Goal: Task Accomplishment & Management: Use online tool/utility

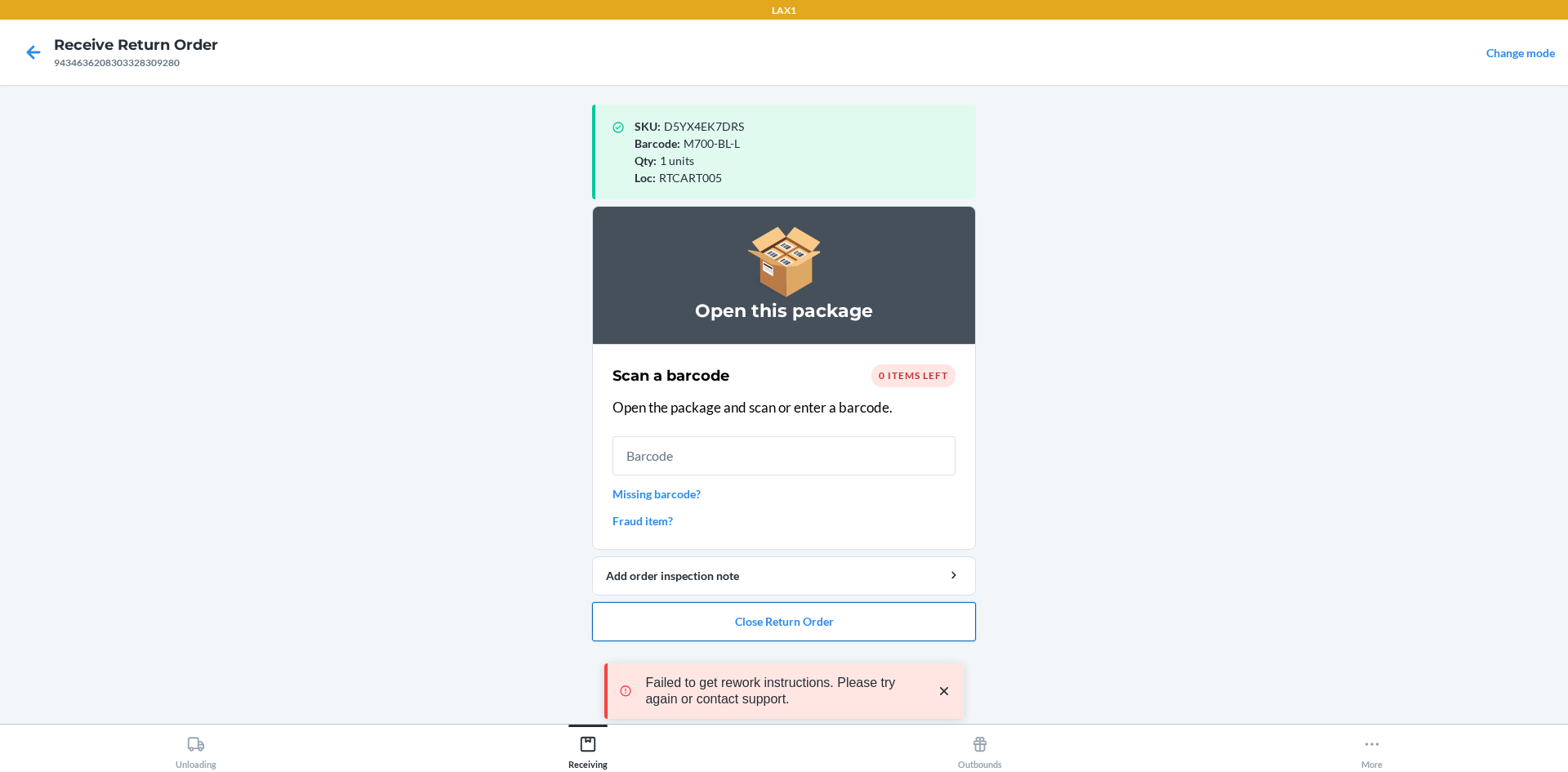
click at [746, 622] on button "Close Return Order" at bounding box center [784, 621] width 384 height 39
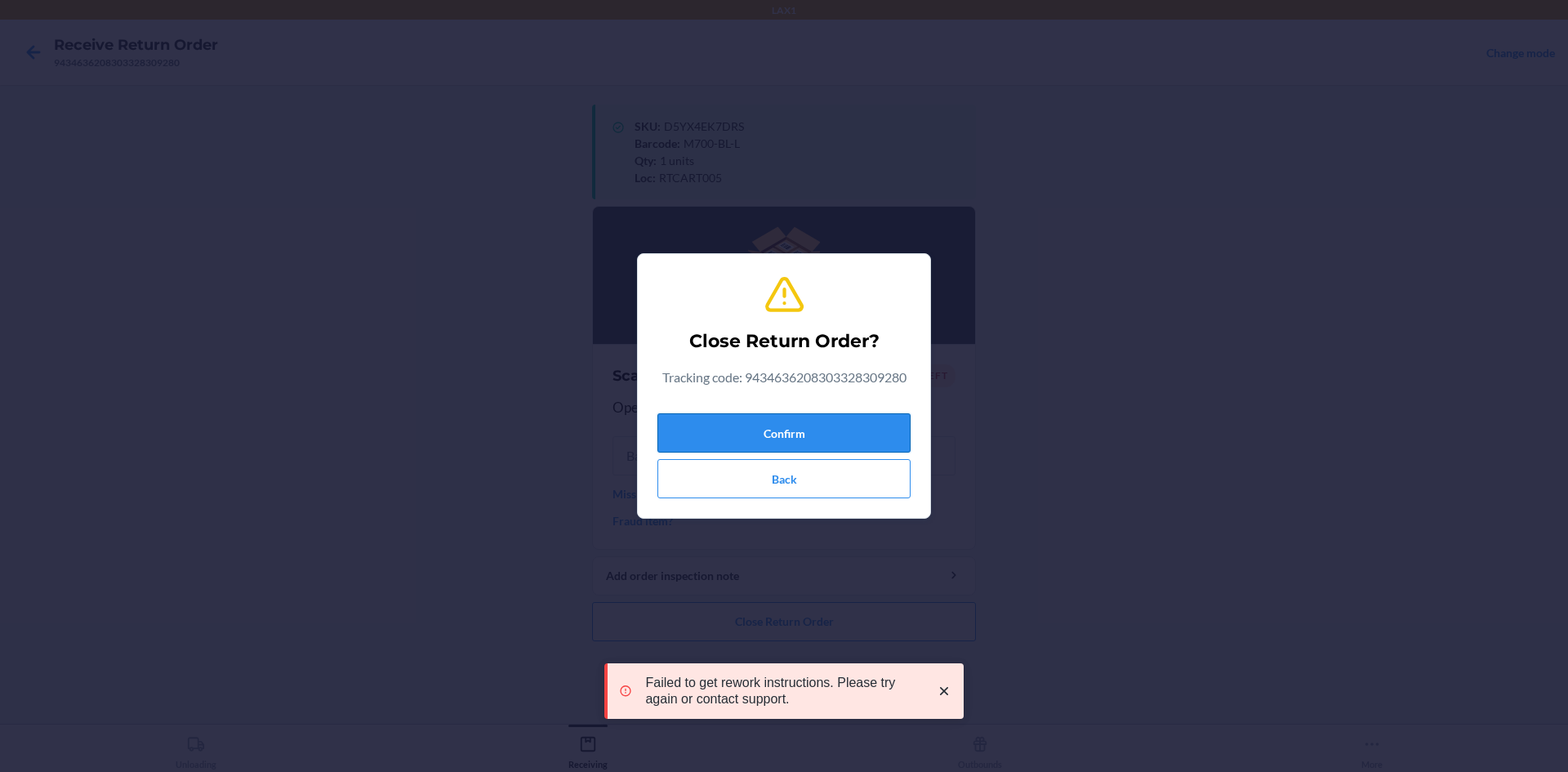
click at [756, 428] on button "Confirm" at bounding box center [784, 433] width 253 height 39
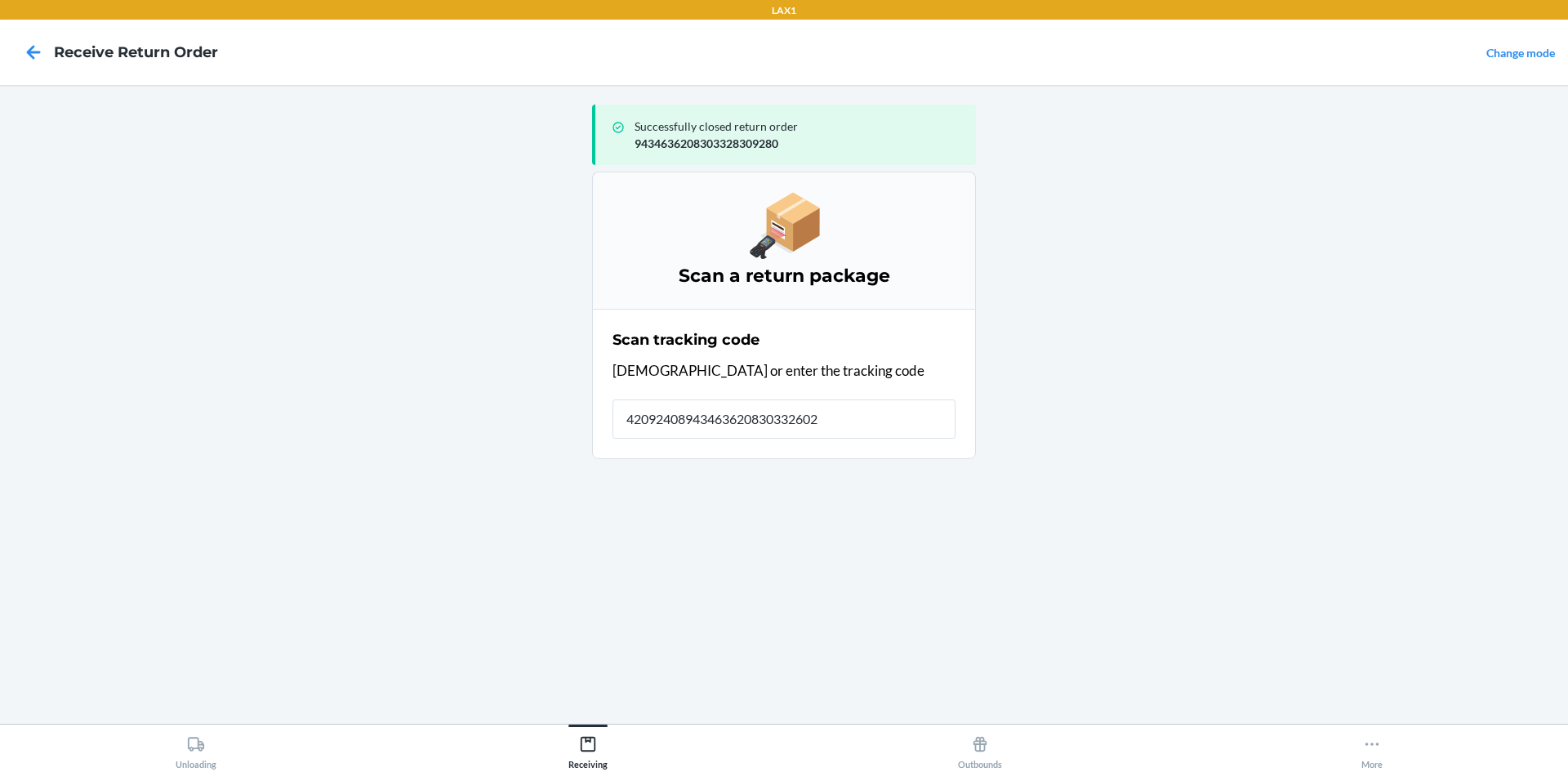
type input "420924089434636208303326024"
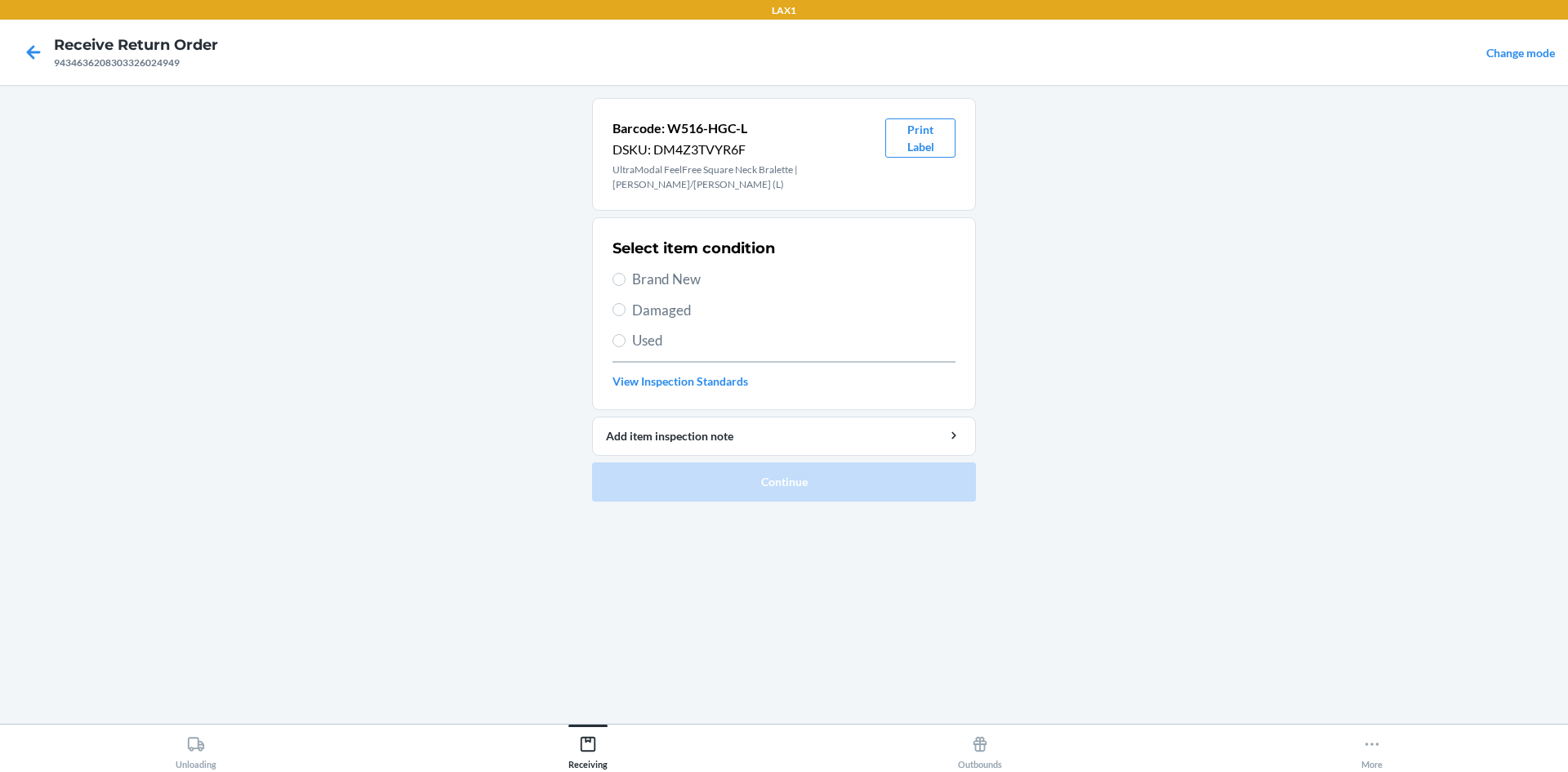
click at [645, 271] on span "Brand New" at bounding box center [794, 279] width 323 height 21
click at [625, 272] on input "Brand New" at bounding box center [619, 279] width 13 height 13
radio input "true"
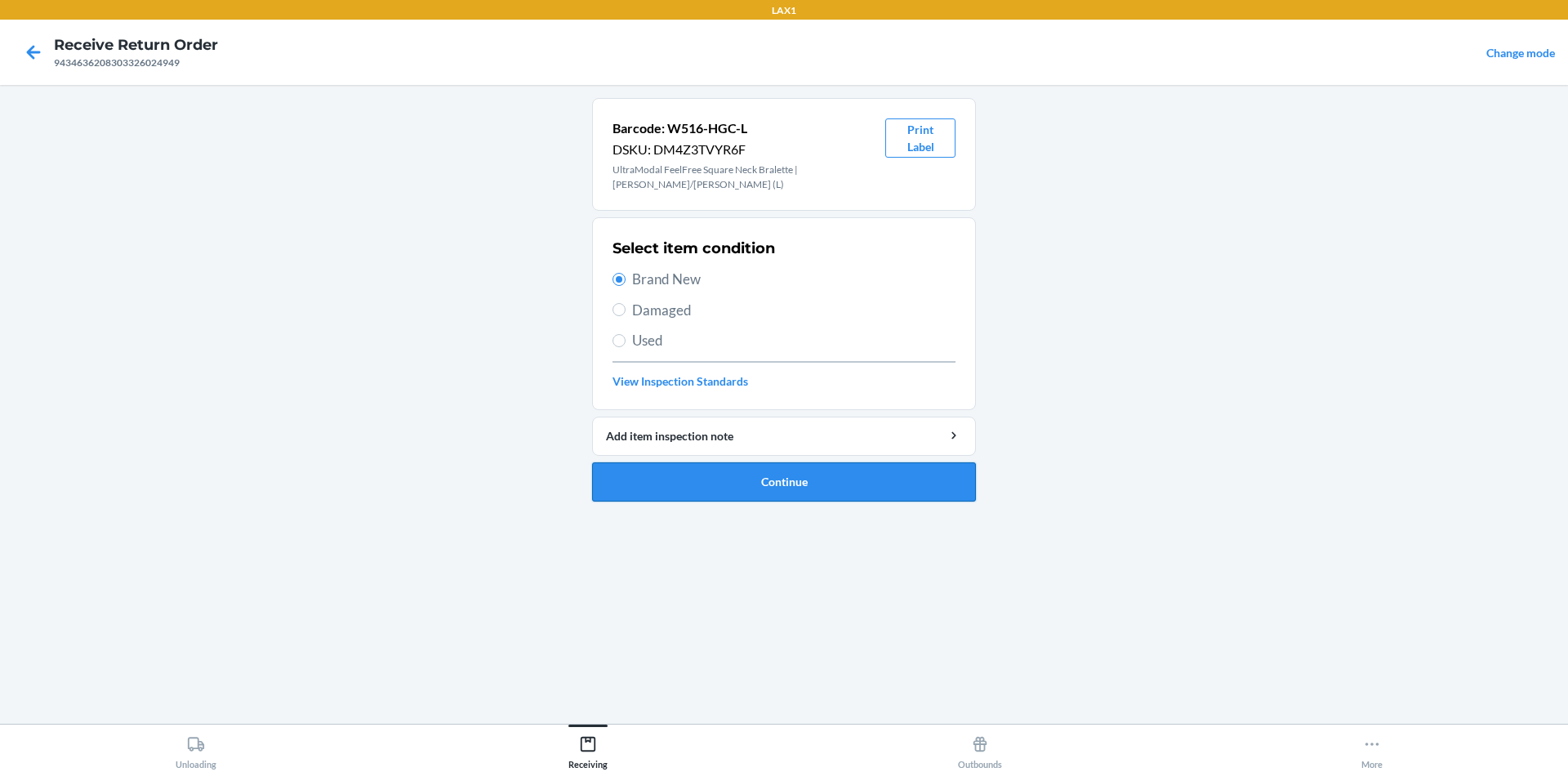
click at [687, 474] on button "Continue" at bounding box center [784, 481] width 384 height 39
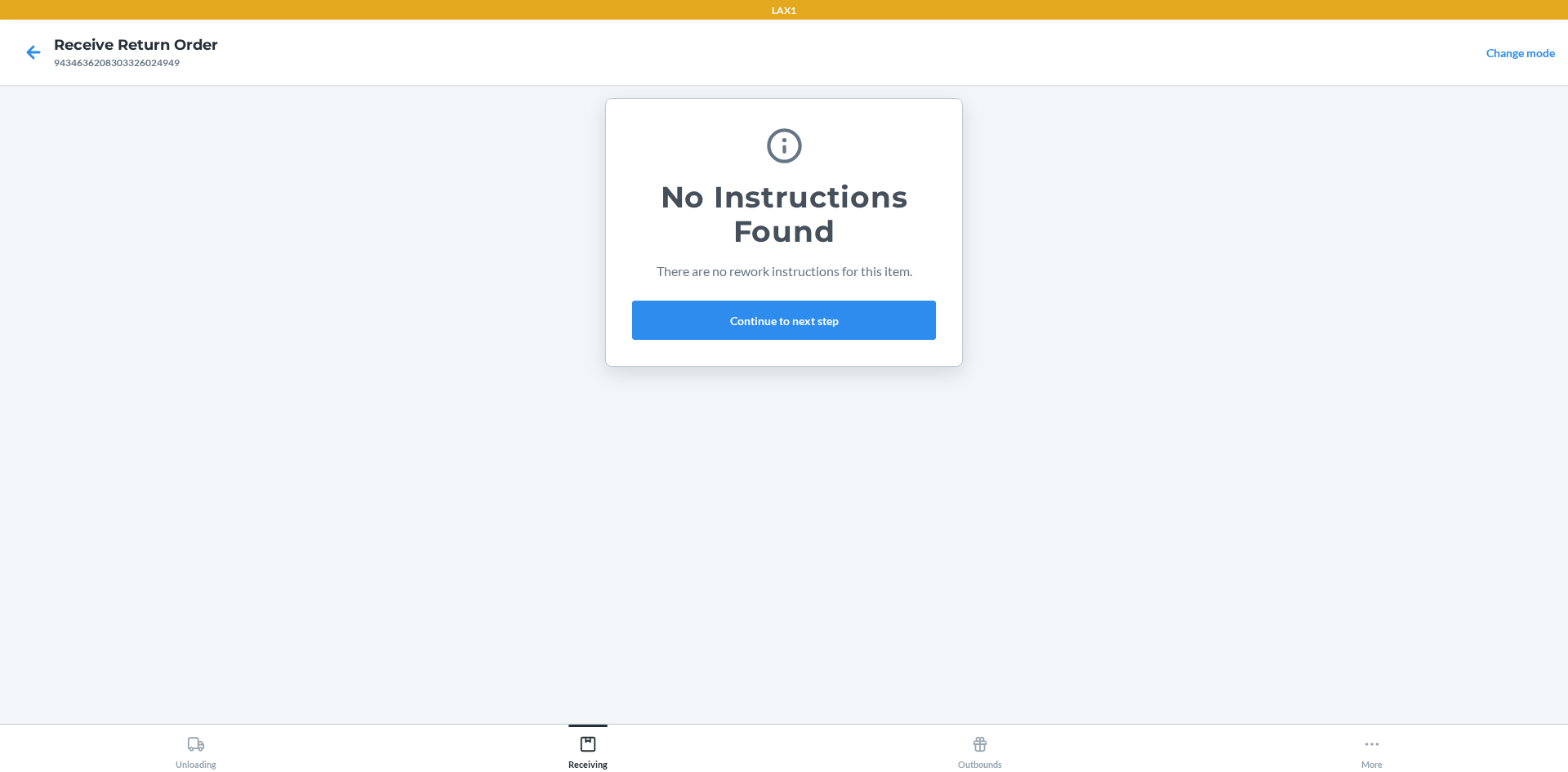
click at [882, 295] on div "No Instructions Found There are no rework instructions for this item. Continue …" at bounding box center [784, 232] width 303 height 228
click at [883, 324] on button "Continue to next step" at bounding box center [784, 320] width 303 height 39
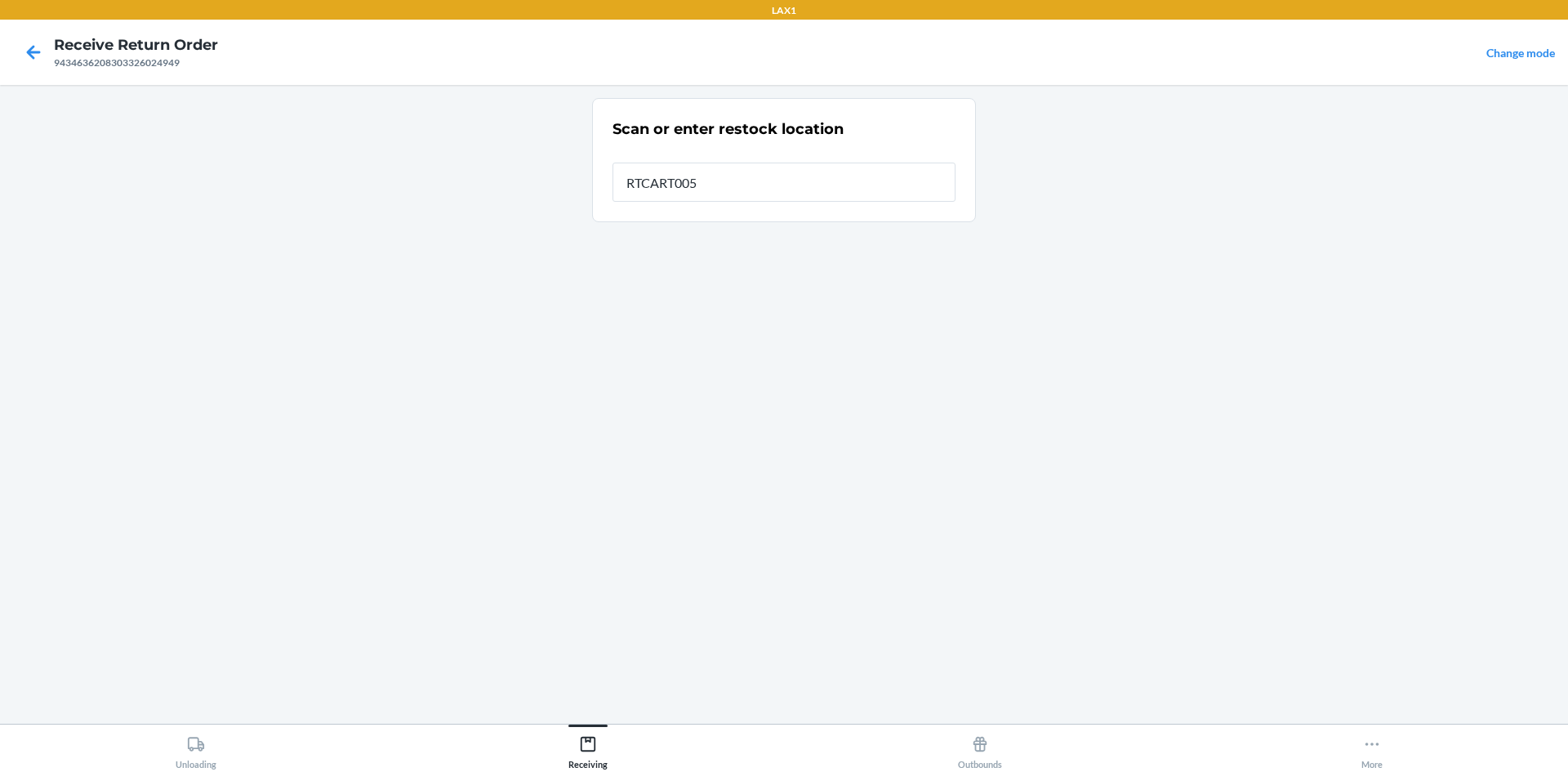
type input "RTCART005"
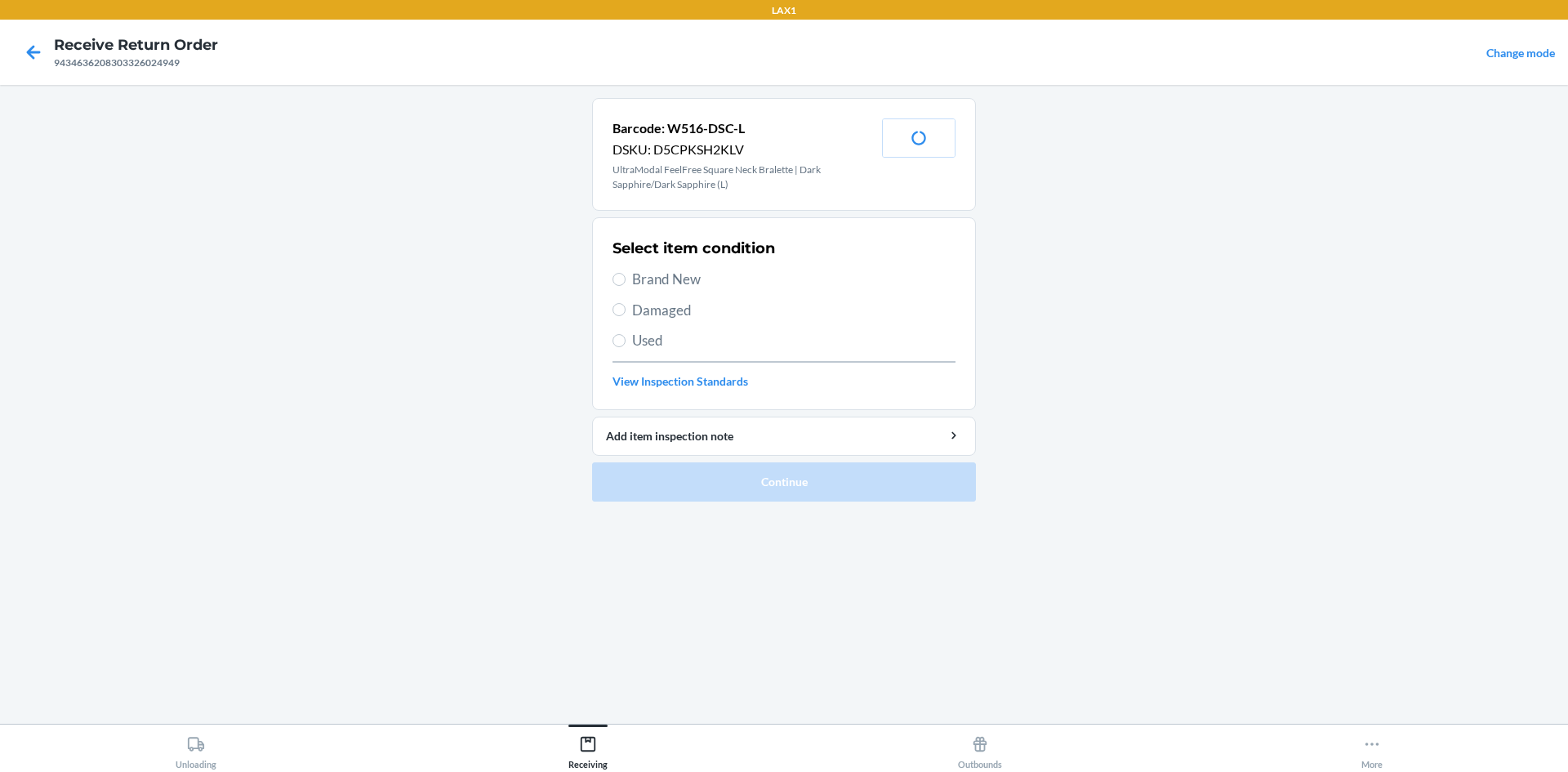
click at [629, 278] on label "Brand New" at bounding box center [784, 279] width 343 height 21
click at [625, 278] on input "Brand New" at bounding box center [619, 279] width 13 height 13
radio input "true"
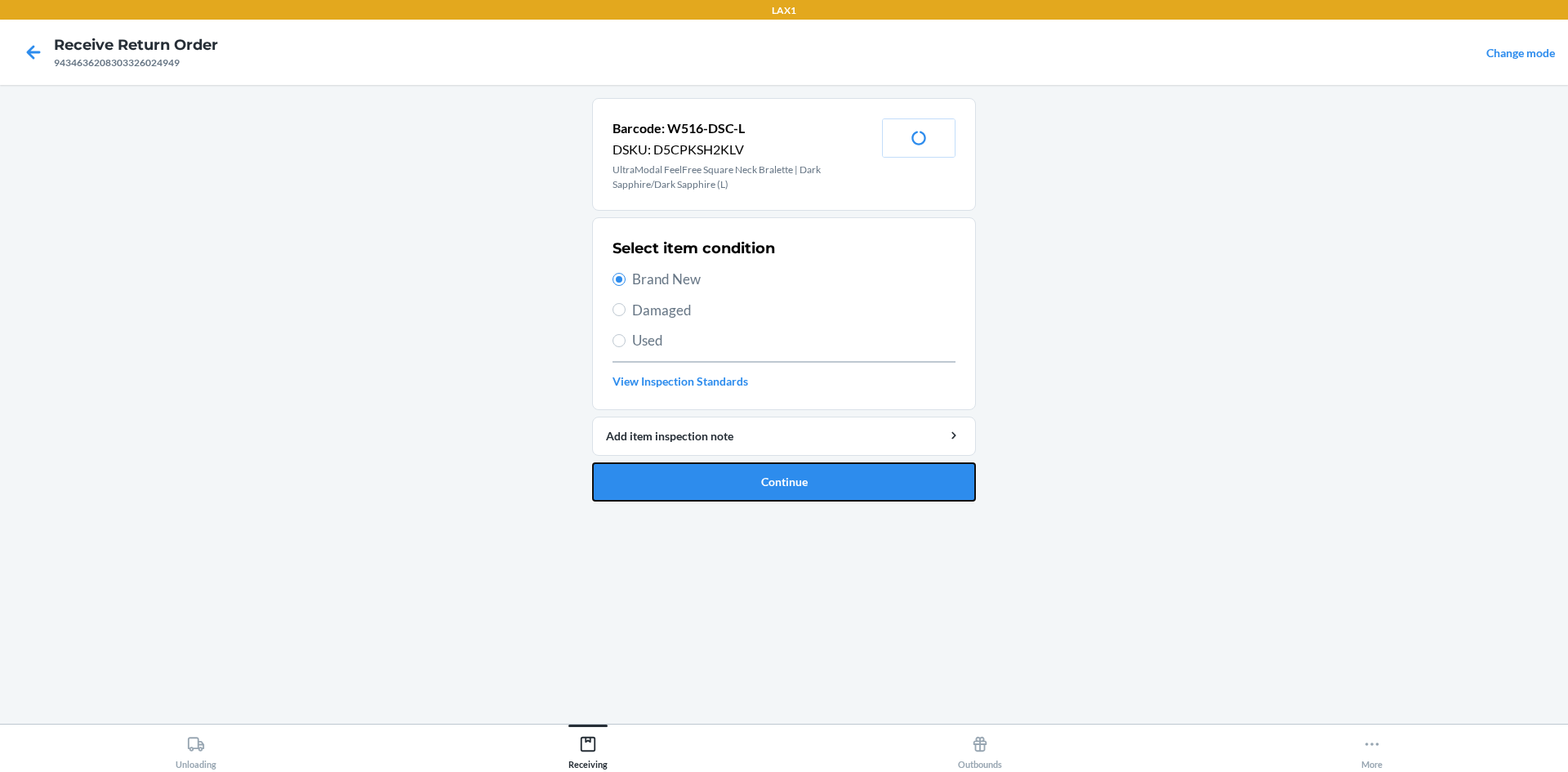
click at [674, 465] on button "Continue" at bounding box center [784, 481] width 384 height 39
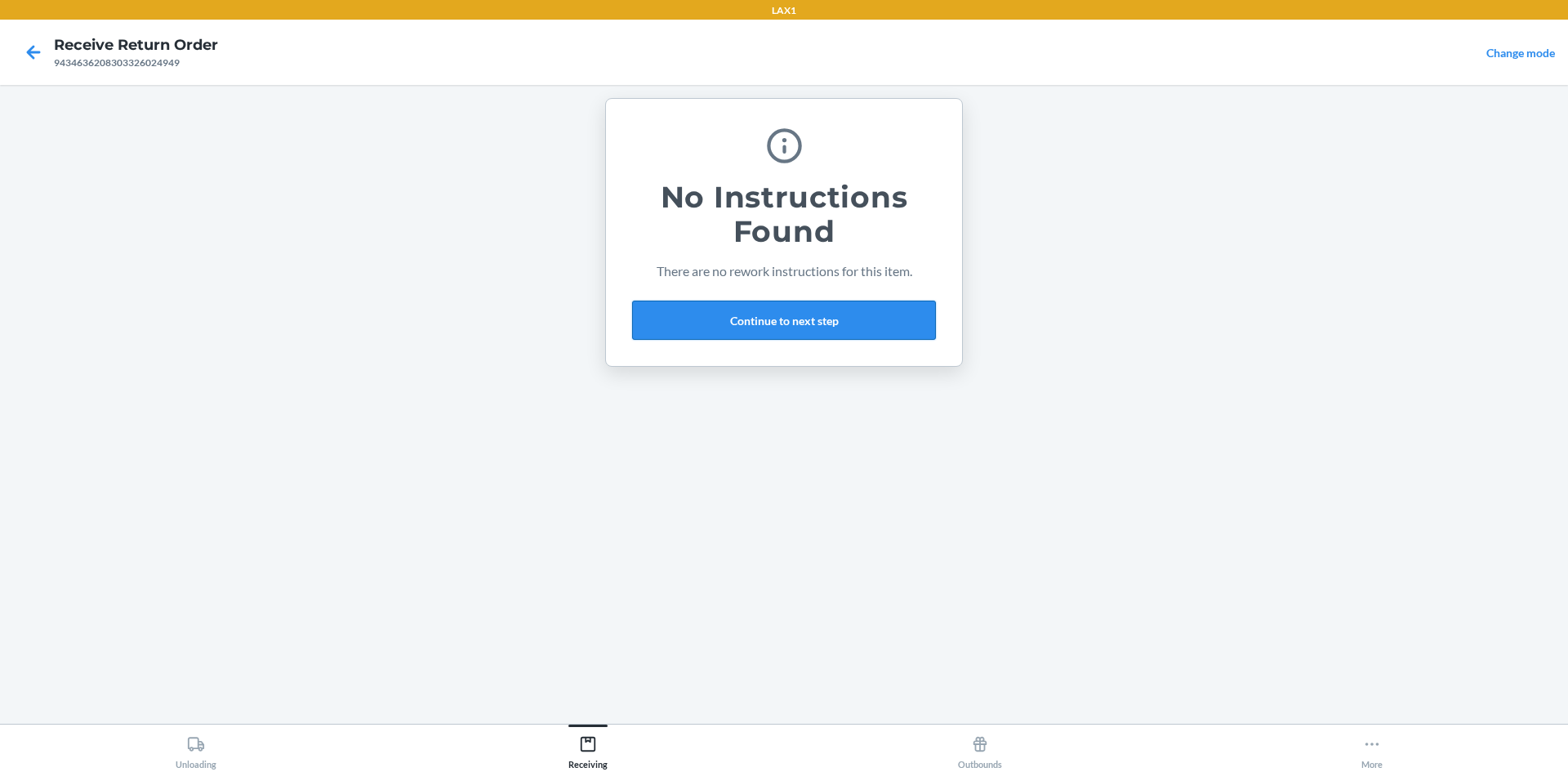
click at [832, 335] on button "Continue to next step" at bounding box center [784, 320] width 303 height 39
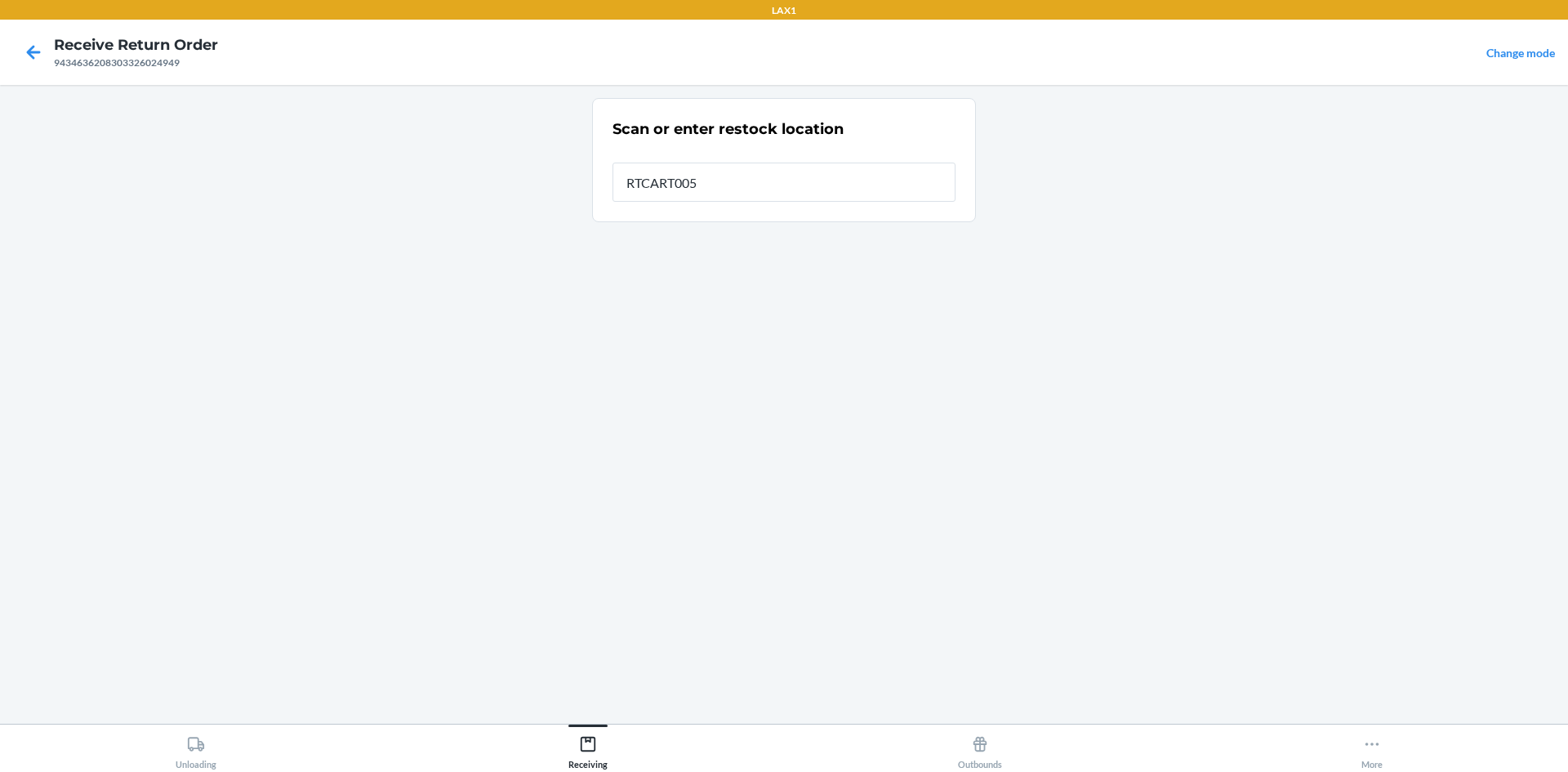
type input "RTCART005"
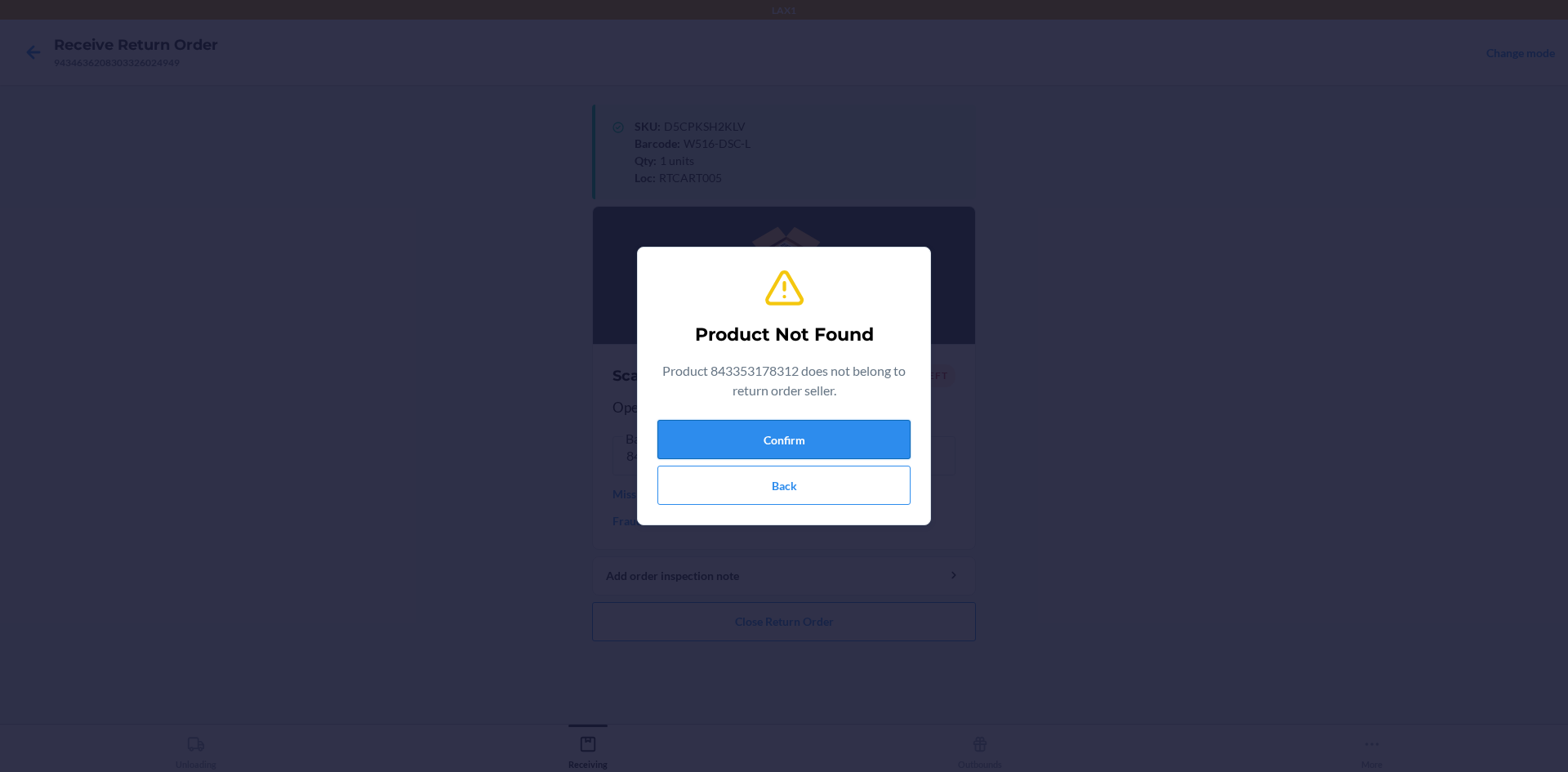
click at [796, 427] on button "Confirm" at bounding box center [784, 439] width 253 height 39
click at [737, 427] on button "Confirm" at bounding box center [784, 439] width 253 height 39
click at [748, 461] on div "Confirm Back" at bounding box center [784, 462] width 253 height 85
click at [753, 448] on button "Confirm" at bounding box center [784, 439] width 253 height 39
click at [755, 446] on button "Confirm" at bounding box center [784, 439] width 253 height 39
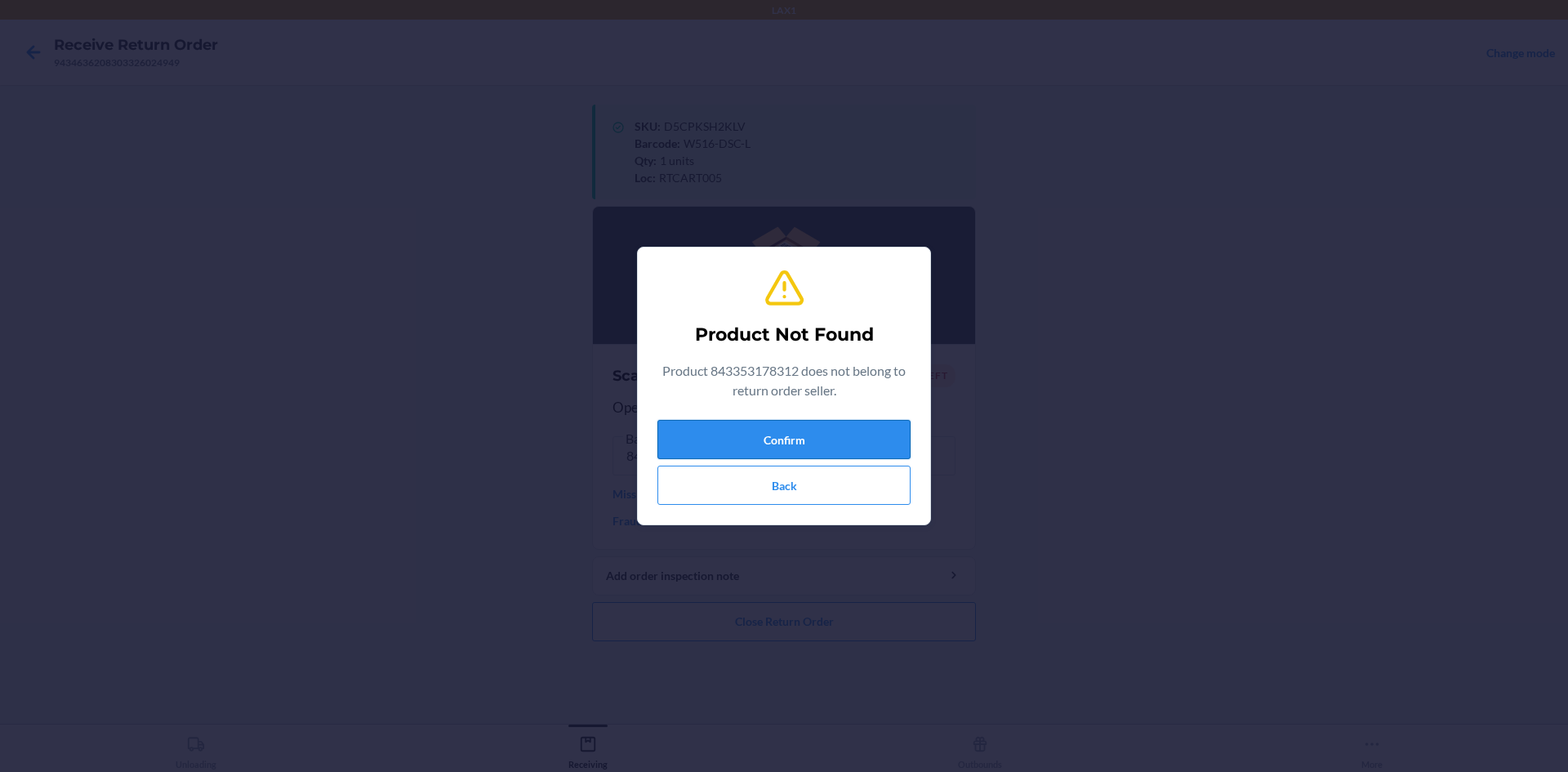
click at [755, 446] on button "Confirm" at bounding box center [784, 439] width 253 height 39
drag, startPoint x: 755, startPoint y: 446, endPoint x: 771, endPoint y: 427, distance: 24.8
click at [756, 444] on button "Confirm" at bounding box center [784, 439] width 253 height 39
click at [772, 427] on button "Confirm" at bounding box center [784, 439] width 253 height 39
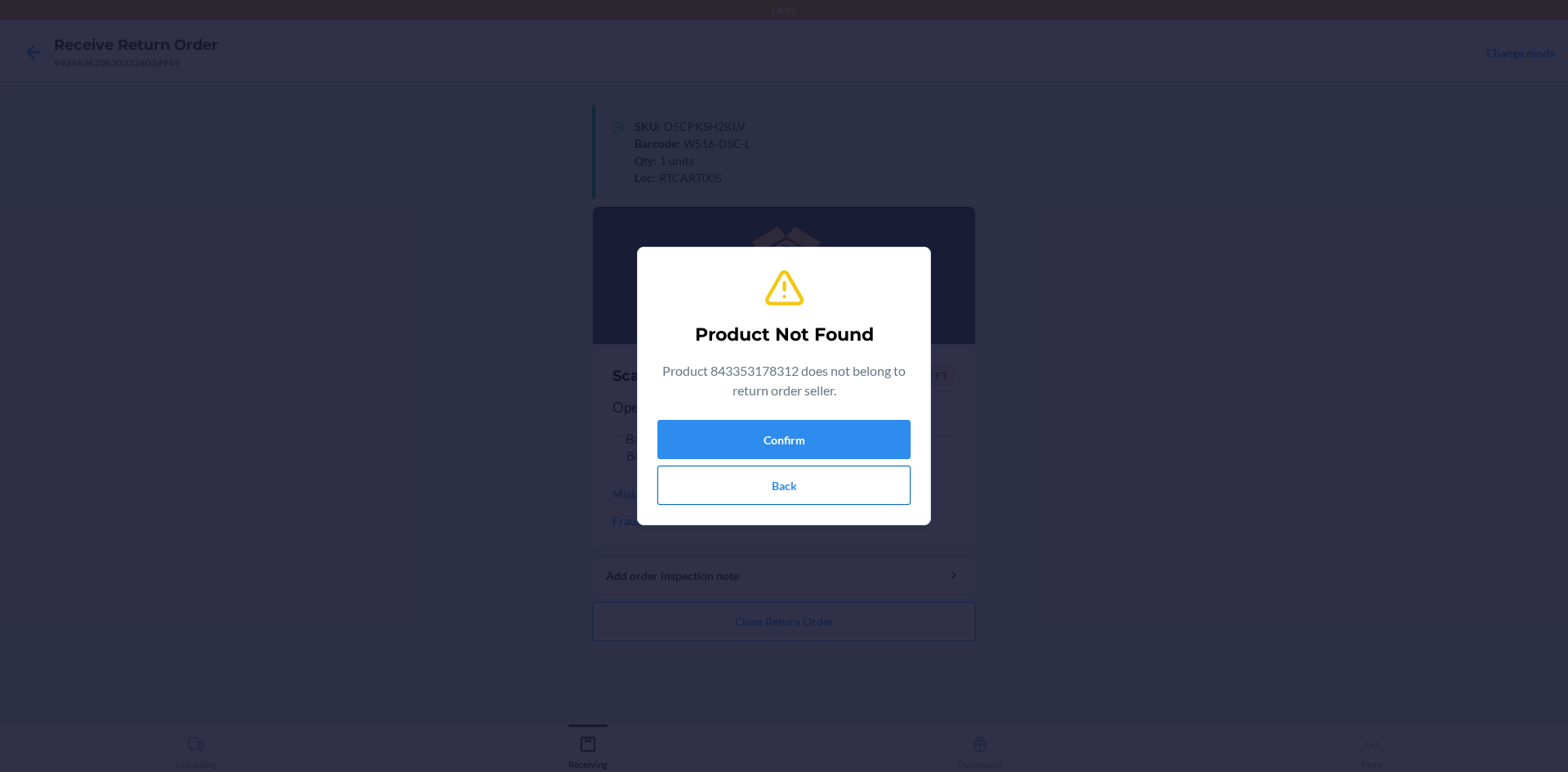
click at [787, 488] on button "Back" at bounding box center [784, 484] width 253 height 39
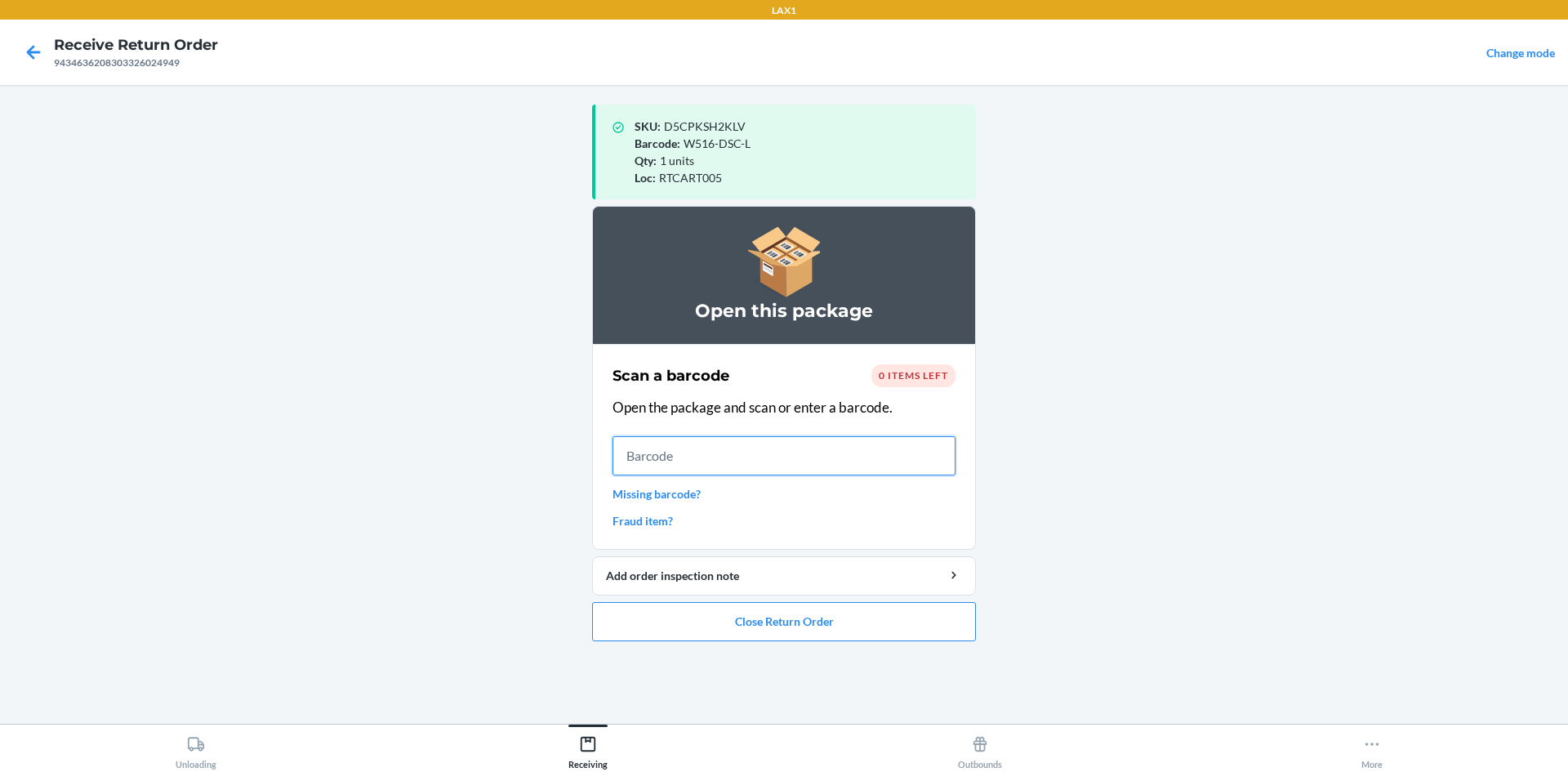
click at [760, 445] on input "text" at bounding box center [784, 455] width 343 height 39
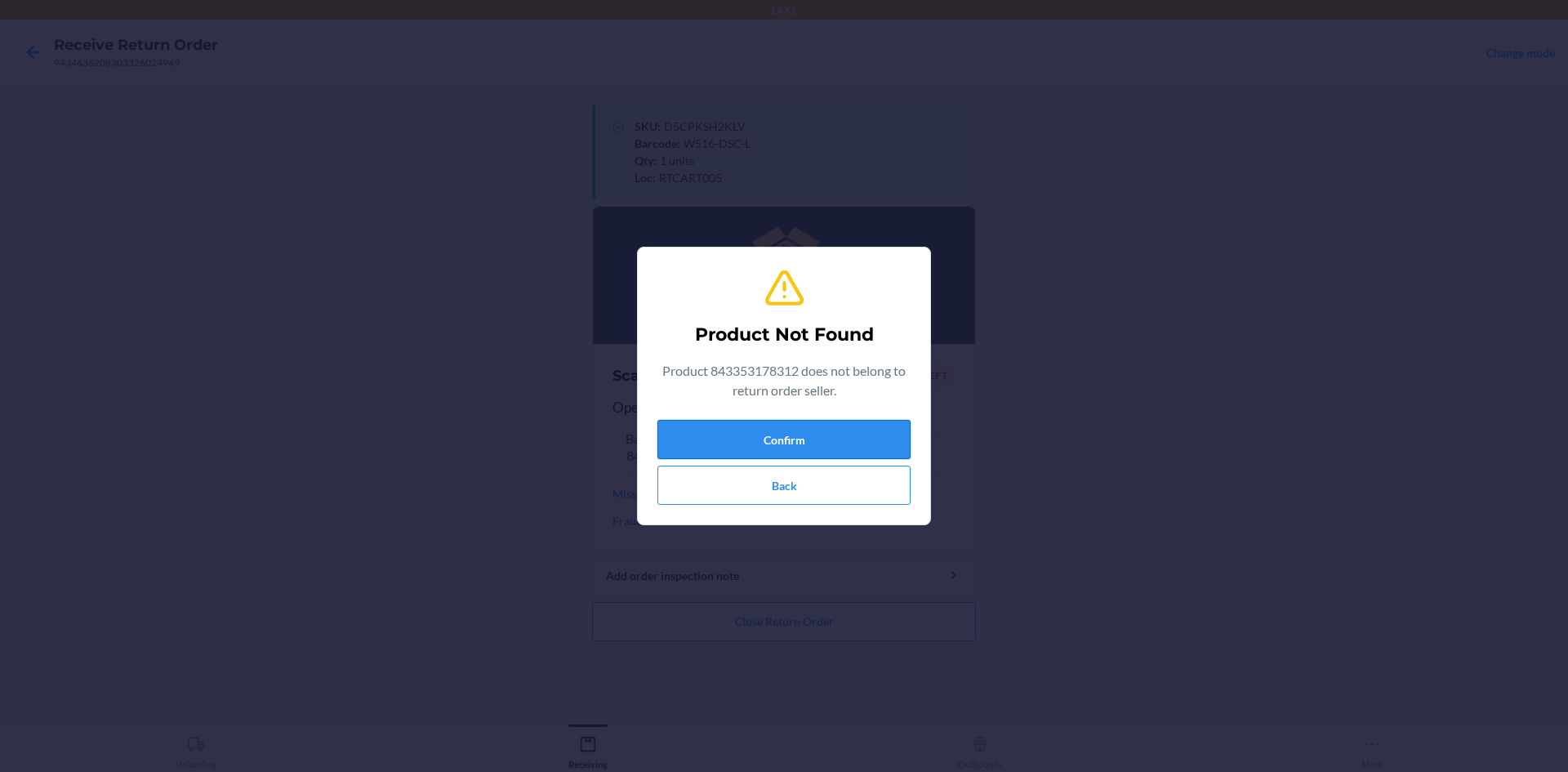
click at [780, 443] on button "Confirm" at bounding box center [784, 439] width 253 height 39
click at [781, 467] on button "Back" at bounding box center [784, 484] width 253 height 39
click at [791, 464] on div "Confirm Back" at bounding box center [784, 462] width 253 height 85
drag, startPoint x: 783, startPoint y: 512, endPoint x: 787, endPoint y: 472, distance: 40.2
click at [785, 505] on section "Product Not Found Product 843353178312 does not belong to return order seller. …" at bounding box center [784, 386] width 294 height 278
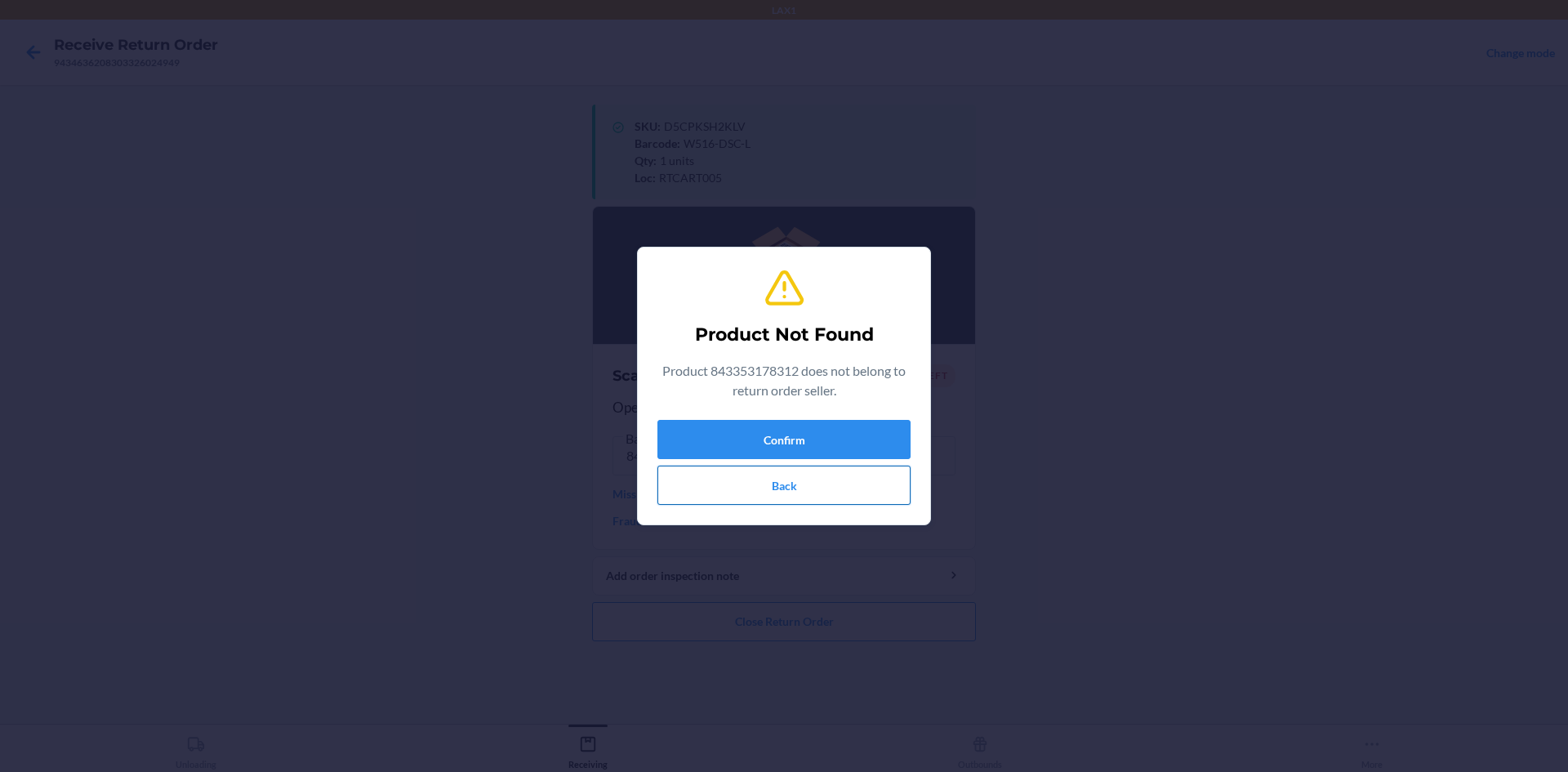
click at [787, 472] on button "Back" at bounding box center [784, 484] width 253 height 39
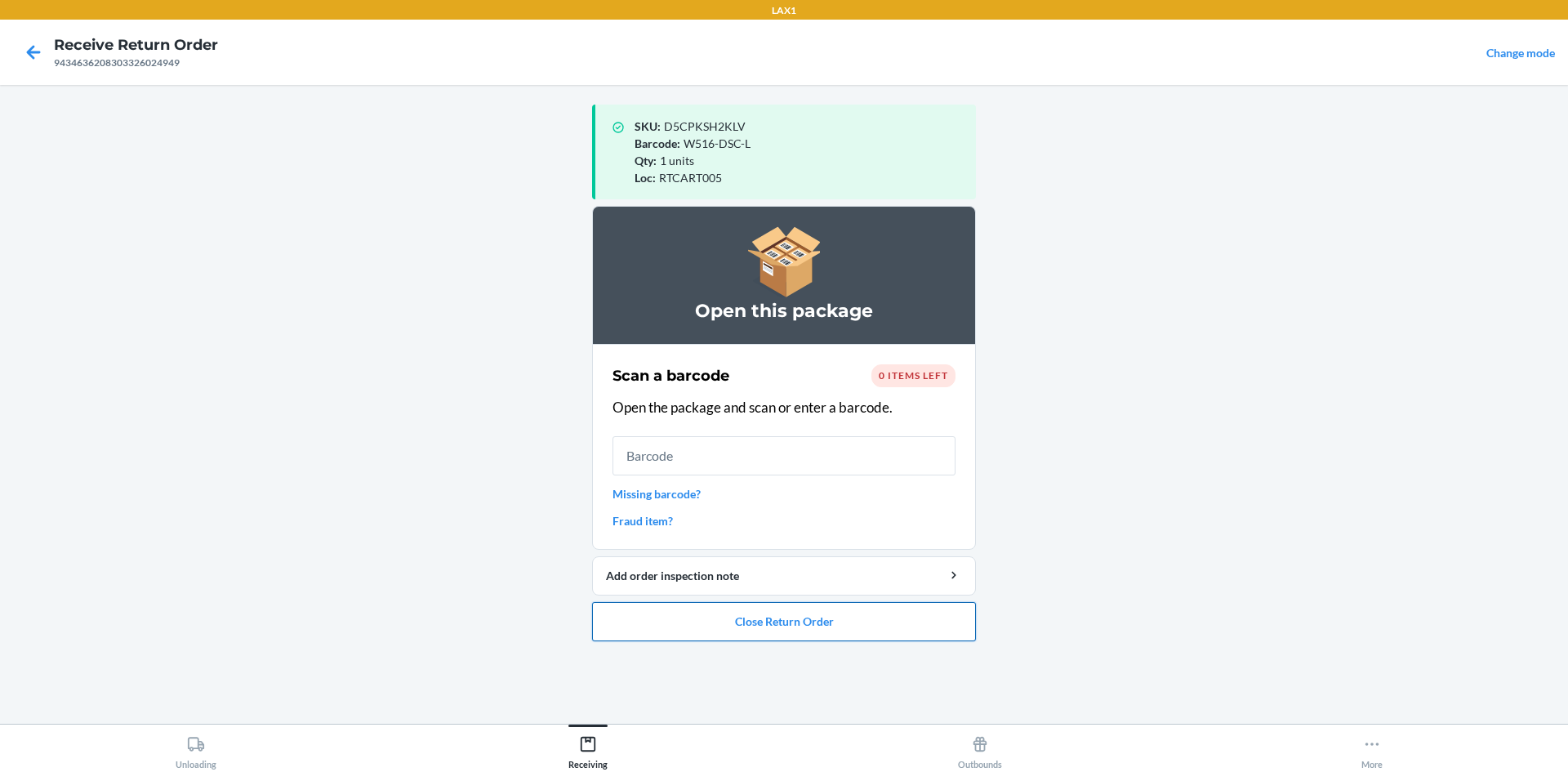
click at [758, 614] on button "Close Return Order" at bounding box center [784, 621] width 384 height 39
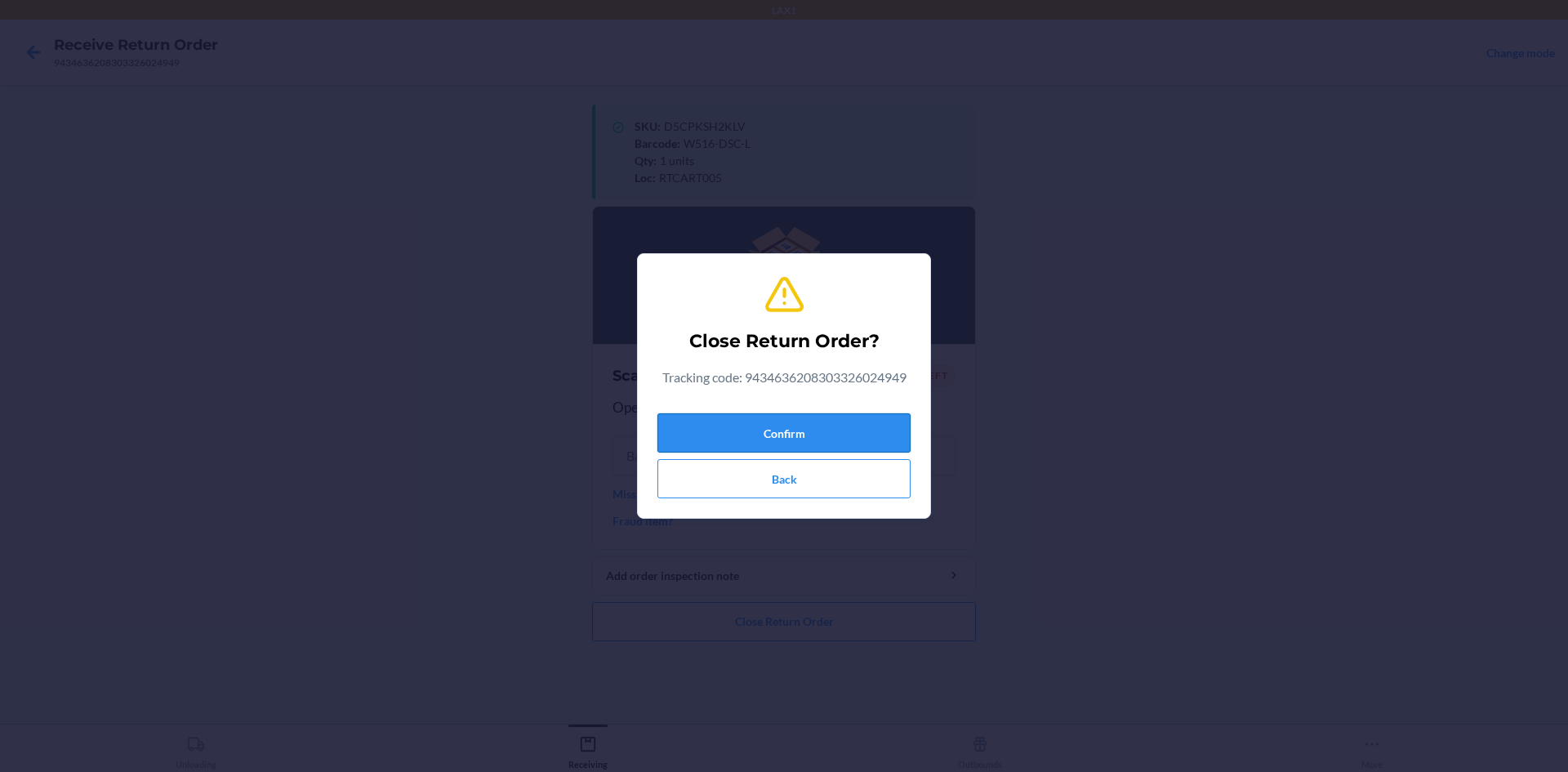
click at [784, 427] on button "Confirm" at bounding box center [784, 433] width 253 height 39
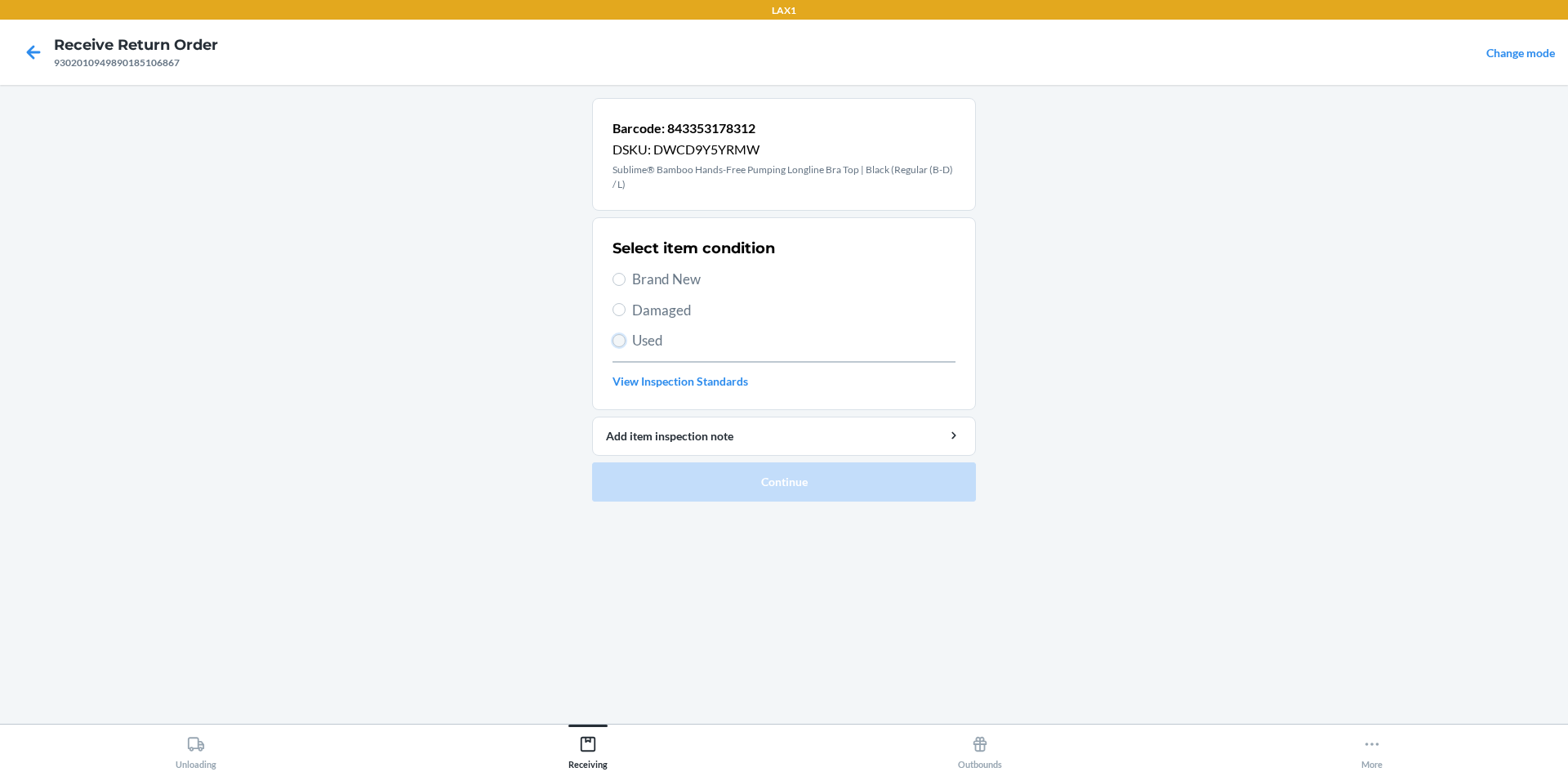
click at [616, 339] on input "Used" at bounding box center [619, 340] width 13 height 13
radio input "true"
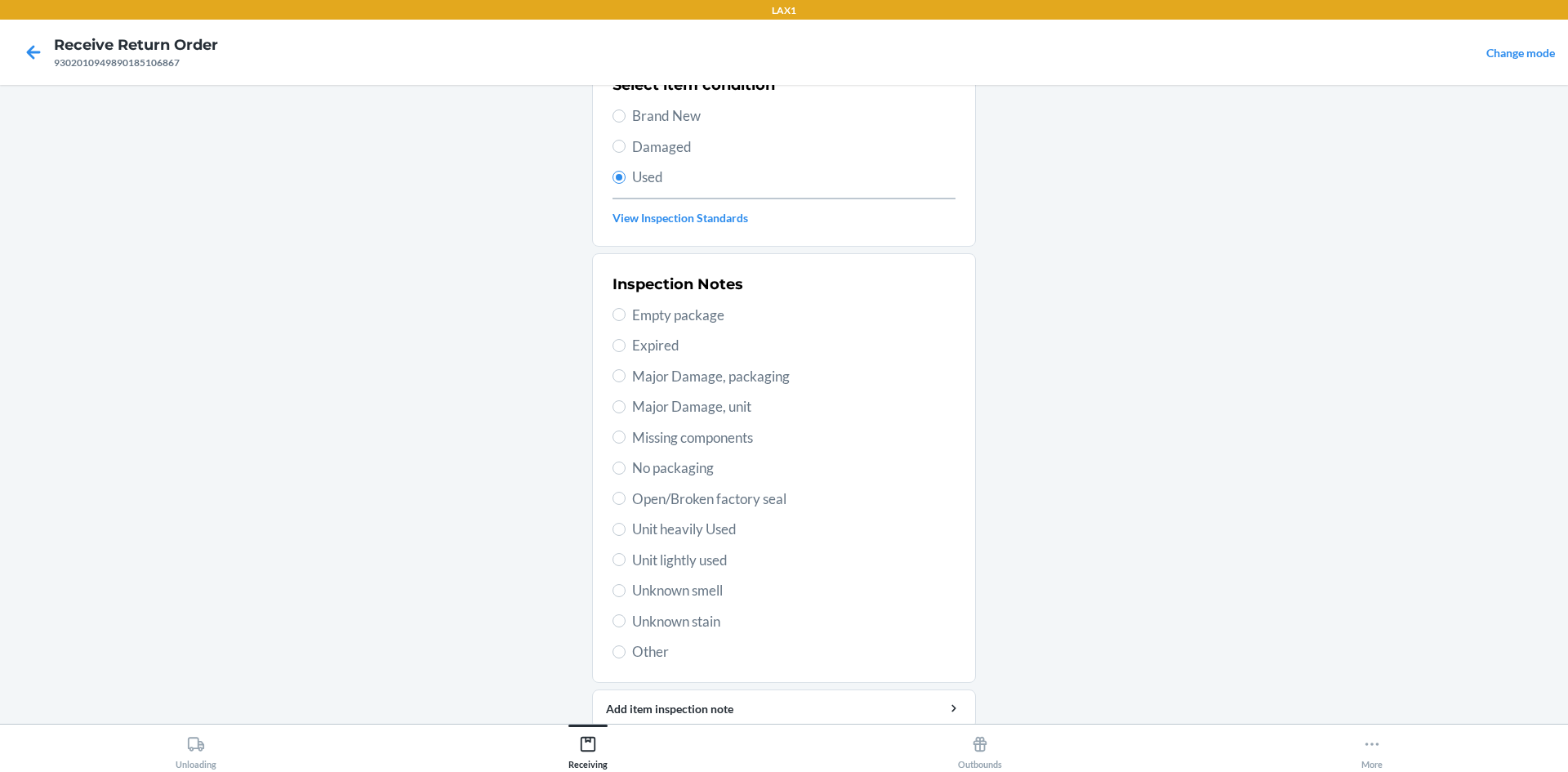
click at [647, 555] on span "Unit lightly used" at bounding box center [794, 560] width 323 height 21
click at [625, 555] on input "Unit lightly used" at bounding box center [619, 560] width 13 height 13
radio input "true"
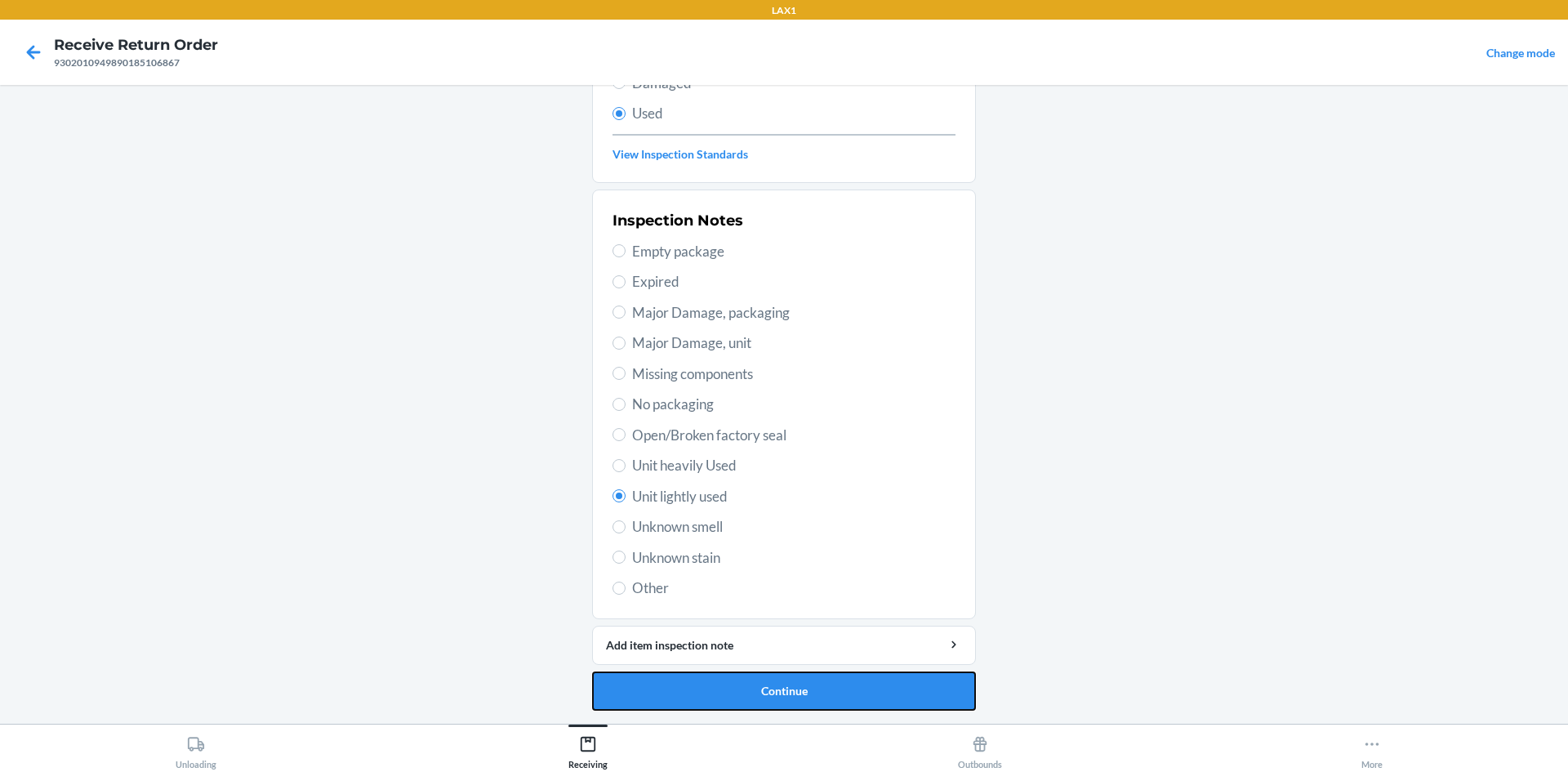
drag, startPoint x: 712, startPoint y: 694, endPoint x: 711, endPoint y: 680, distance: 14.0
click at [711, 695] on button "Continue" at bounding box center [784, 691] width 384 height 39
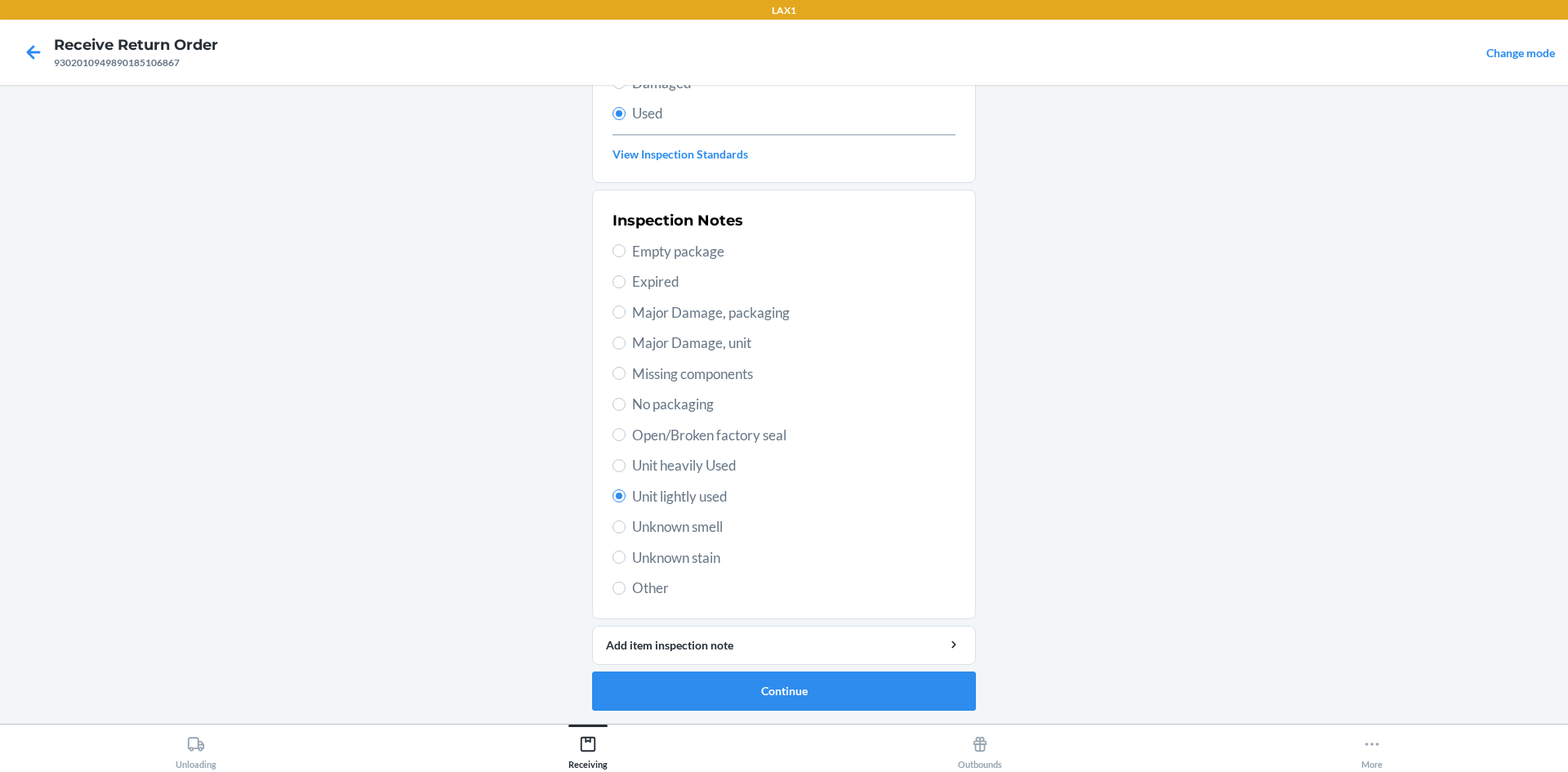
scroll to position [0, 0]
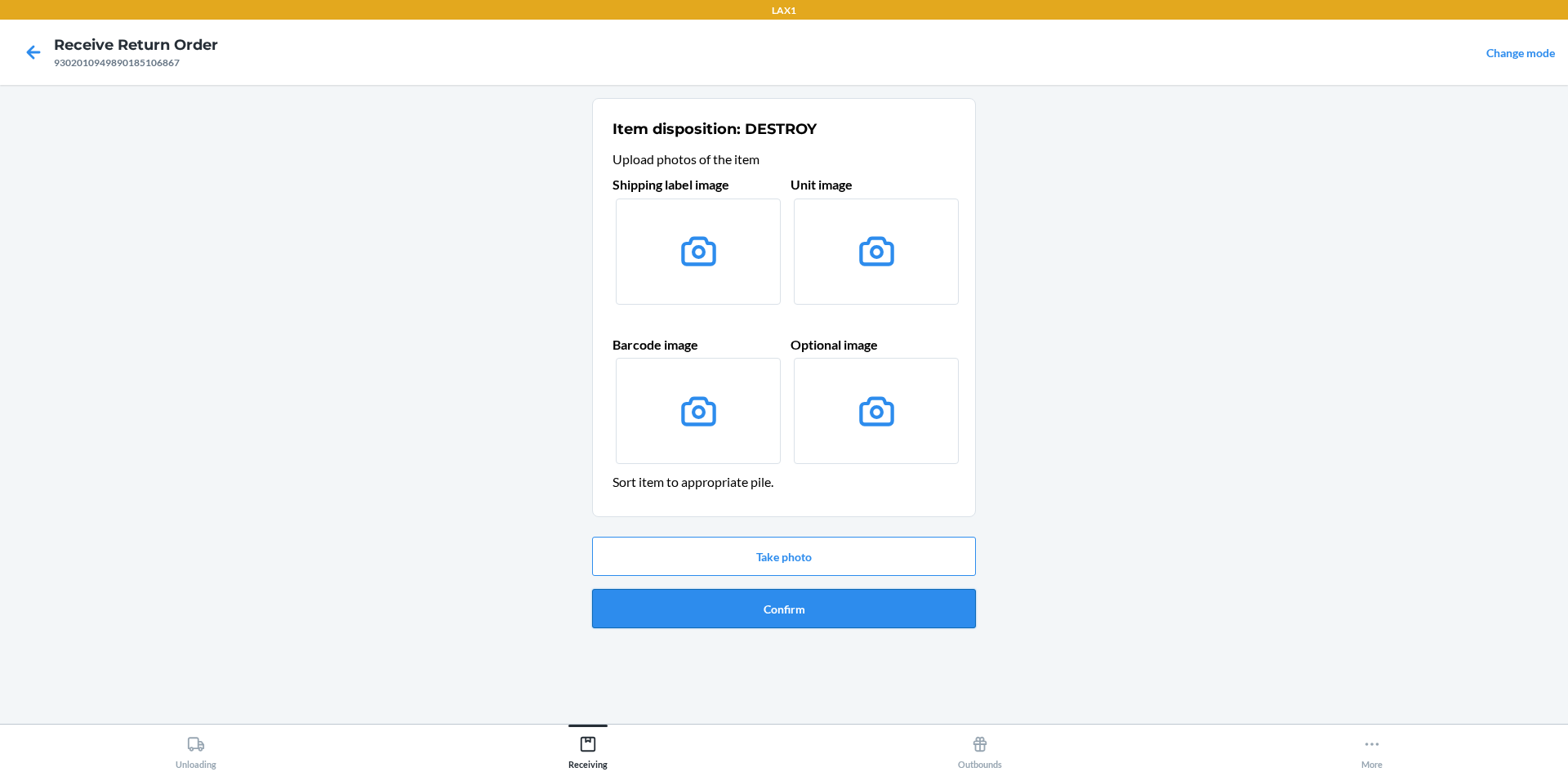
drag, startPoint x: 776, startPoint y: 630, endPoint x: 779, endPoint y: 618, distance: 12.4
click at [778, 626] on div "Take photo Confirm" at bounding box center [784, 582] width 384 height 105
click at [779, 618] on button "Confirm" at bounding box center [784, 608] width 384 height 39
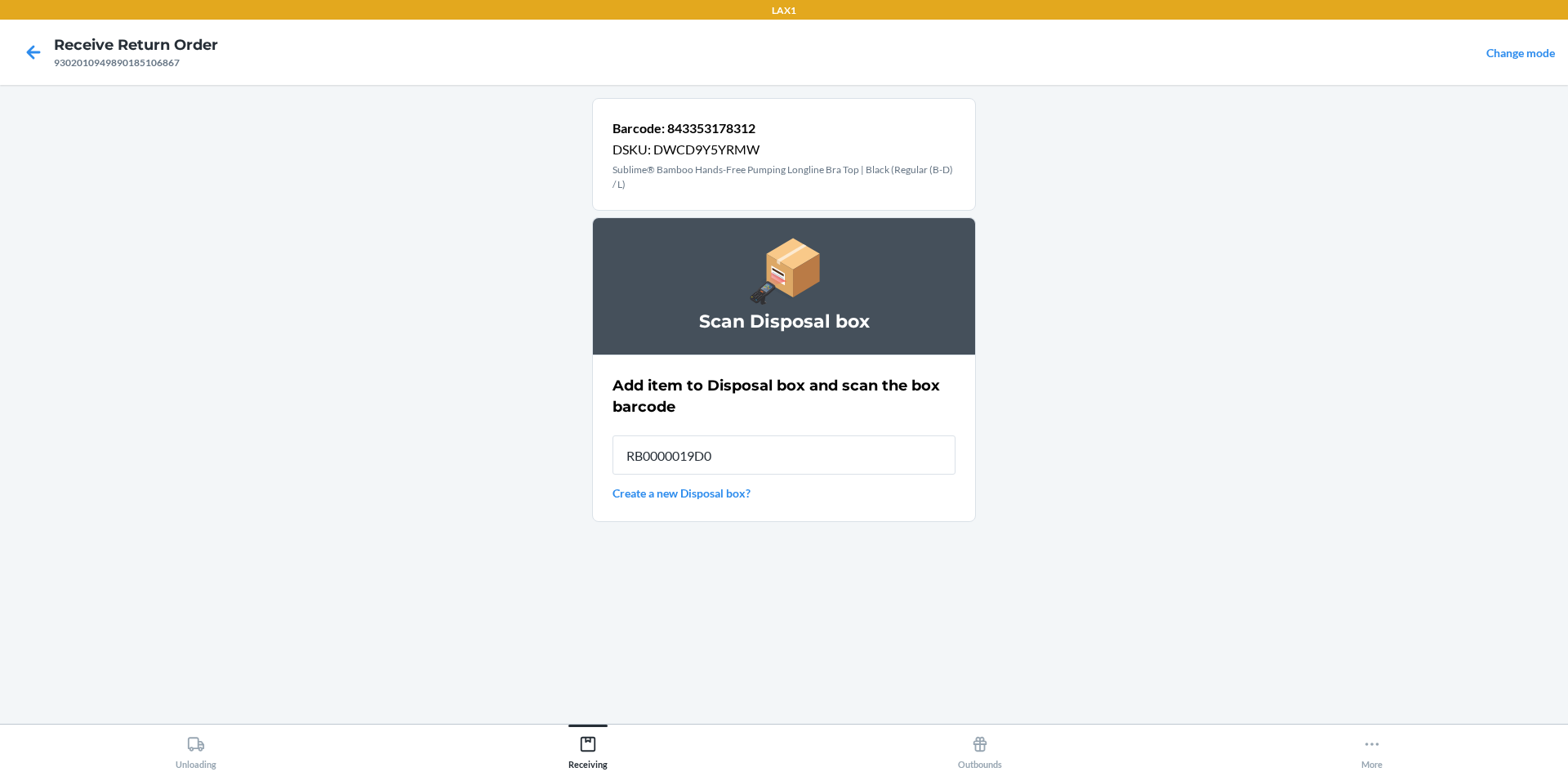
type input "RB0000019D0"
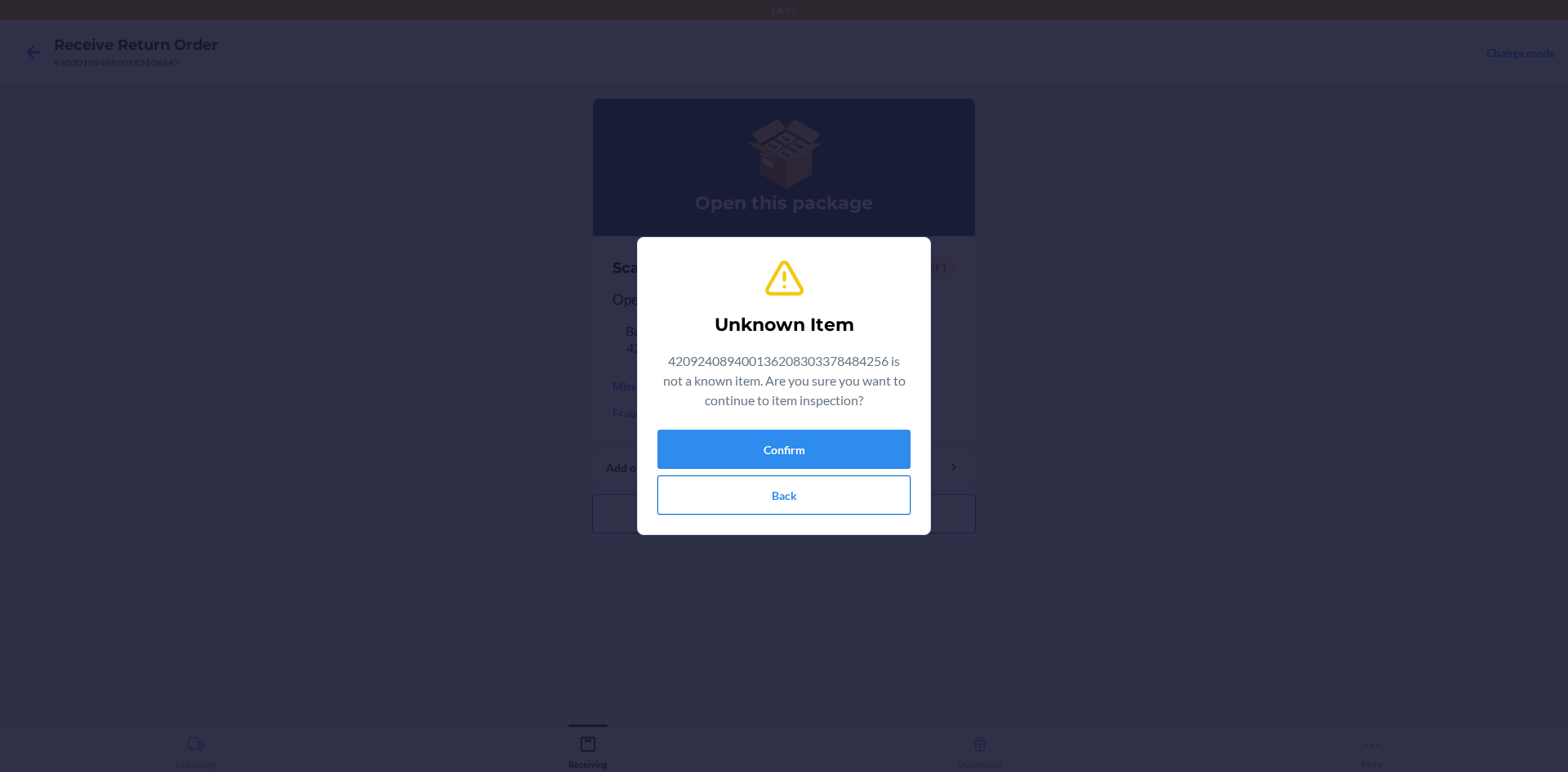
click at [728, 504] on button "Back" at bounding box center [784, 495] width 253 height 39
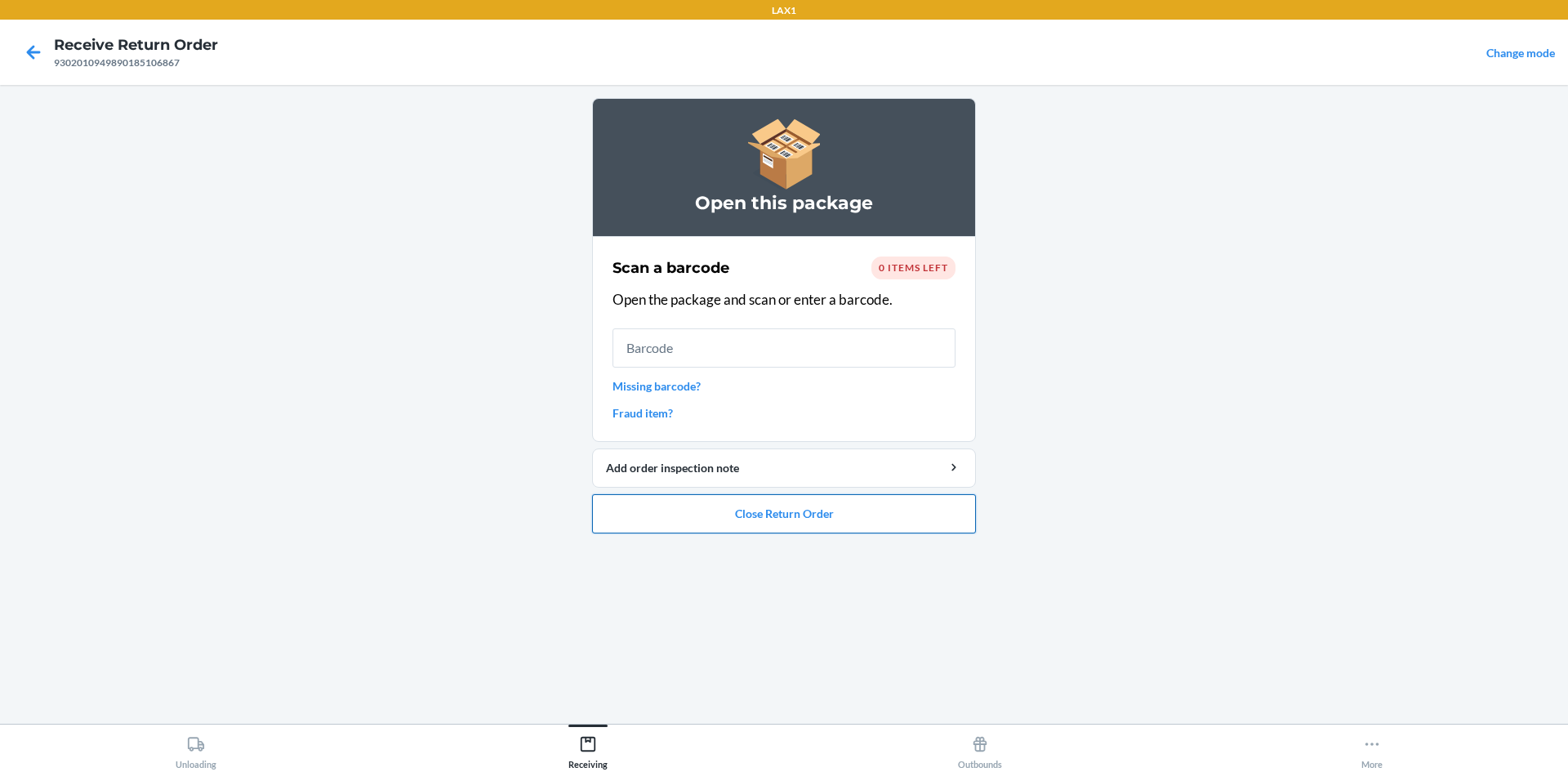
click at [743, 519] on button "Close Return Order" at bounding box center [784, 513] width 384 height 39
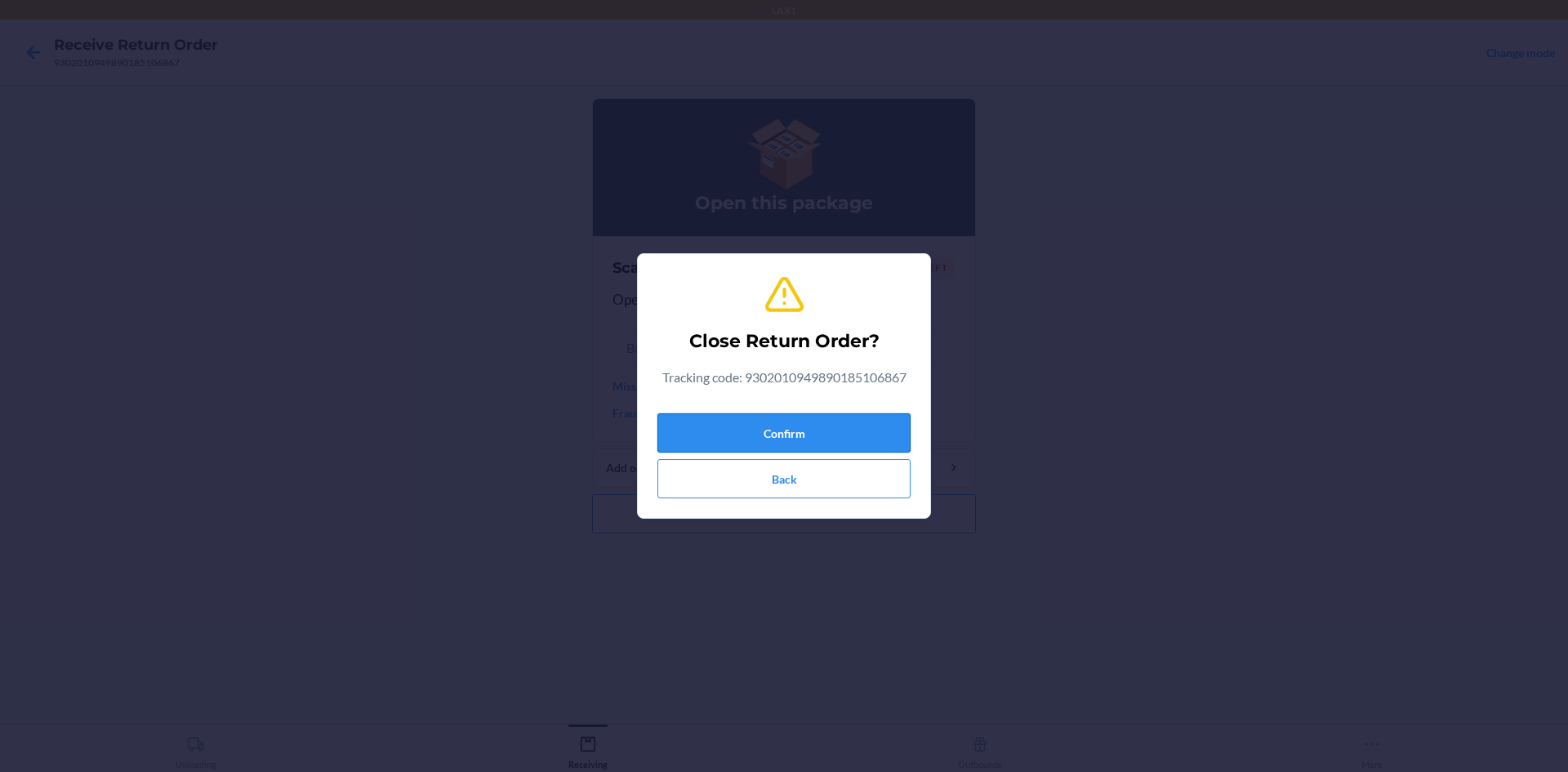
click at [807, 432] on button "Confirm" at bounding box center [784, 433] width 253 height 39
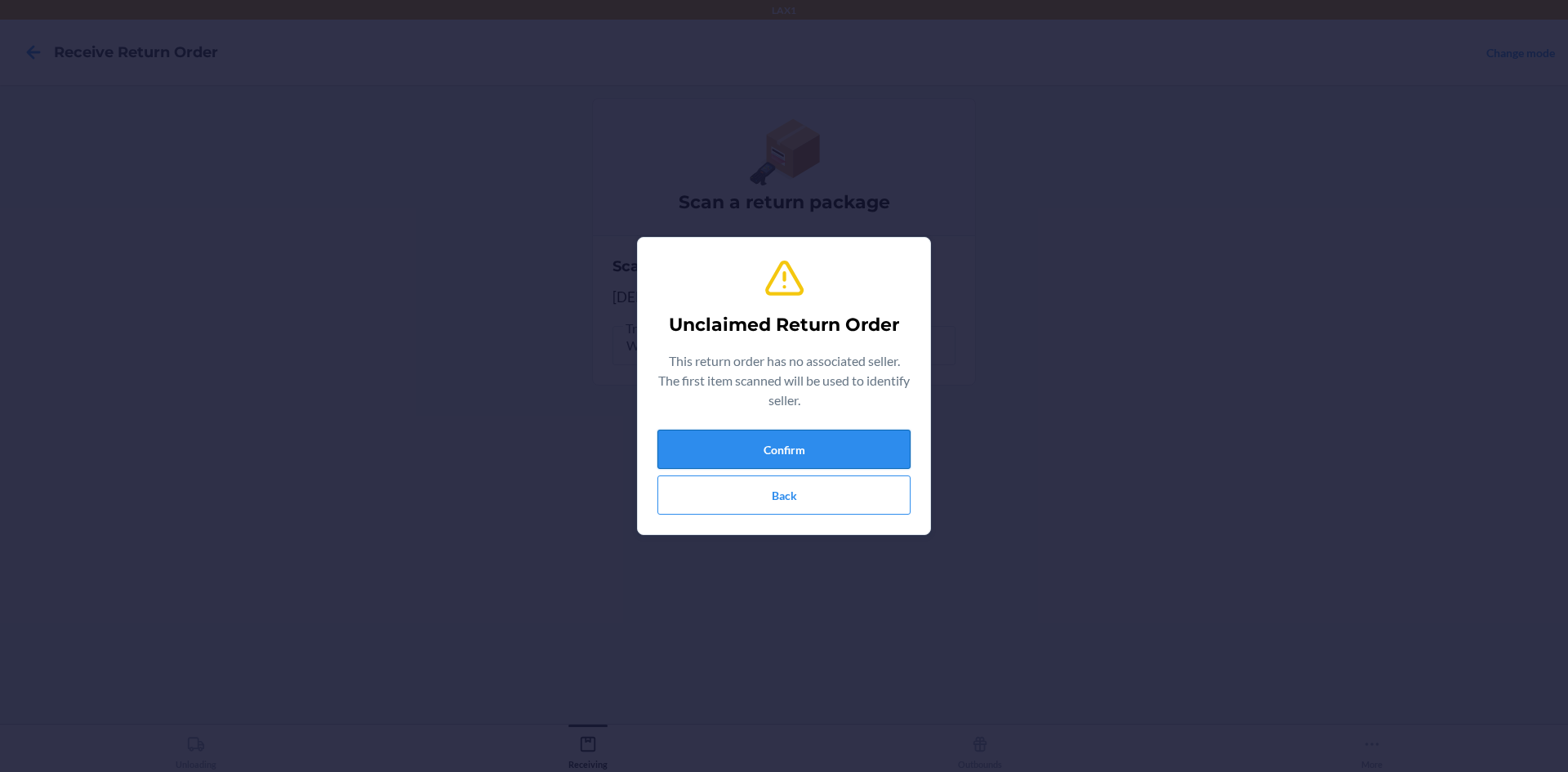
click at [728, 443] on button "Confirm" at bounding box center [784, 448] width 253 height 39
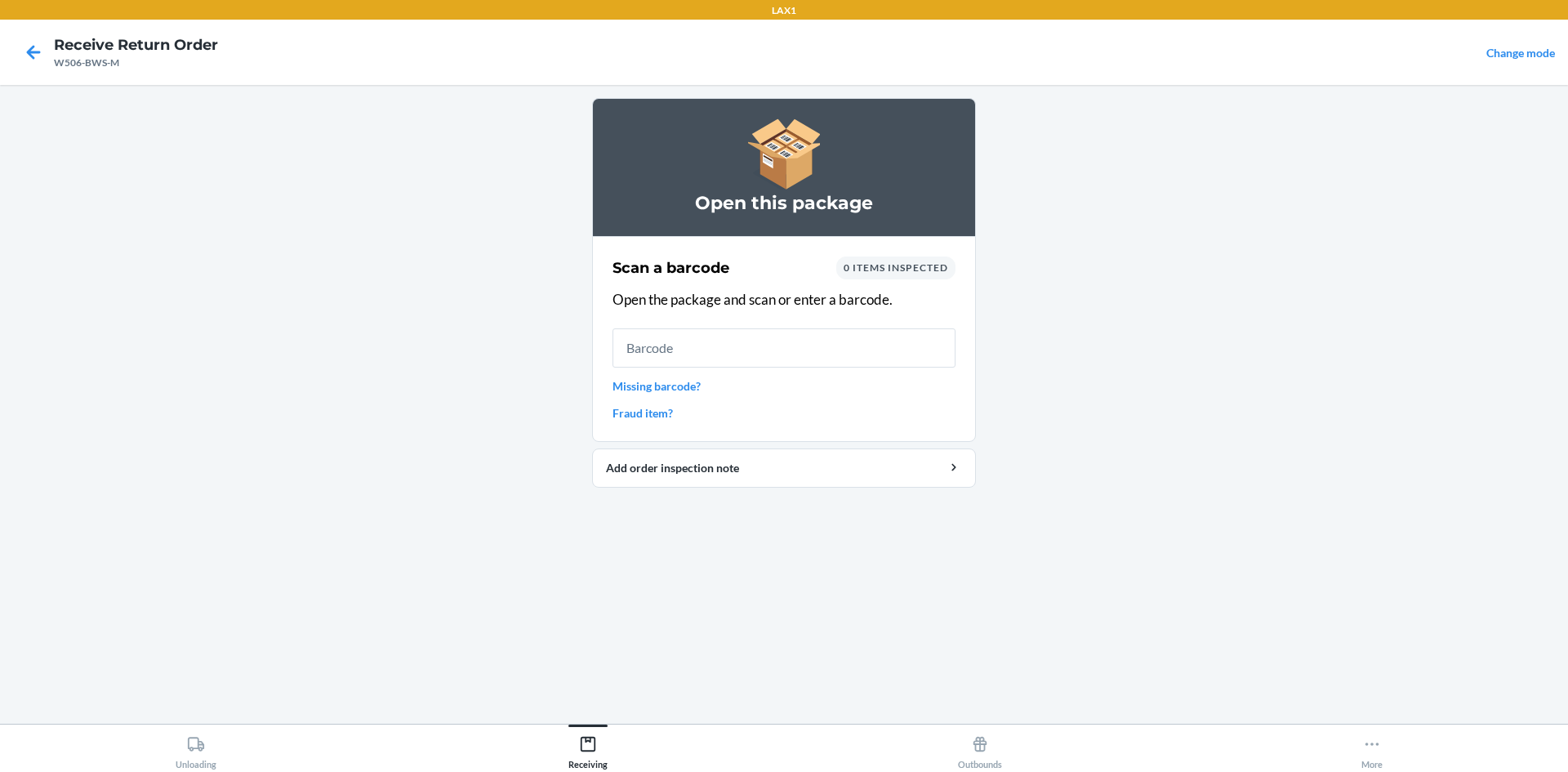
click at [48, 48] on div at bounding box center [34, 52] width 41 height 41
click at [39, 52] on icon at bounding box center [33, 52] width 28 height 28
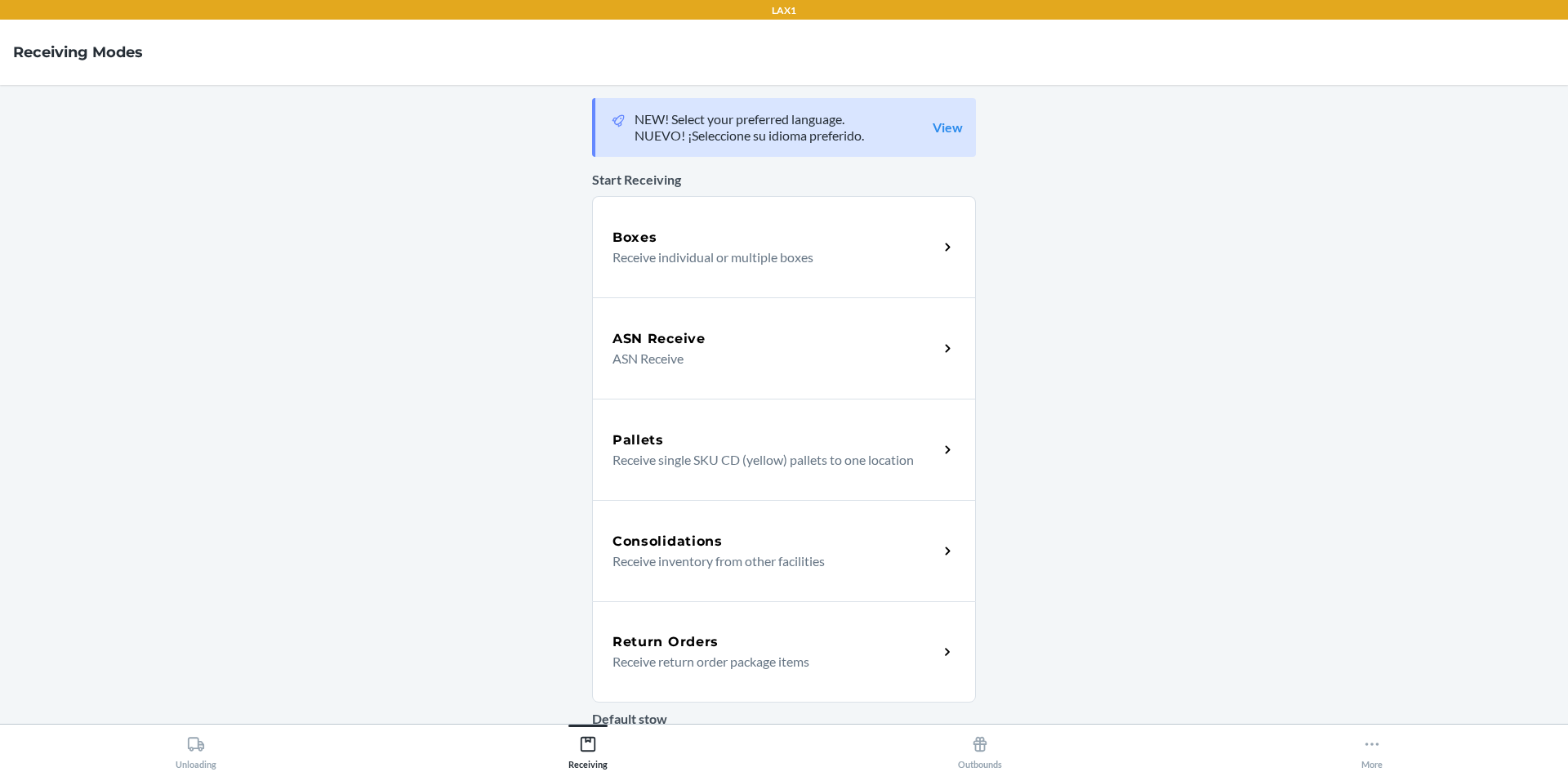
click at [681, 655] on p "Receive return order package items" at bounding box center [768, 661] width 313 height 19
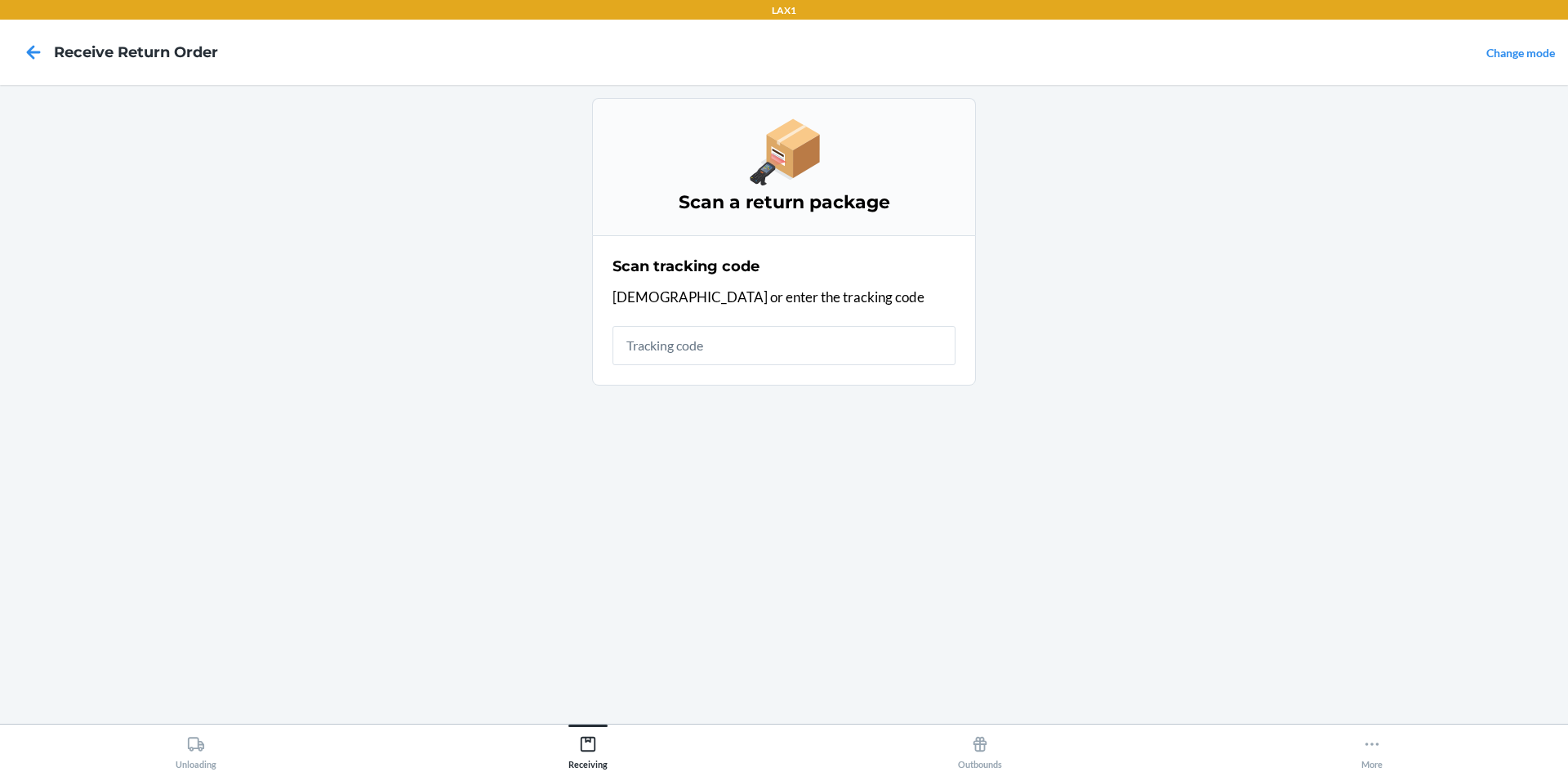
click at [684, 337] on input "text" at bounding box center [784, 345] width 343 height 39
type input "420924089400136208303"
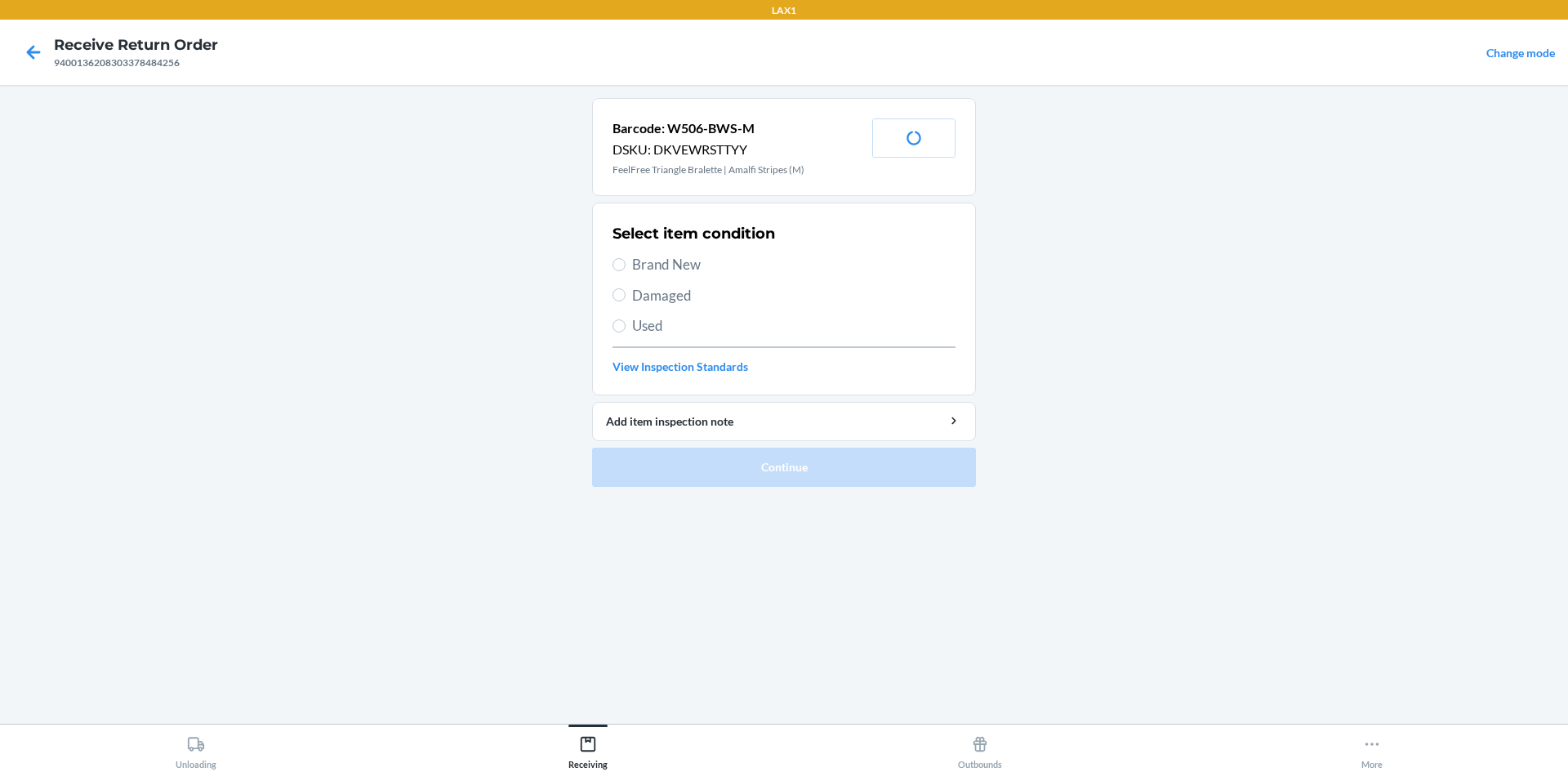
click at [621, 315] on label "Used" at bounding box center [784, 325] width 343 height 21
click at [621, 319] on input "Used" at bounding box center [619, 326] width 13 height 13
radio input "true"
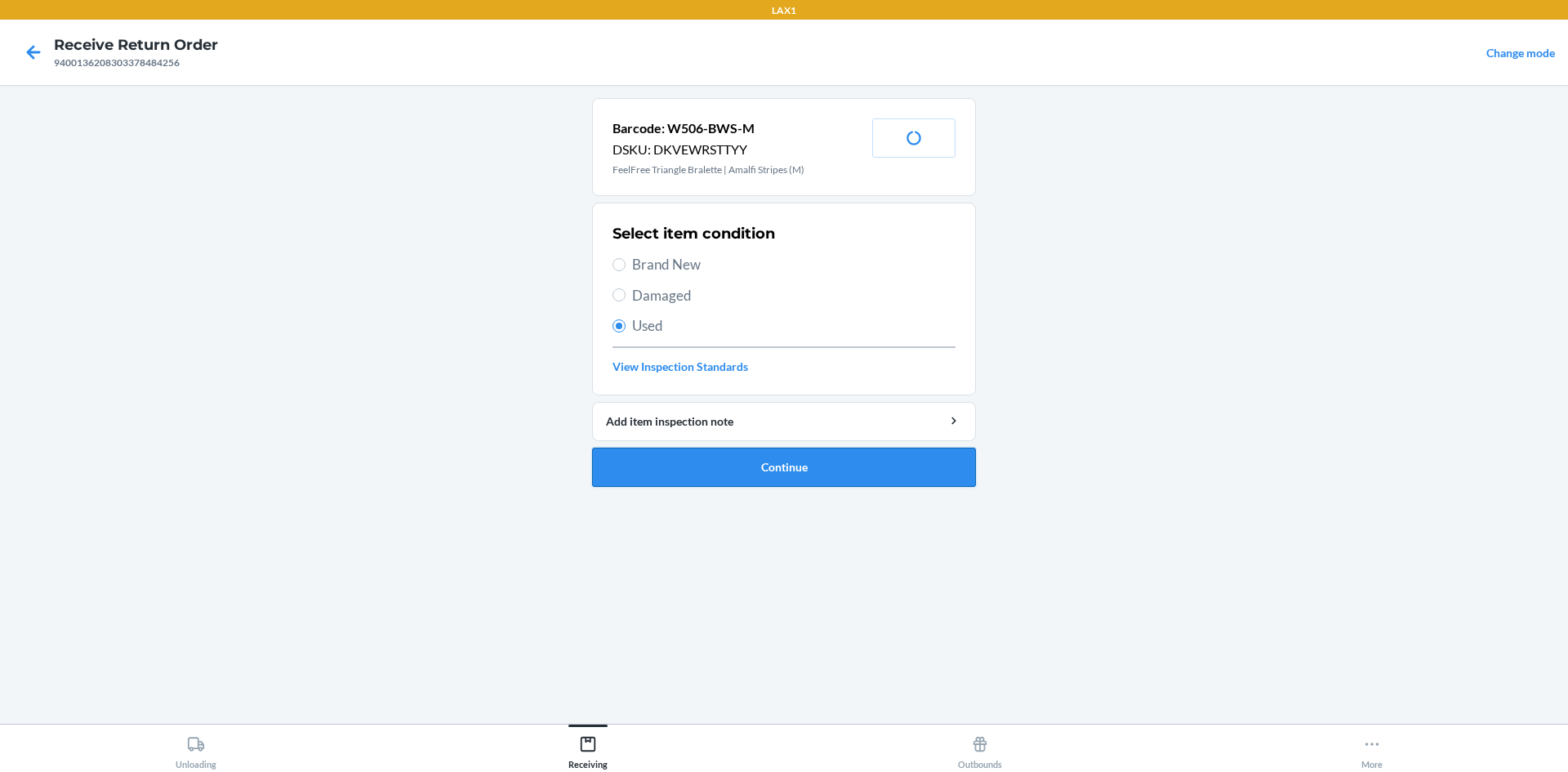
click at [717, 465] on button "Continue" at bounding box center [784, 467] width 384 height 39
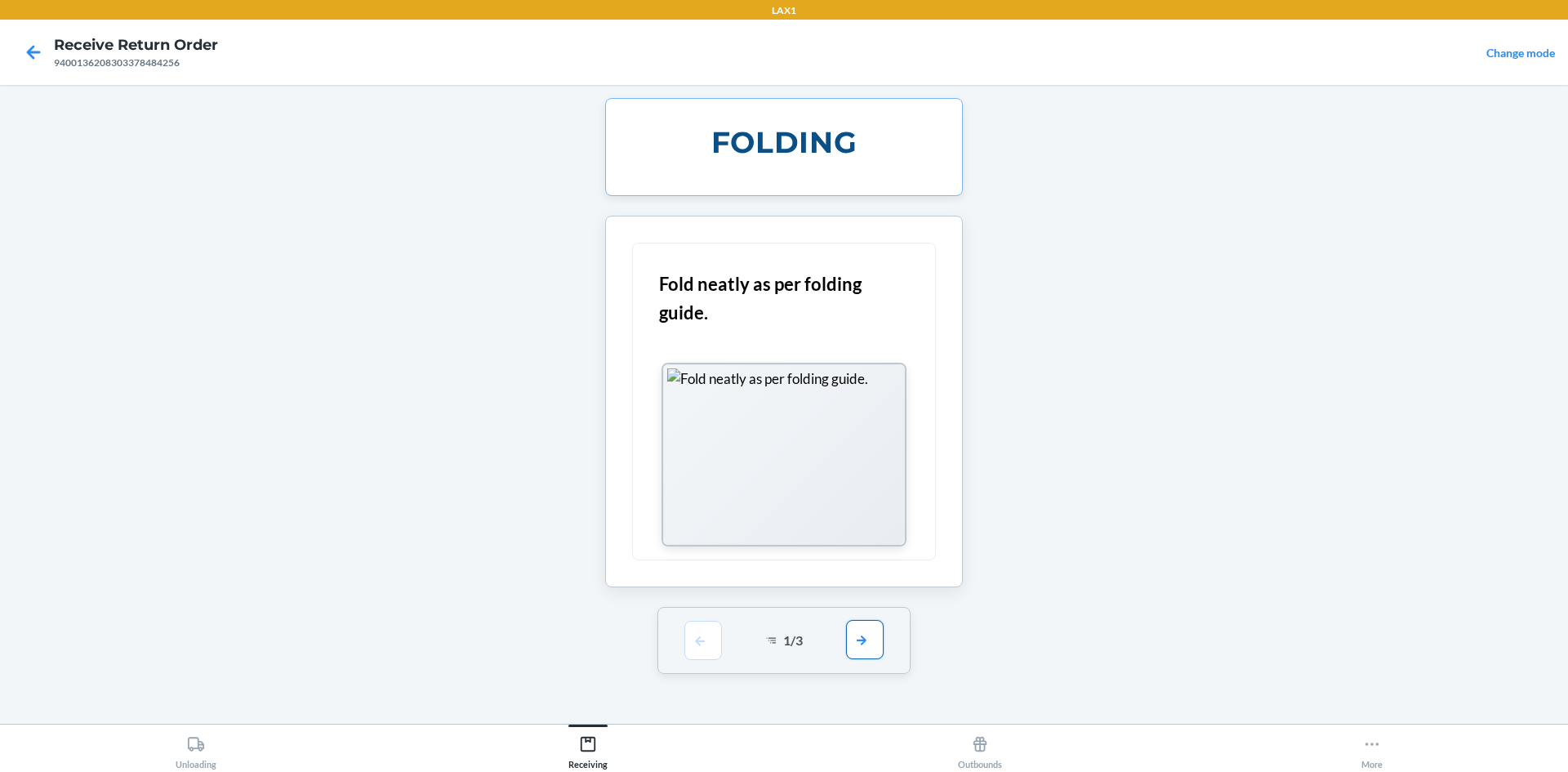
click at [869, 633] on button "button" at bounding box center [864, 639] width 38 height 39
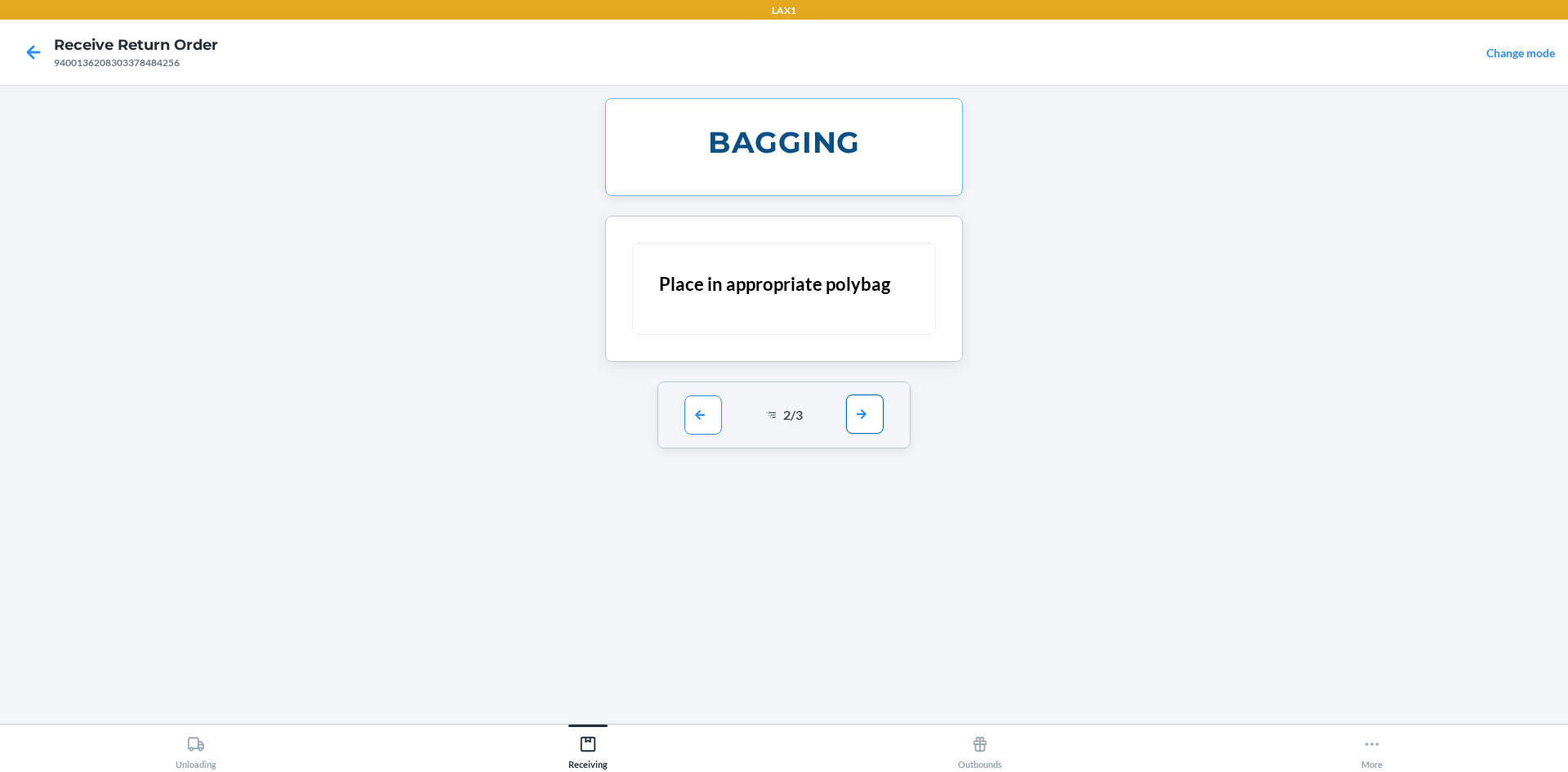
click at [851, 411] on button "button" at bounding box center [864, 414] width 38 height 39
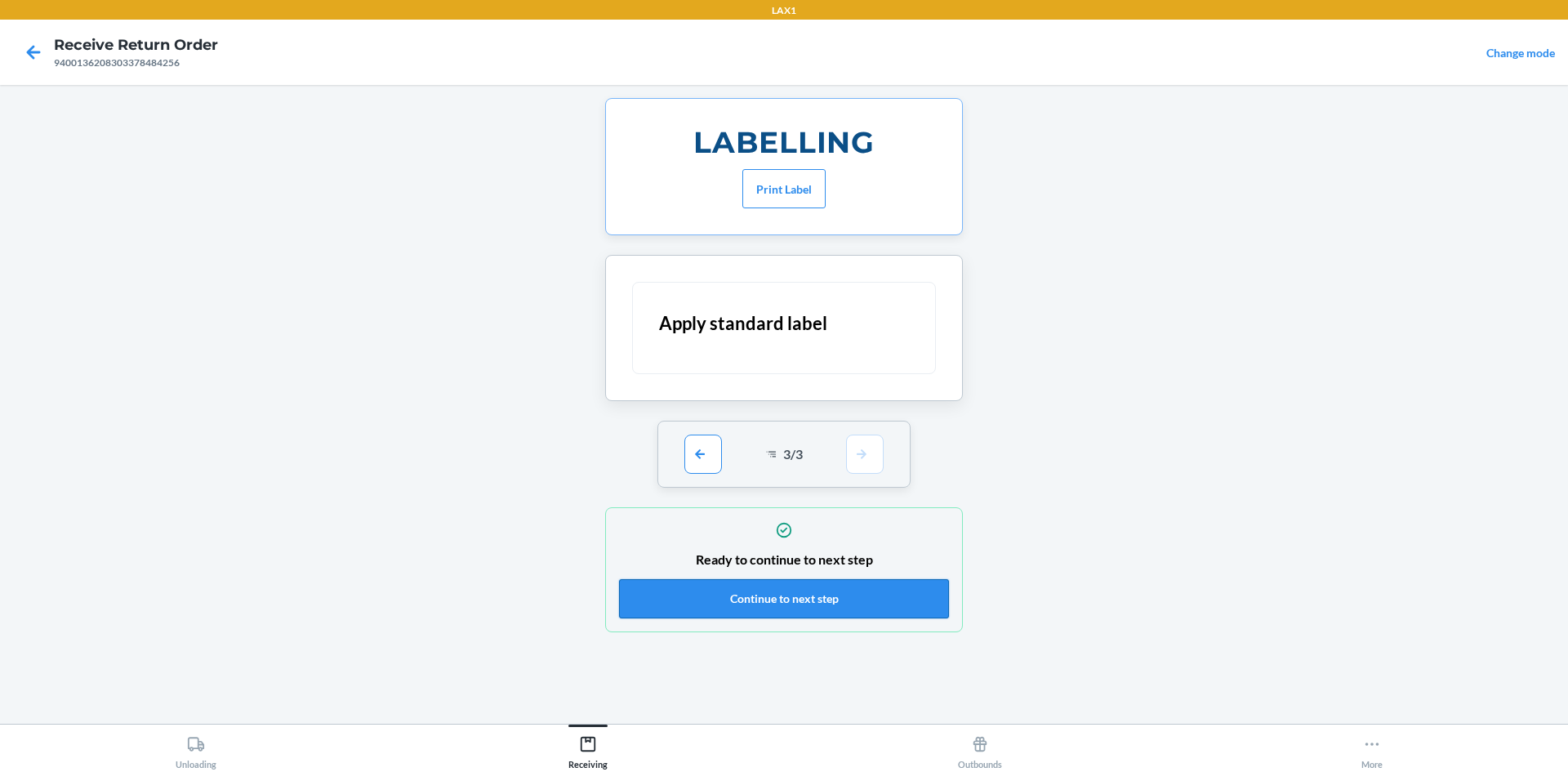
click at [856, 583] on button "Continue to next step" at bounding box center [784, 598] width 330 height 39
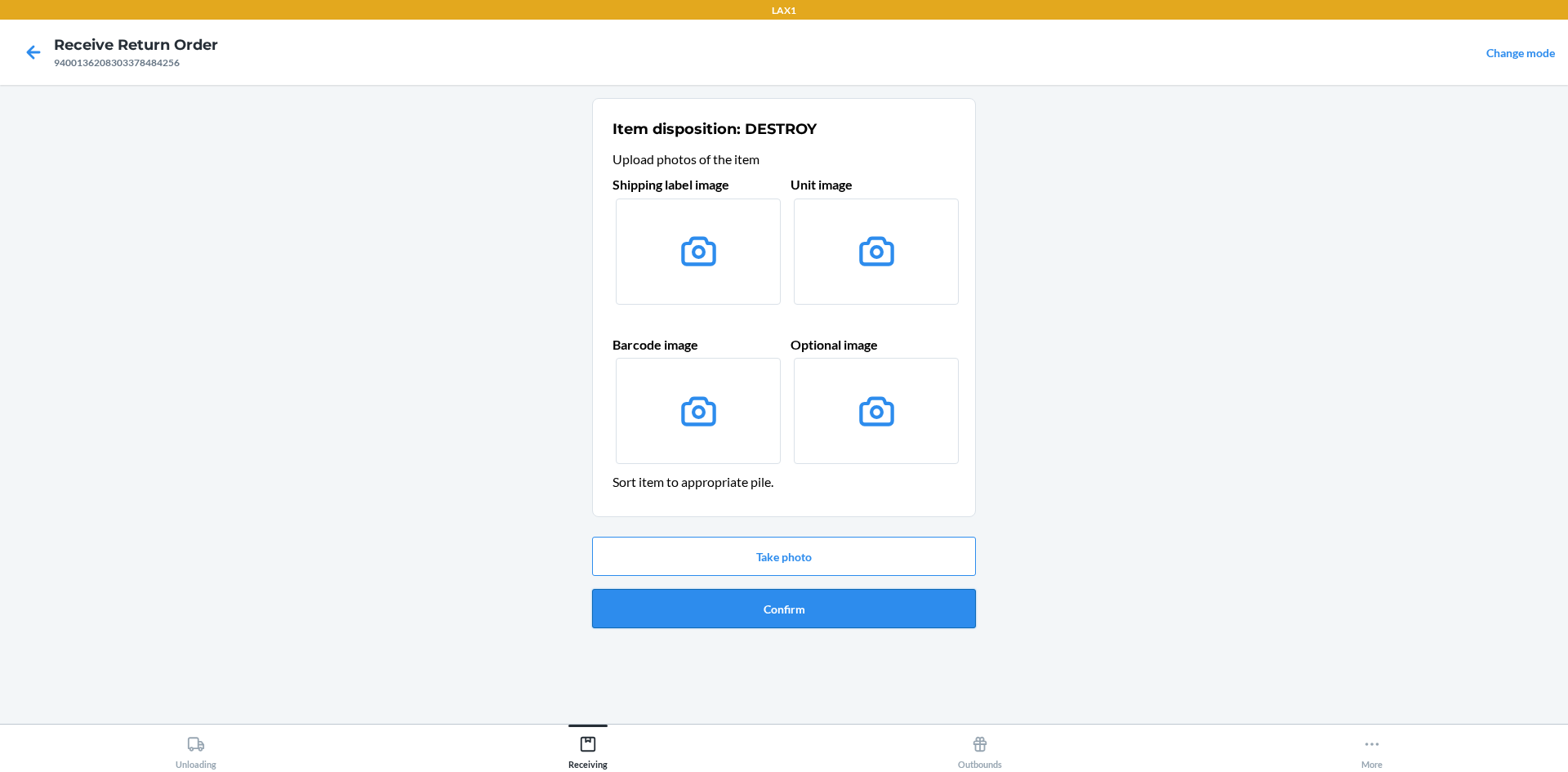
click at [786, 614] on button "Confirm" at bounding box center [784, 608] width 384 height 39
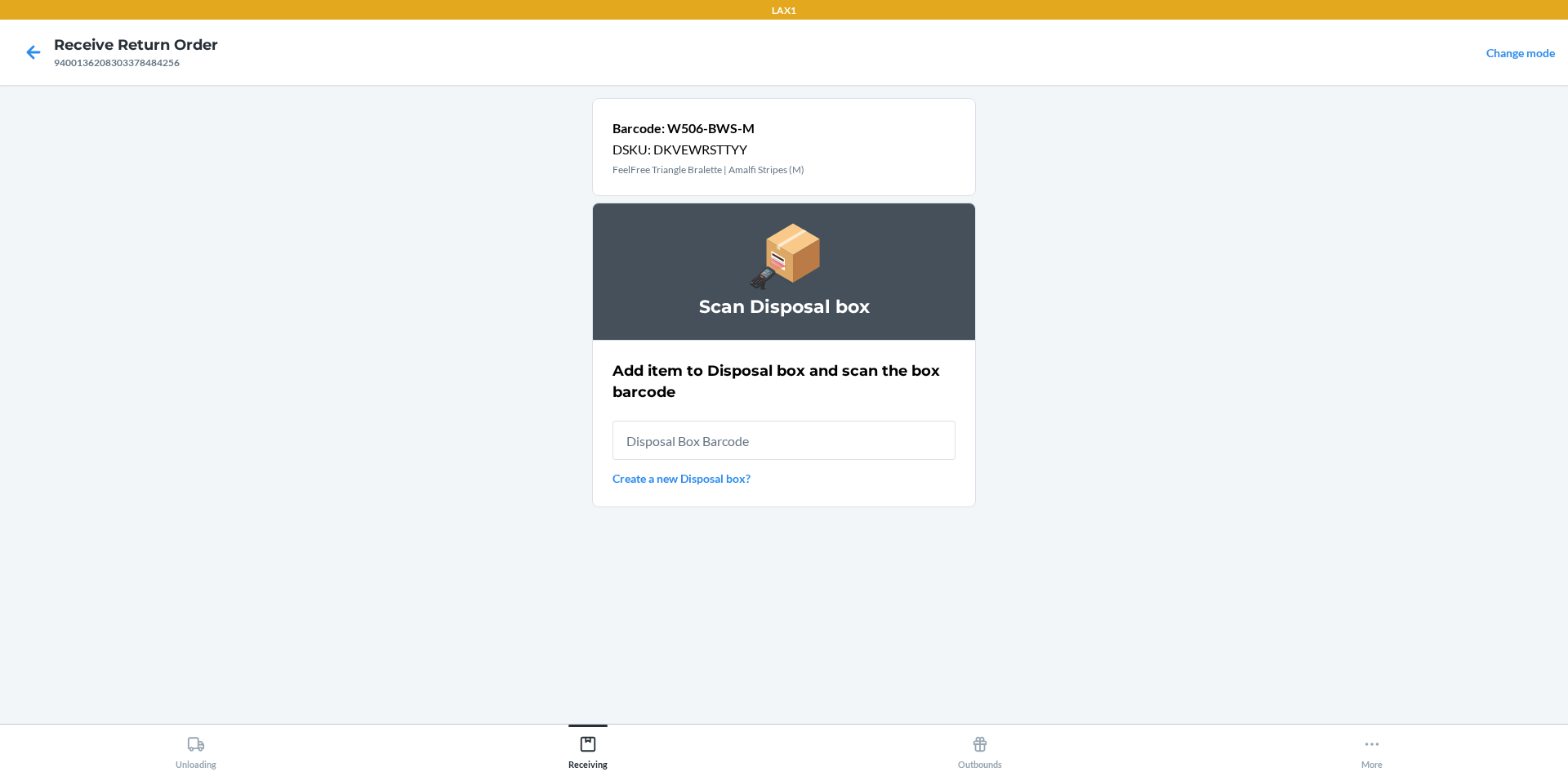
click at [779, 437] on input "text" at bounding box center [784, 440] width 343 height 39
type input "RB0000019D0"
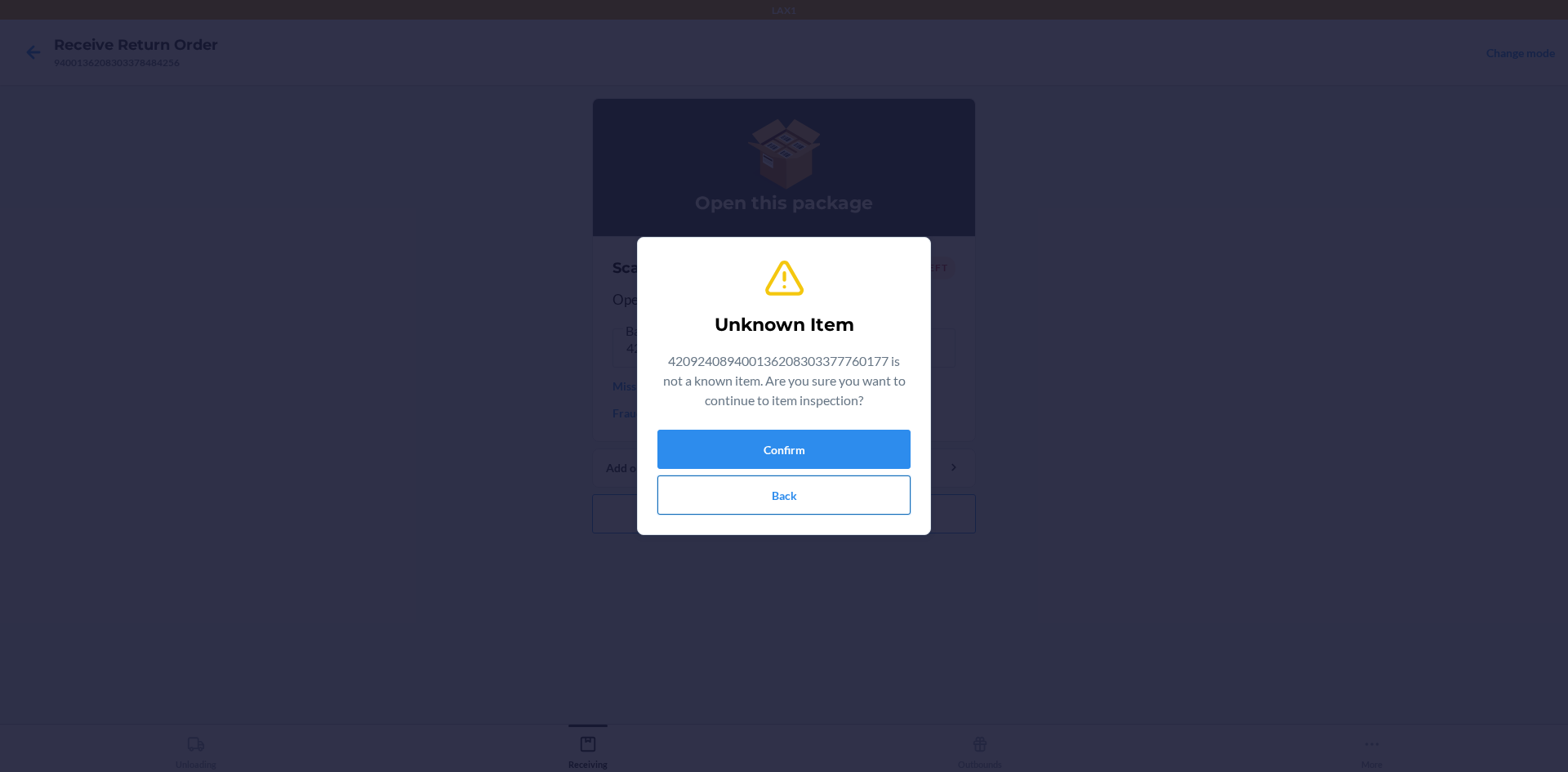
click at [862, 502] on button "Back" at bounding box center [784, 495] width 253 height 39
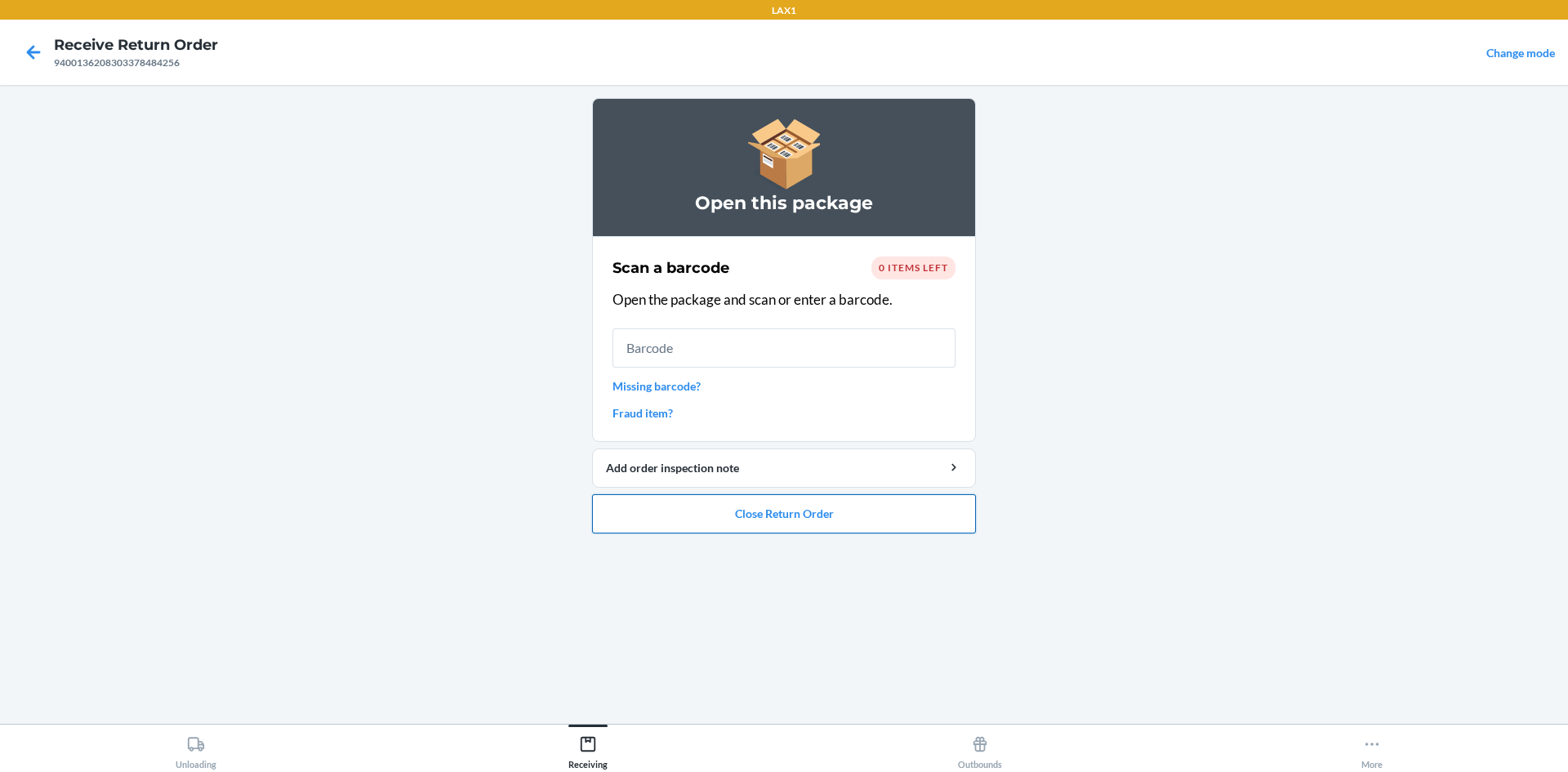
click at [827, 519] on button "Close Return Order" at bounding box center [784, 513] width 384 height 39
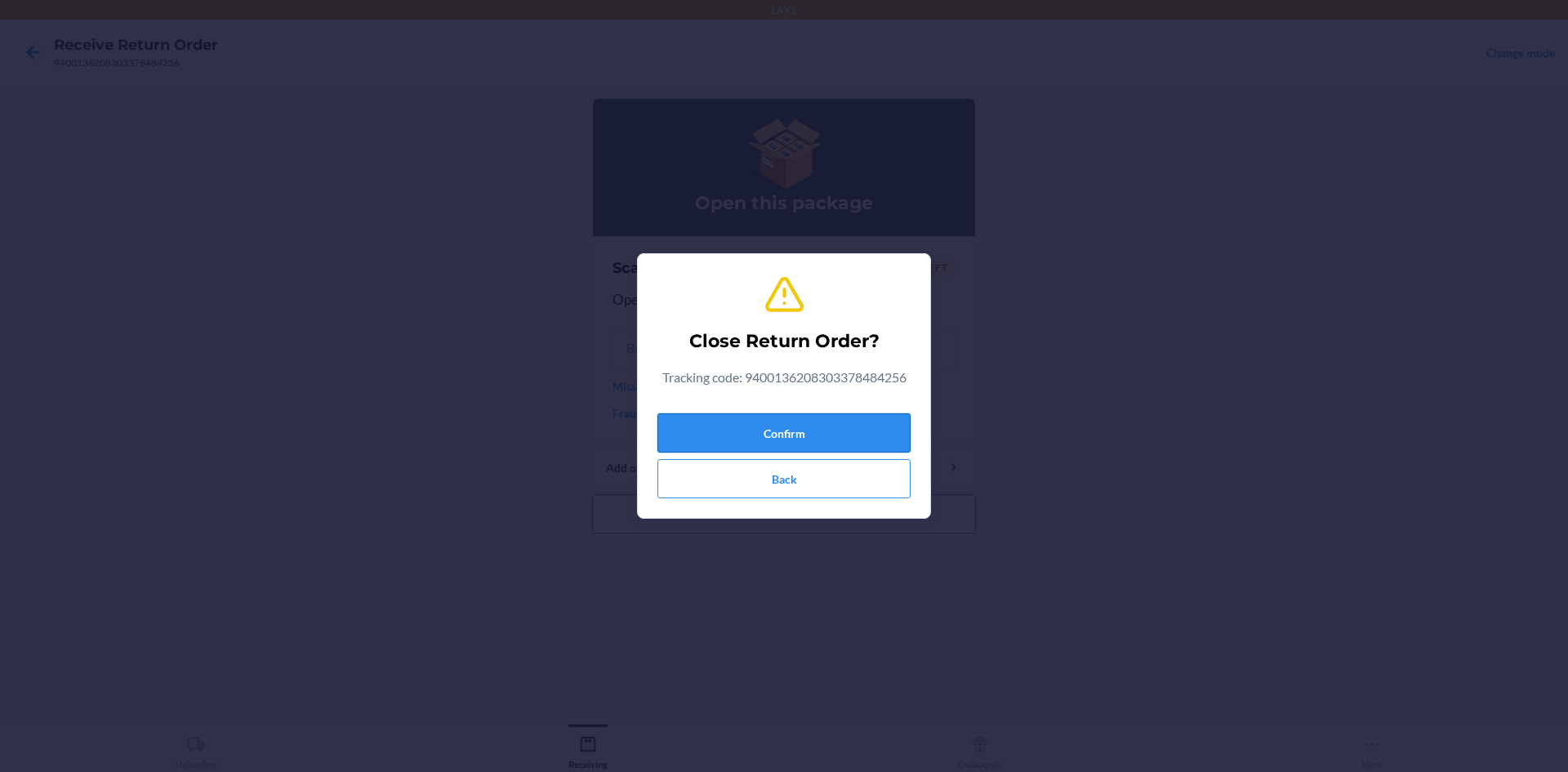
click at [830, 435] on button "Confirm" at bounding box center [784, 433] width 253 height 39
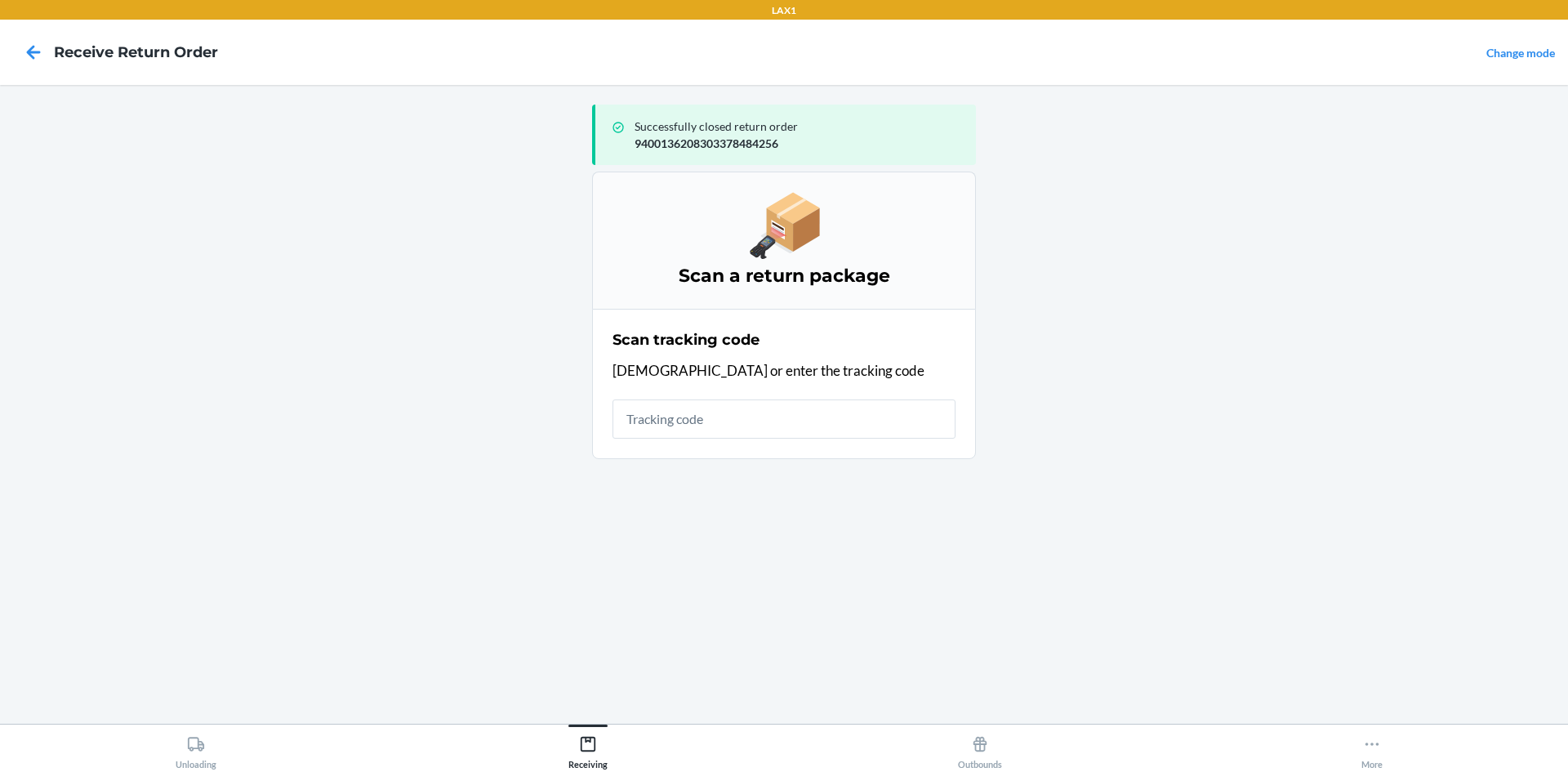
click at [729, 404] on input "text" at bounding box center [784, 418] width 343 height 39
type input "42092408940013620830337"
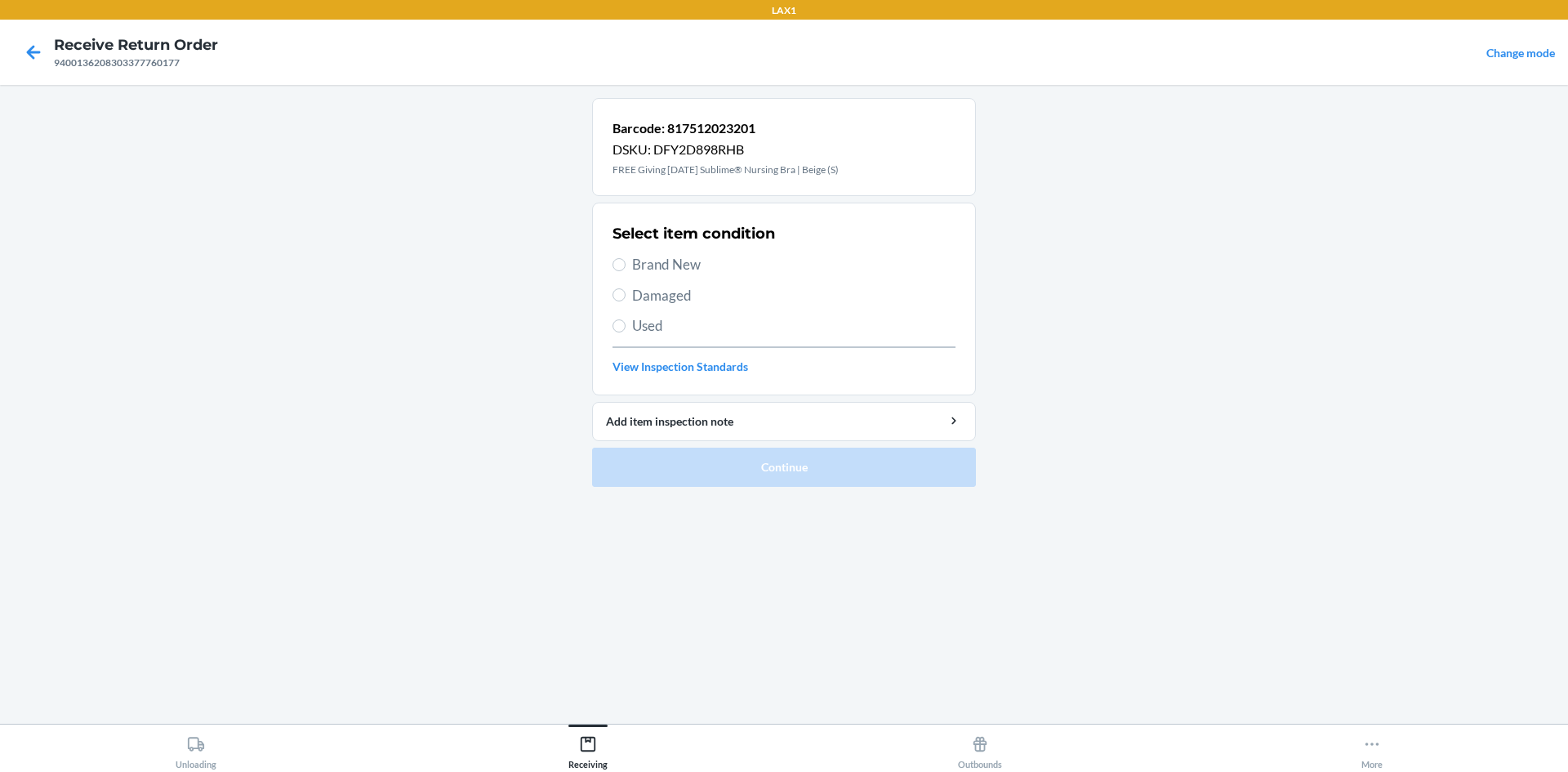
click at [669, 266] on span "Brand New" at bounding box center [794, 264] width 323 height 21
click at [625, 266] on input "Brand New" at bounding box center [619, 265] width 13 height 13
radio input "true"
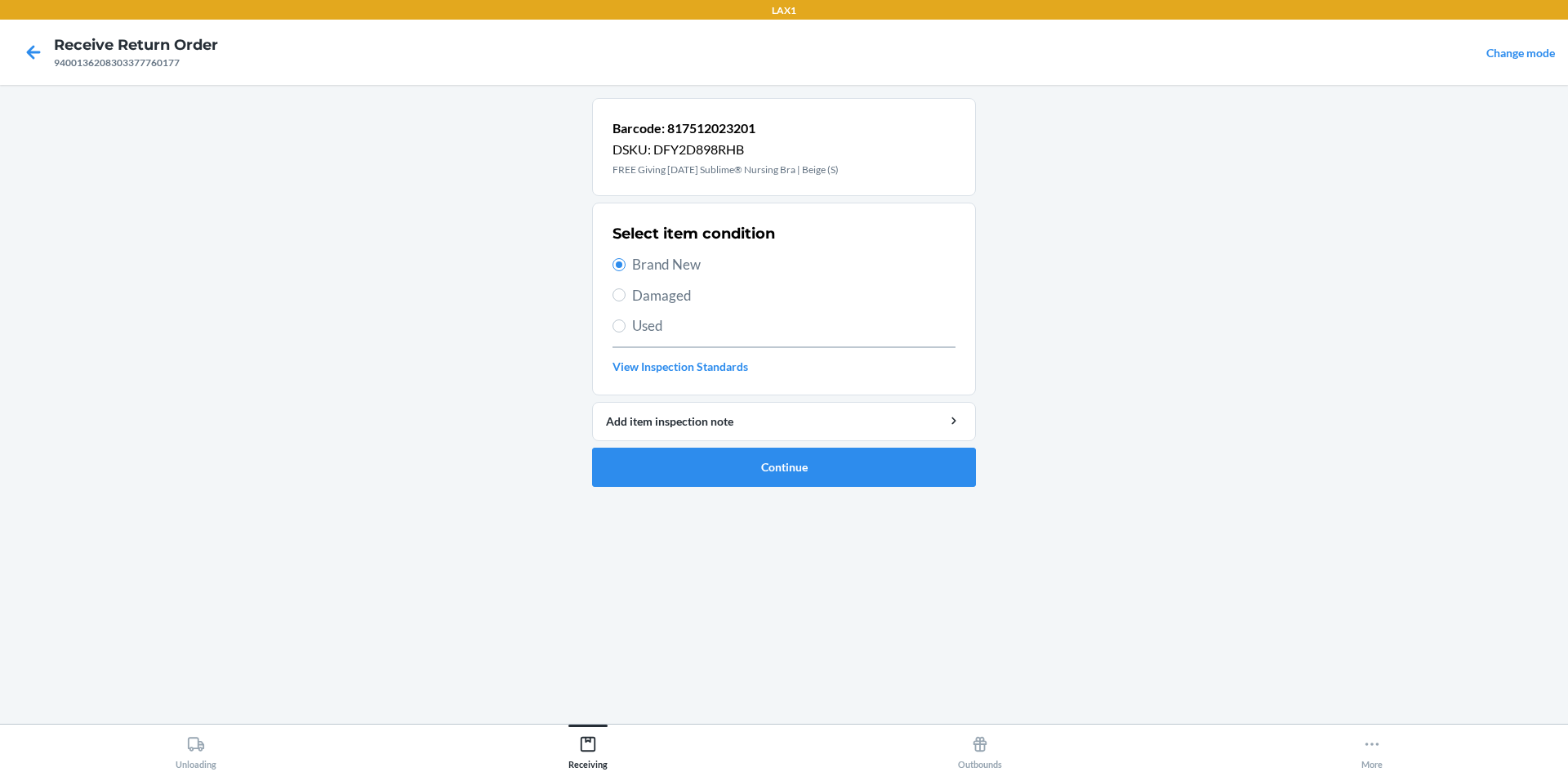
click at [704, 495] on ol "Barcode: 817512023201 DSKU: DFY2D898RHB FREE Giving [DATE] Sublime® Nursing Bra…" at bounding box center [784, 298] width 384 height 402
click at [706, 485] on button "Continue" at bounding box center [784, 467] width 384 height 39
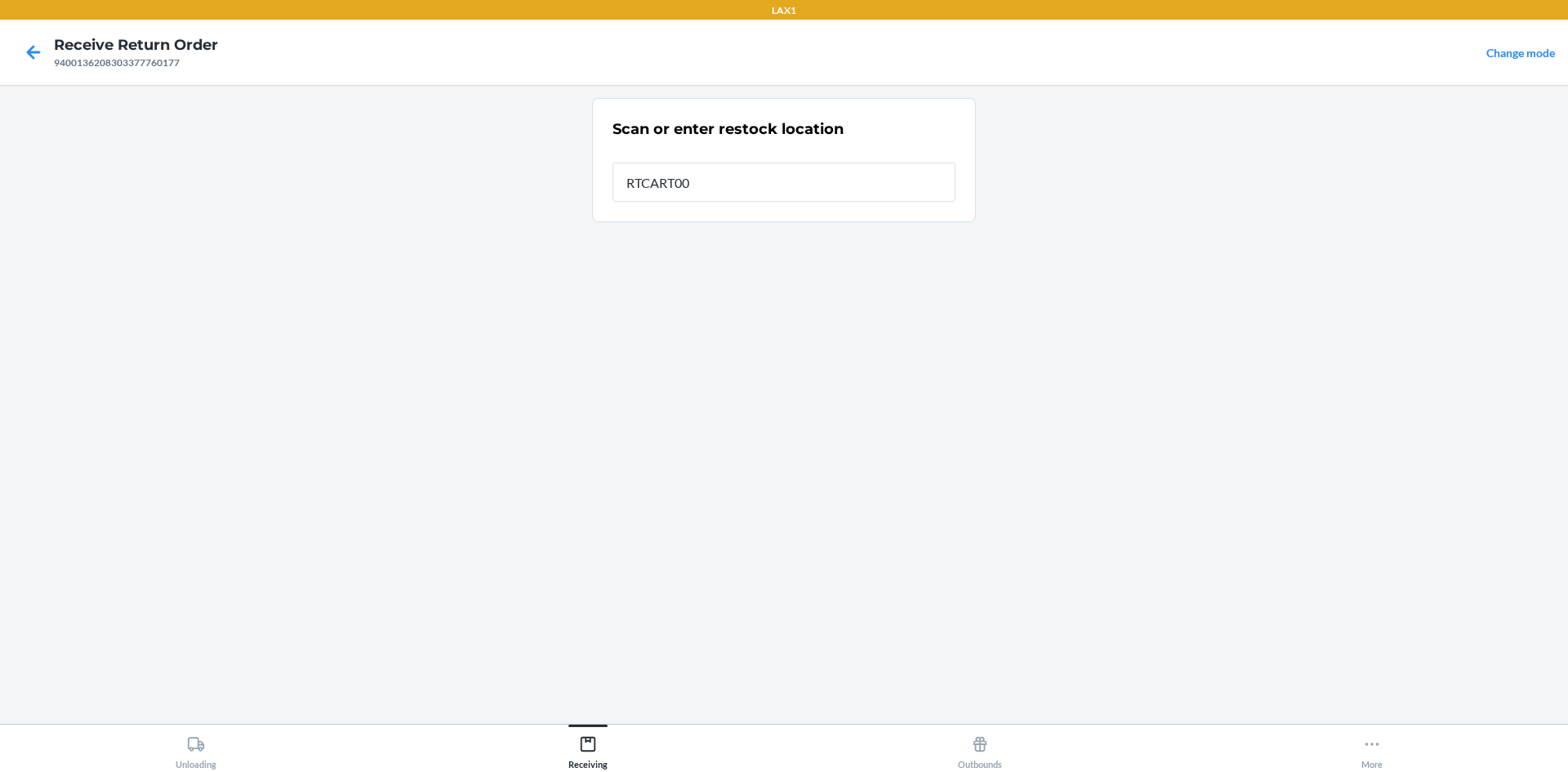
type input "RTCART005"
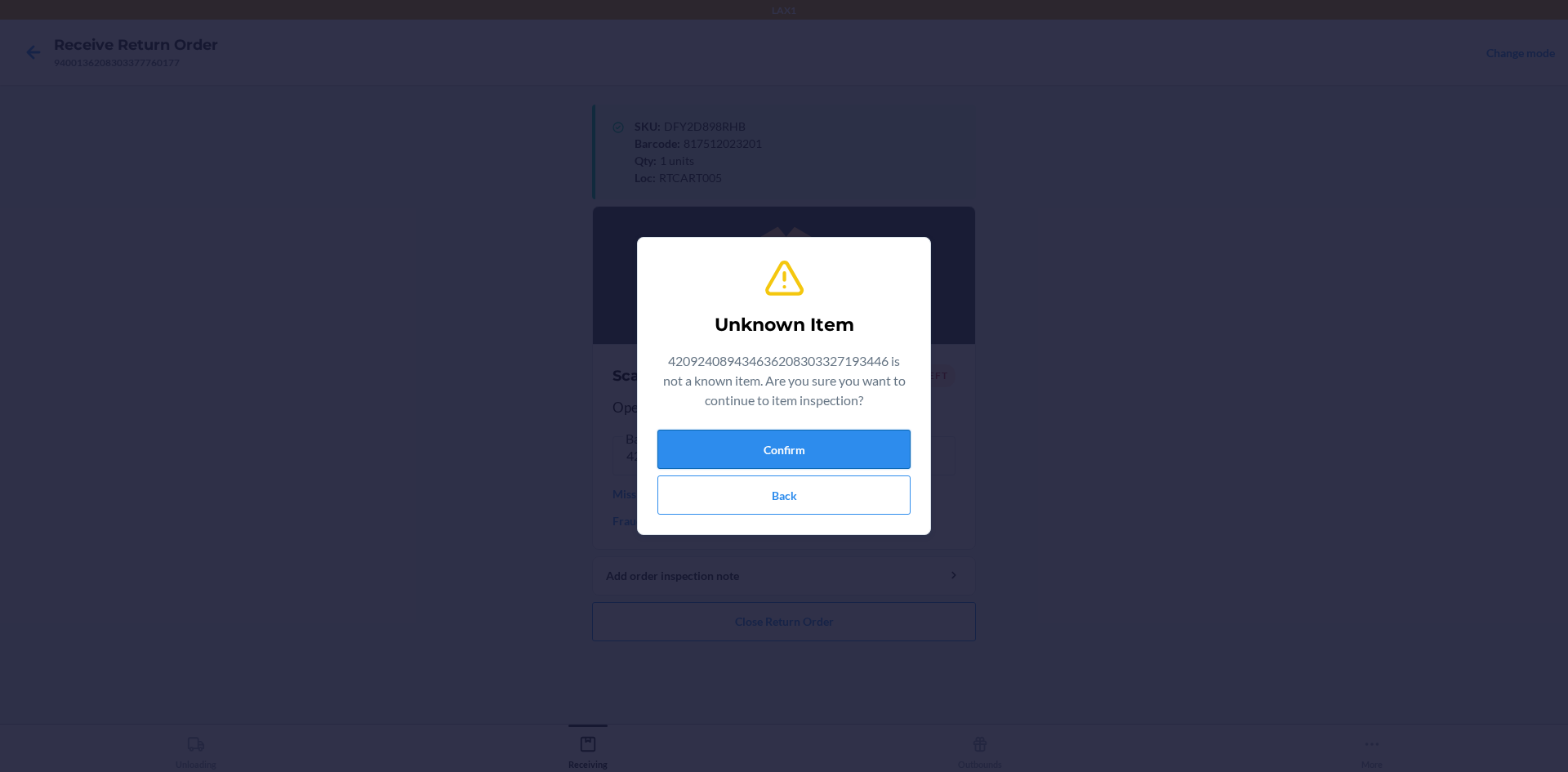
click at [839, 443] on button "Confirm" at bounding box center [784, 448] width 253 height 39
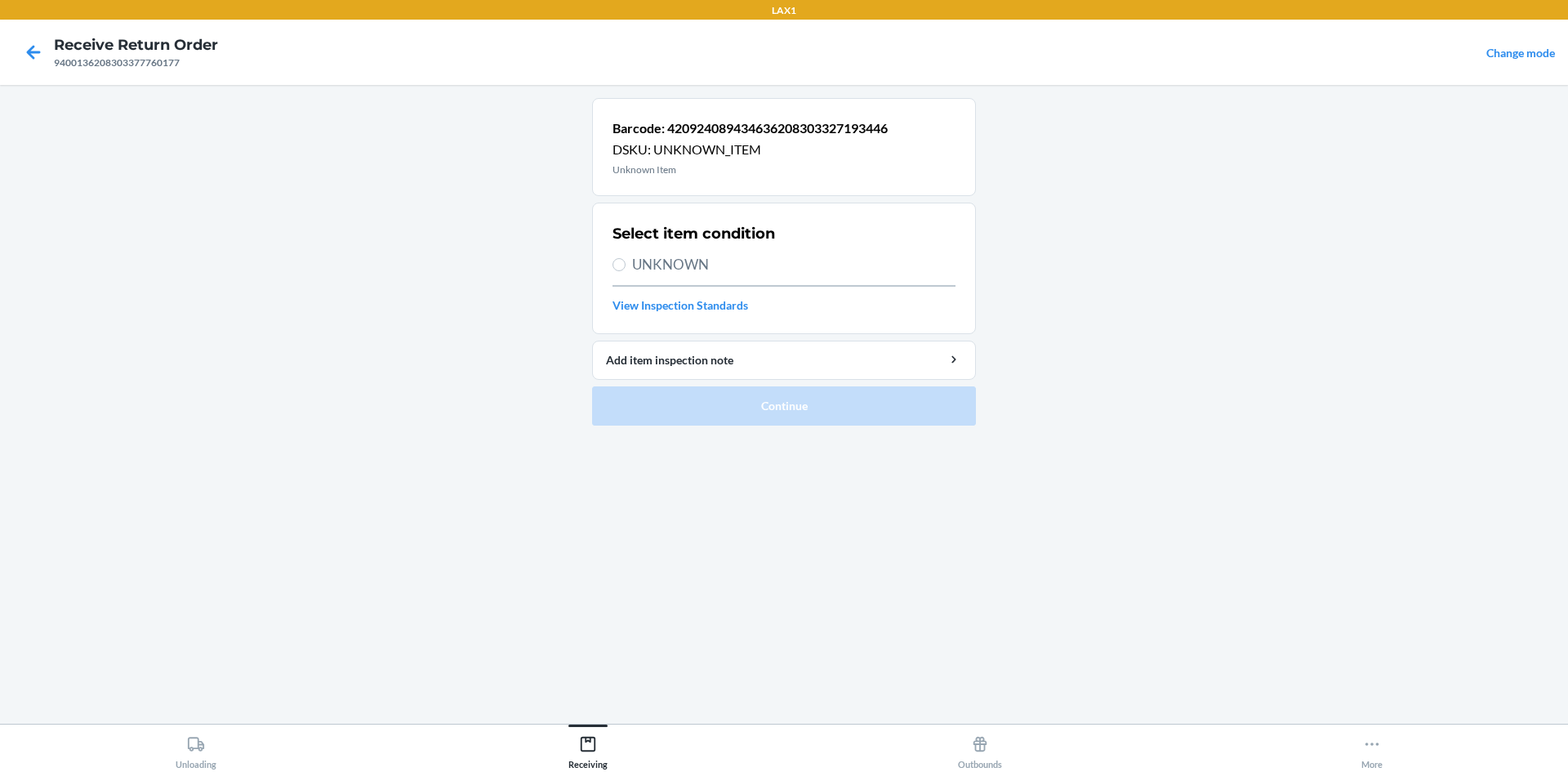
click at [681, 257] on span "UNKNOWN" at bounding box center [794, 264] width 323 height 21
click at [625, 258] on input "UNKNOWN" at bounding box center [619, 265] width 13 height 13
radio input "true"
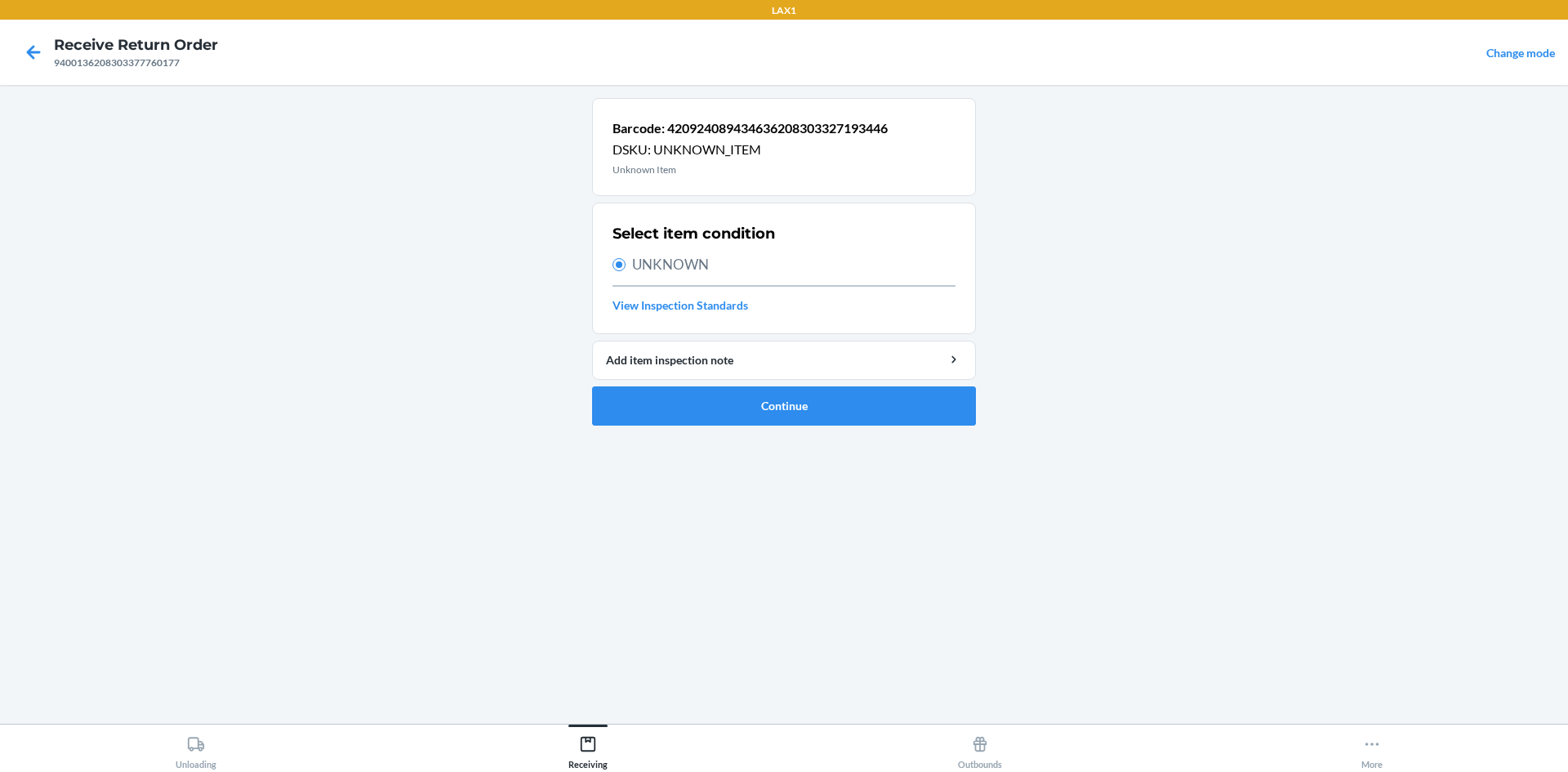
click at [54, 54] on h4 "Receive Return Order" at bounding box center [136, 44] width 164 height 21
click at [32, 59] on icon at bounding box center [33, 52] width 28 height 28
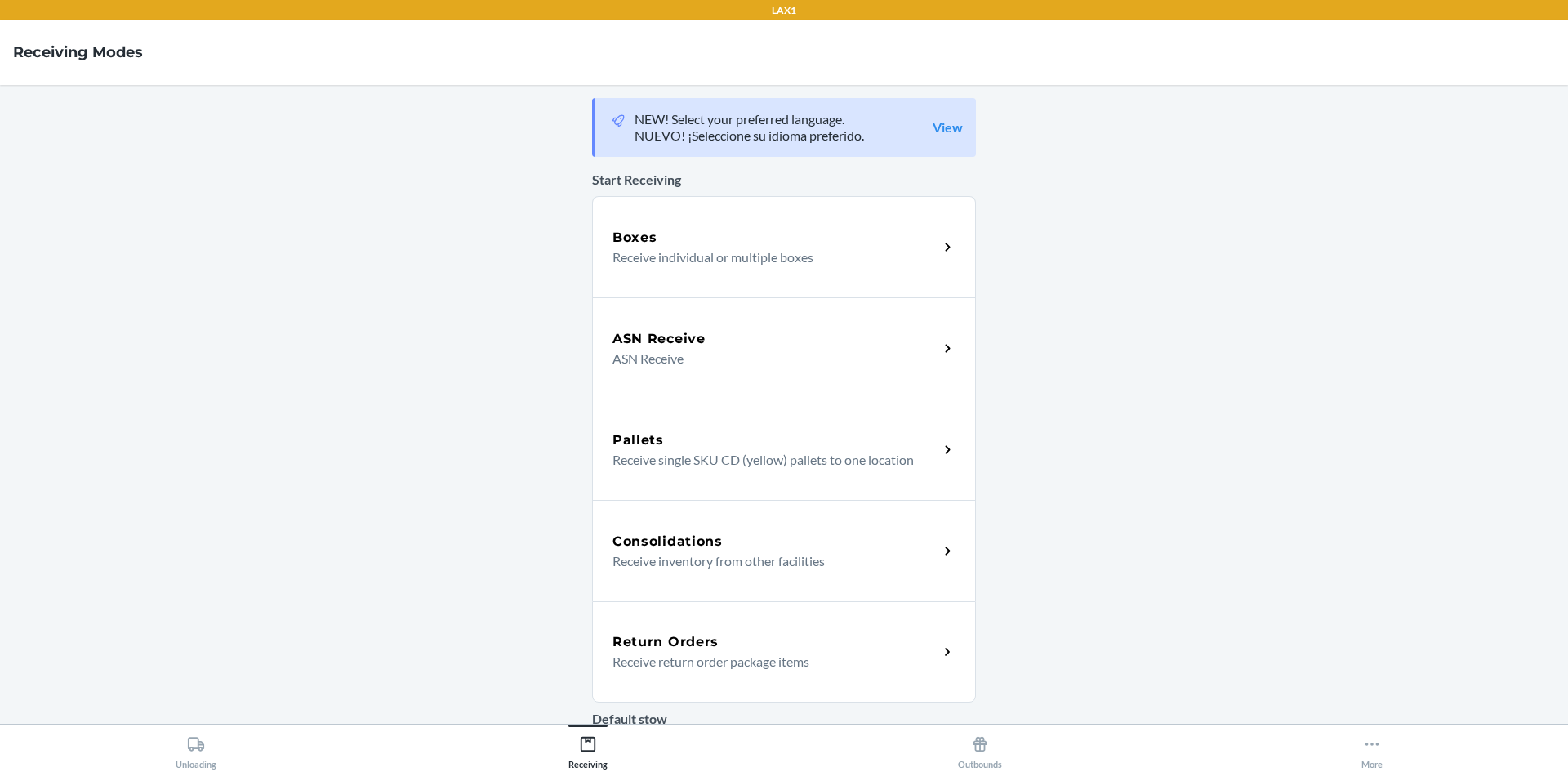
click at [717, 631] on div "Return Orders Receive return order package items" at bounding box center [784, 651] width 384 height 101
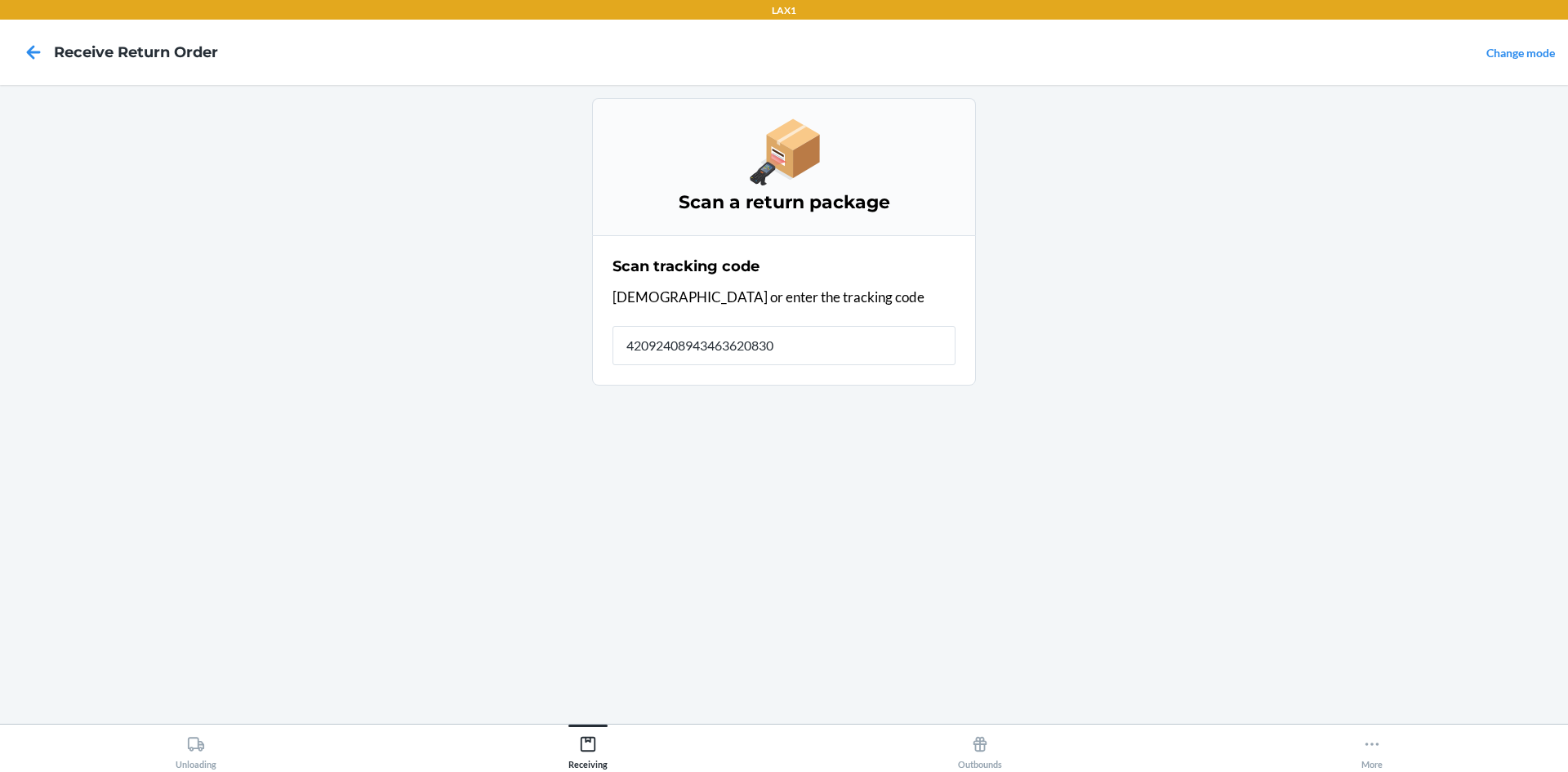
type input "420924089434636208303"
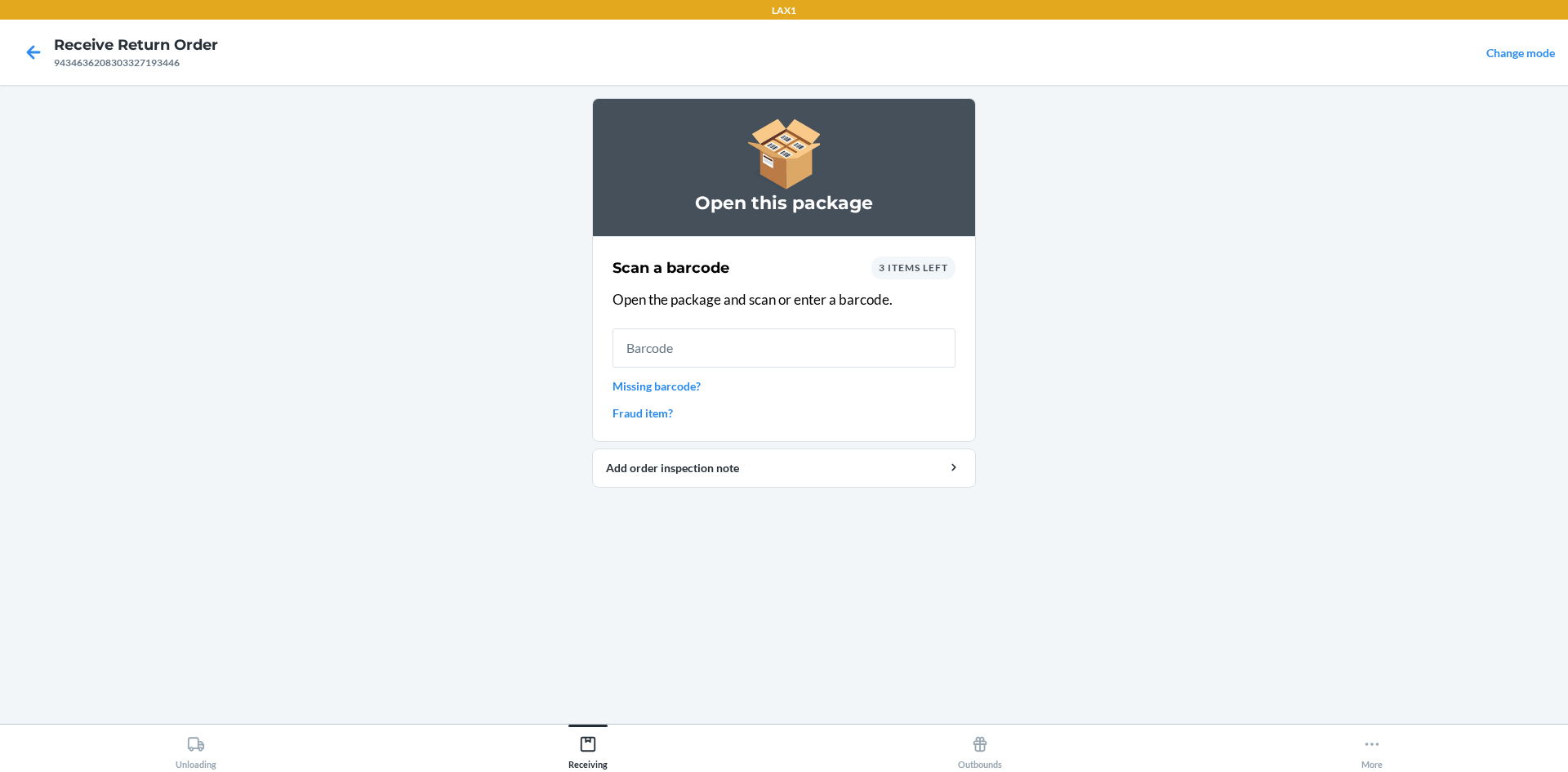
click at [770, 336] on input "text" at bounding box center [784, 348] width 343 height 39
drag, startPoint x: 621, startPoint y: 386, endPoint x: 629, endPoint y: 383, distance: 8.5
click at [629, 383] on link "Missing barcode?" at bounding box center [784, 386] width 343 height 17
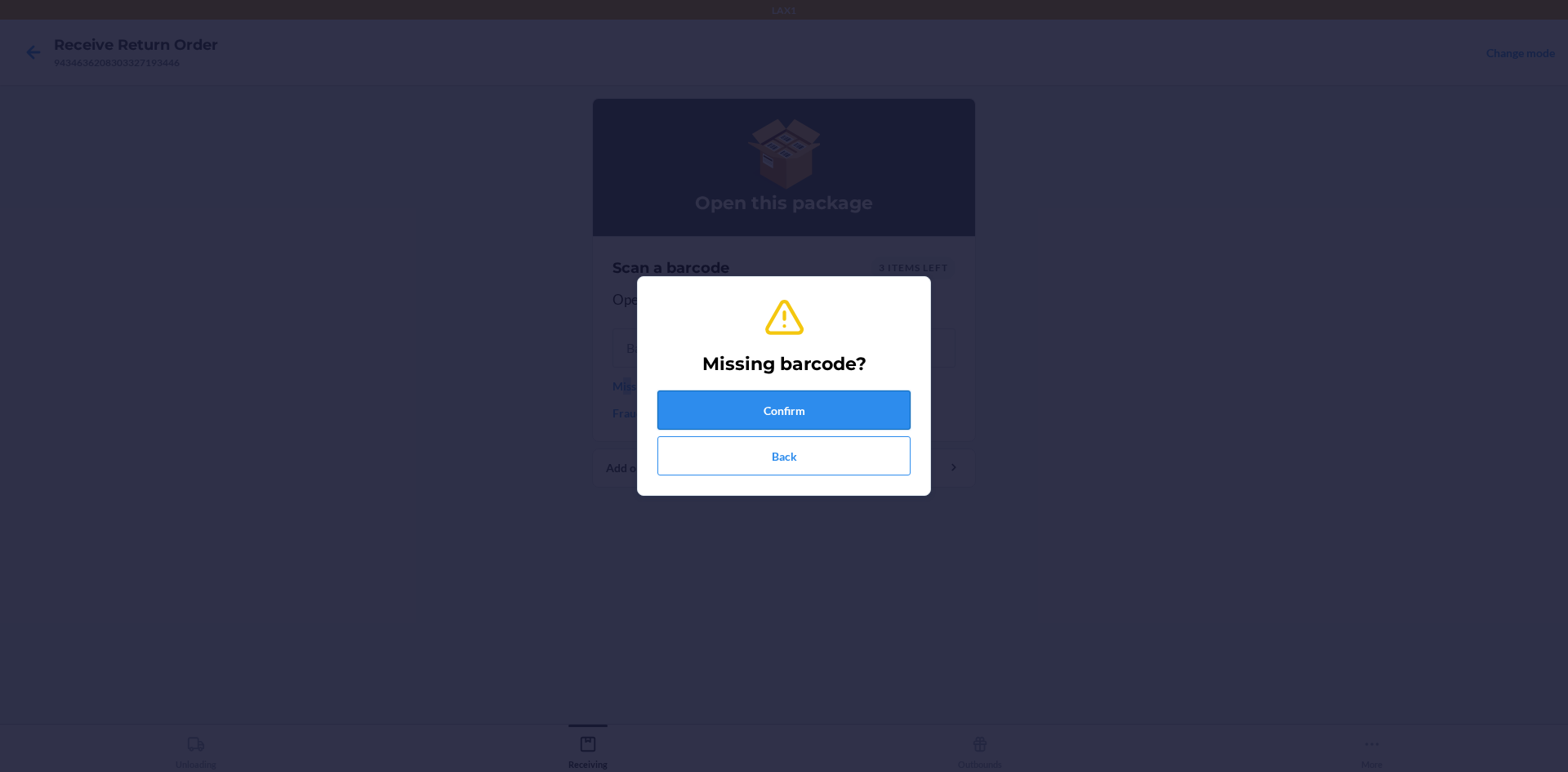
click at [668, 428] on button "Confirm" at bounding box center [784, 410] width 253 height 39
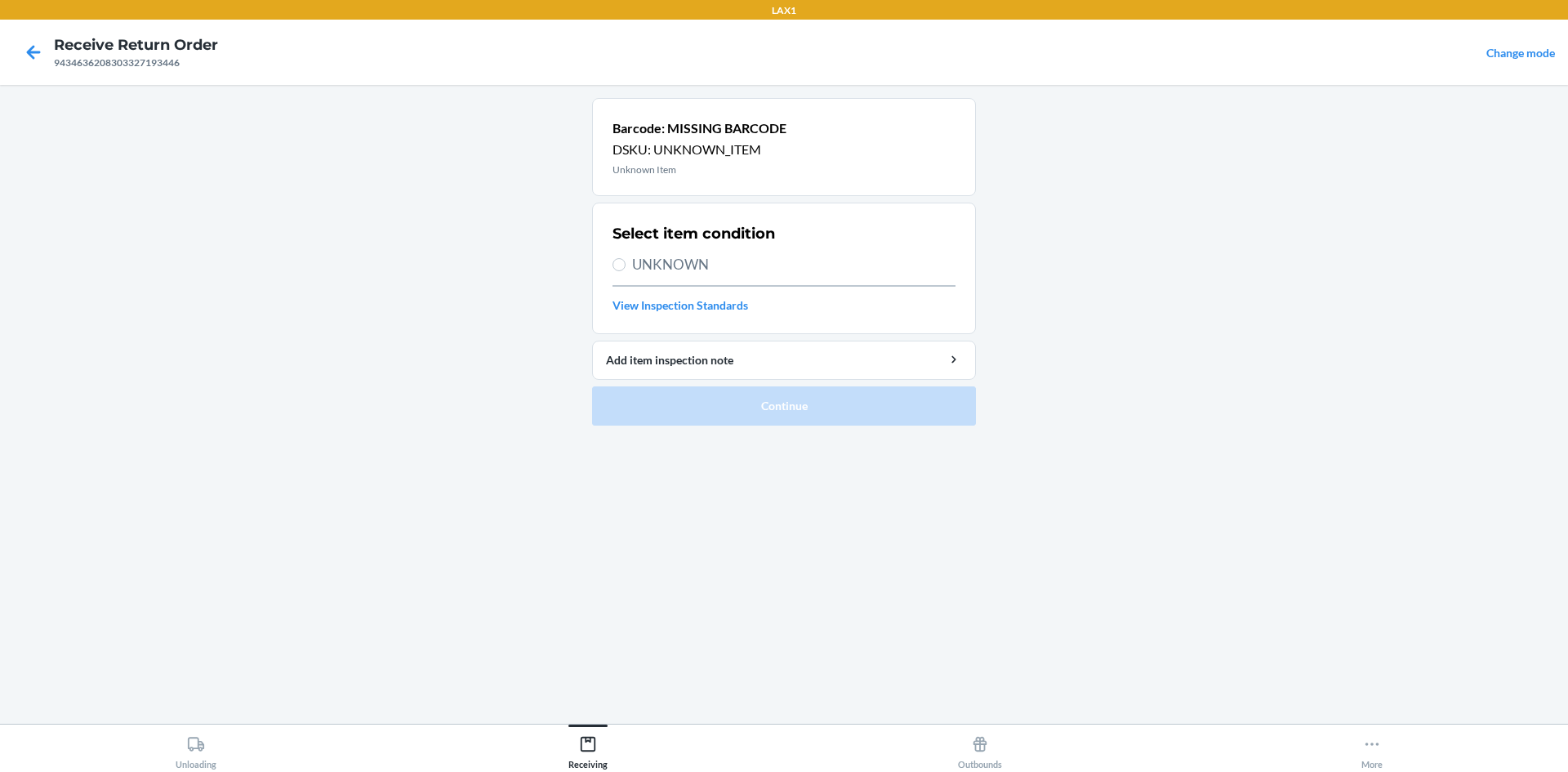
click at [638, 269] on span "UNKNOWN" at bounding box center [794, 264] width 323 height 21
click at [625, 269] on input "UNKNOWN" at bounding box center [619, 265] width 13 height 13
radio input "true"
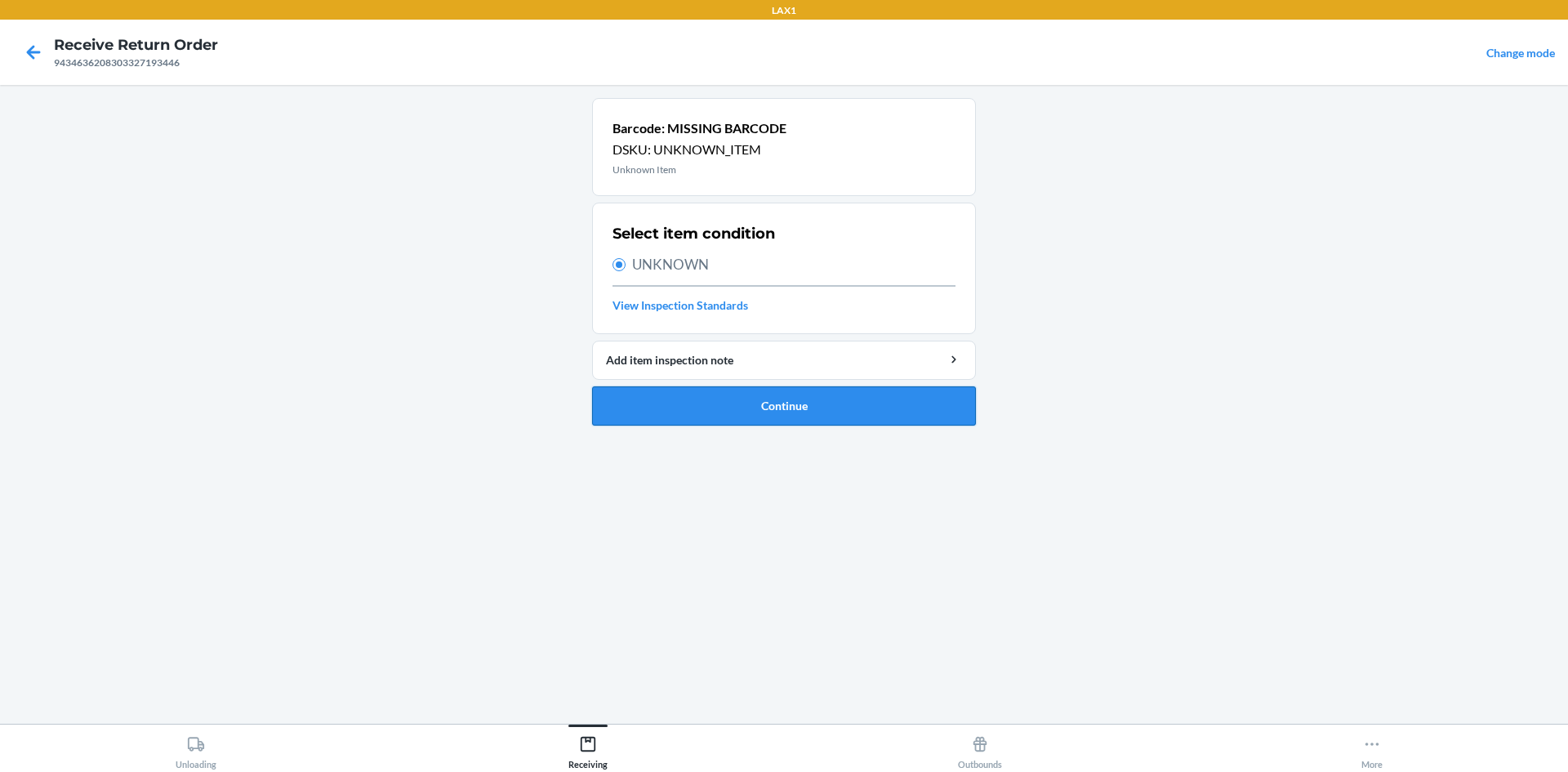
click at [611, 411] on button "Continue" at bounding box center [784, 406] width 384 height 39
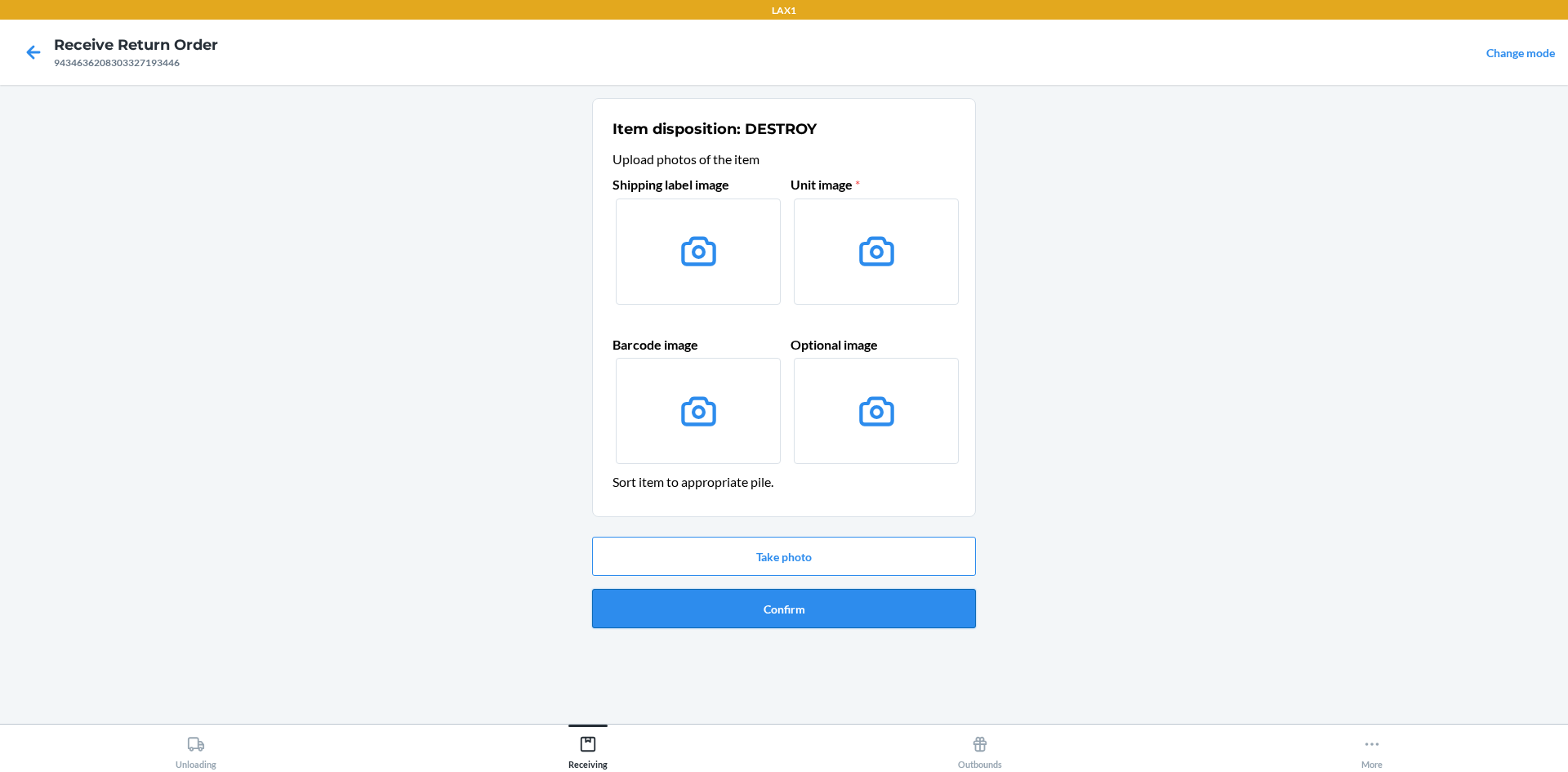
click at [772, 597] on button "Confirm" at bounding box center [784, 608] width 384 height 39
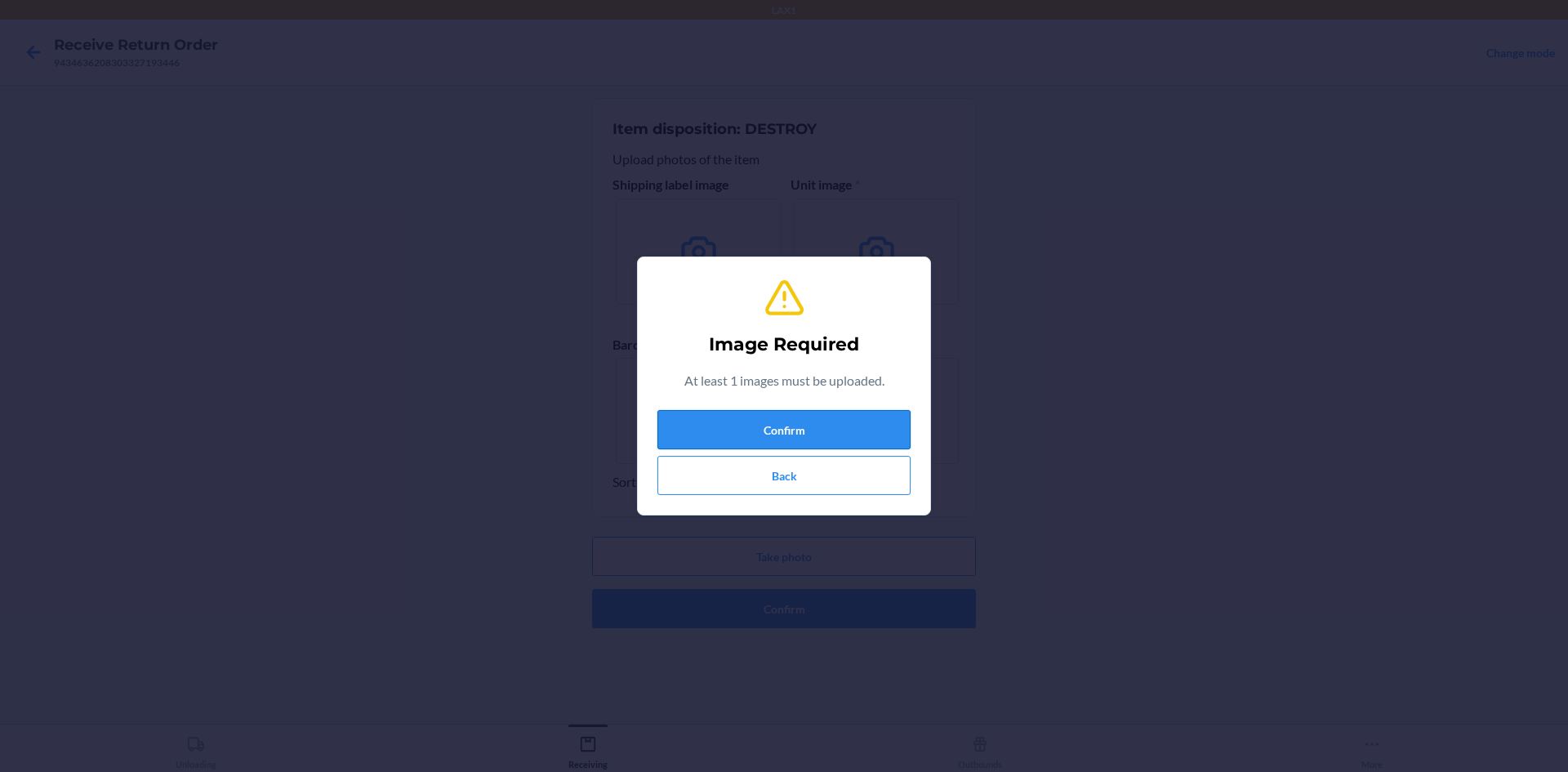
click at [764, 431] on button "Confirm" at bounding box center [784, 429] width 253 height 39
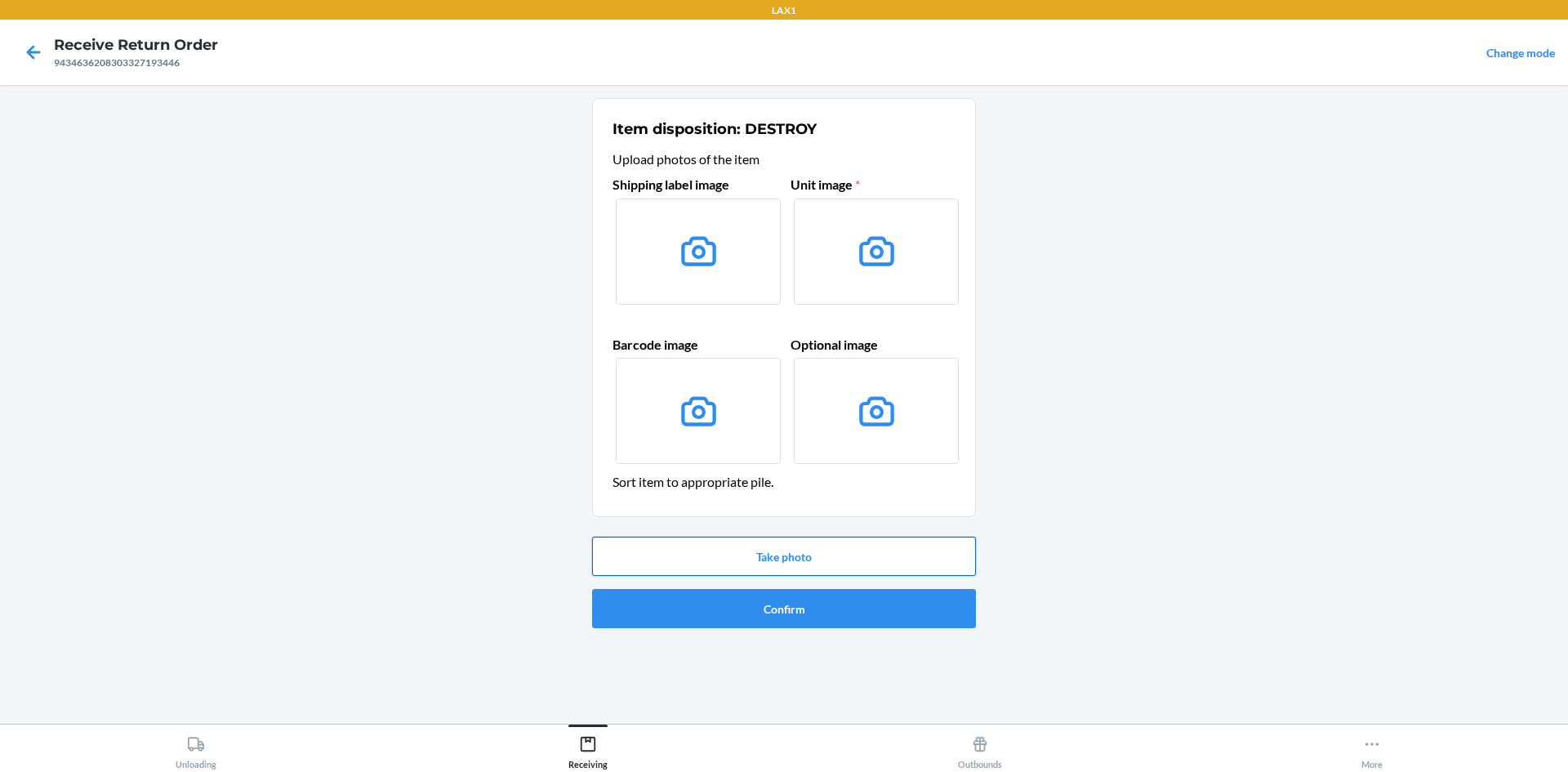
click at [778, 550] on button "Take photo" at bounding box center [784, 556] width 384 height 39
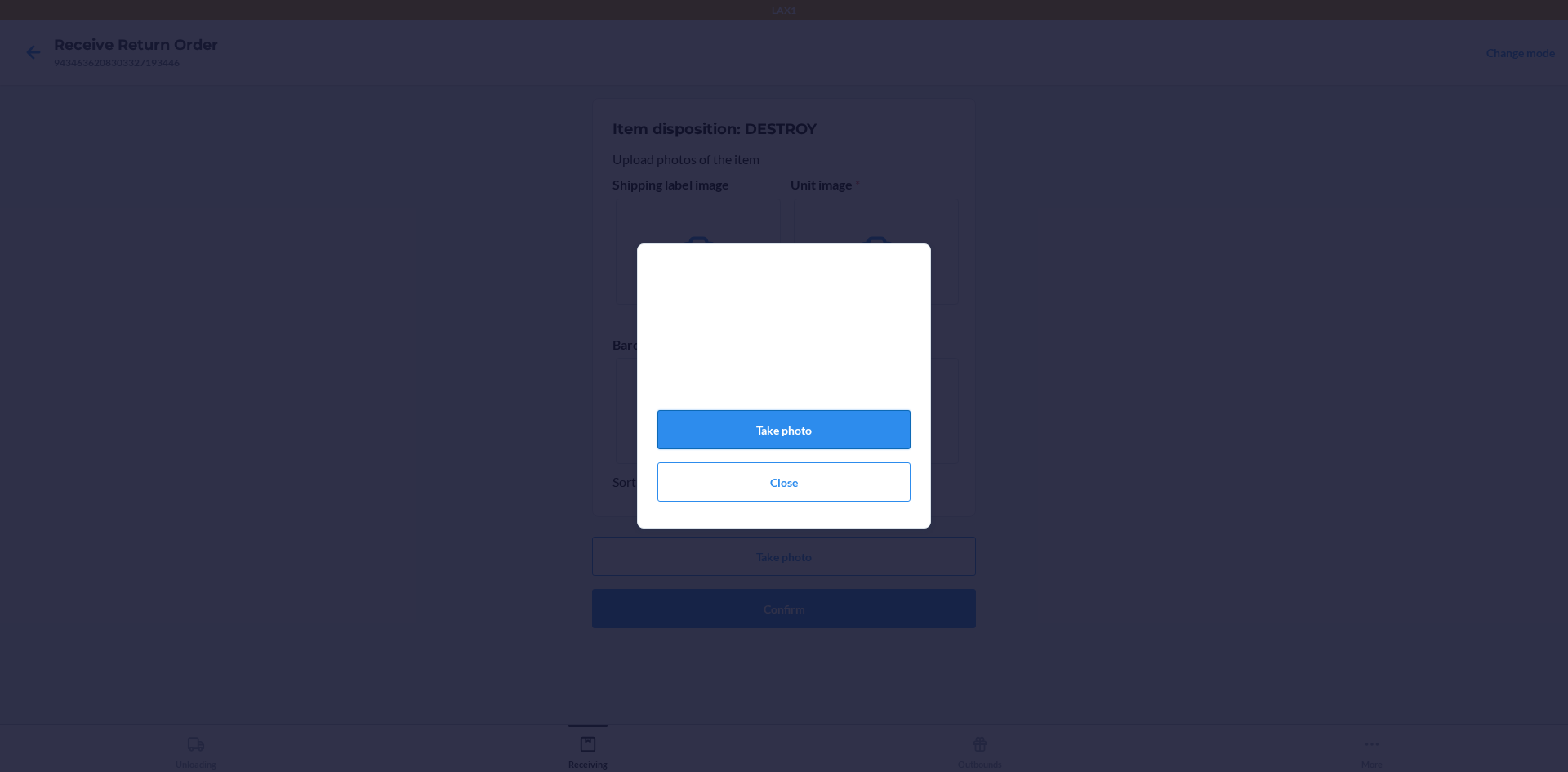
click at [743, 428] on button "Take photo" at bounding box center [784, 429] width 253 height 39
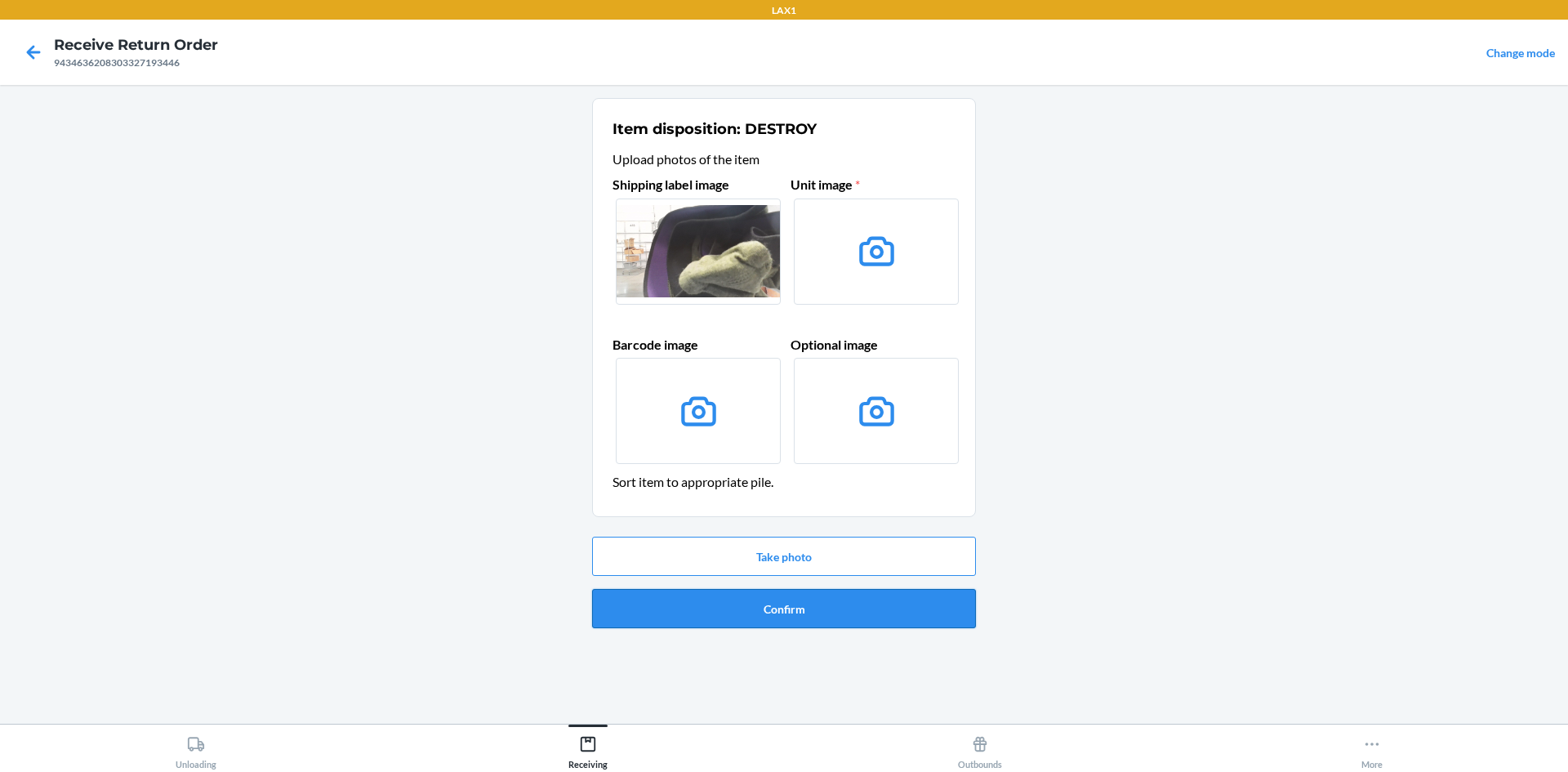
click at [820, 609] on button "Confirm" at bounding box center [784, 608] width 384 height 39
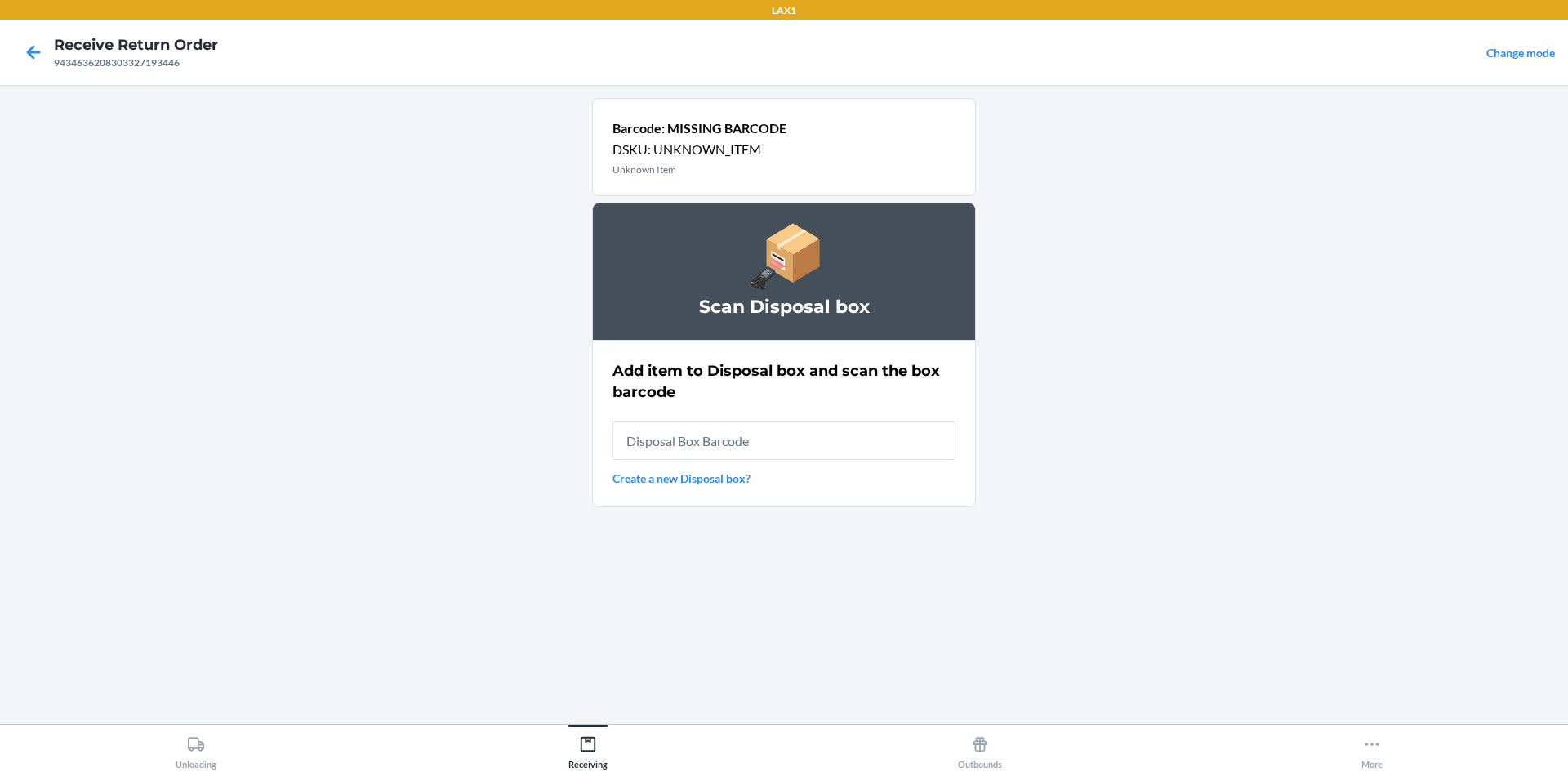
click at [743, 464] on div "Add item to Disposal box and scan the box barcode Create a new Disposal box?" at bounding box center [784, 423] width 343 height 137
click at [775, 442] on input "text" at bounding box center [784, 440] width 343 height 39
type input "RB0000019D0"
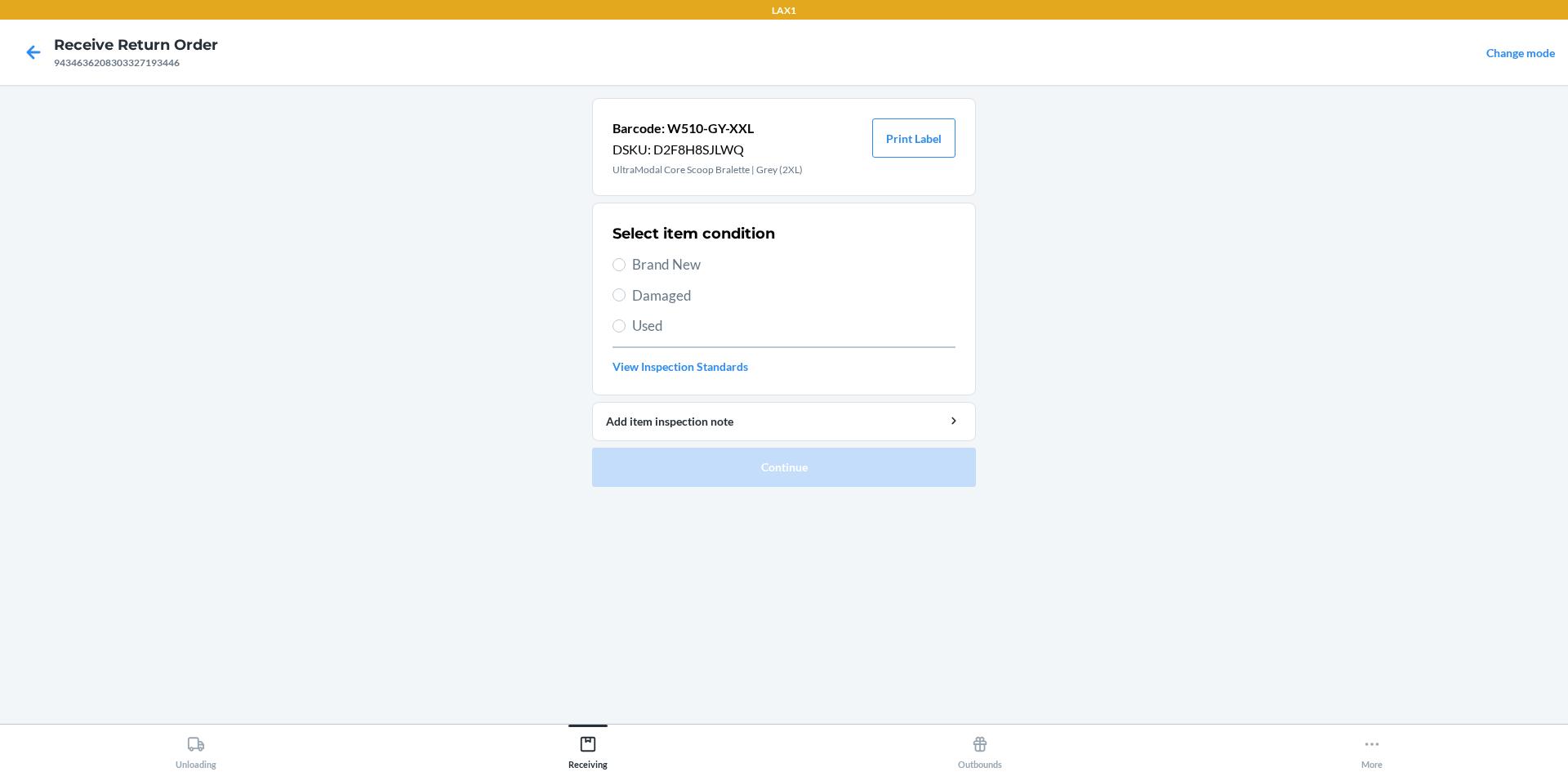
click at [657, 264] on span "Brand New" at bounding box center [794, 264] width 323 height 21
click at [625, 264] on input "Brand New" at bounding box center [619, 265] width 13 height 13
radio input "true"
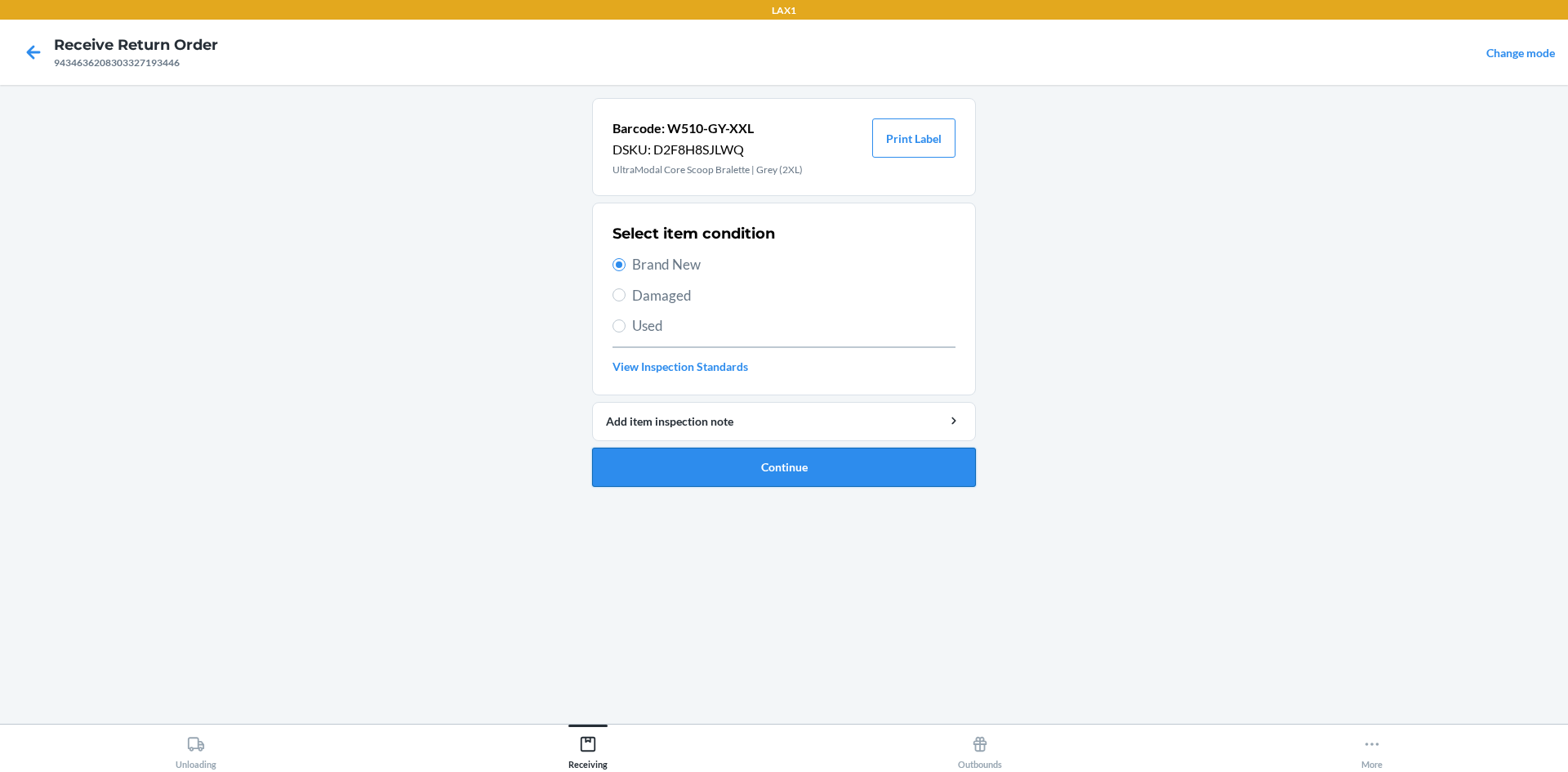
click at [757, 470] on button "Continue" at bounding box center [784, 467] width 384 height 39
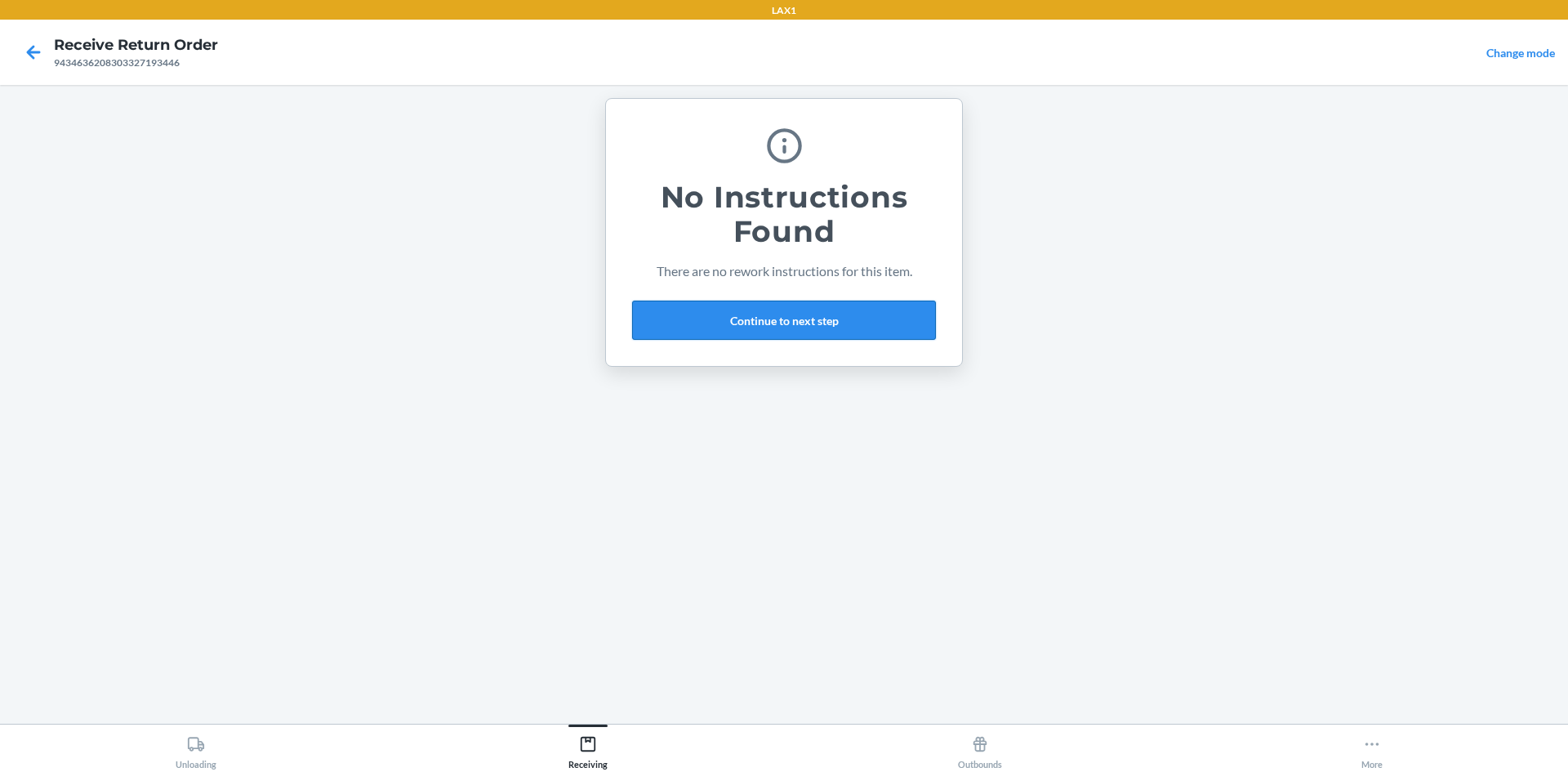
click at [712, 326] on button "Continue to next step" at bounding box center [784, 320] width 303 height 39
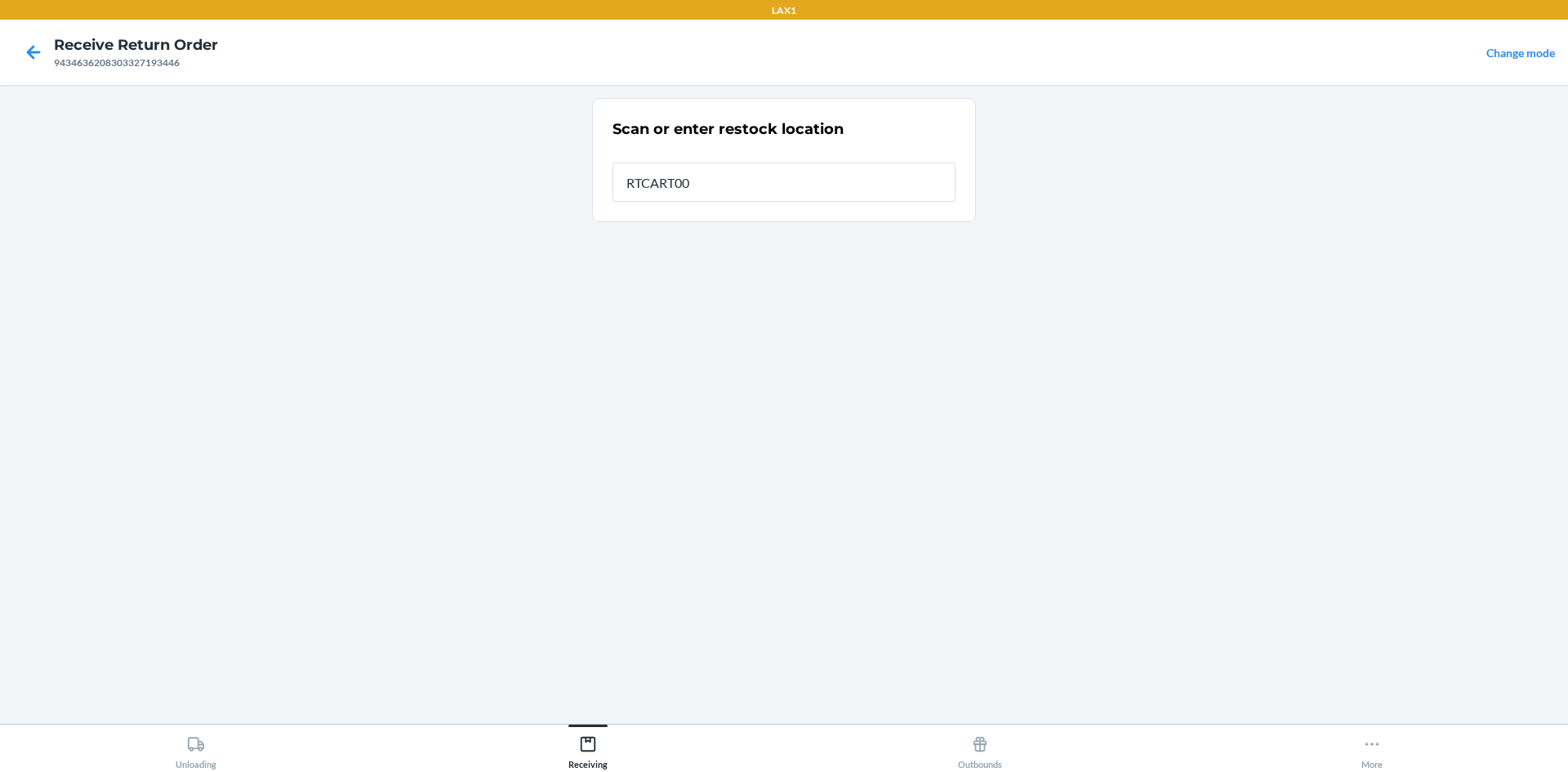
type input "RTCART005"
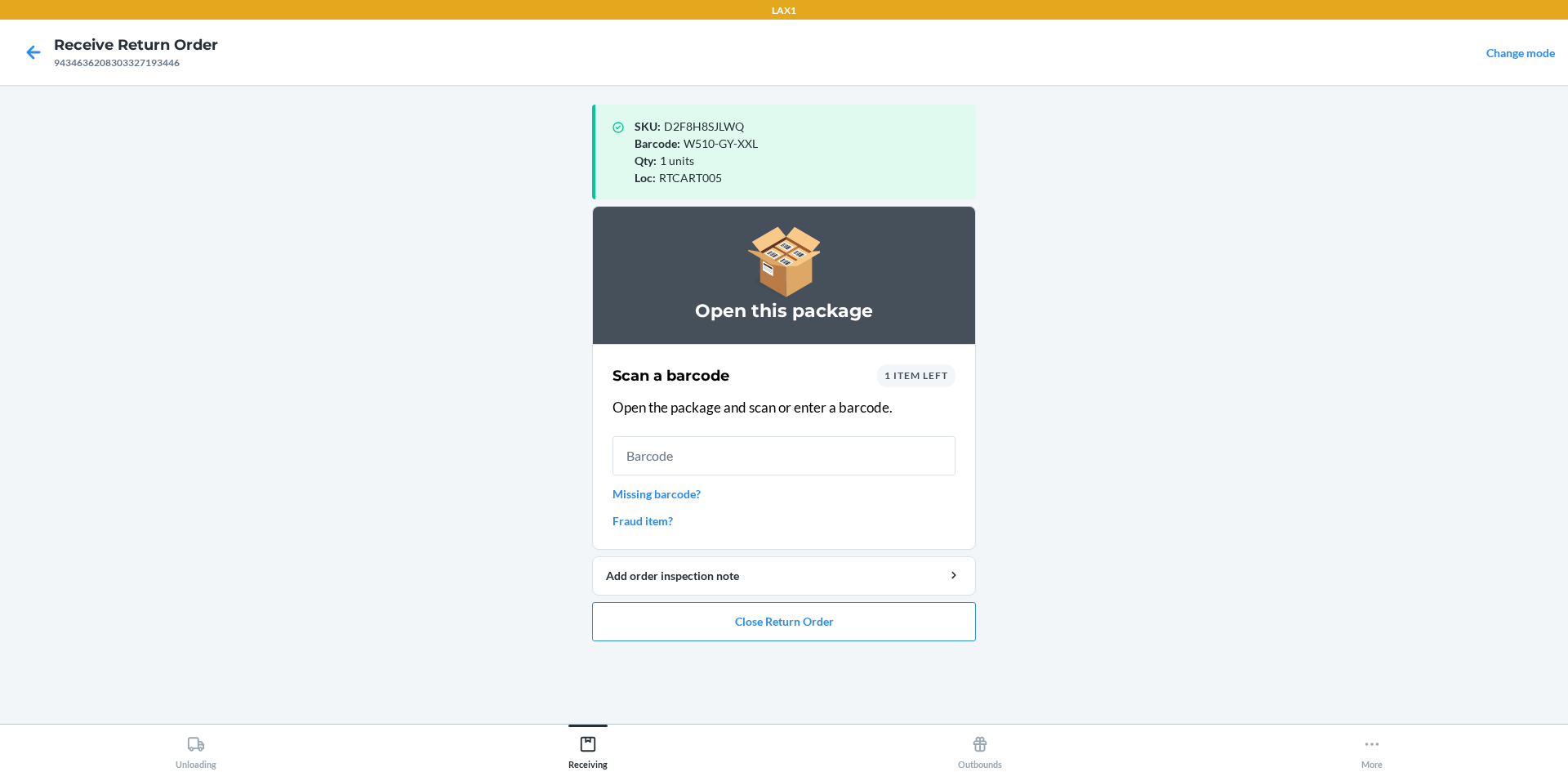
click at [786, 446] on input "text" at bounding box center [784, 455] width 343 height 39
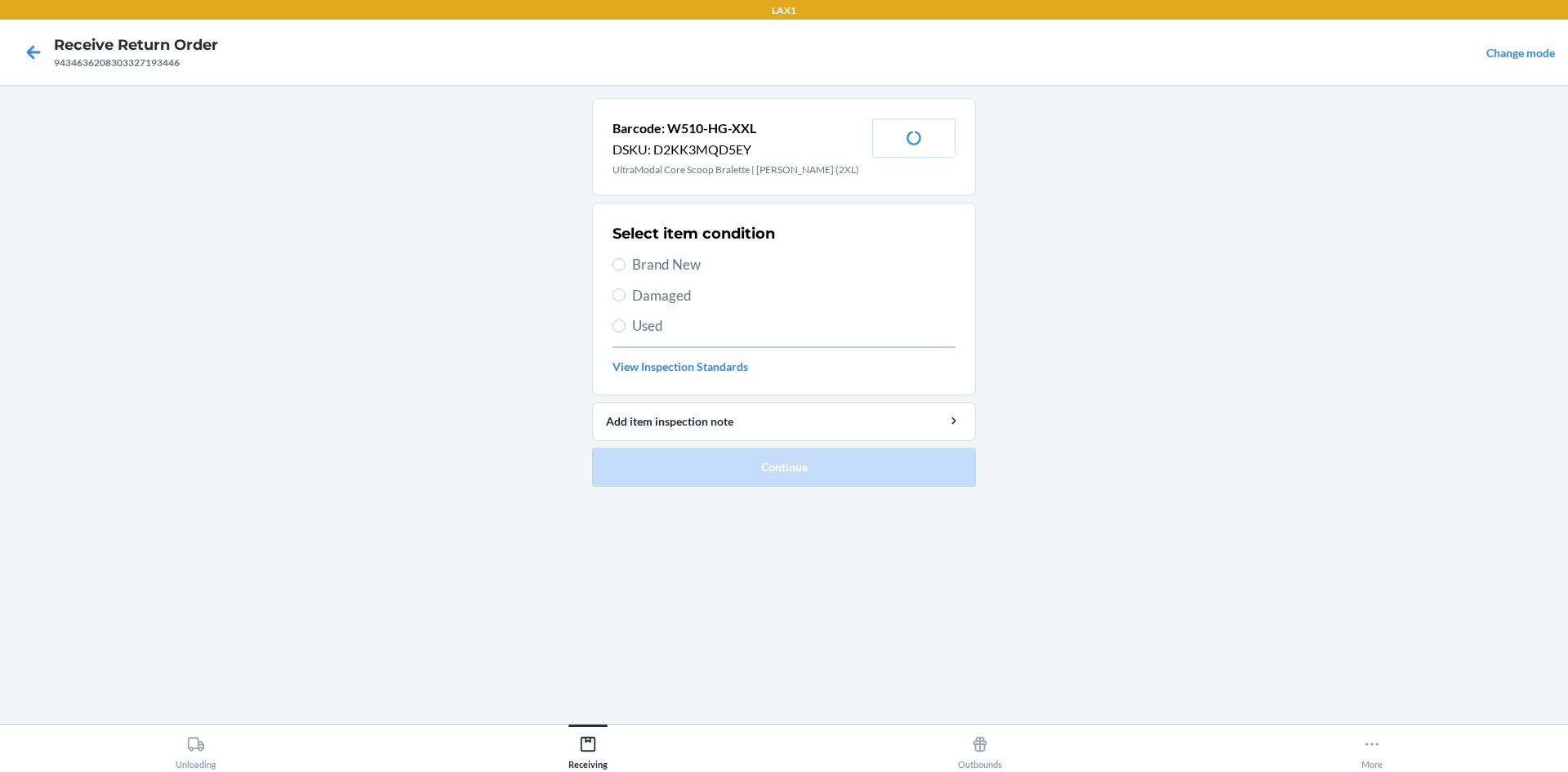
click at [656, 255] on span "Brand New" at bounding box center [794, 264] width 323 height 21
click at [625, 258] on input "Brand New" at bounding box center [619, 265] width 13 height 13
radio input "true"
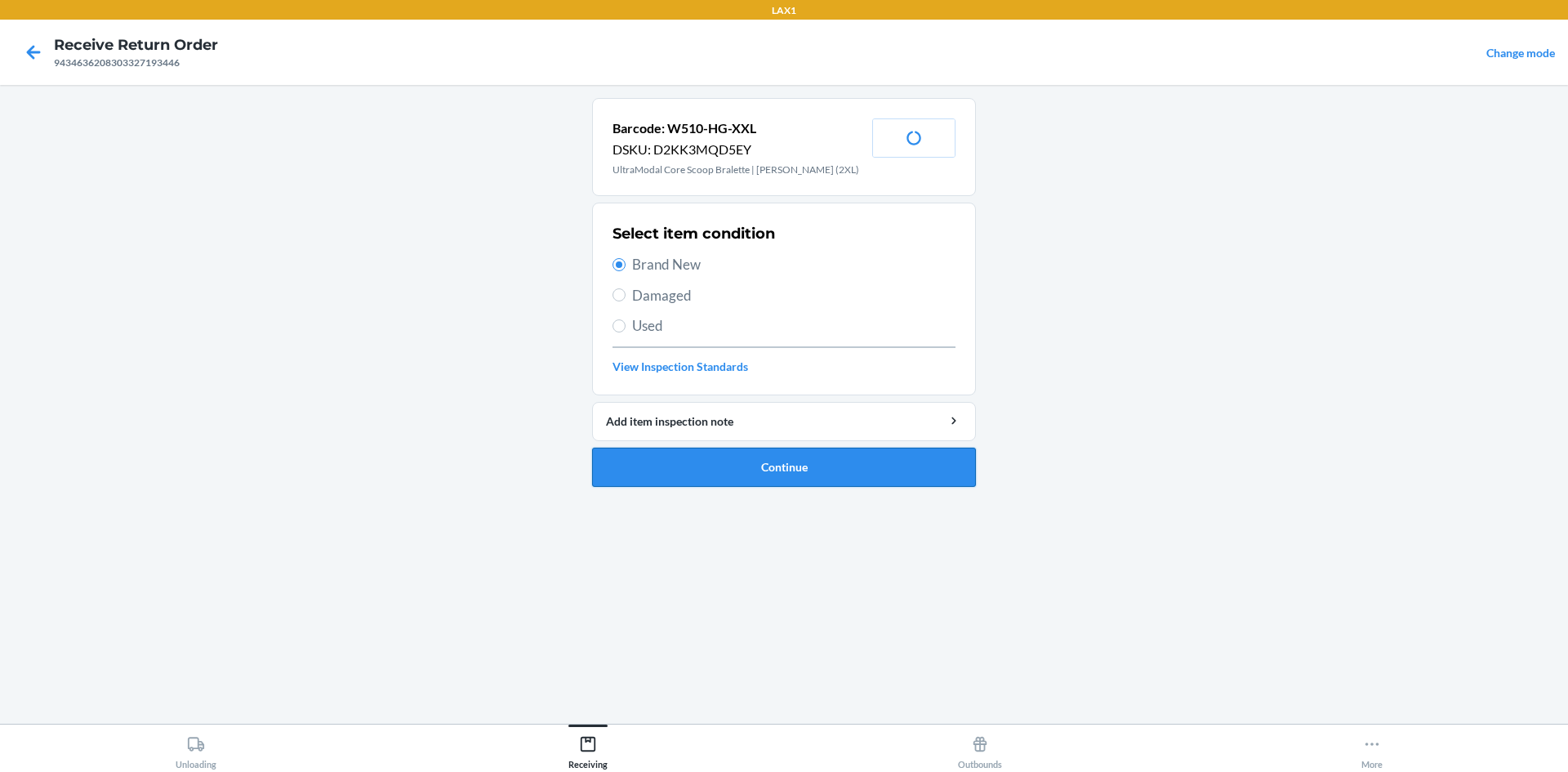
click at [800, 456] on button "Continue" at bounding box center [784, 467] width 384 height 39
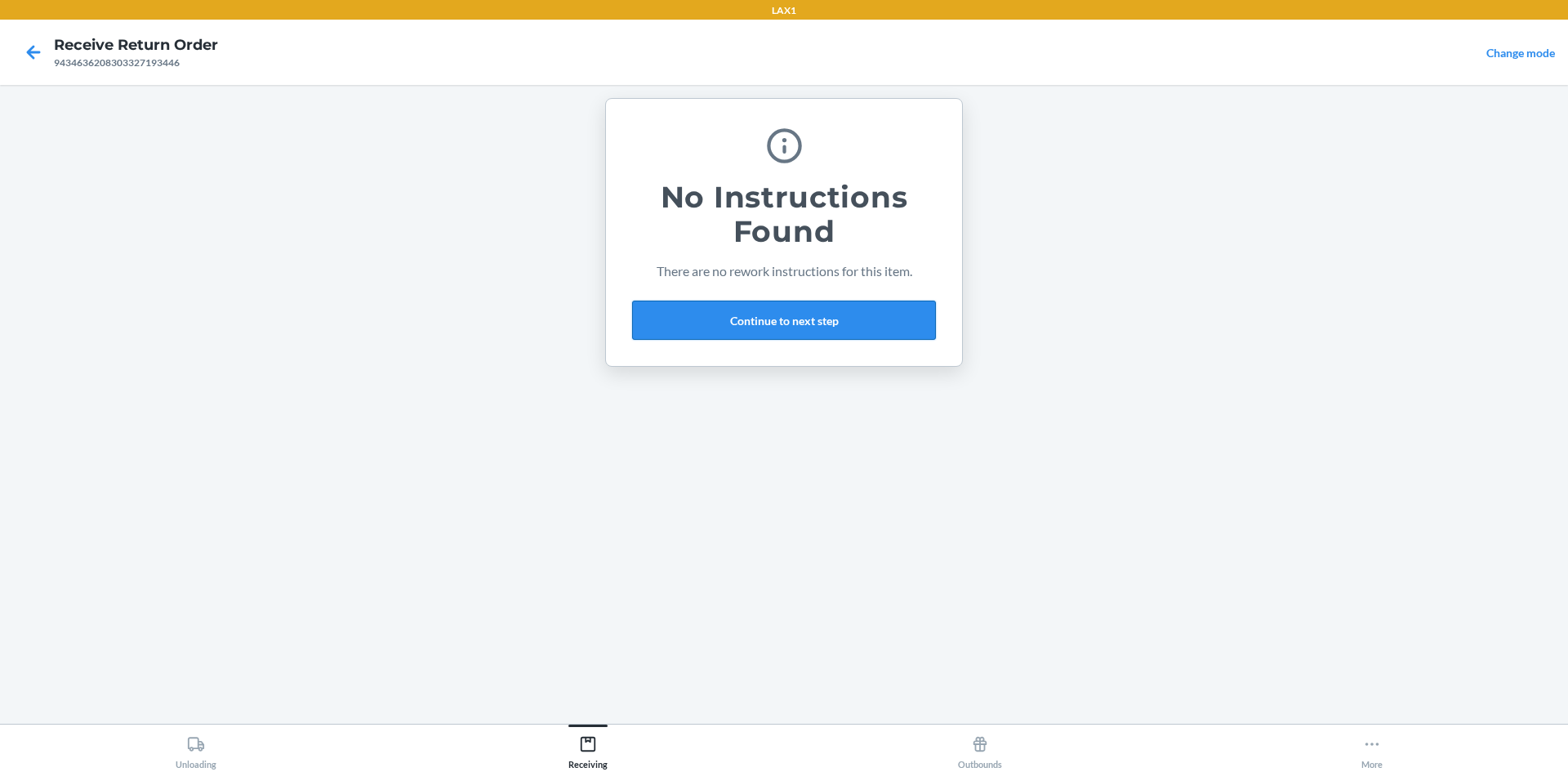
click at [727, 324] on button "Continue to next step" at bounding box center [784, 320] width 303 height 39
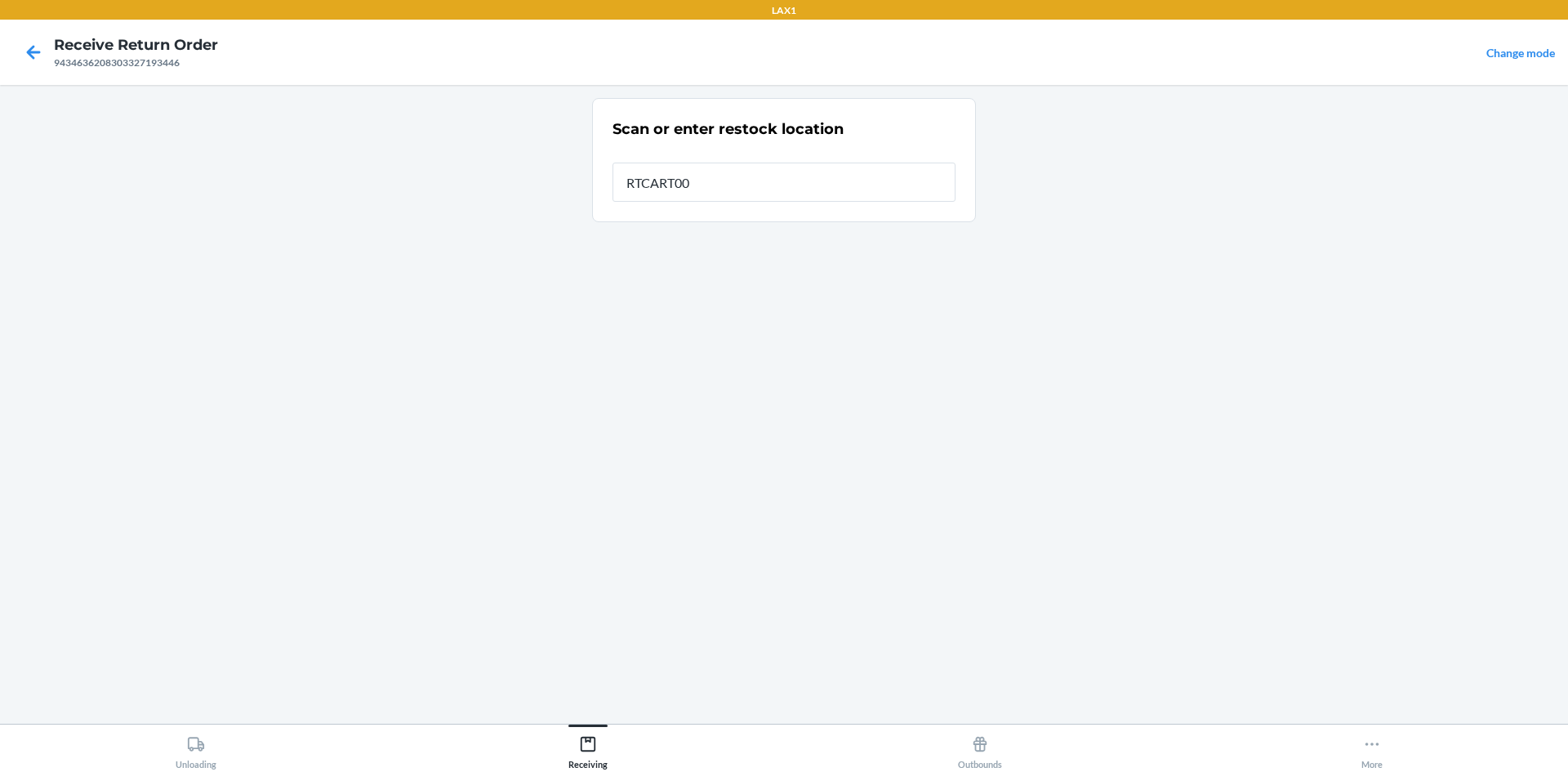
type input "RTCART005"
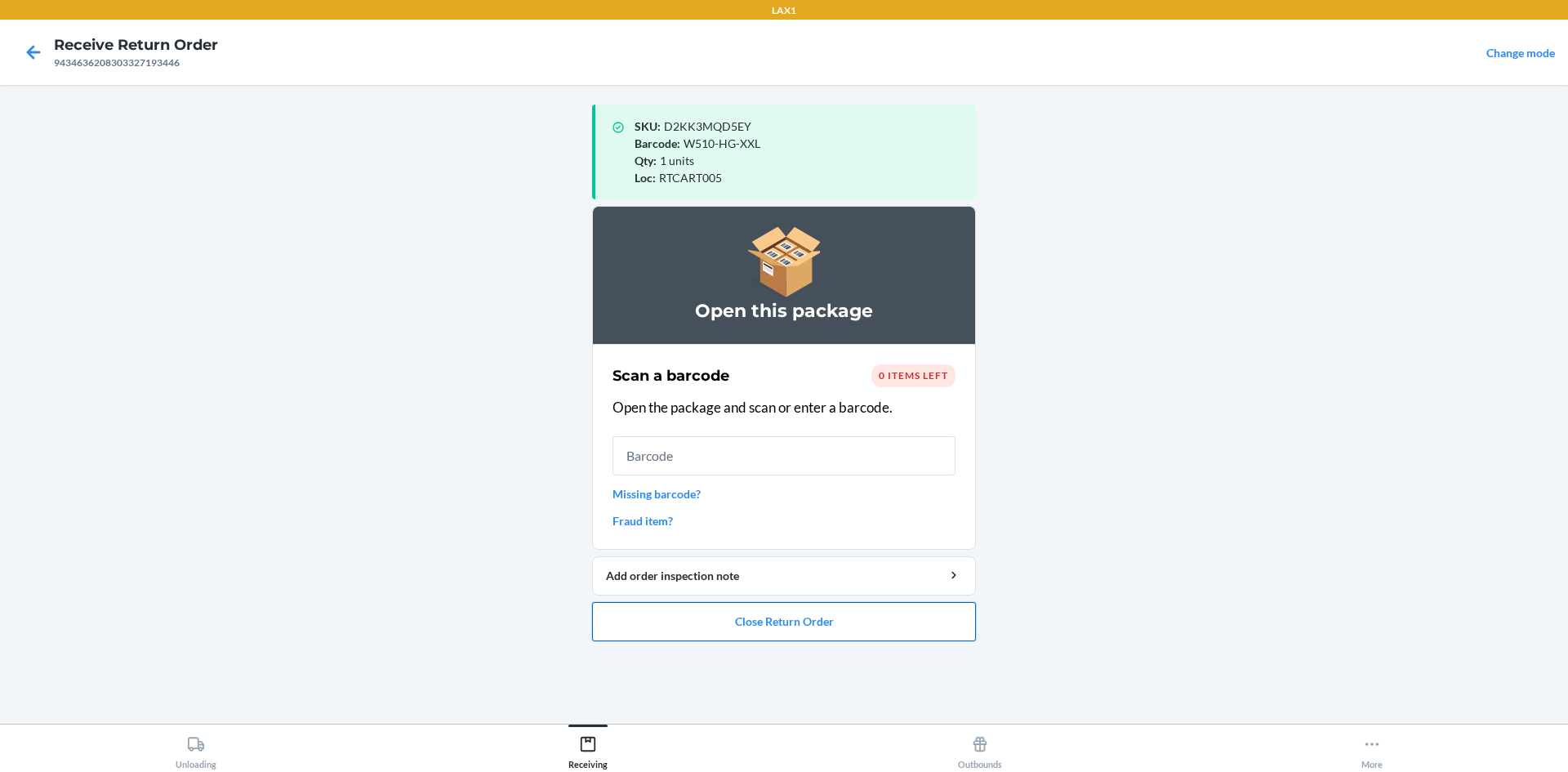
click at [822, 612] on button "Close Return Order" at bounding box center [784, 621] width 384 height 39
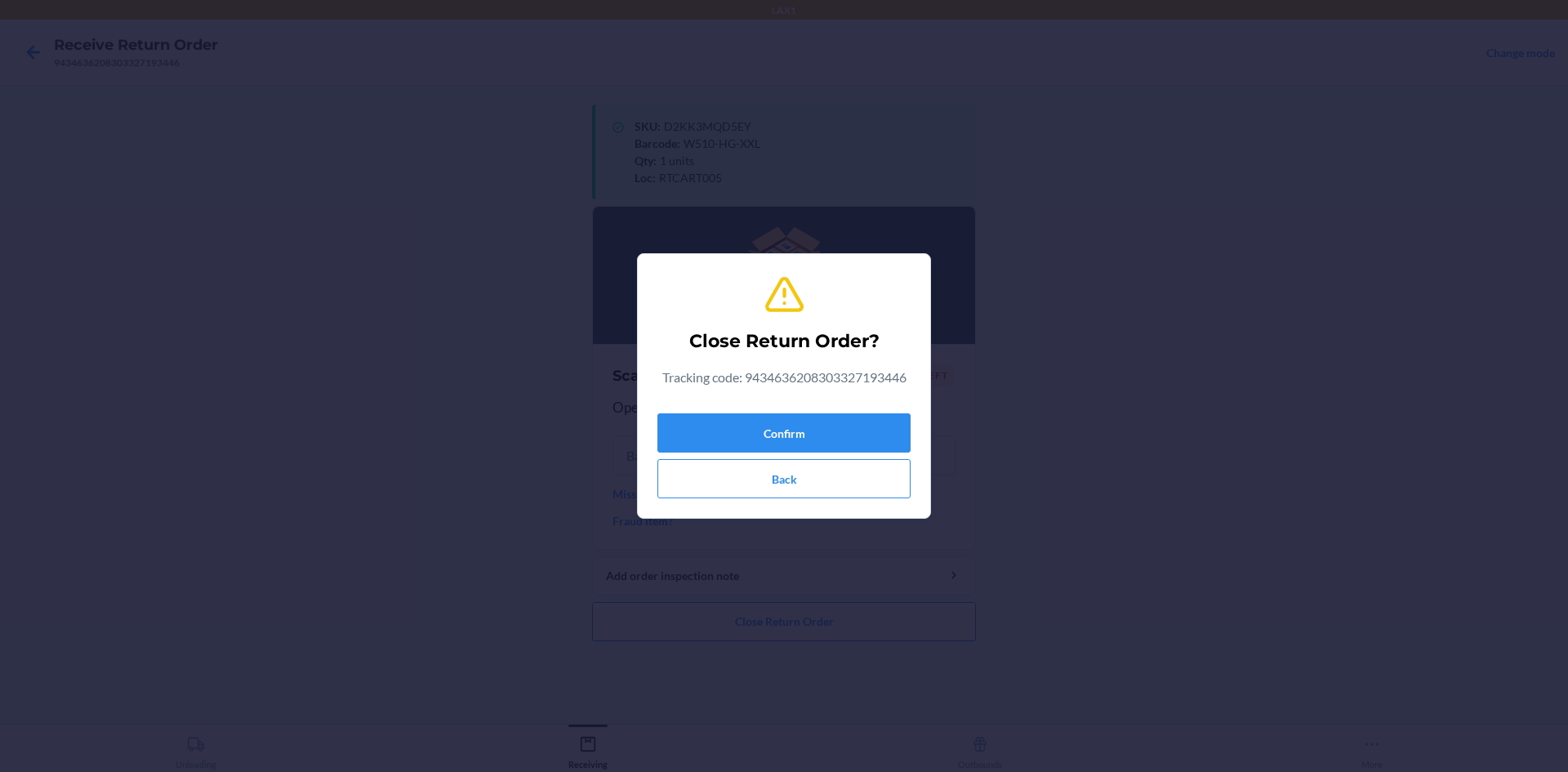
click at [781, 405] on div "Close Return Order? Tracking code: 9434636208303327193446 Confirm Back" at bounding box center [784, 386] width 253 height 238
click at [785, 430] on button "Confirm" at bounding box center [784, 433] width 253 height 39
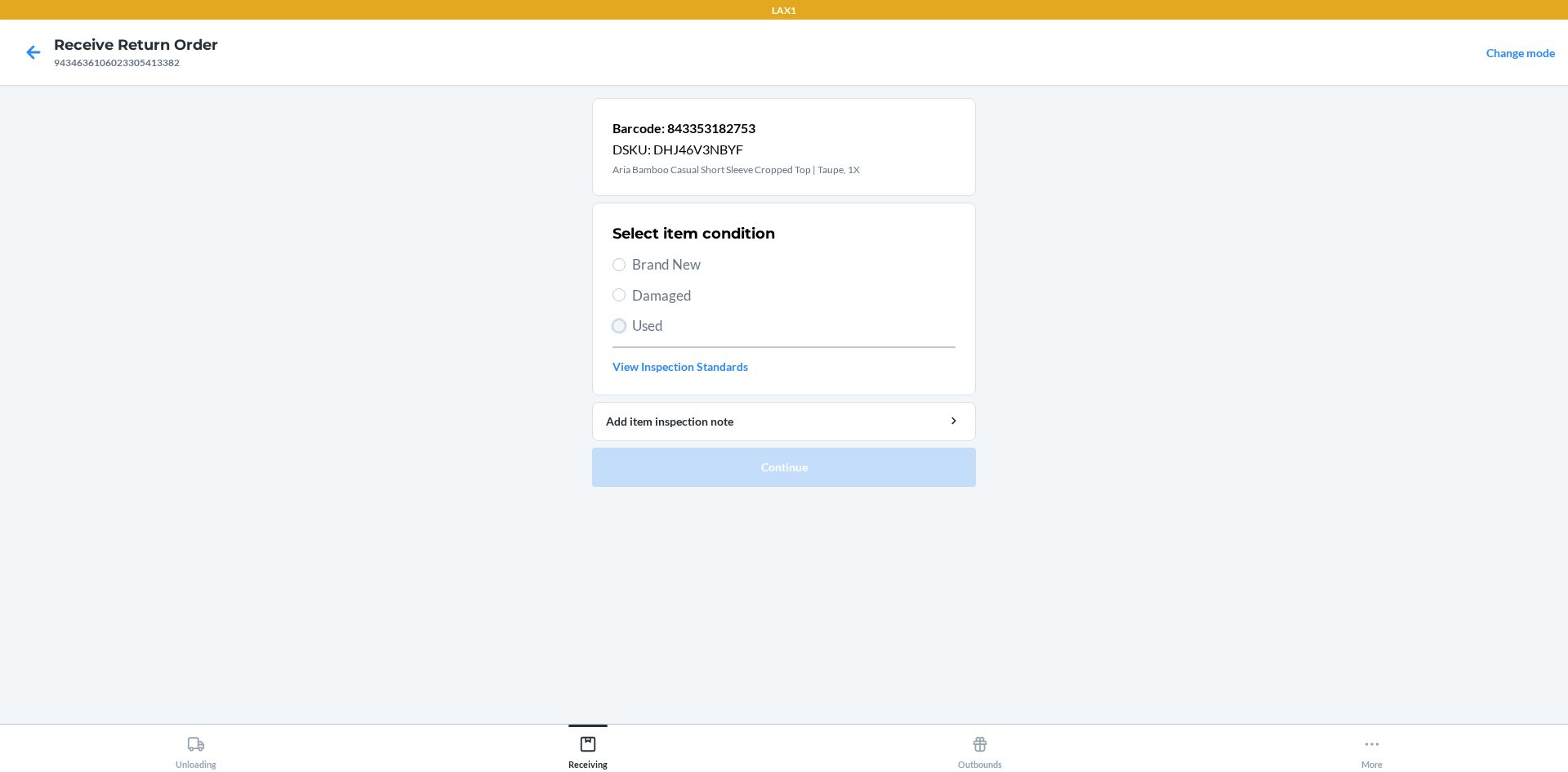
click at [618, 323] on input "Used" at bounding box center [619, 326] width 13 height 13
radio input "true"
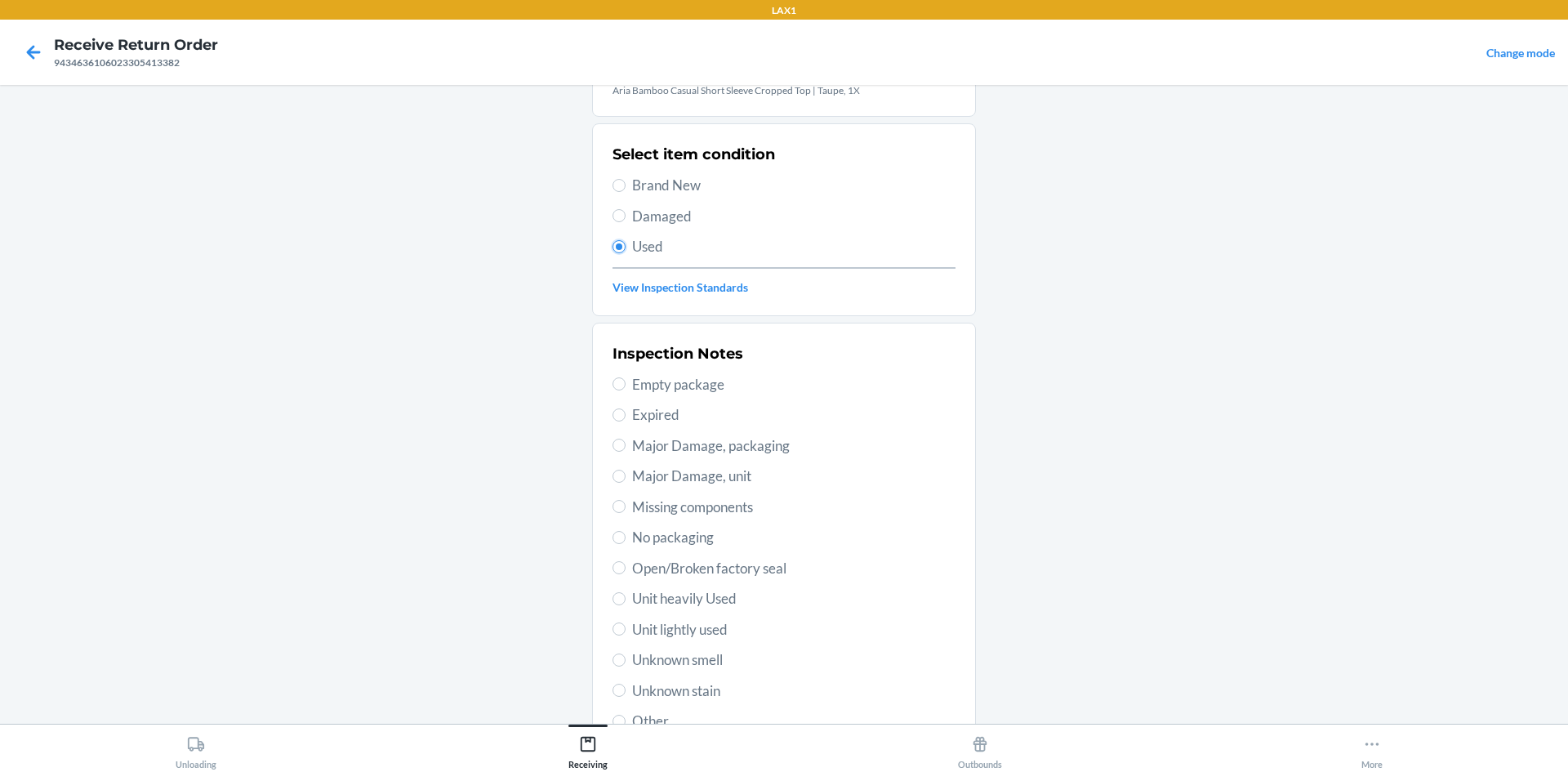
scroll to position [212, 0]
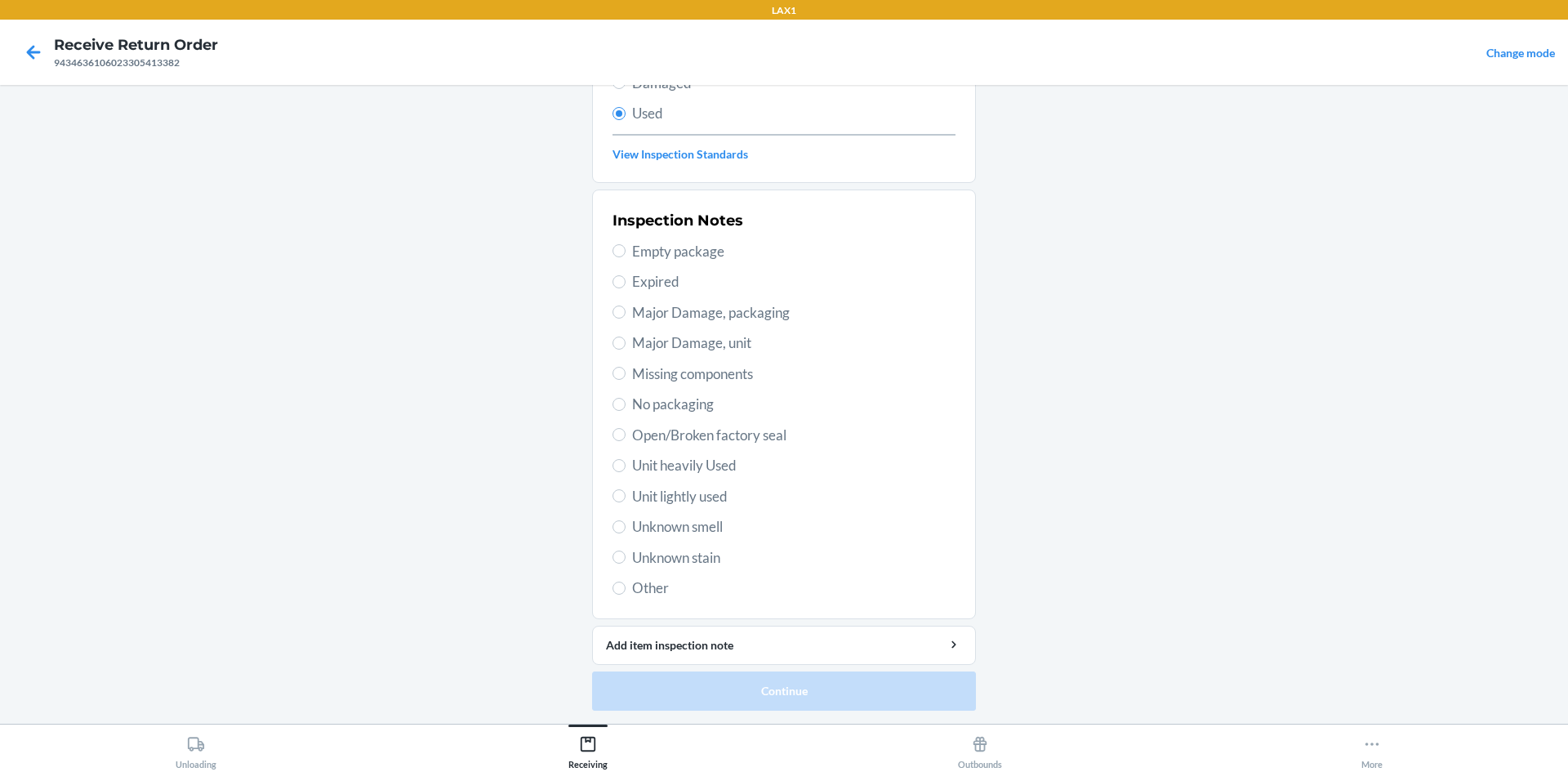
click at [682, 491] on span "Unit lightly used" at bounding box center [794, 496] width 323 height 21
click at [625, 491] on input "Unit lightly used" at bounding box center [619, 496] width 13 height 13
radio input "true"
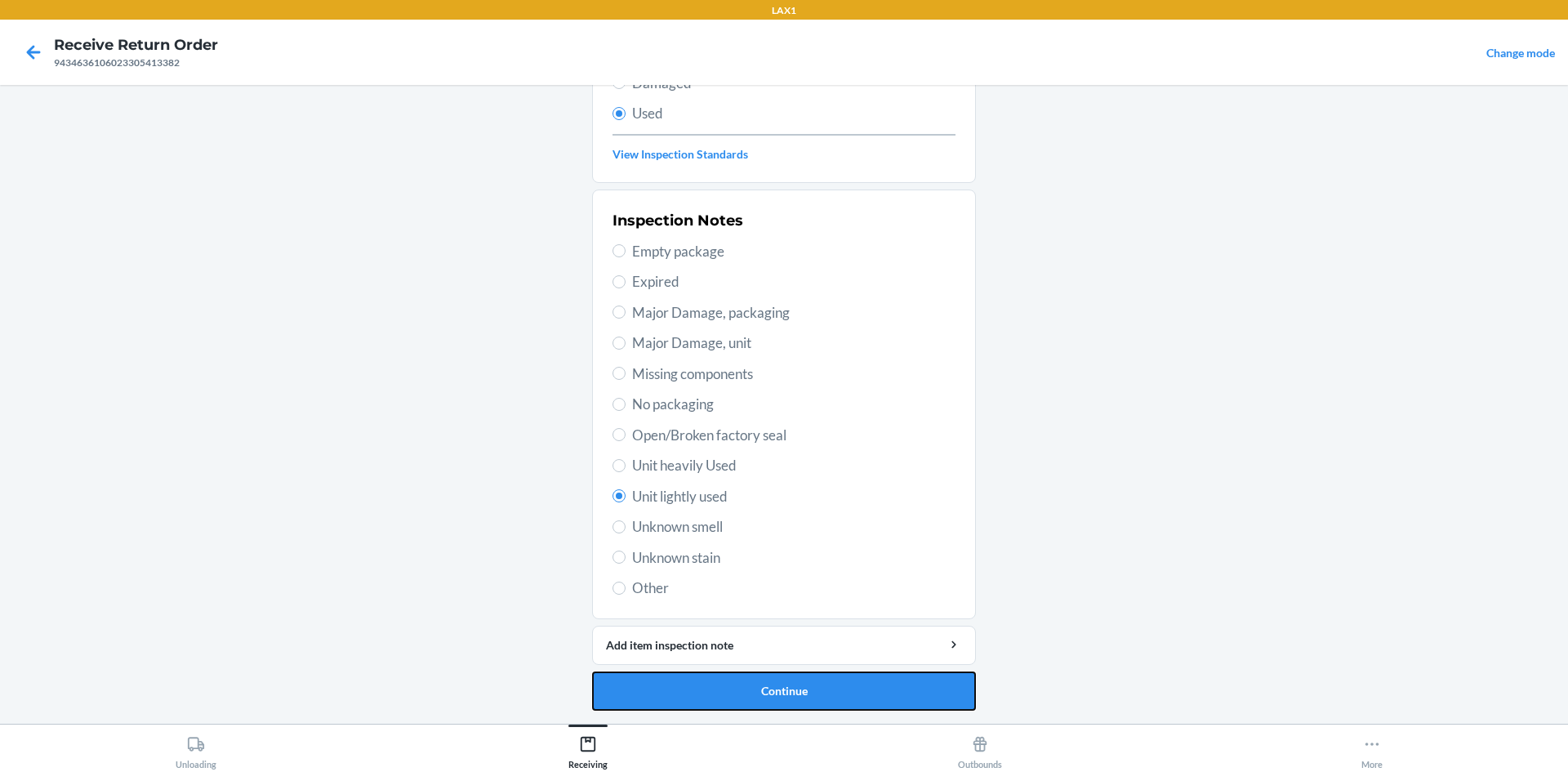
click at [681, 686] on button "Continue" at bounding box center [784, 691] width 384 height 39
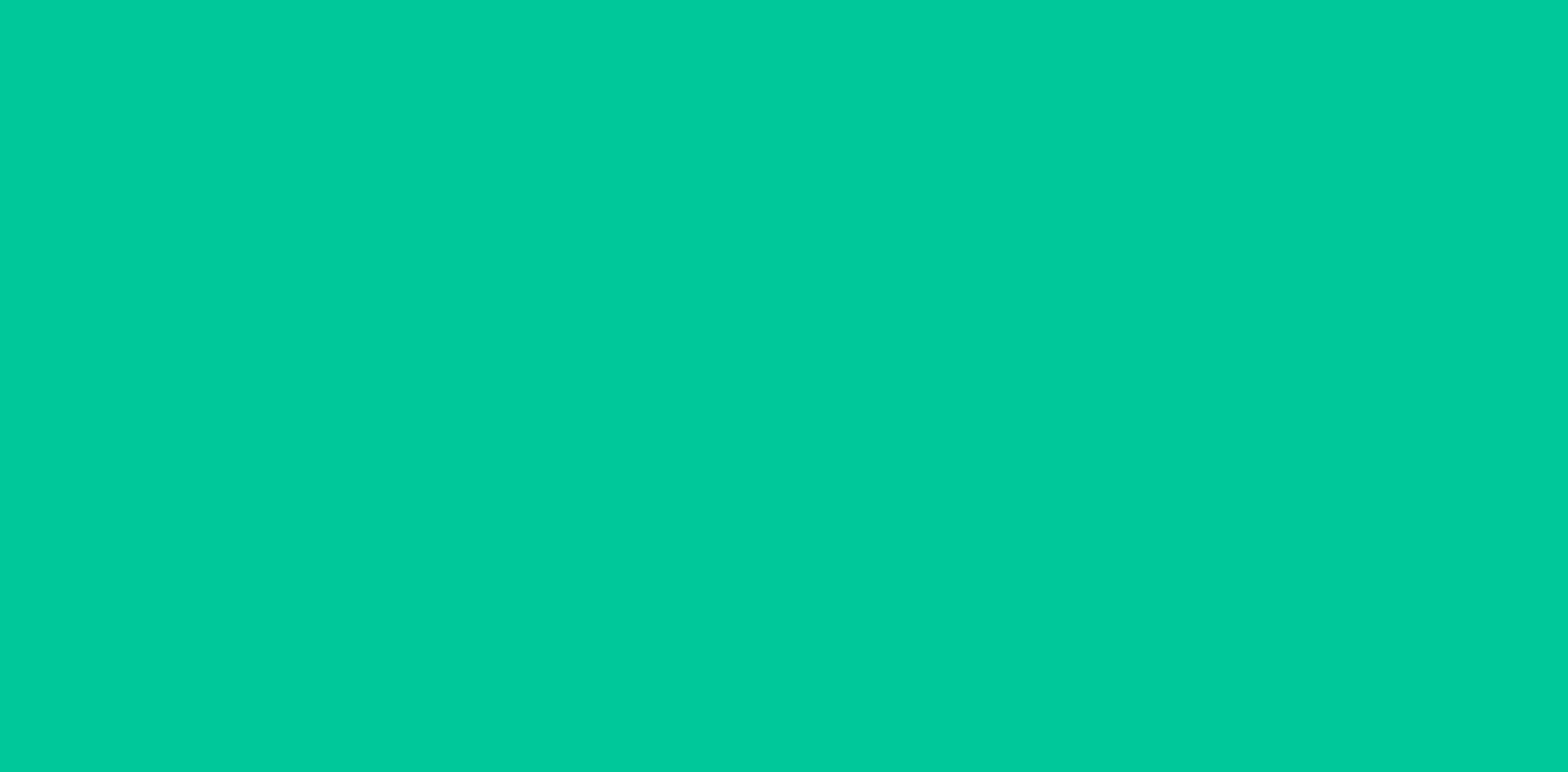
scroll to position [0, 0]
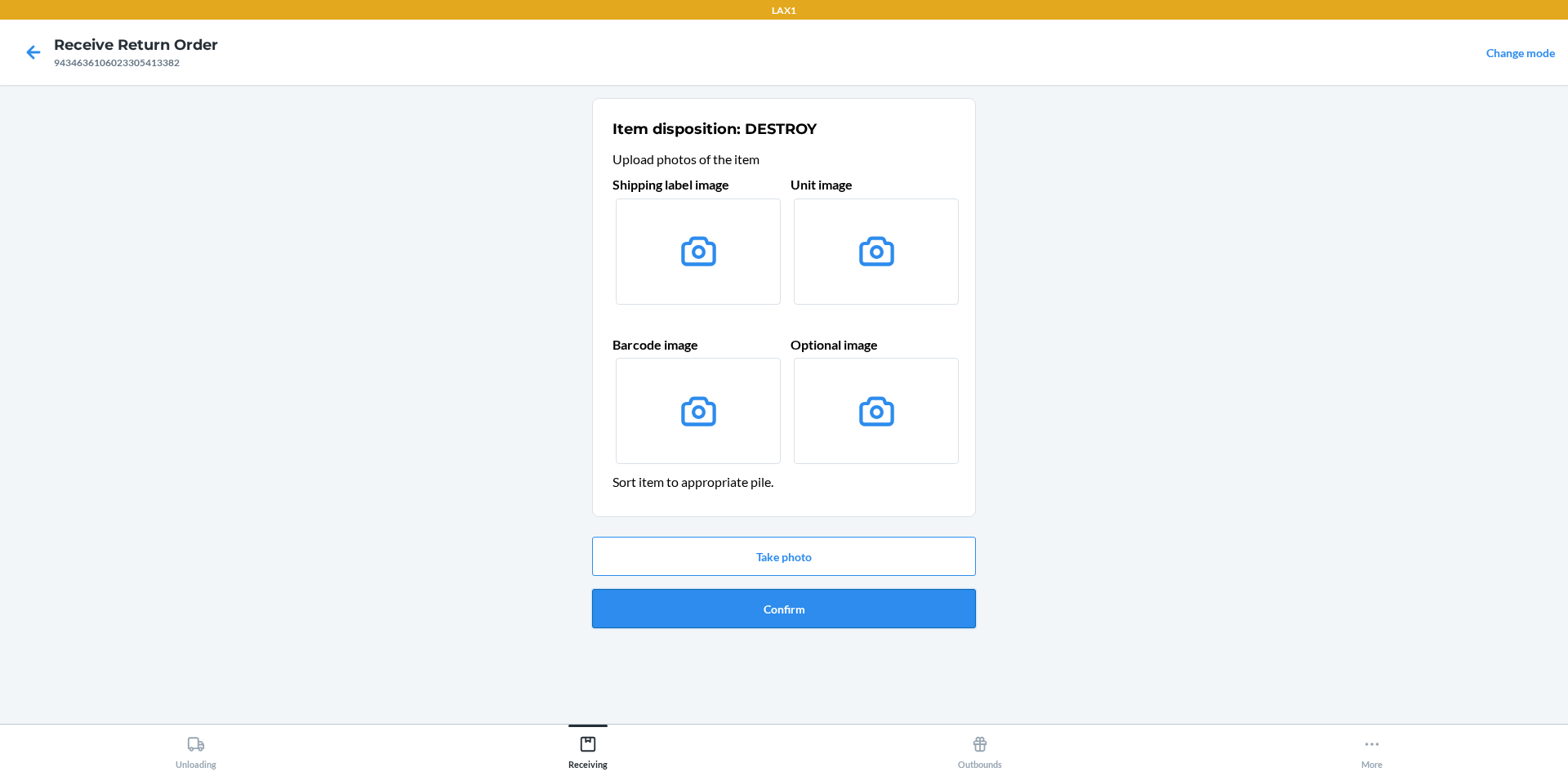
click at [771, 619] on button "Confirm" at bounding box center [784, 608] width 384 height 39
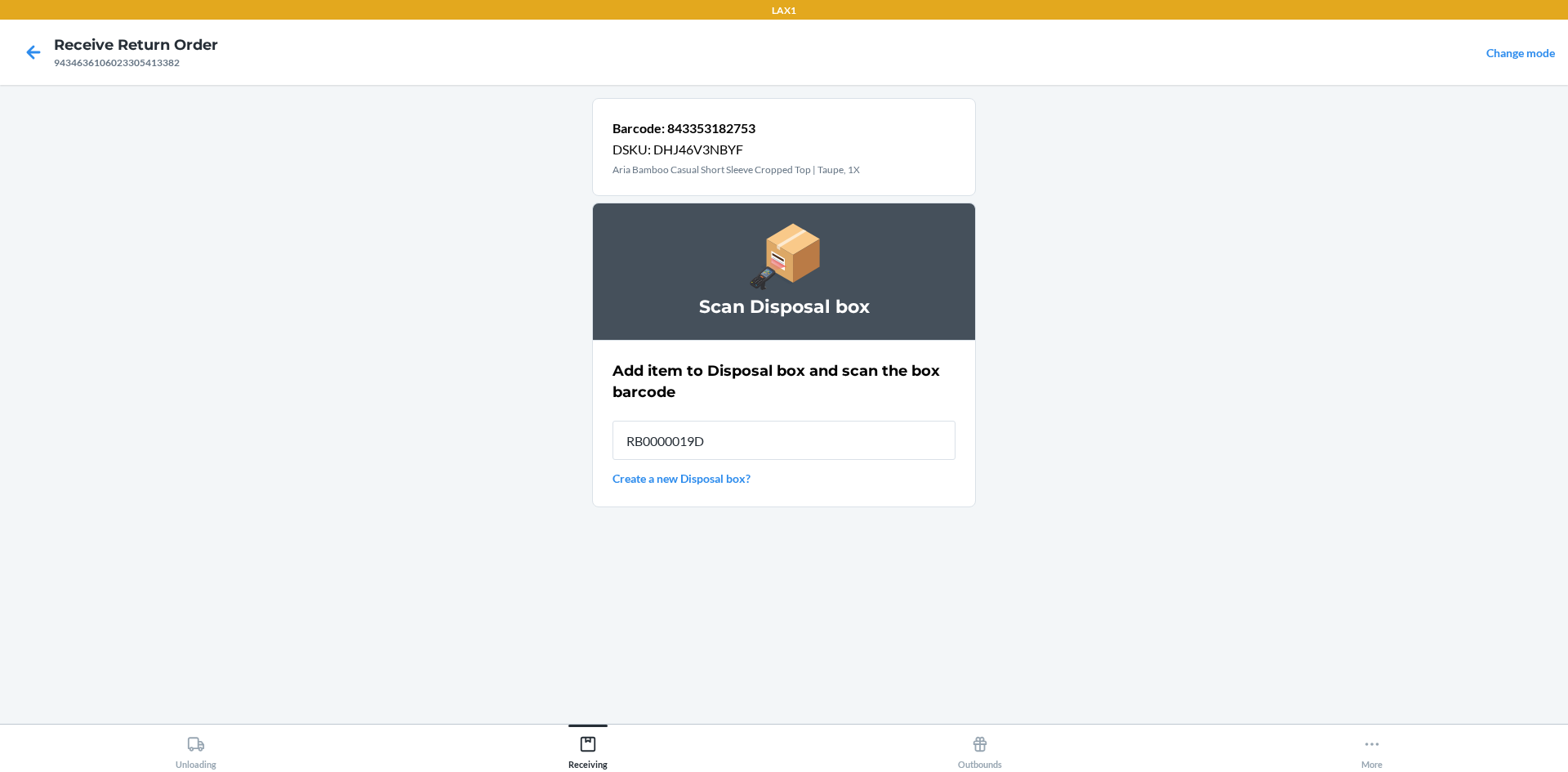
type input "RB0000019D0"
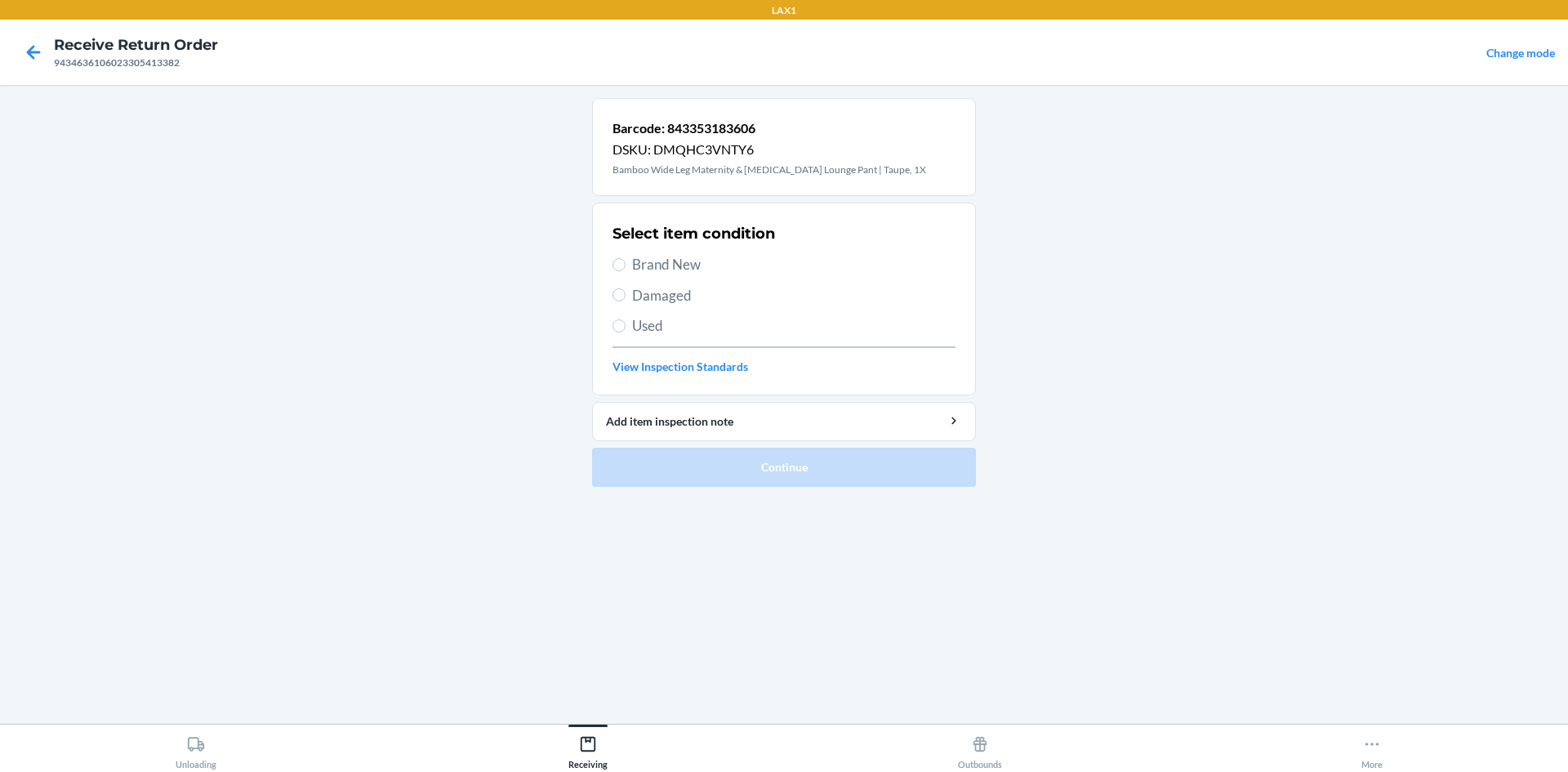
click at [659, 267] on span "Brand New" at bounding box center [794, 264] width 323 height 21
click at [625, 267] on input "Brand New" at bounding box center [619, 265] width 13 height 13
radio input "true"
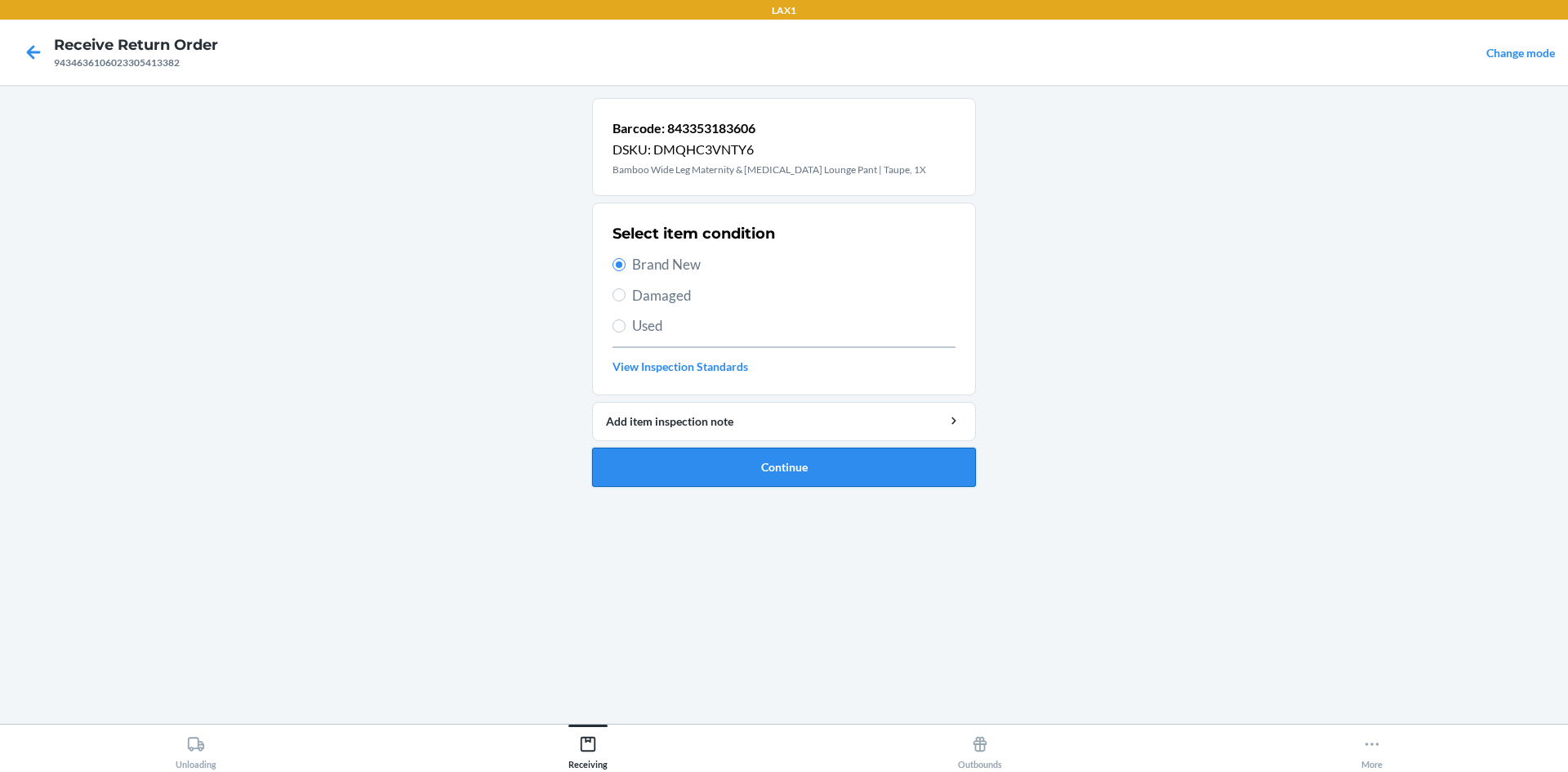
click at [738, 455] on button "Continue" at bounding box center [784, 467] width 384 height 39
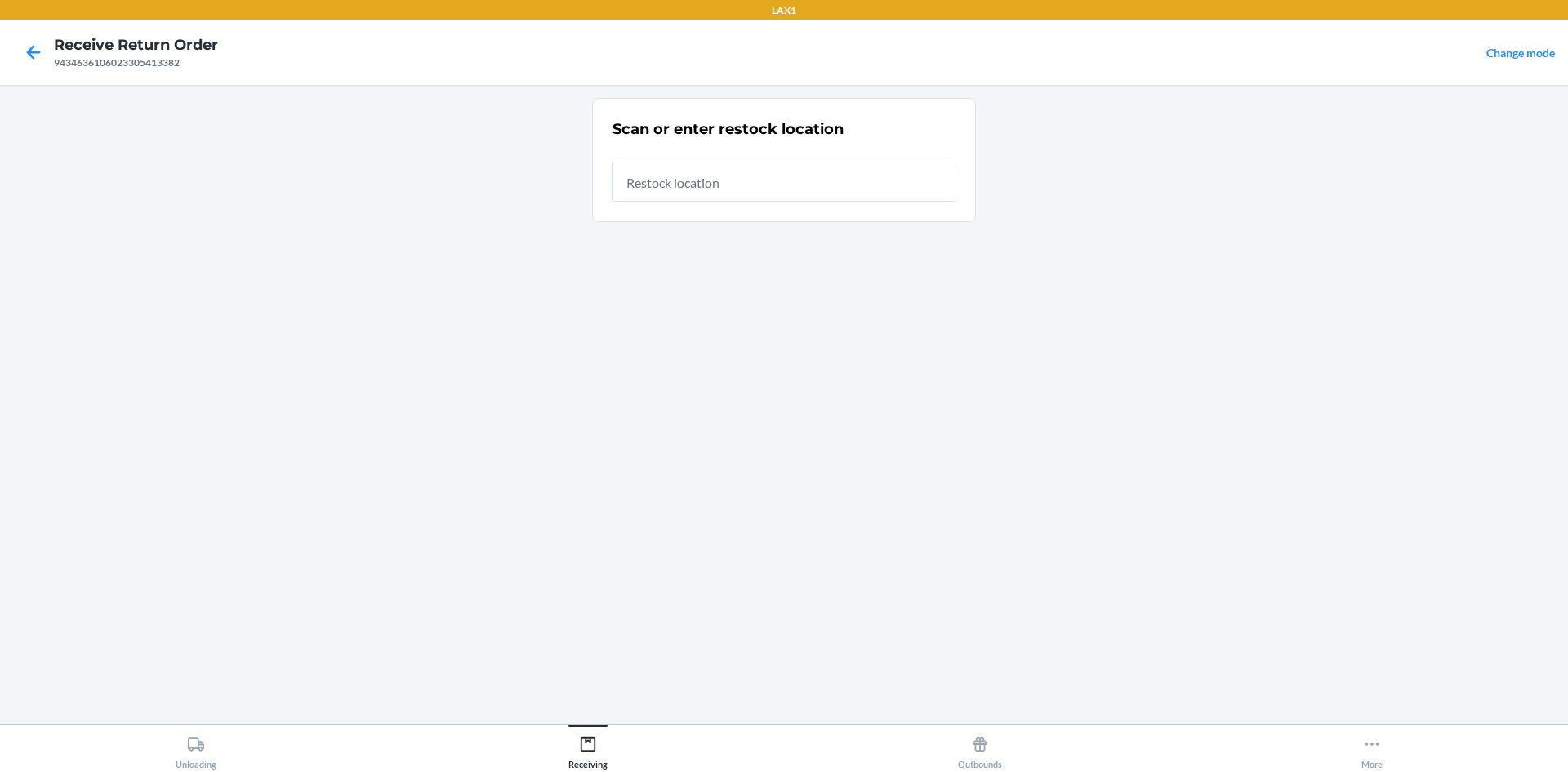
click at [730, 189] on input "text" at bounding box center [784, 182] width 343 height 39
type input "RTCART005"
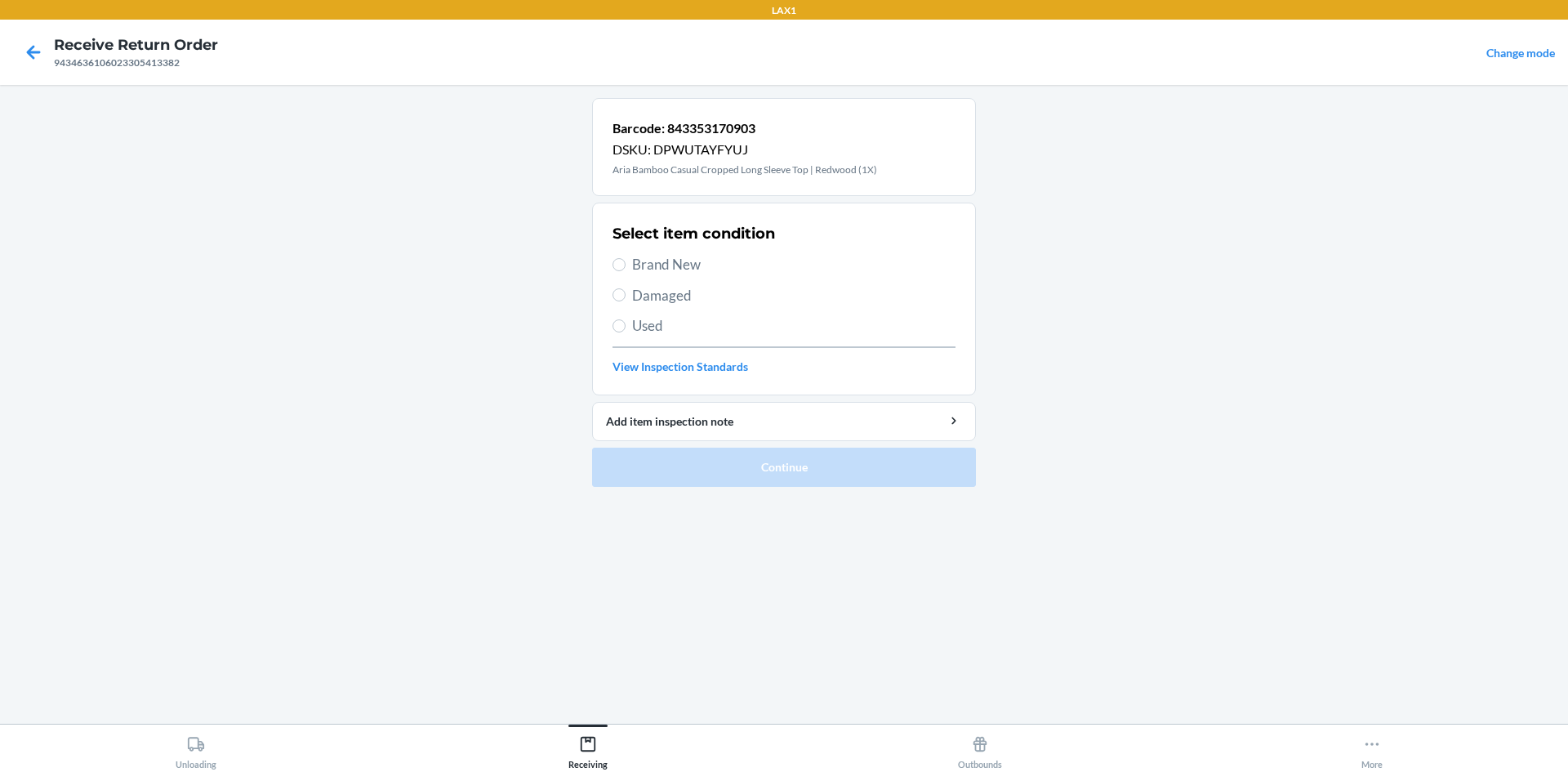
click at [649, 322] on span "Used" at bounding box center [794, 325] width 323 height 21
click at [625, 322] on input "Used" at bounding box center [619, 326] width 13 height 13
radio input "true"
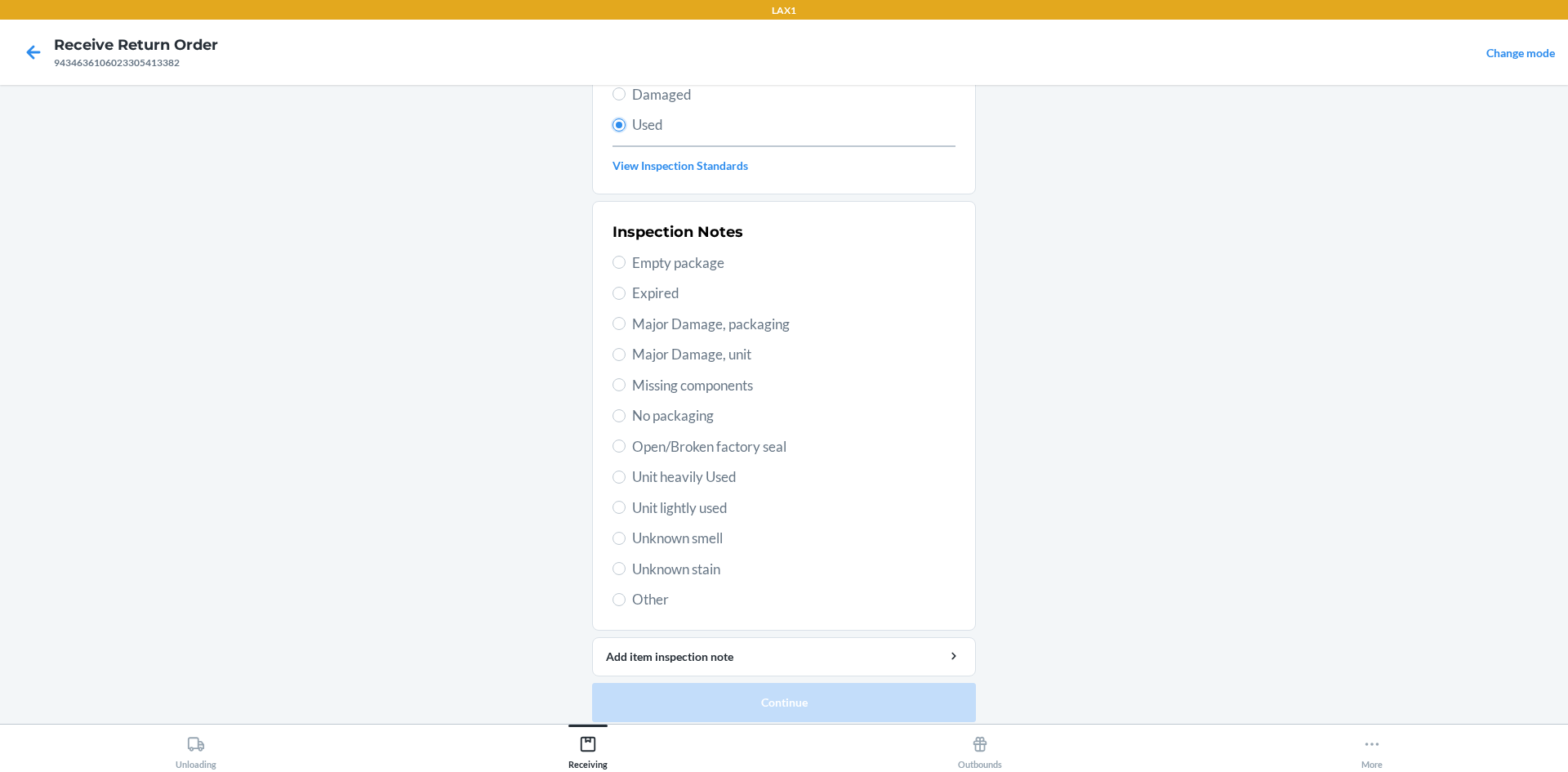
scroll to position [212, 0]
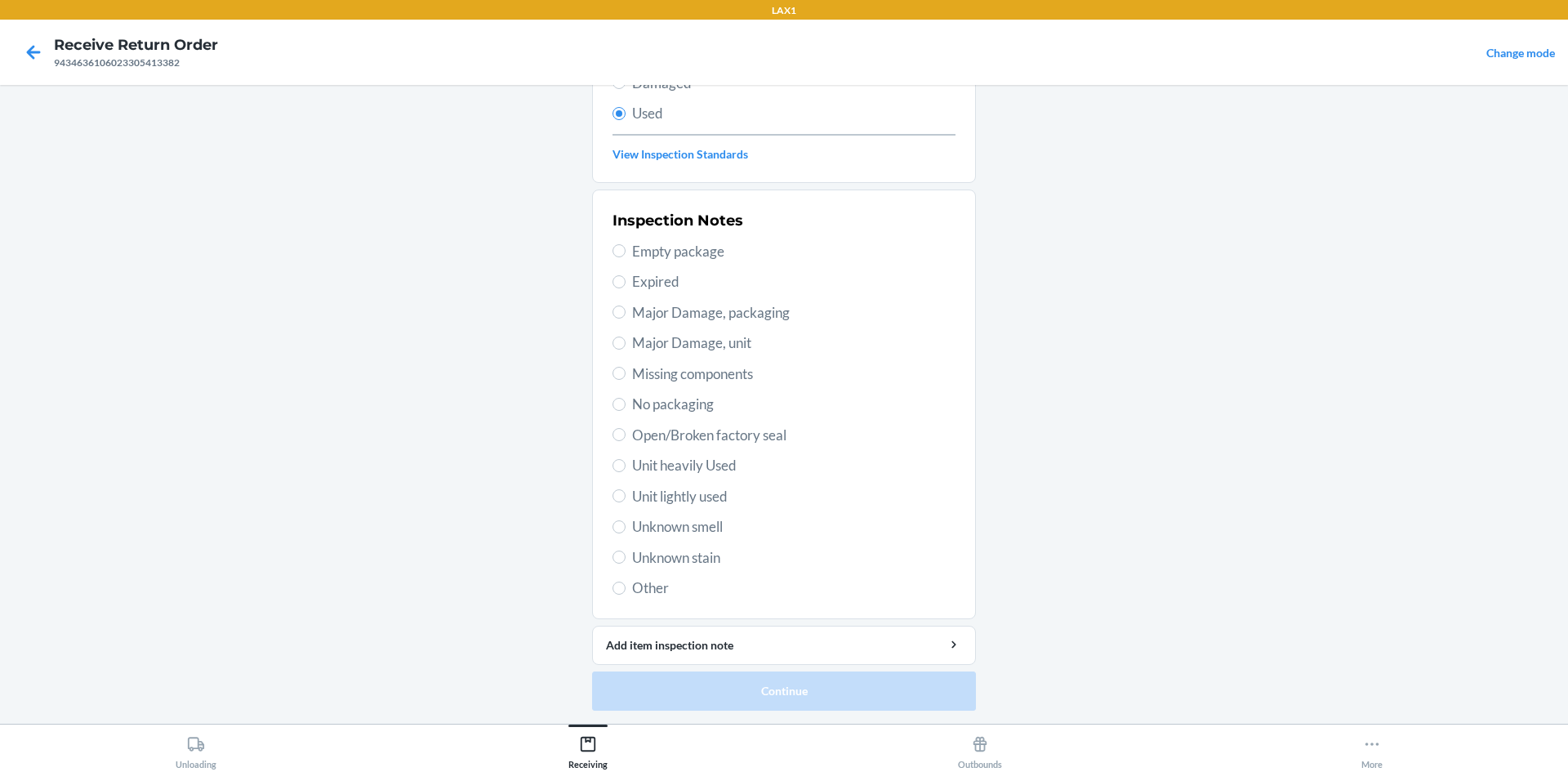
click at [700, 494] on span "Unit lightly used" at bounding box center [794, 496] width 323 height 21
click at [625, 494] on input "Unit lightly used" at bounding box center [619, 496] width 13 height 13
radio input "true"
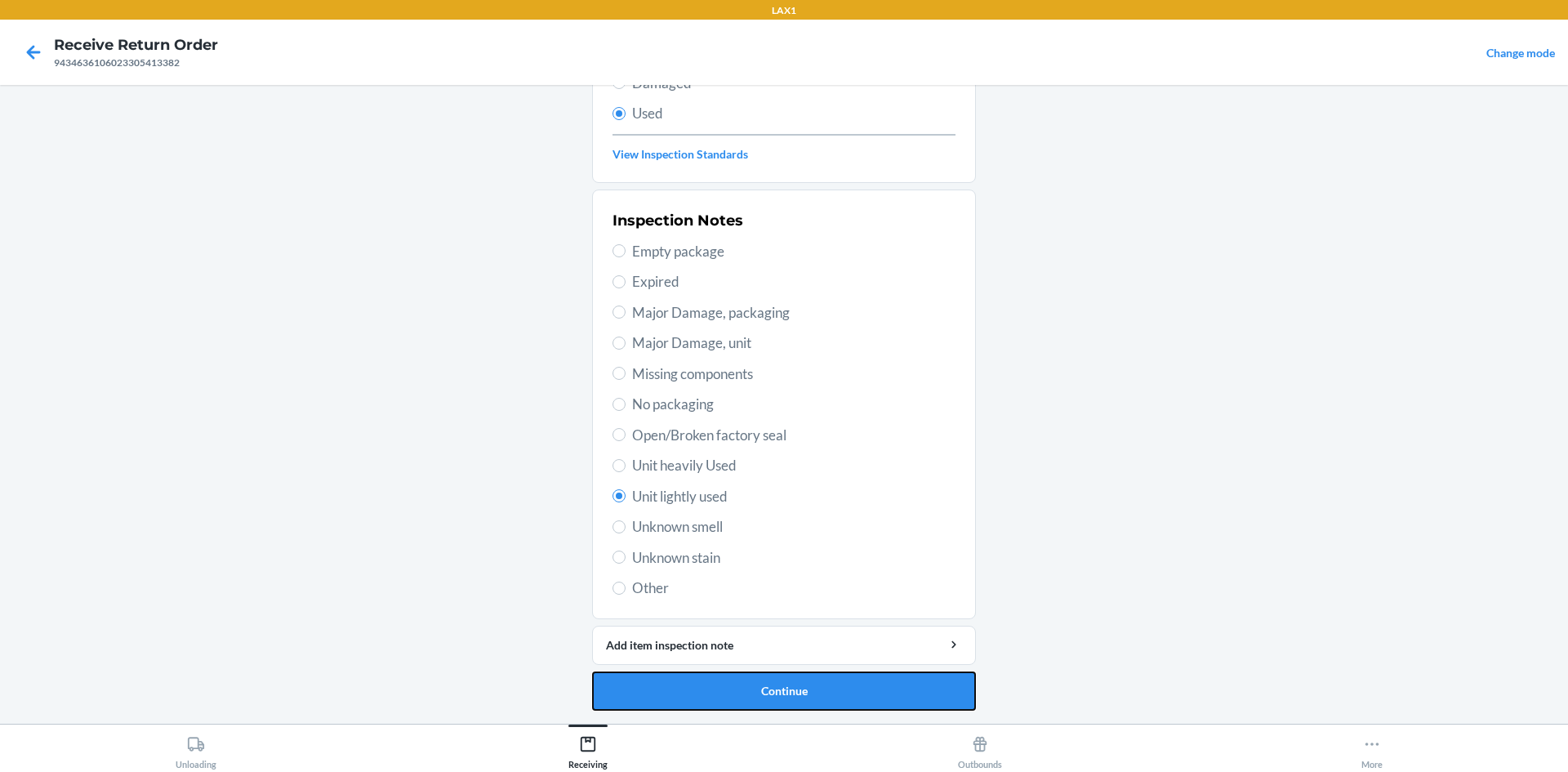
drag, startPoint x: 759, startPoint y: 687, endPoint x: 761, endPoint y: 669, distance: 18.1
click at [759, 682] on button "Continue" at bounding box center [784, 691] width 384 height 39
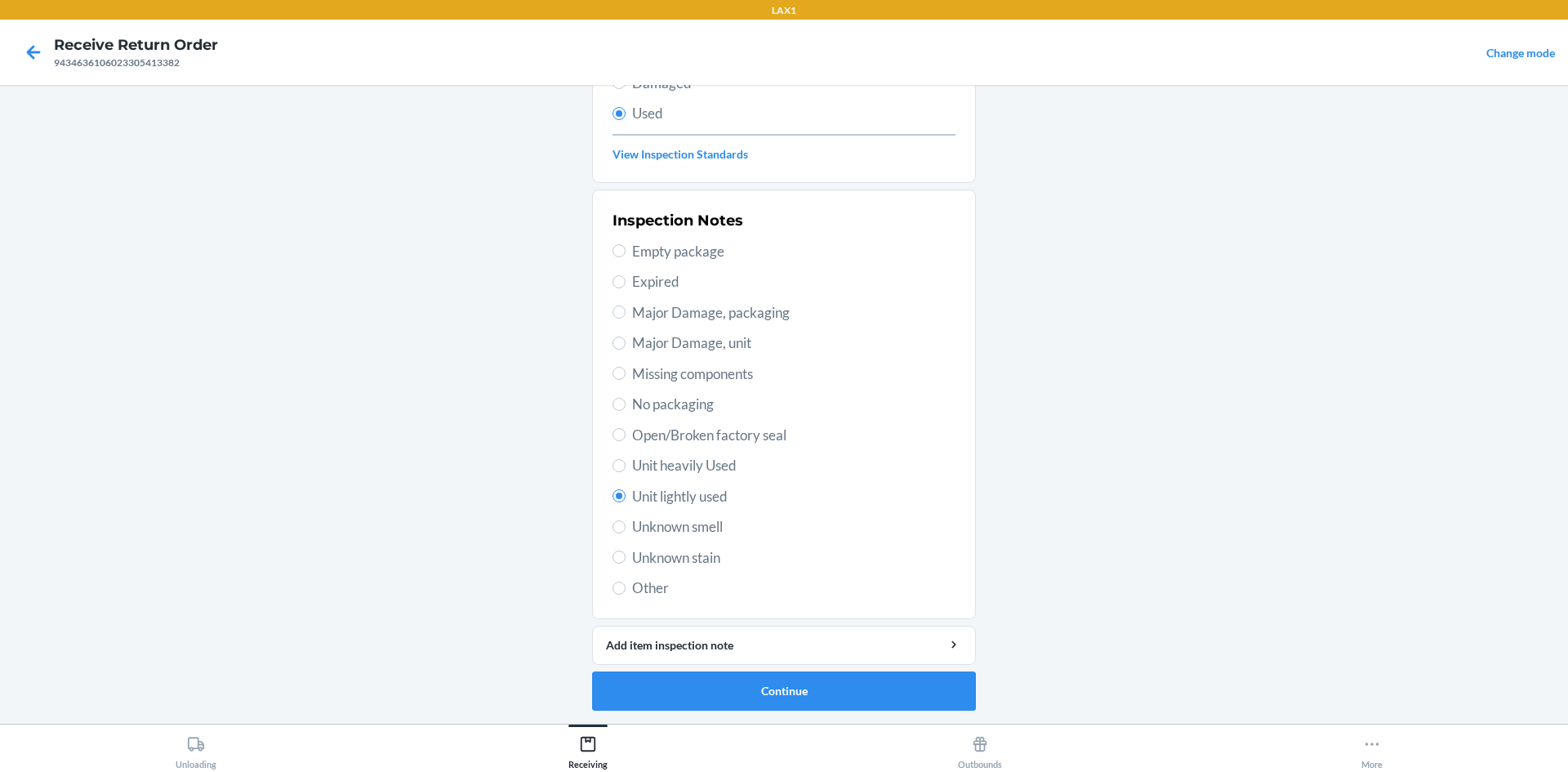
scroll to position [0, 0]
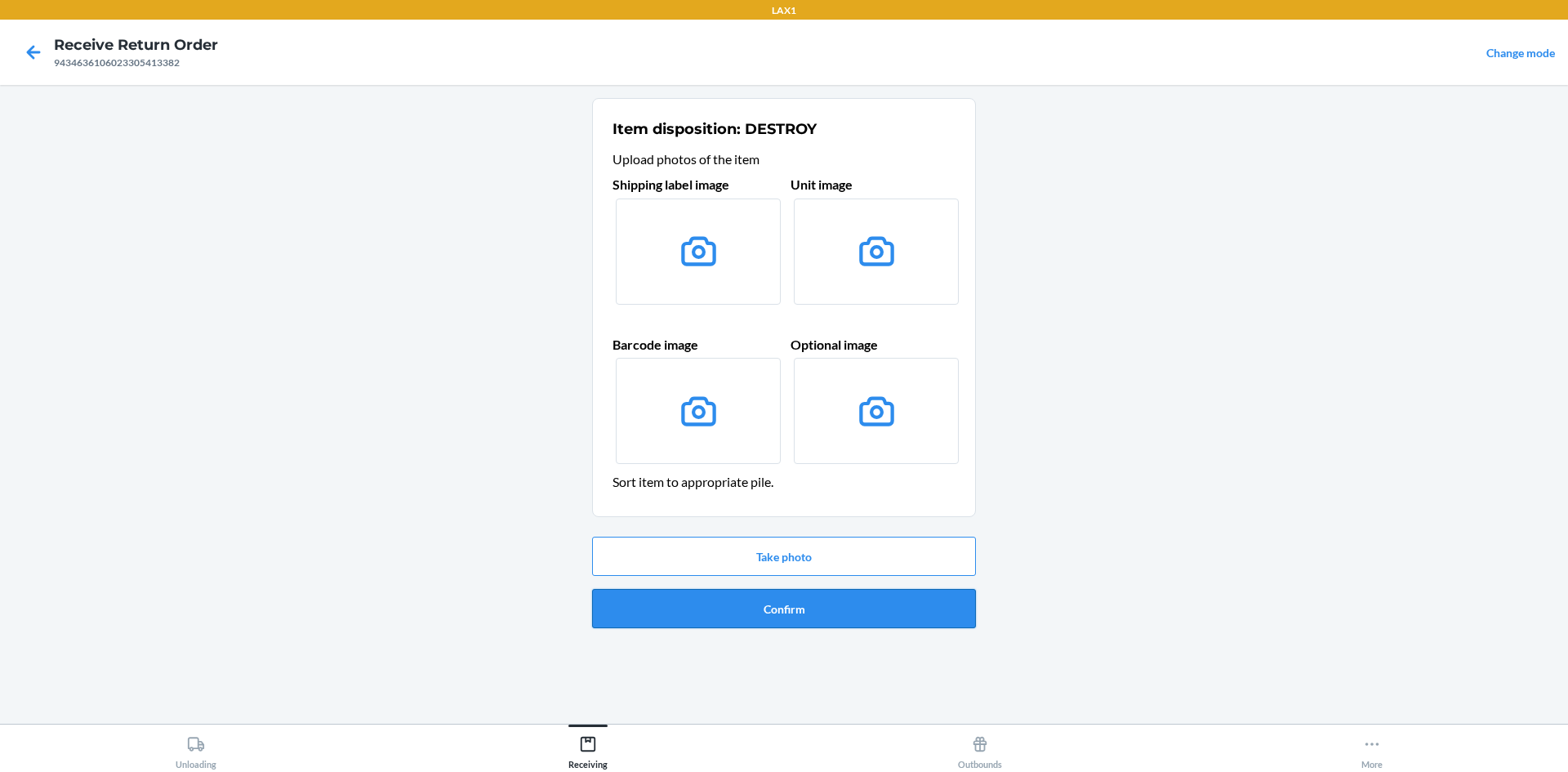
click at [782, 605] on button "Confirm" at bounding box center [784, 608] width 384 height 39
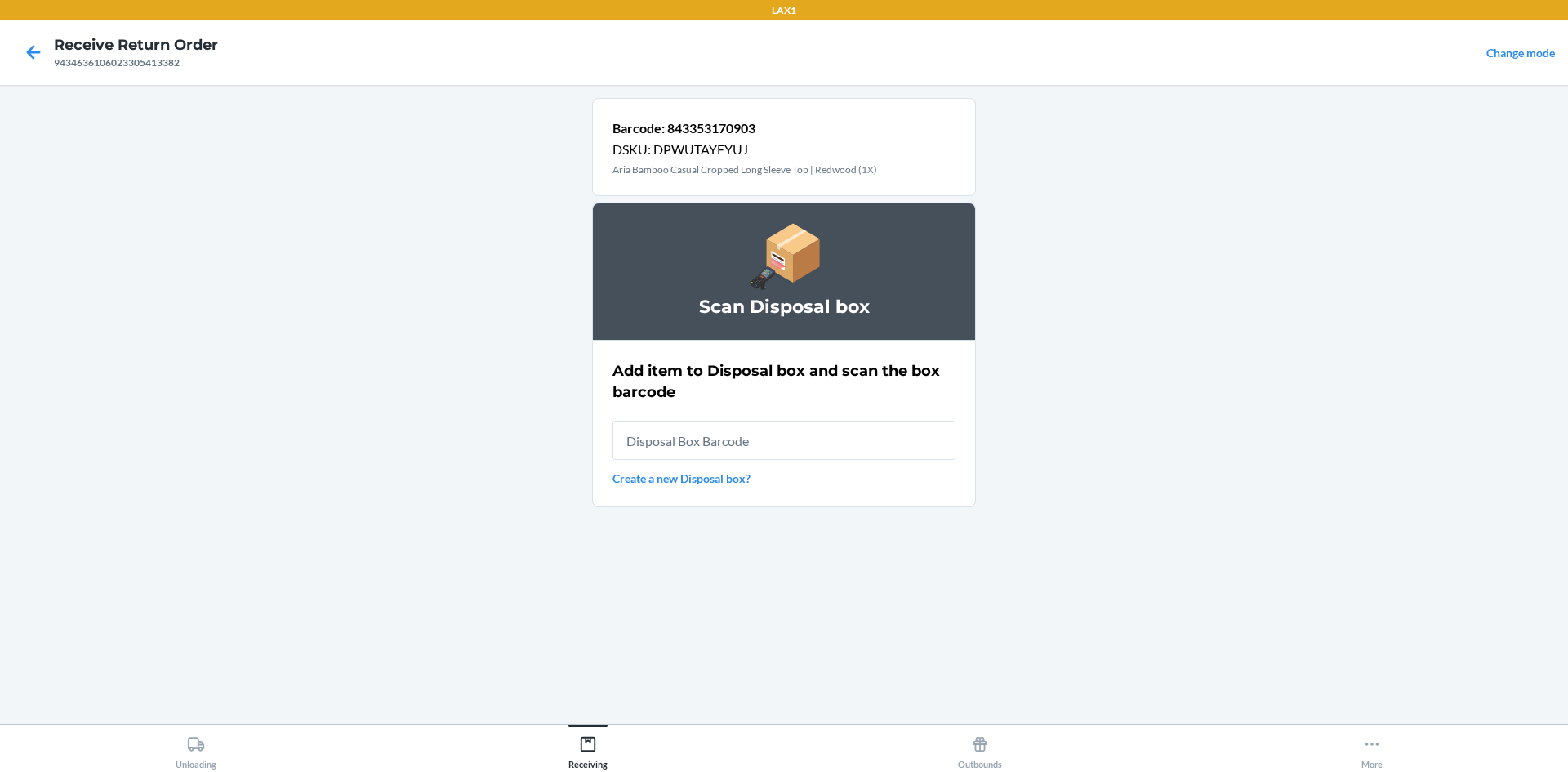
click at [789, 459] on input "text" at bounding box center [784, 440] width 343 height 39
type input "RB0000019D0"
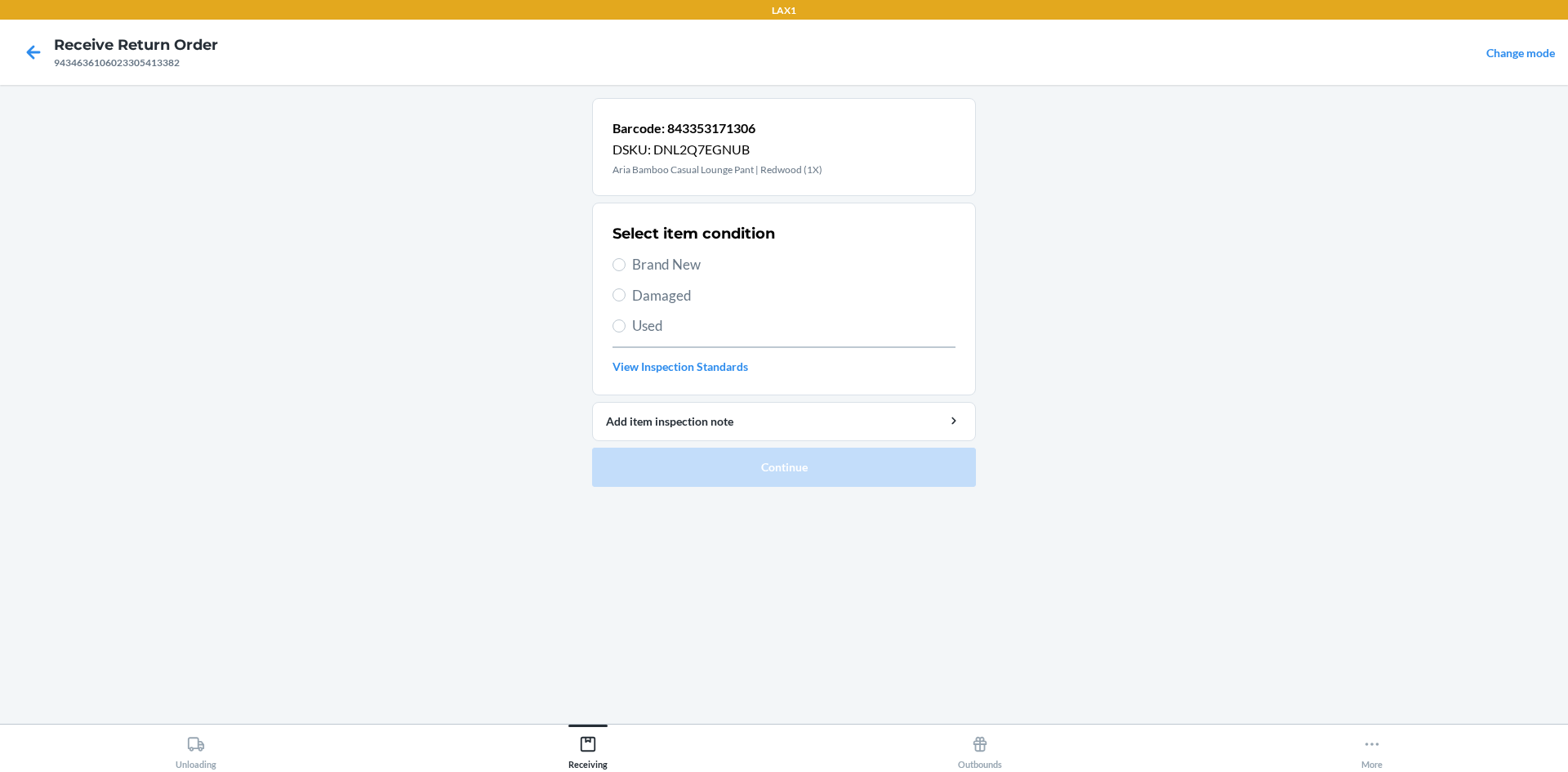
click at [650, 318] on span "Used" at bounding box center [794, 325] width 323 height 21
click at [625, 319] on input "Used" at bounding box center [619, 326] width 13 height 13
radio input "true"
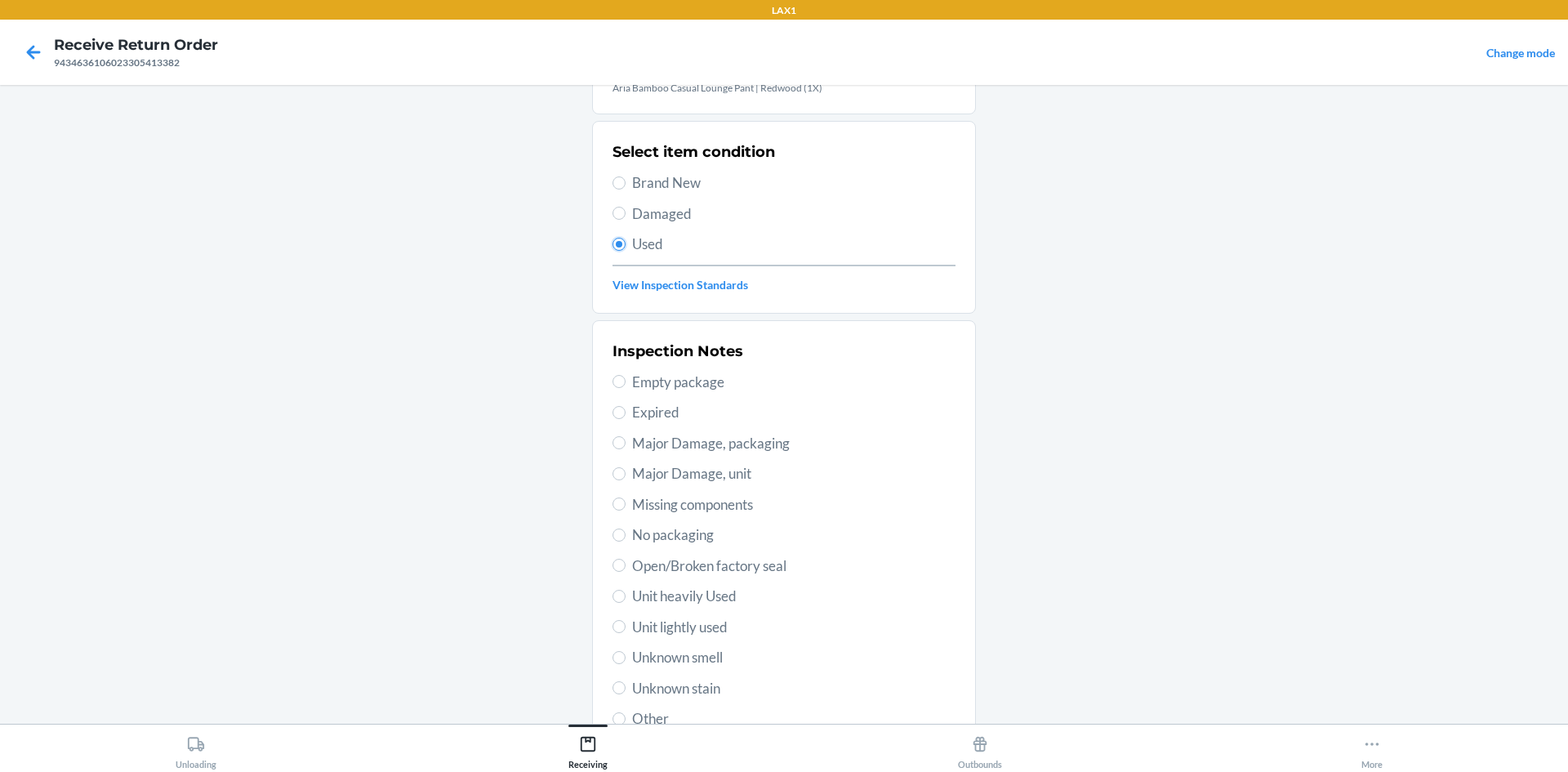
scroll to position [163, 0]
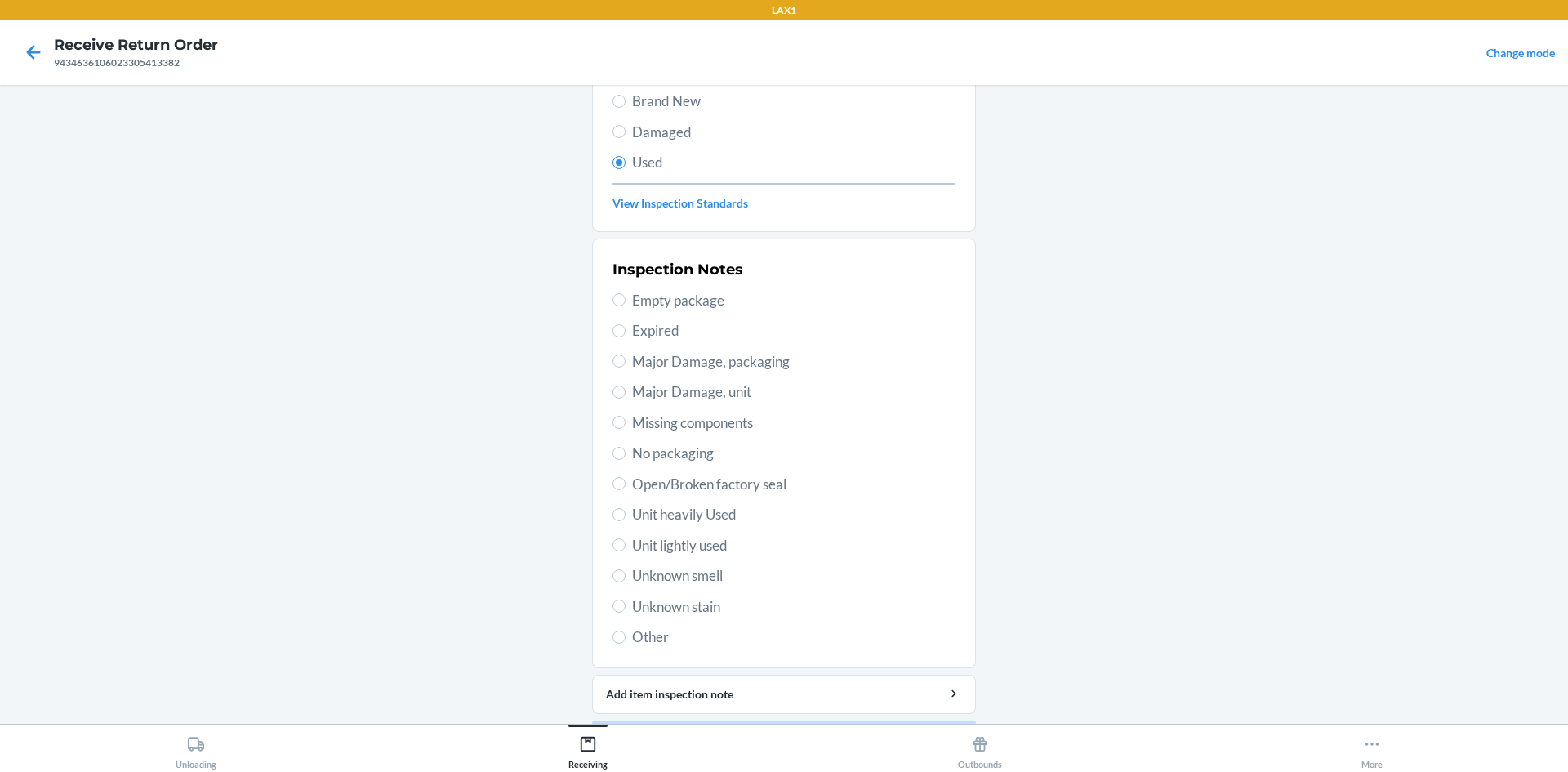
click at [681, 541] on span "Unit lightly used" at bounding box center [794, 545] width 323 height 21
click at [625, 541] on input "Unit lightly used" at bounding box center [619, 545] width 13 height 13
radio input "true"
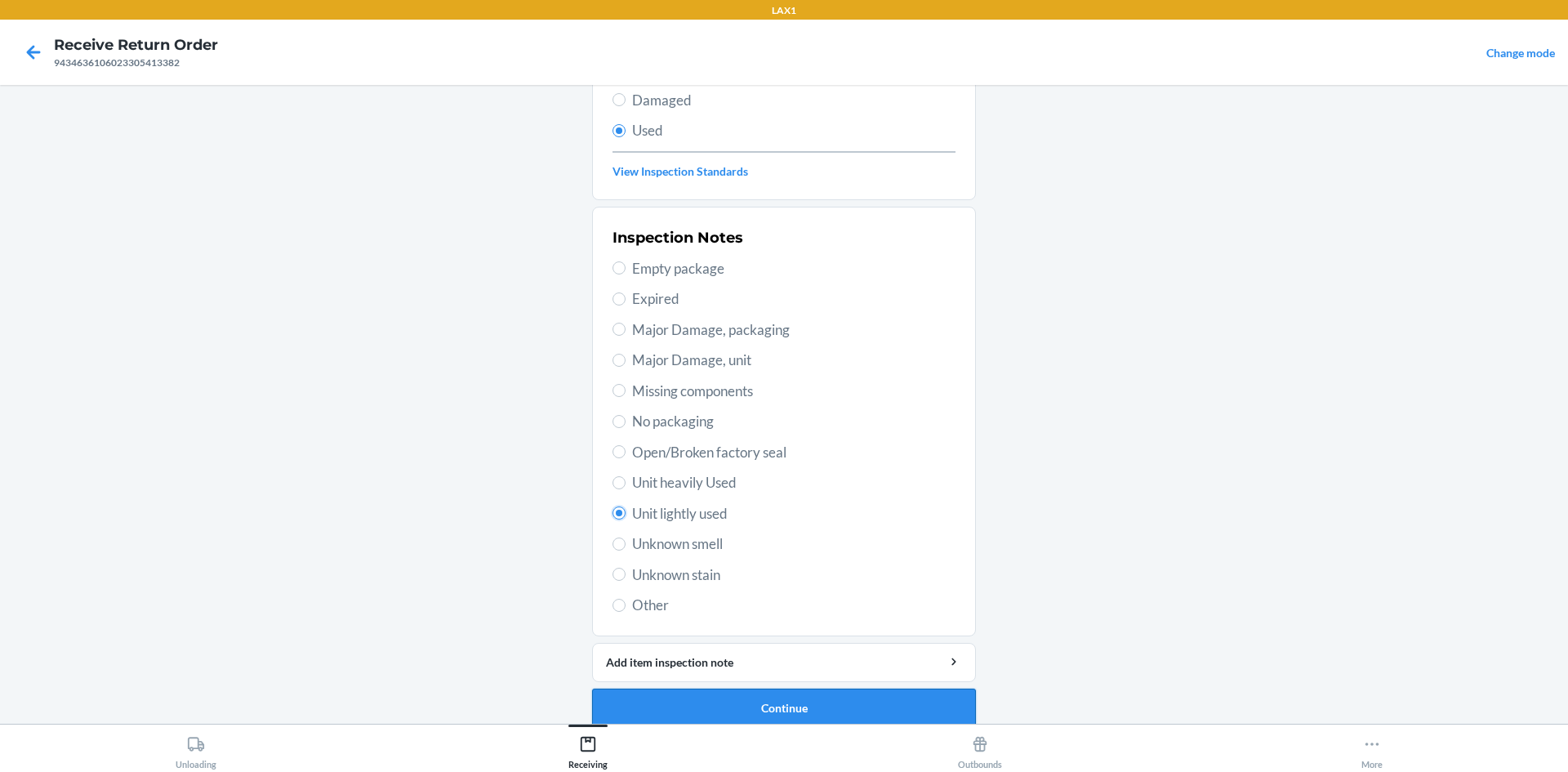
scroll to position [212, 0]
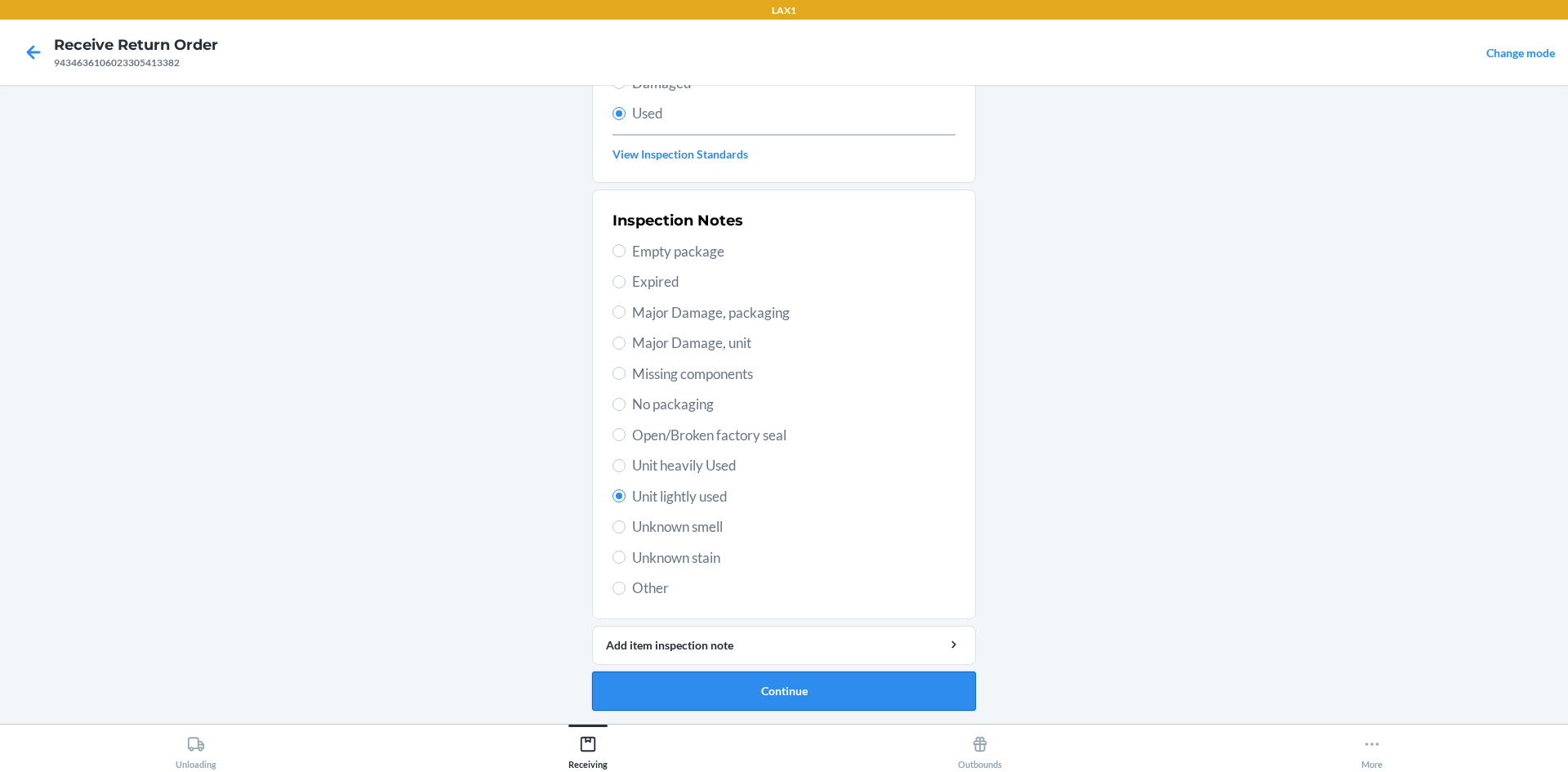
click at [697, 682] on button "Continue" at bounding box center [784, 691] width 384 height 39
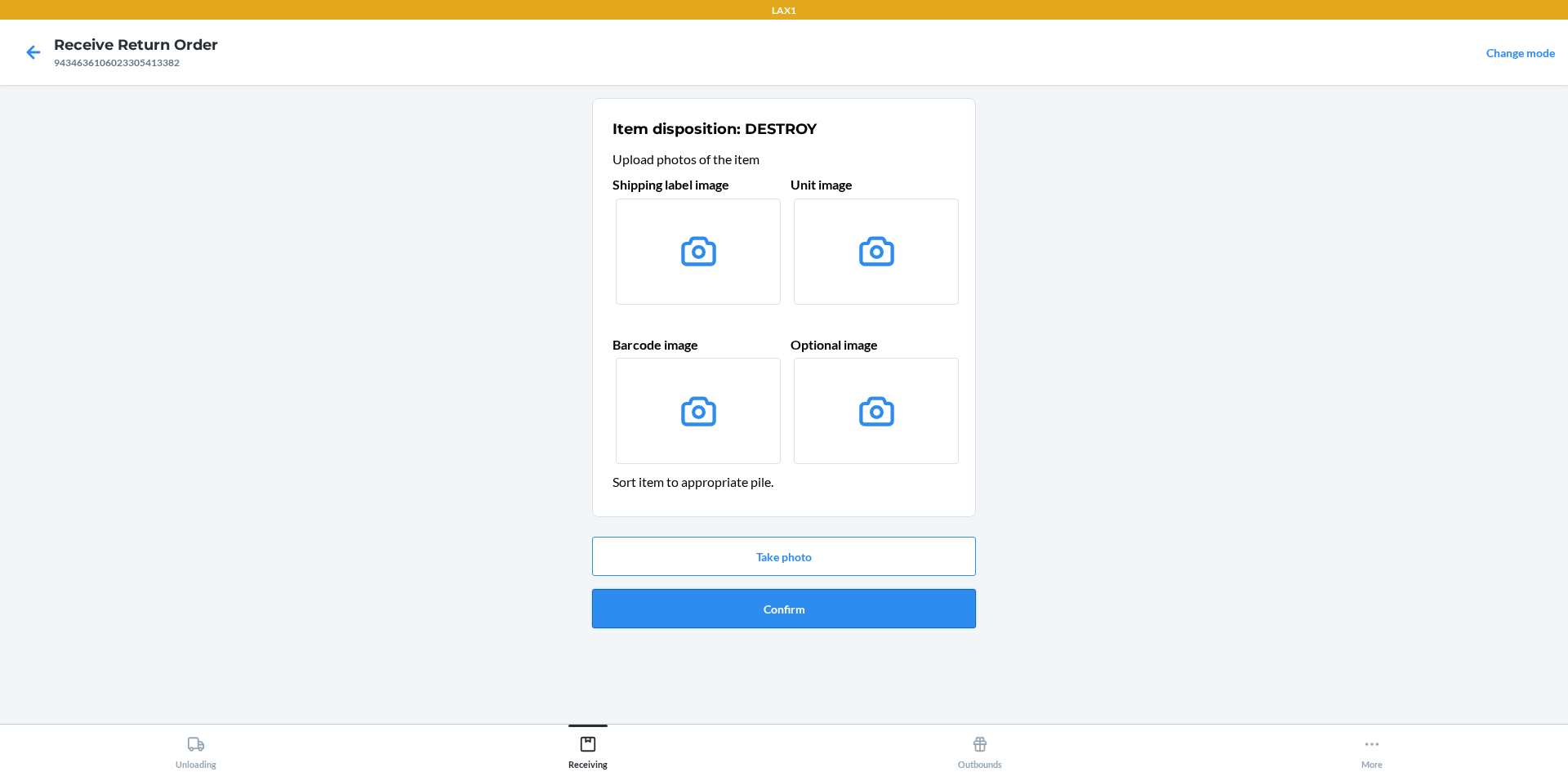
click at [819, 623] on button "Confirm" at bounding box center [784, 608] width 384 height 39
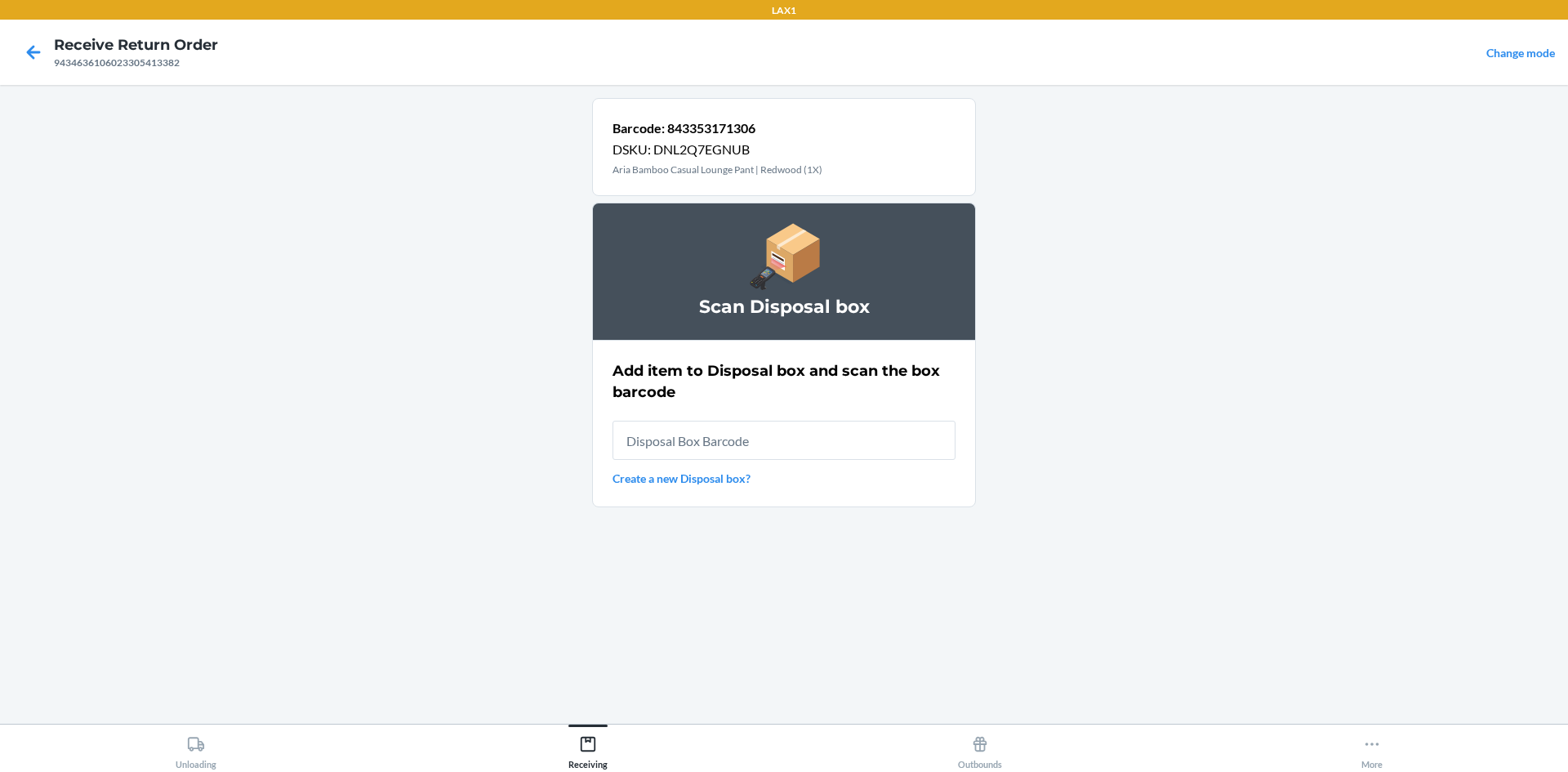
click at [807, 438] on input "text" at bounding box center [784, 440] width 343 height 39
type input "RB0000019D0"
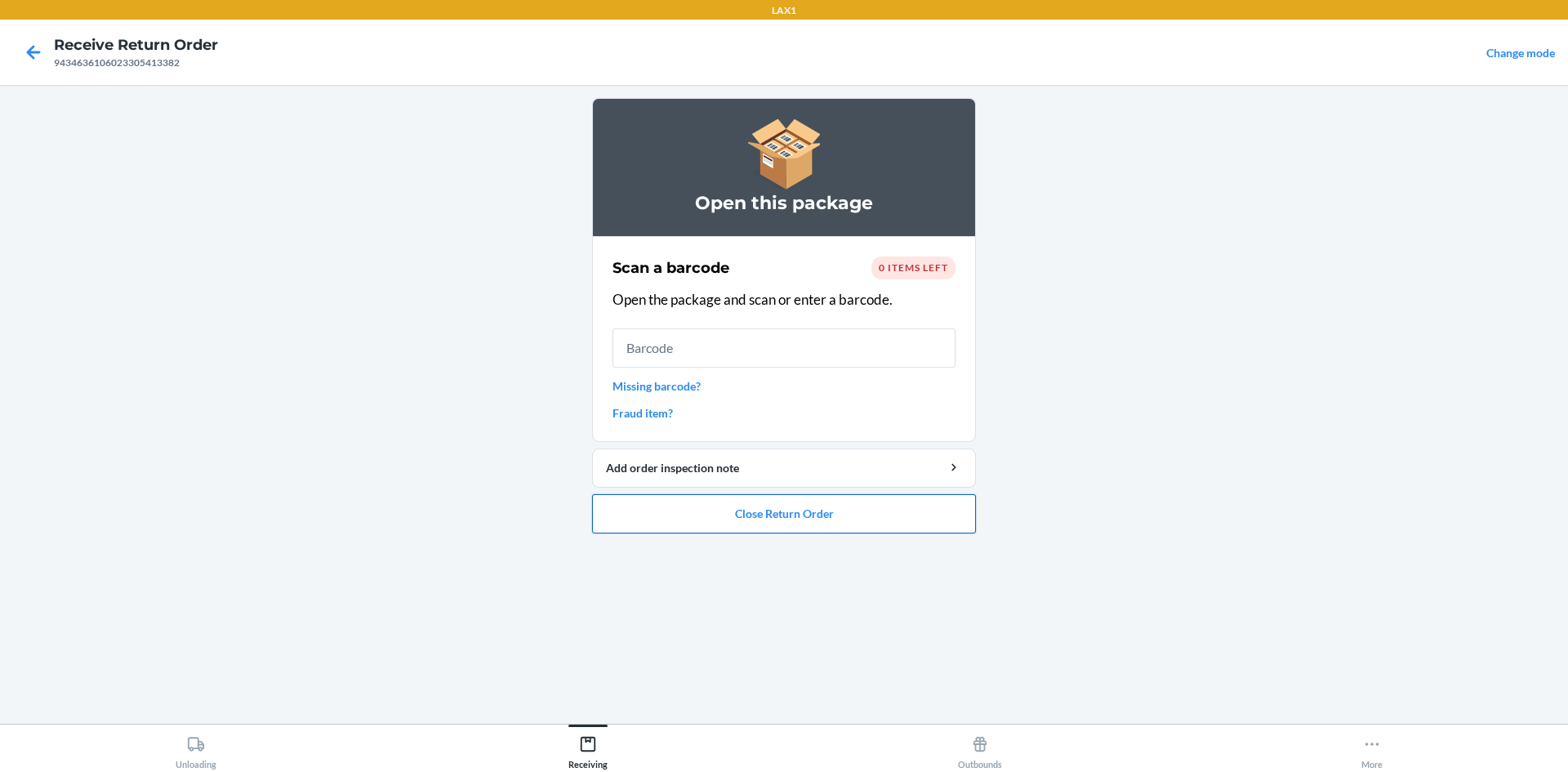
click at [857, 512] on button "Close Return Order" at bounding box center [784, 513] width 384 height 39
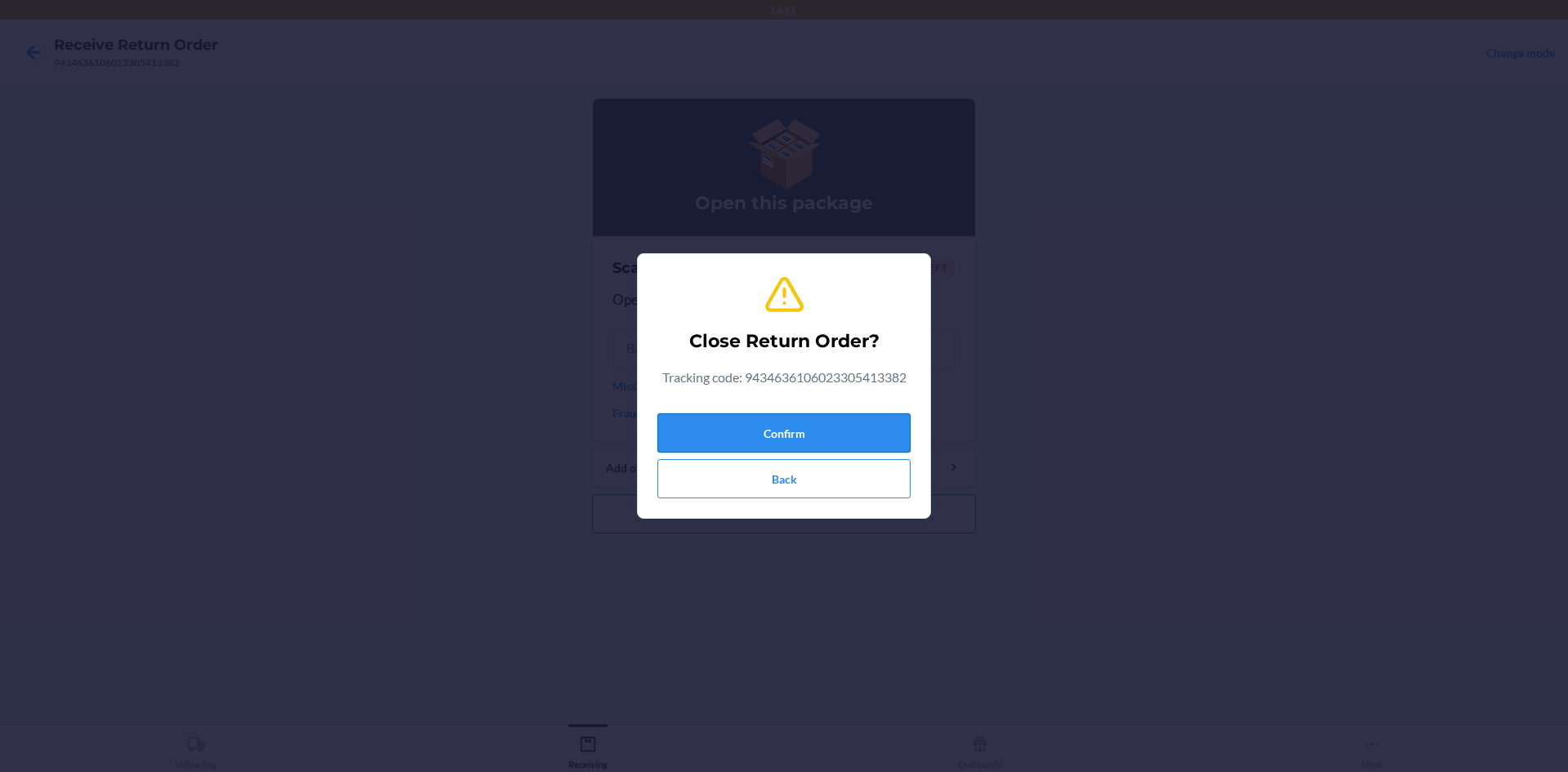
click at [833, 428] on button "Confirm" at bounding box center [784, 433] width 253 height 39
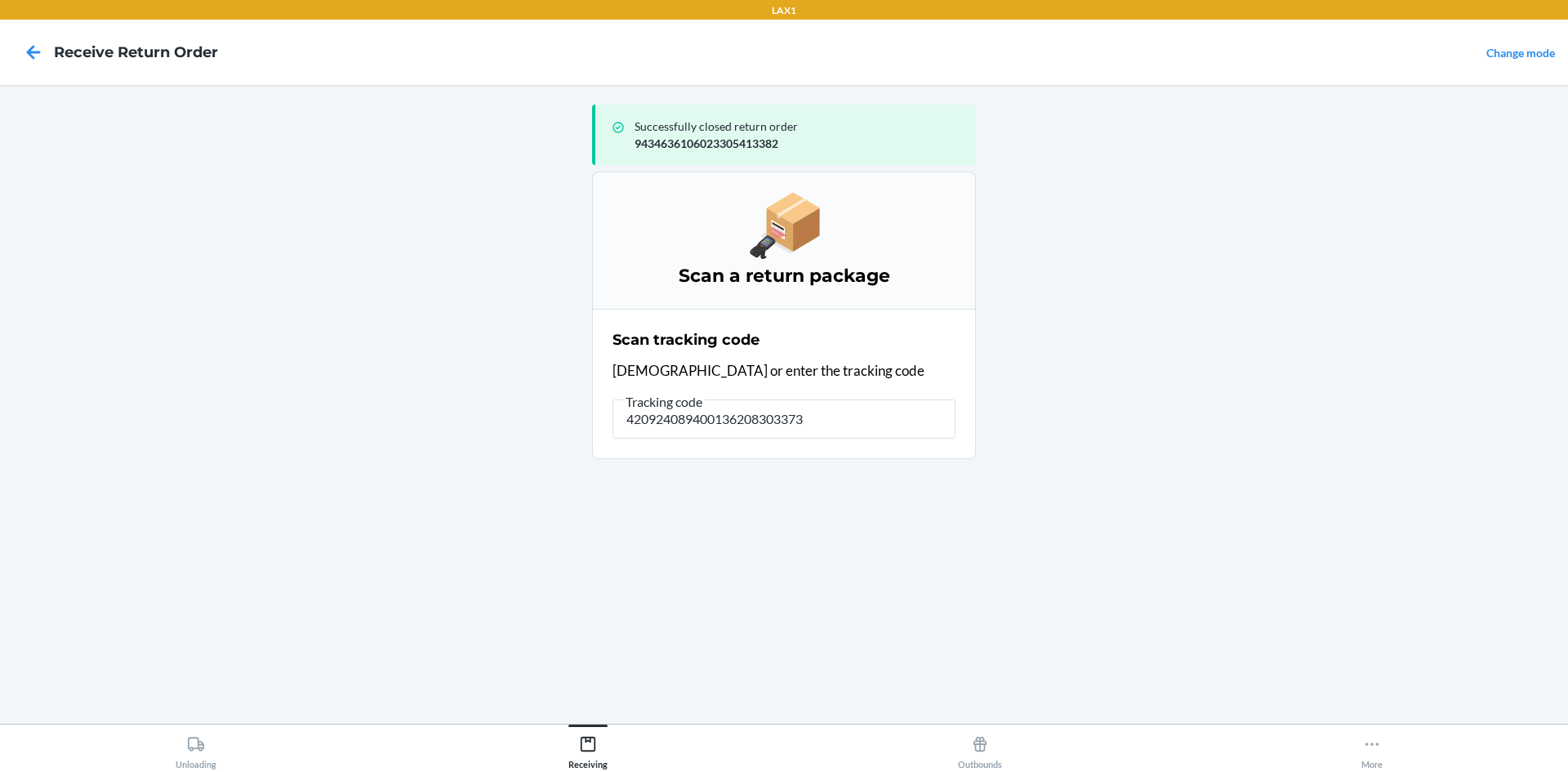
type input "4209240894001362083033738"
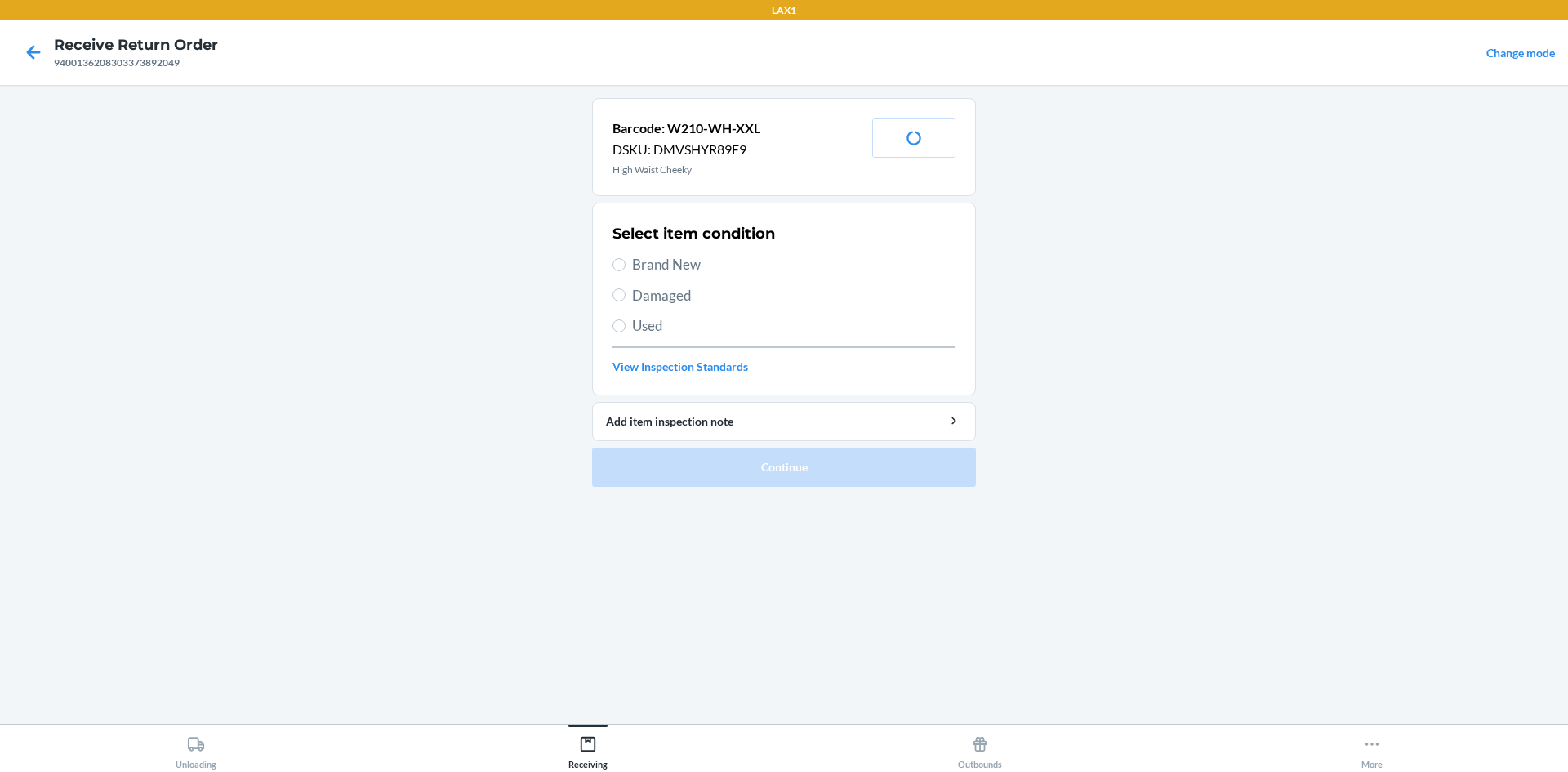
click at [652, 266] on span "Brand New" at bounding box center [794, 264] width 323 height 21
click at [625, 266] on input "Brand New" at bounding box center [619, 265] width 13 height 13
radio input "true"
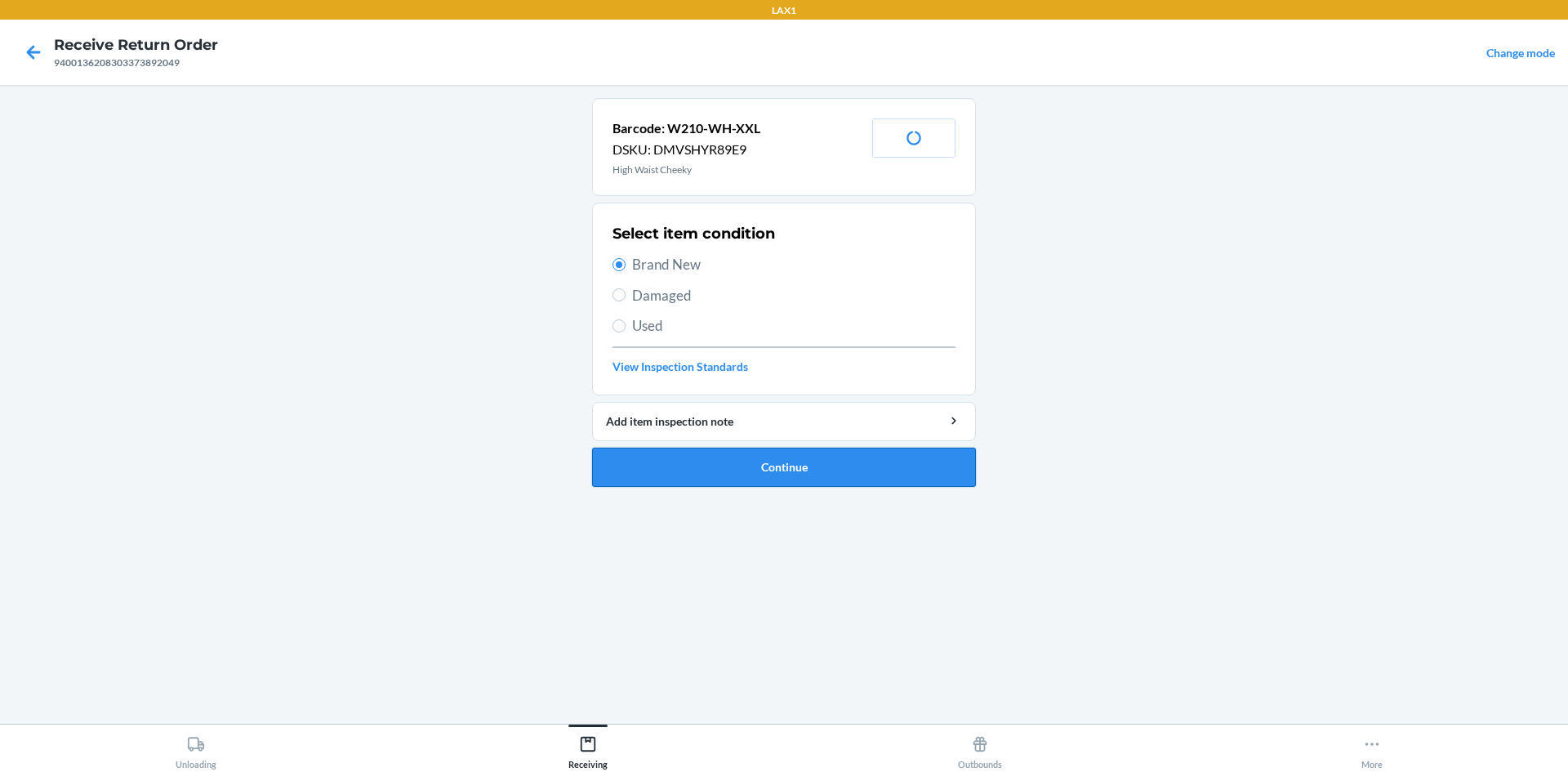
click at [715, 479] on button "Continue" at bounding box center [784, 467] width 384 height 39
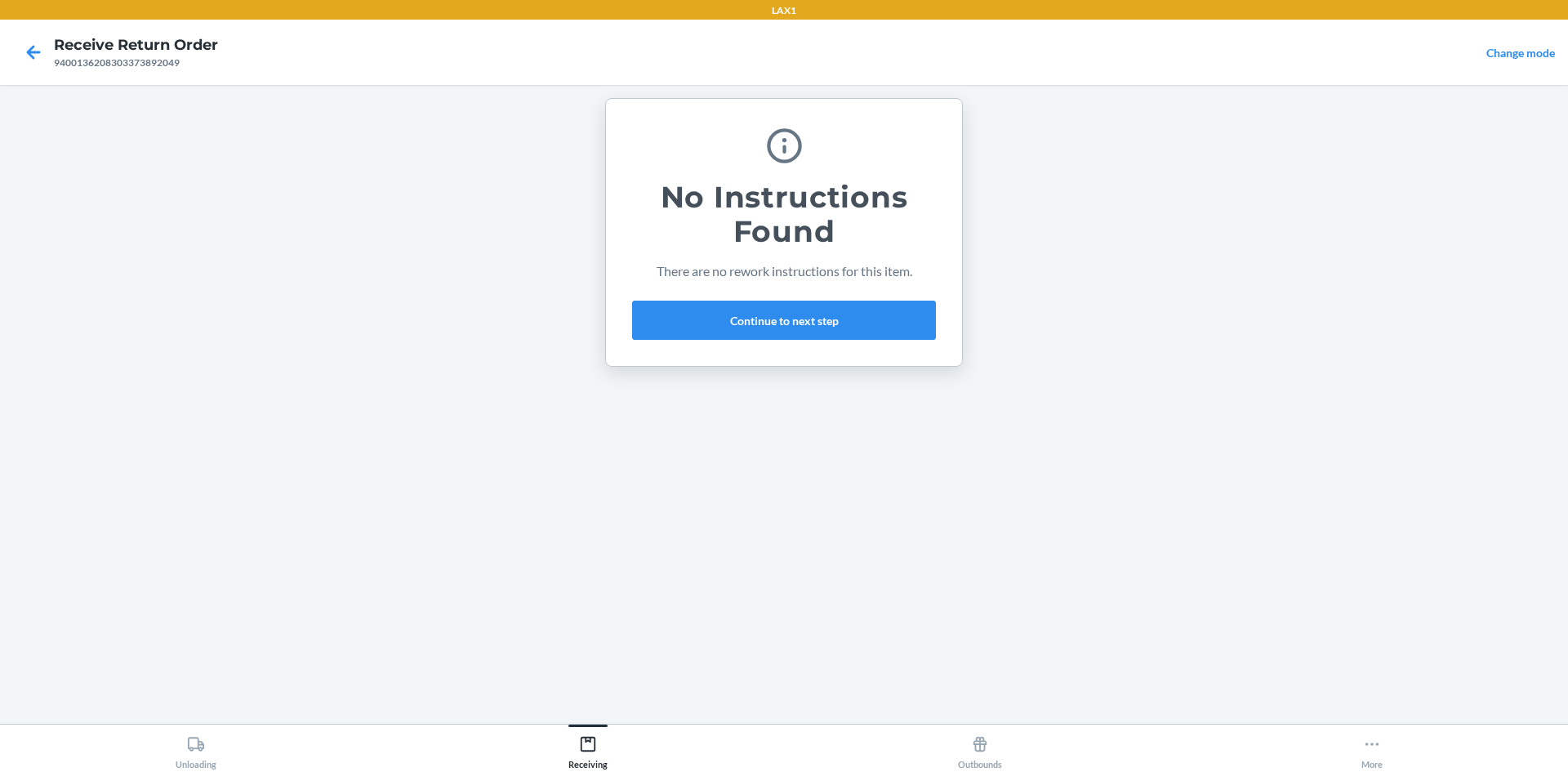
click at [857, 343] on div "No Instructions Found There are no rework instructions for this item. Continue …" at bounding box center [784, 232] width 303 height 228
click at [857, 324] on button "Continue to next step" at bounding box center [784, 320] width 303 height 39
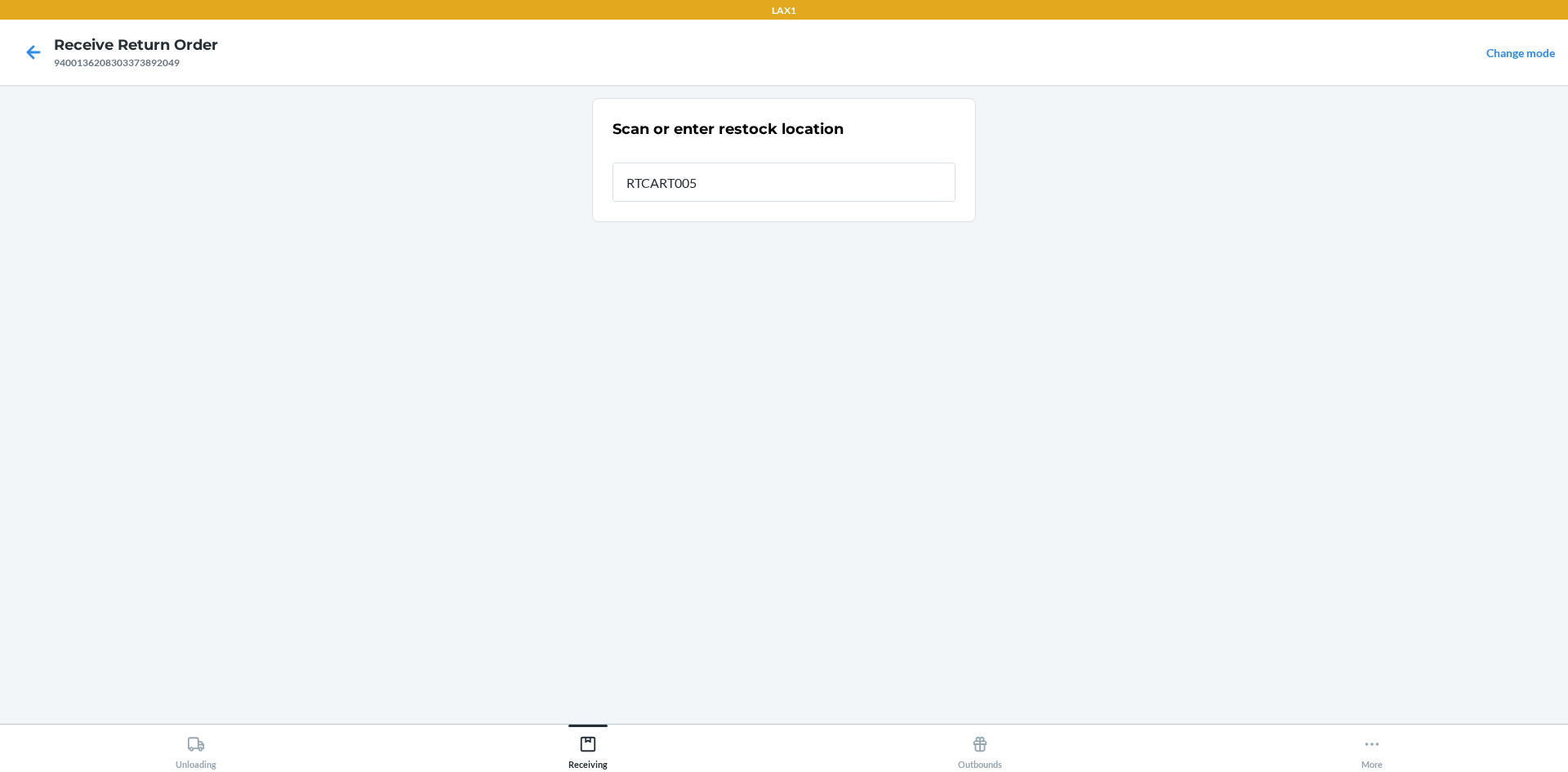
type input "RTCART005"
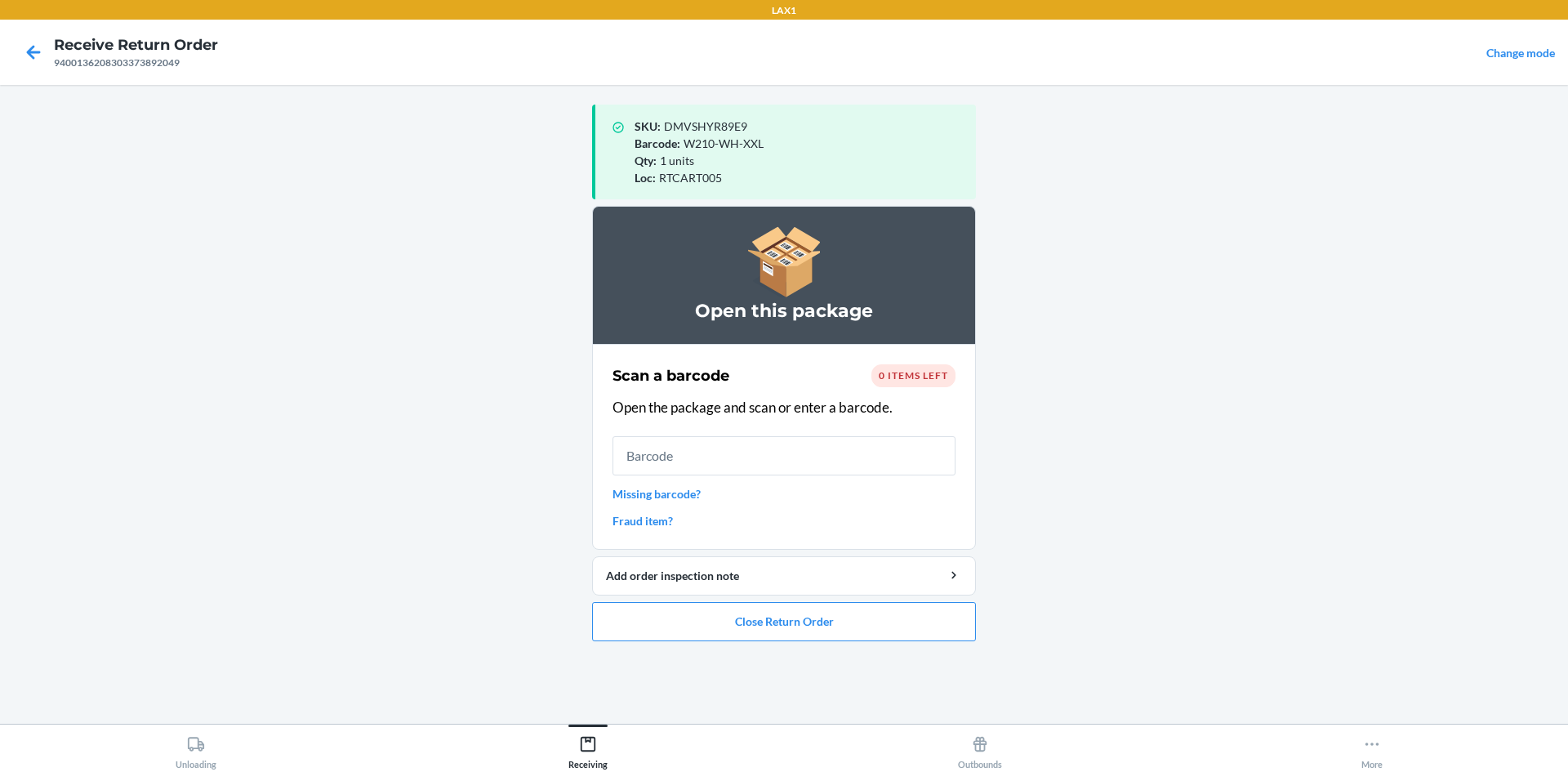
click at [696, 495] on link "Missing barcode?" at bounding box center [784, 494] width 343 height 17
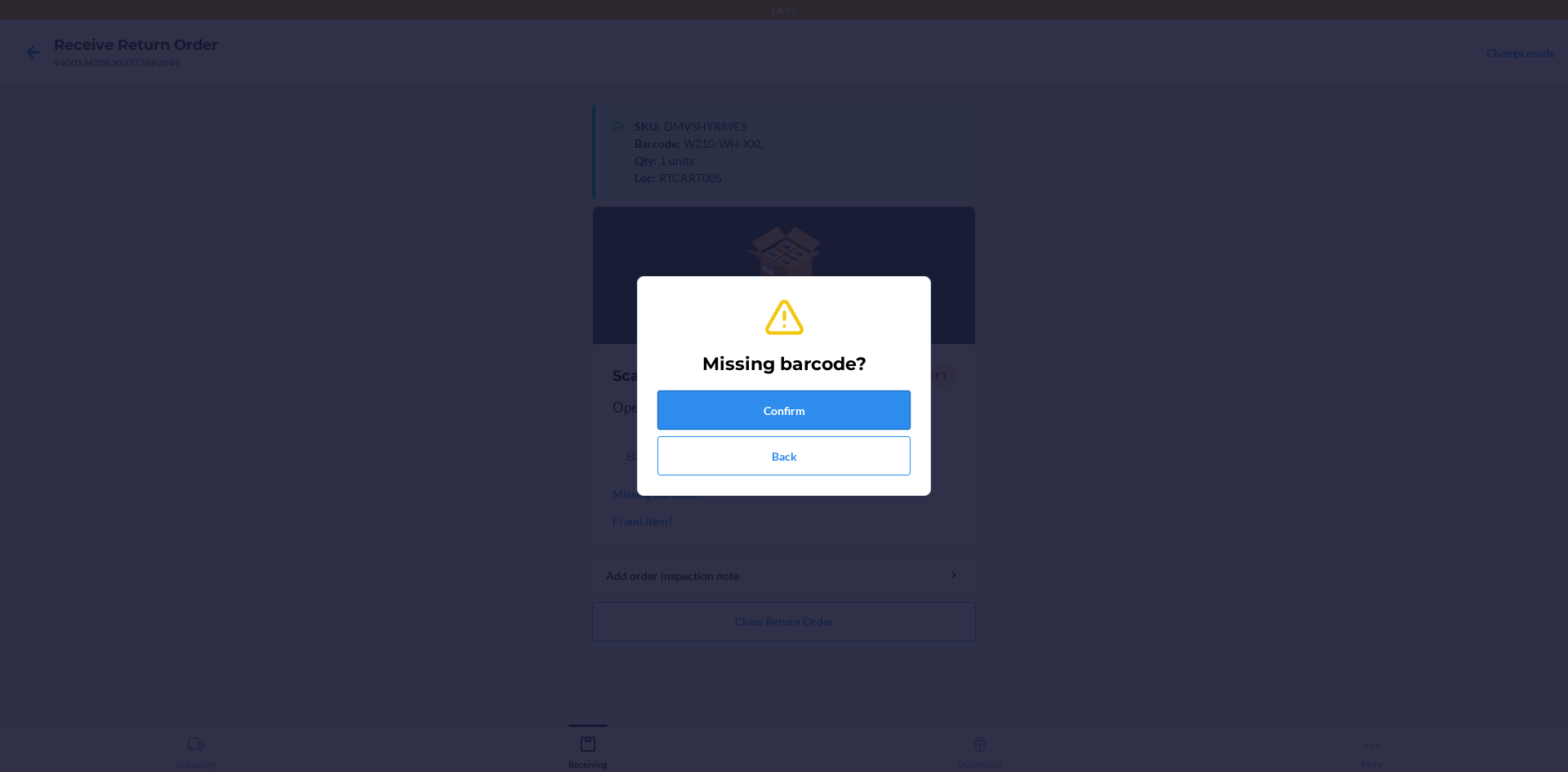
click at [809, 407] on button "Confirm" at bounding box center [784, 410] width 253 height 39
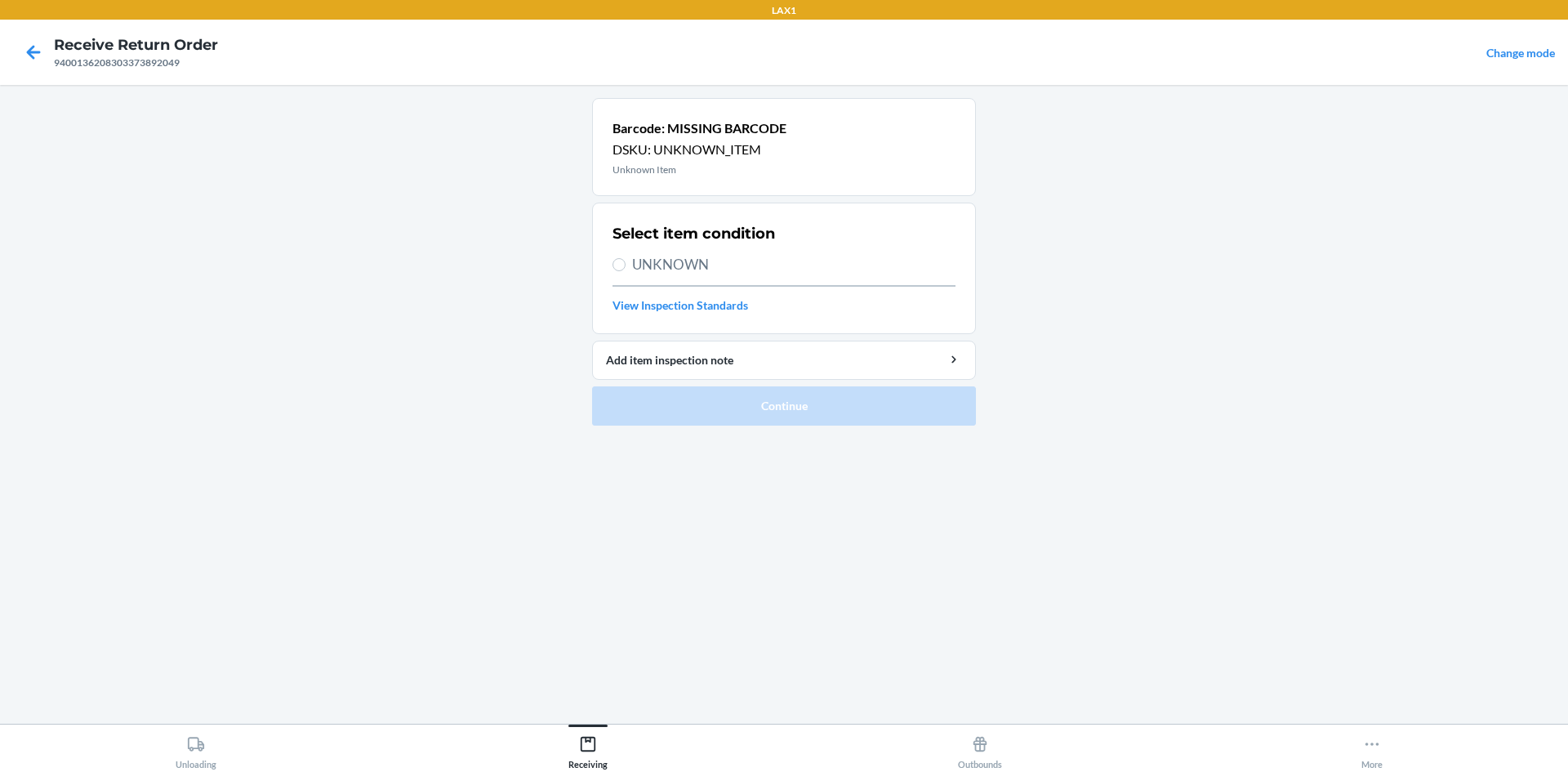
click at [728, 272] on span "UNKNOWN" at bounding box center [794, 264] width 323 height 21
click at [625, 271] on input "UNKNOWN" at bounding box center [619, 265] width 13 height 13
radio input "true"
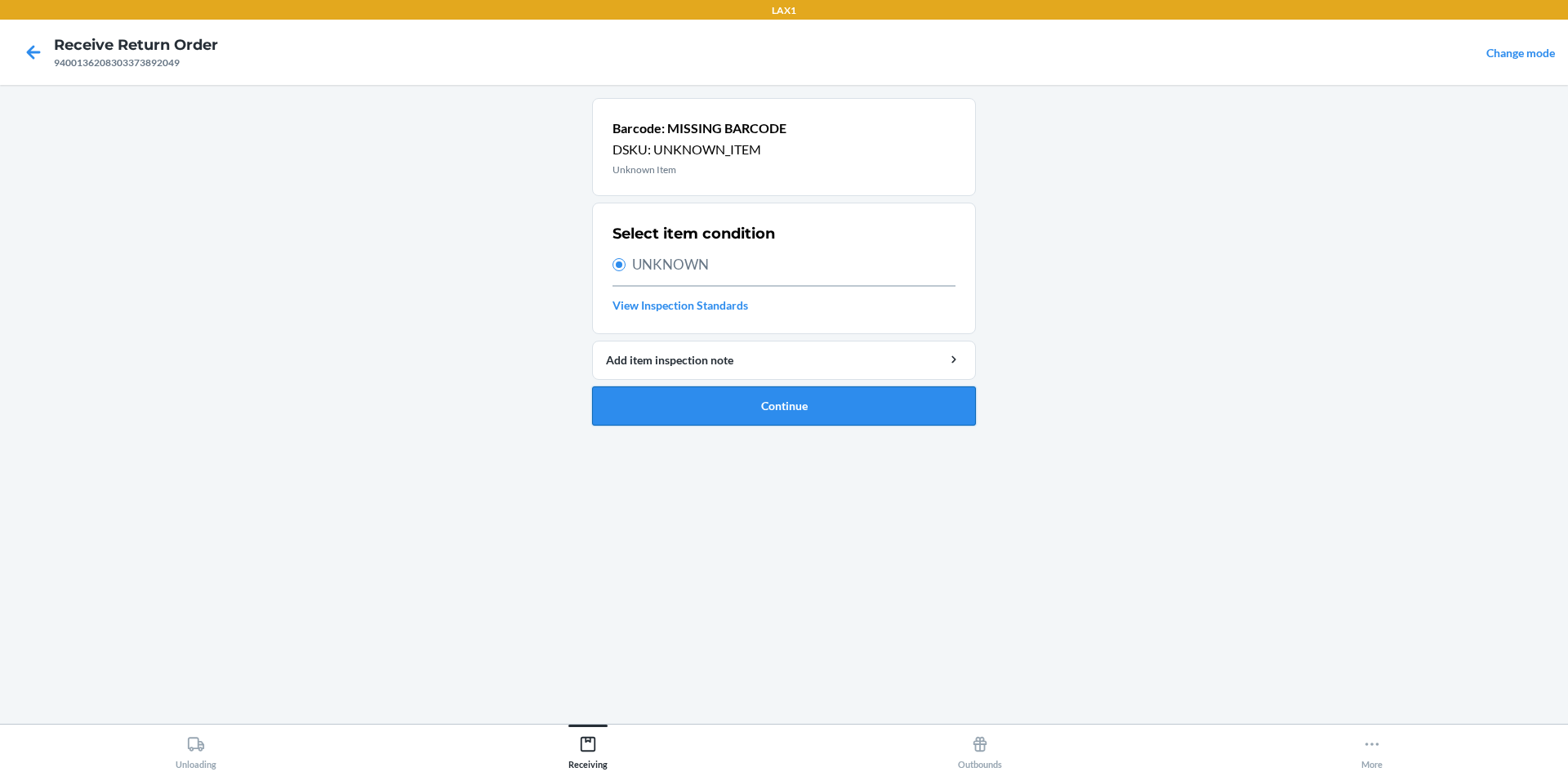
click at [724, 407] on button "Continue" at bounding box center [784, 406] width 384 height 39
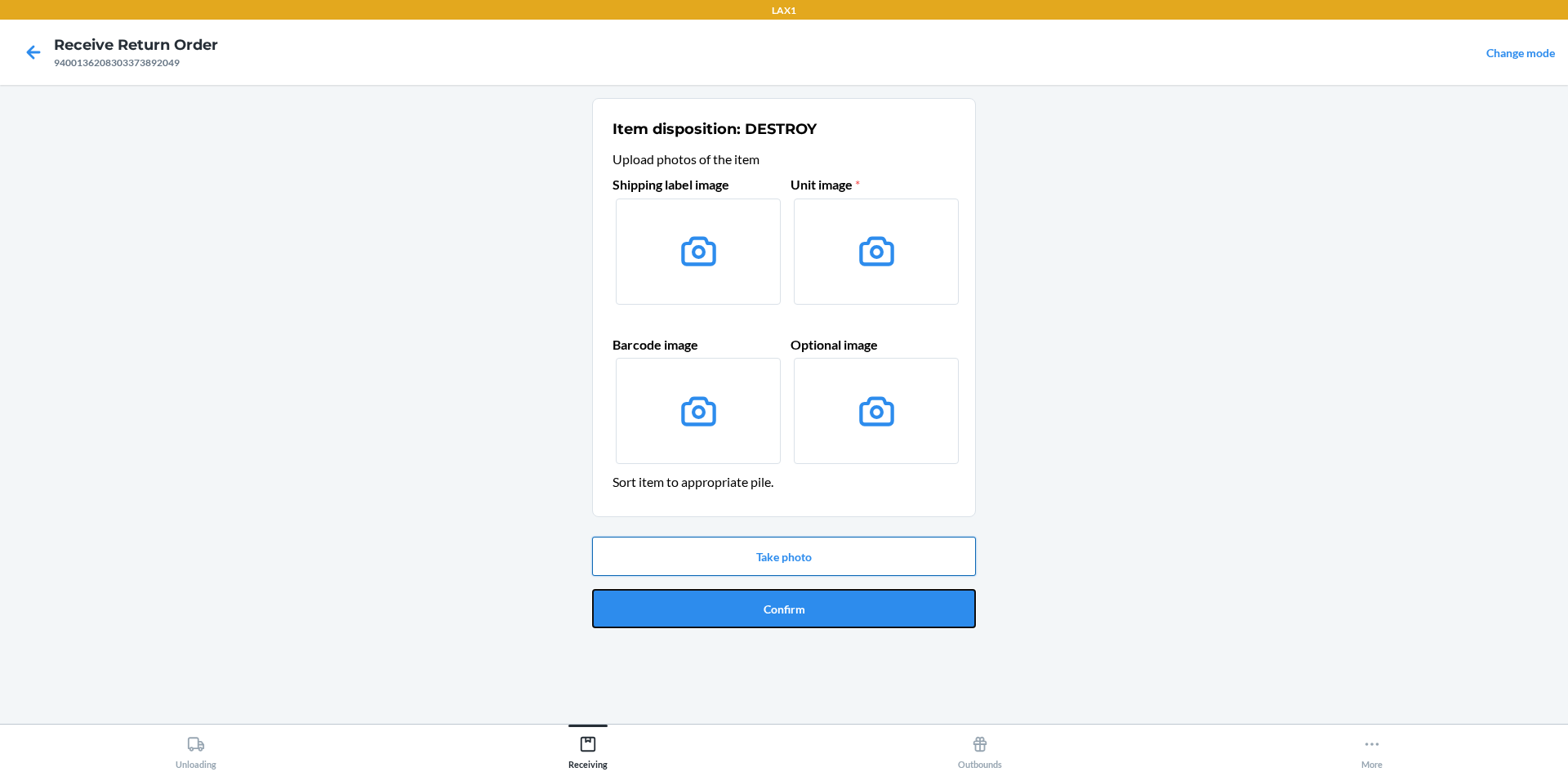
drag, startPoint x: 762, startPoint y: 591, endPoint x: 775, endPoint y: 554, distance: 39.2
click at [775, 554] on div "Take photo Confirm" at bounding box center [784, 582] width 384 height 105
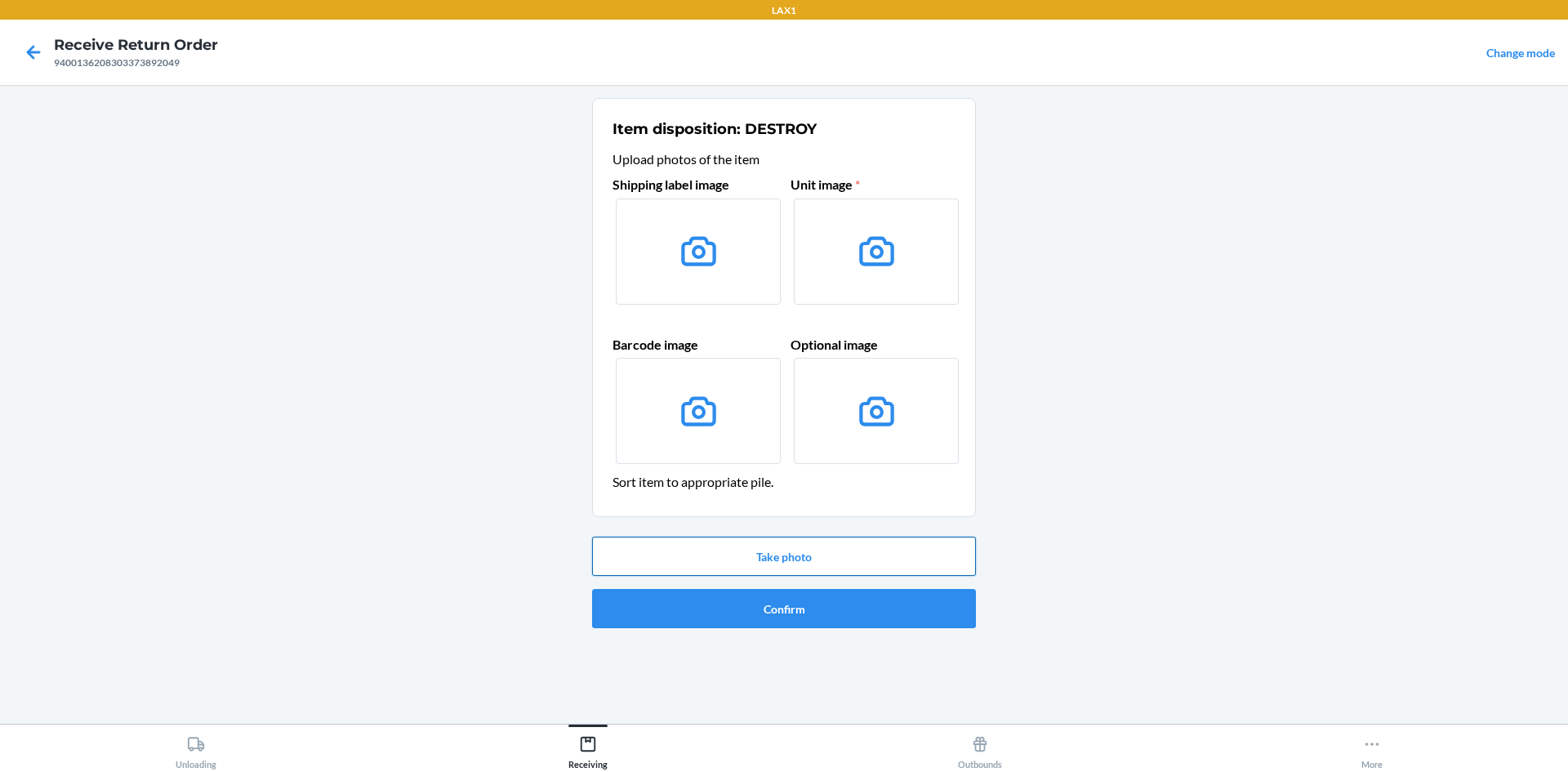
click at [775, 554] on button "Take photo" at bounding box center [784, 556] width 384 height 39
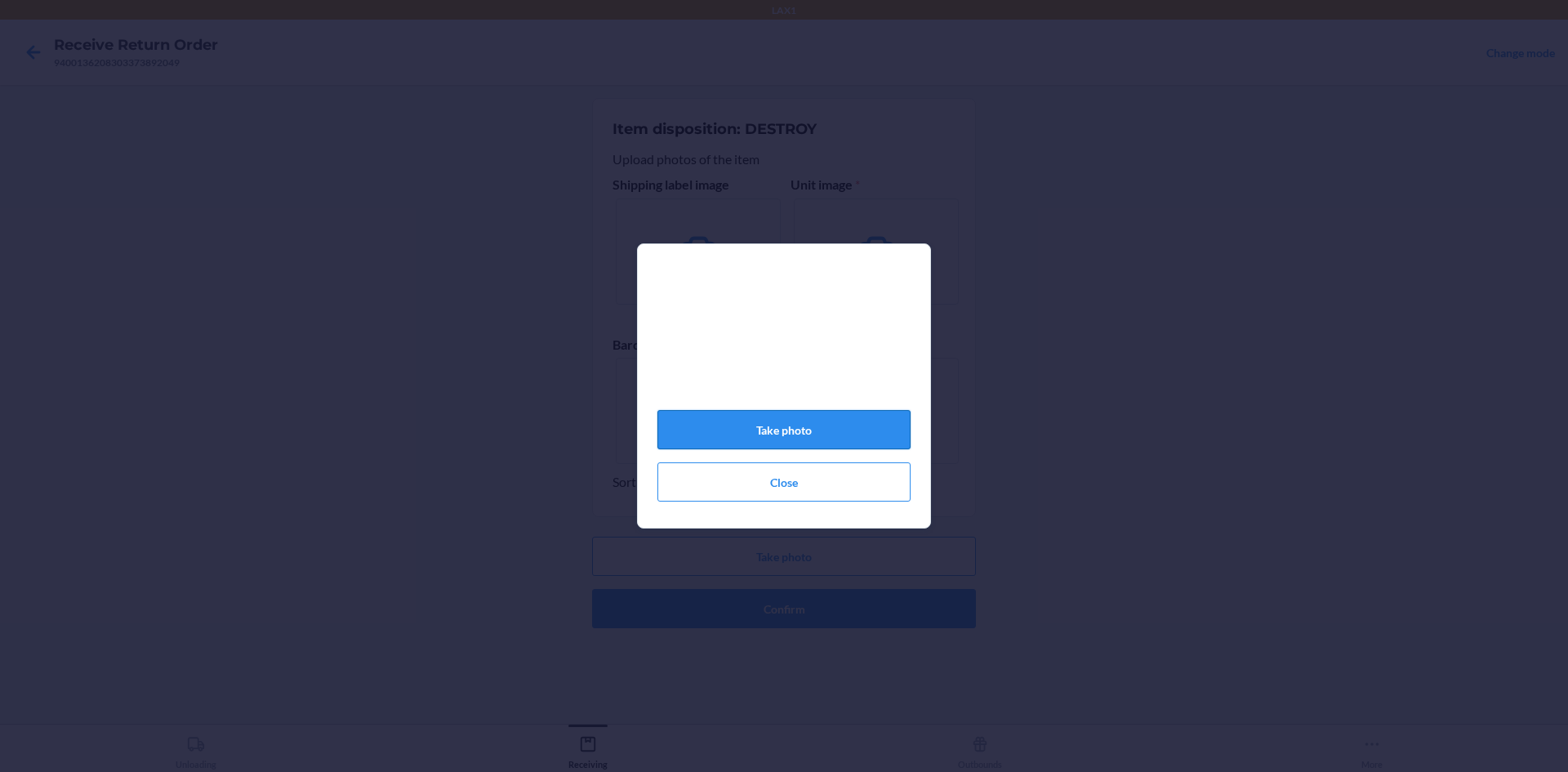
click at [768, 436] on button "Take photo" at bounding box center [784, 429] width 253 height 39
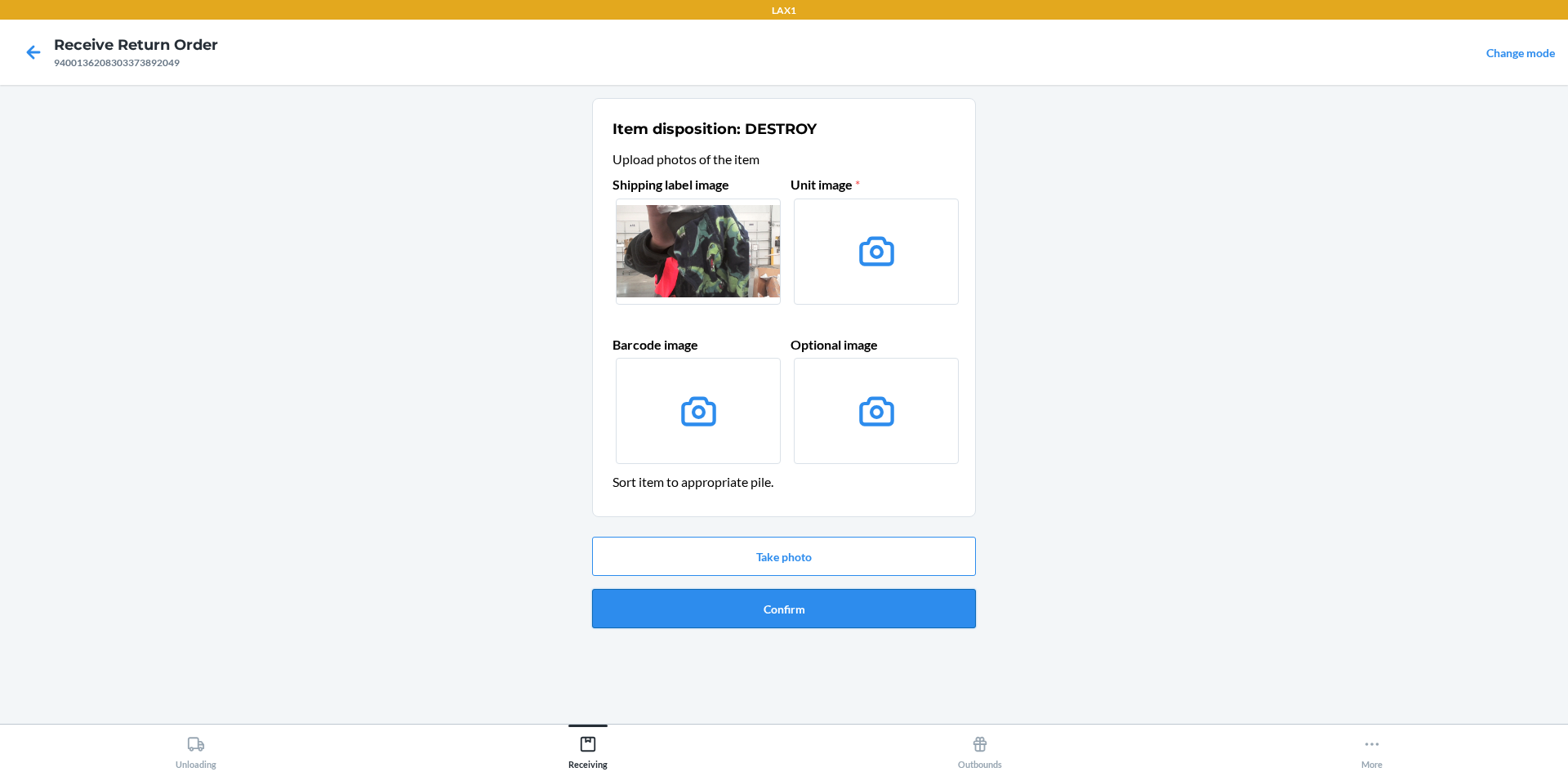
click at [721, 615] on button "Confirm" at bounding box center [784, 608] width 384 height 39
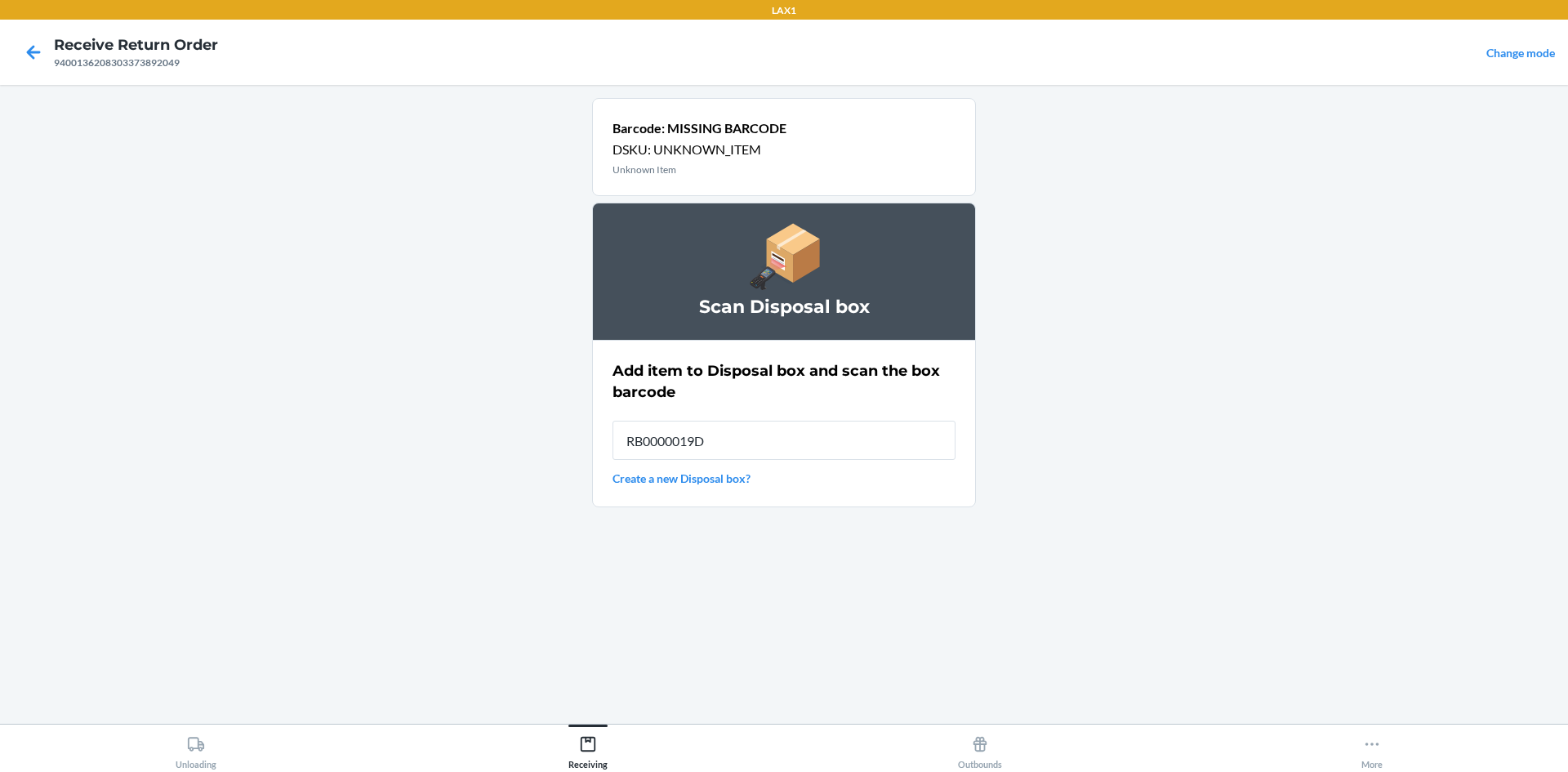
type input "RB0000019D0"
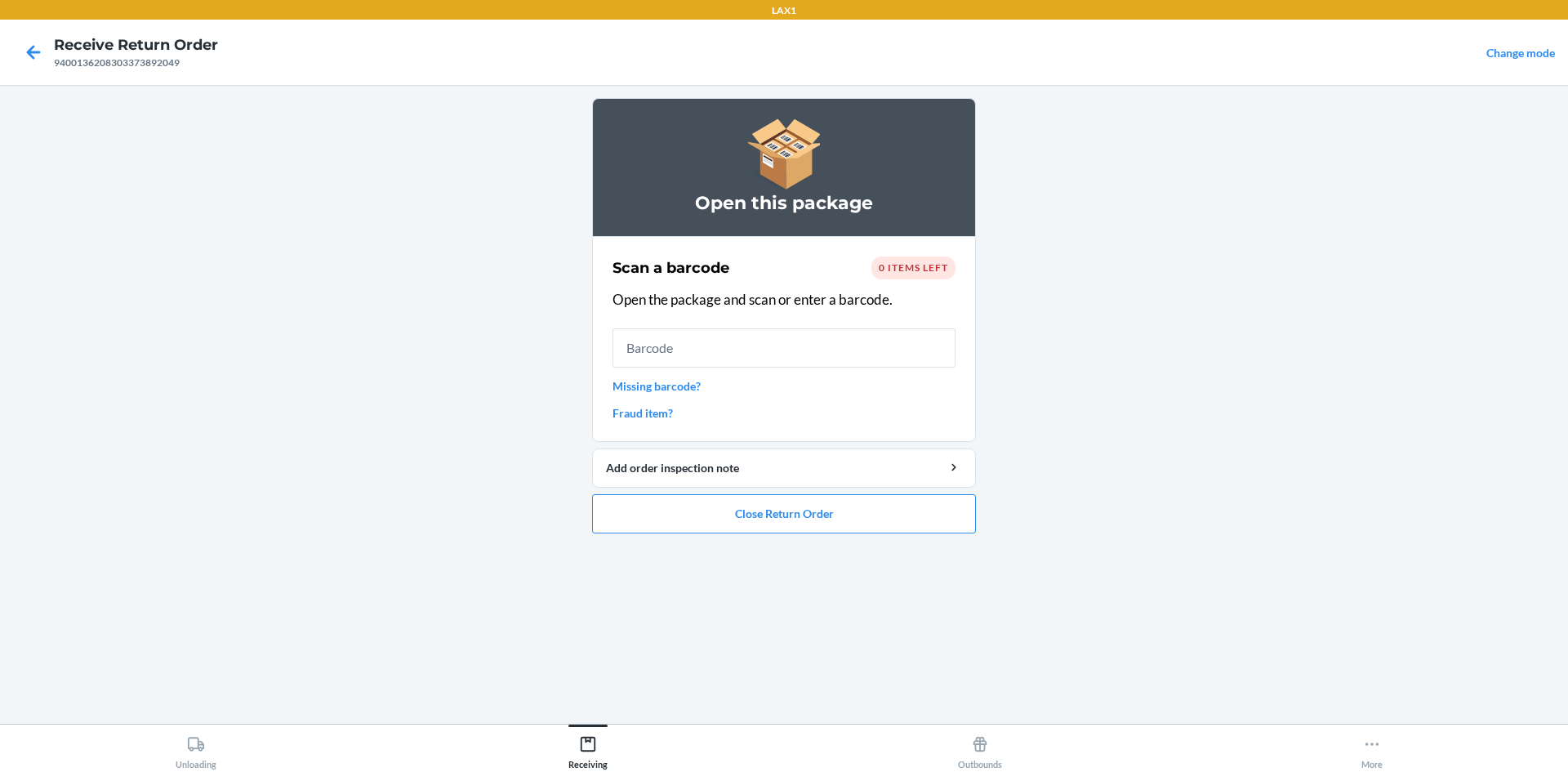
click at [655, 387] on link "Missing barcode?" at bounding box center [784, 386] width 343 height 17
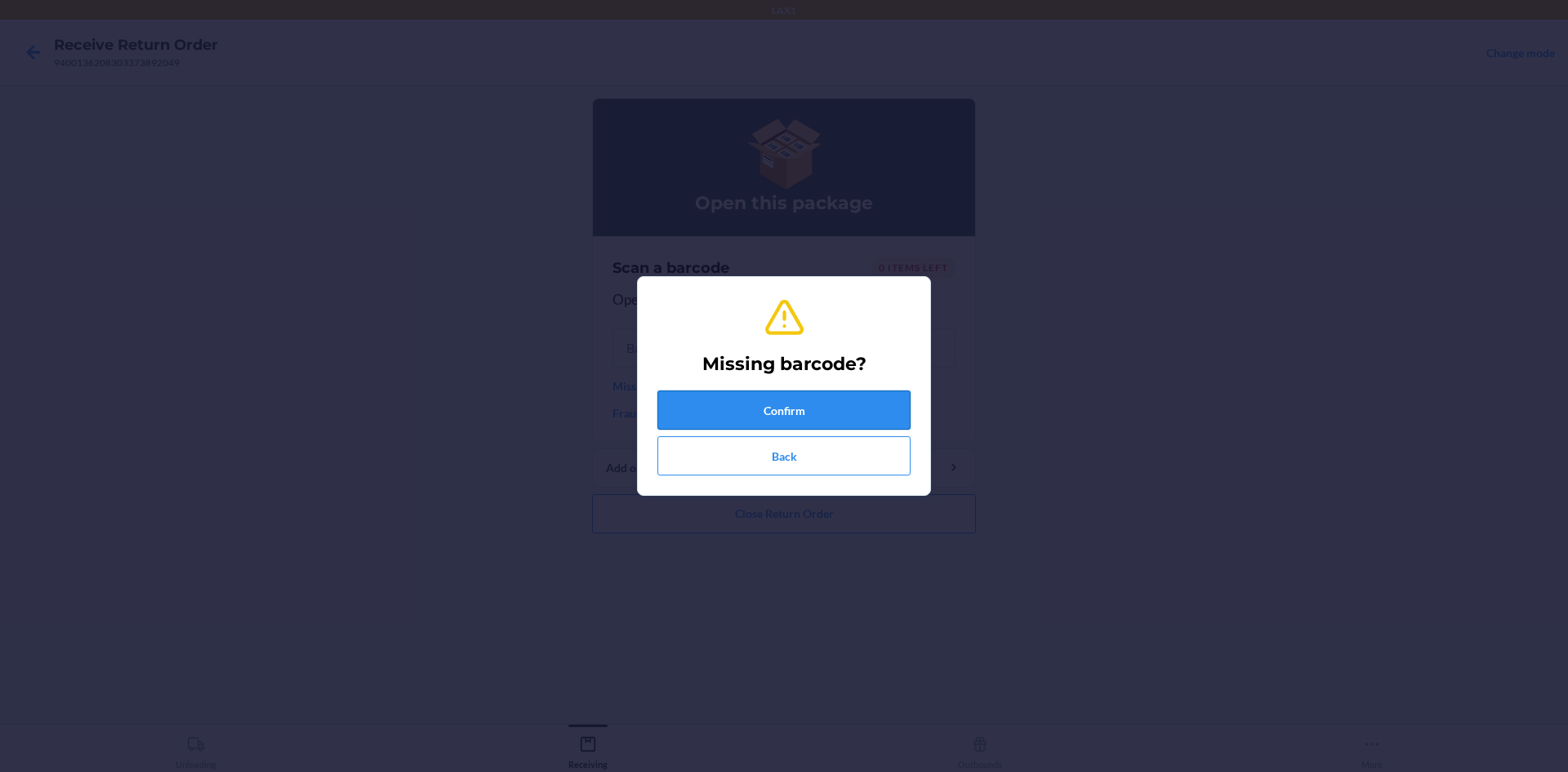
click at [712, 421] on button "Confirm" at bounding box center [784, 410] width 253 height 39
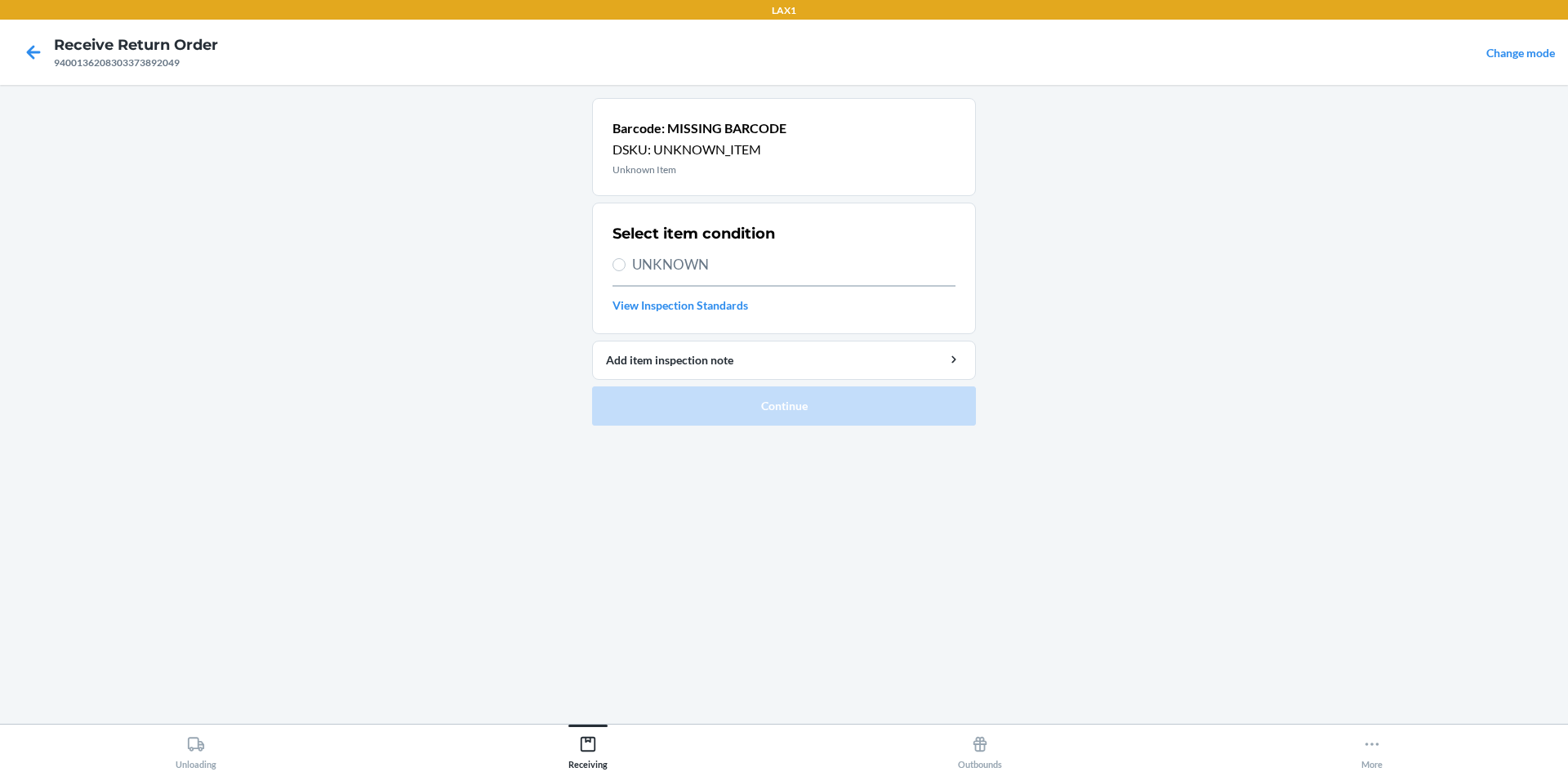
click at [695, 251] on div "Select item condition UNKNOWN View Inspection Standards" at bounding box center [784, 268] width 343 height 101
click at [695, 259] on span "UNKNOWN" at bounding box center [794, 264] width 323 height 21
click at [625, 259] on input "UNKNOWN" at bounding box center [619, 265] width 13 height 13
radio input "true"
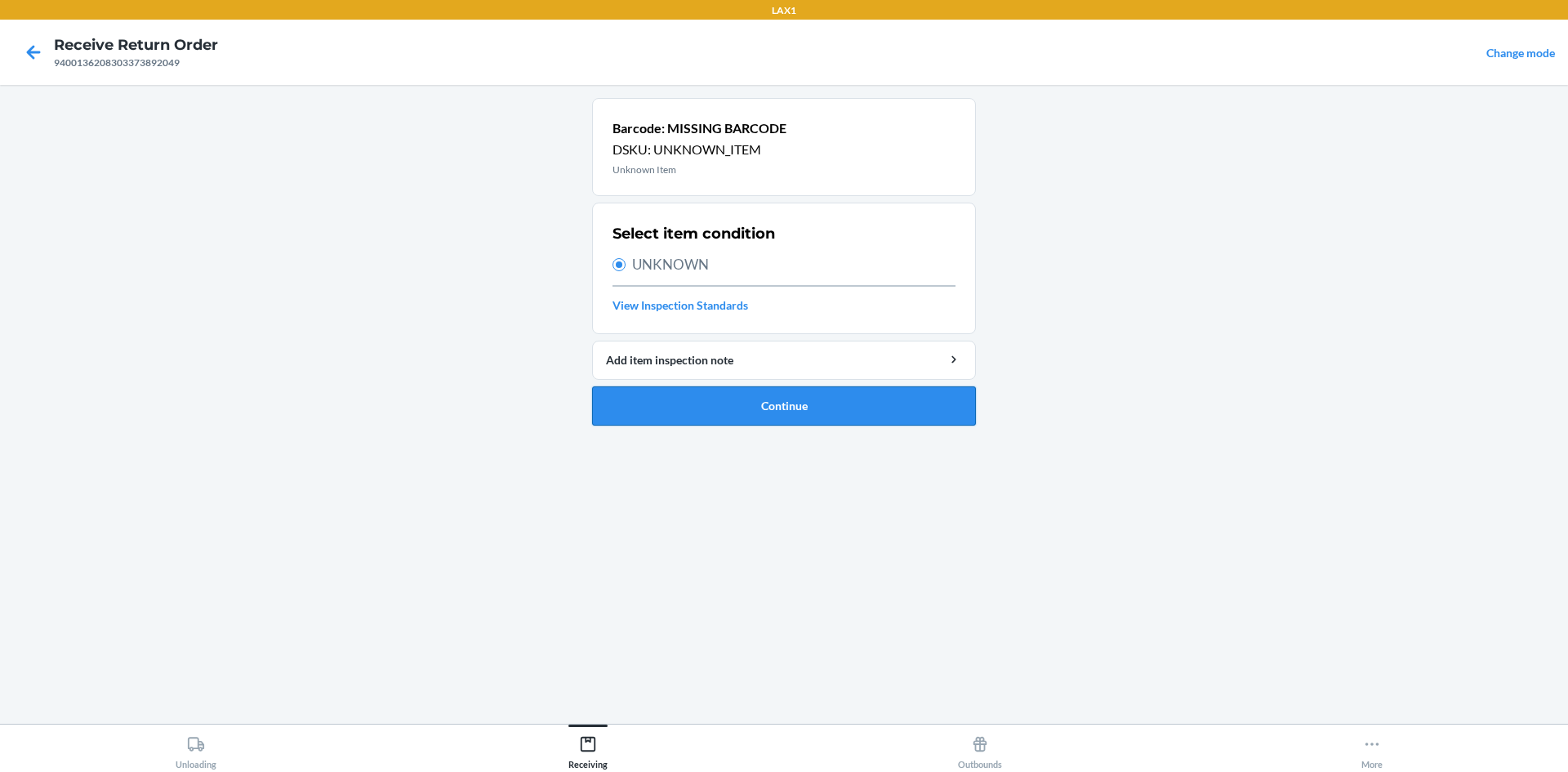
click at [710, 395] on button "Continue" at bounding box center [784, 406] width 384 height 39
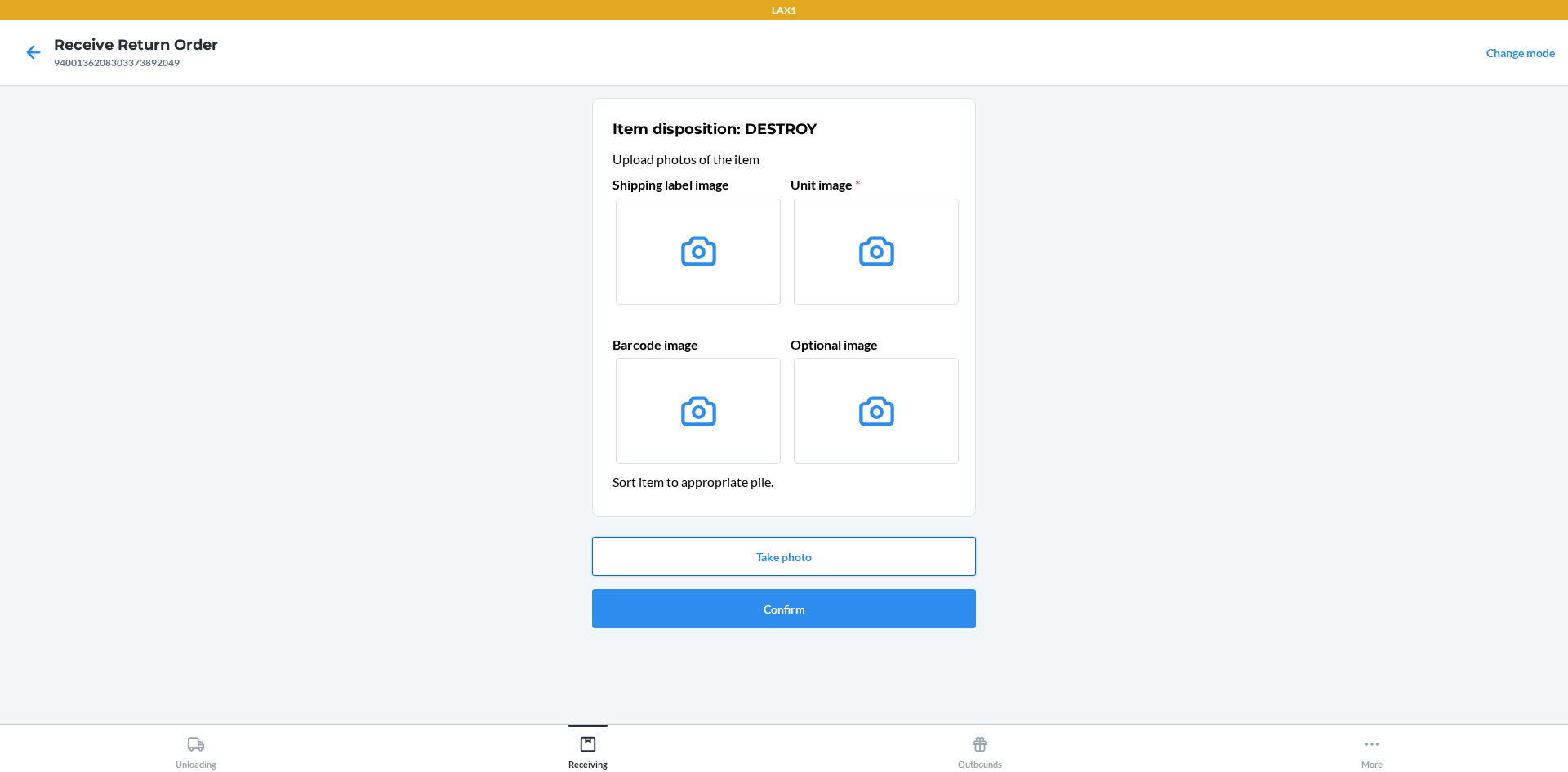
click at [710, 565] on button "Take photo" at bounding box center [784, 556] width 384 height 39
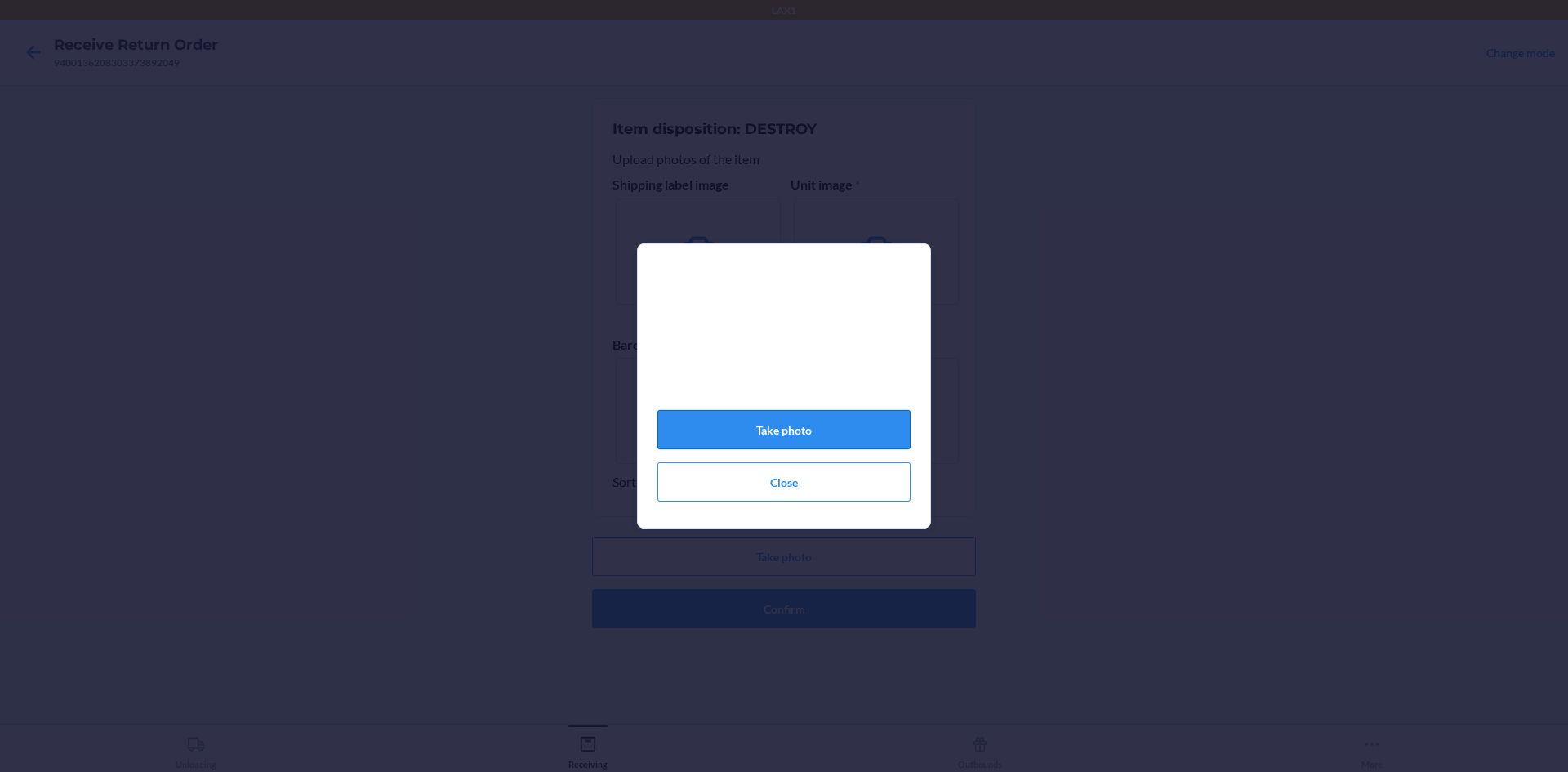
drag, startPoint x: 756, startPoint y: 429, endPoint x: 764, endPoint y: 426, distance: 8.5
click at [758, 428] on button "Take photo" at bounding box center [784, 429] width 253 height 39
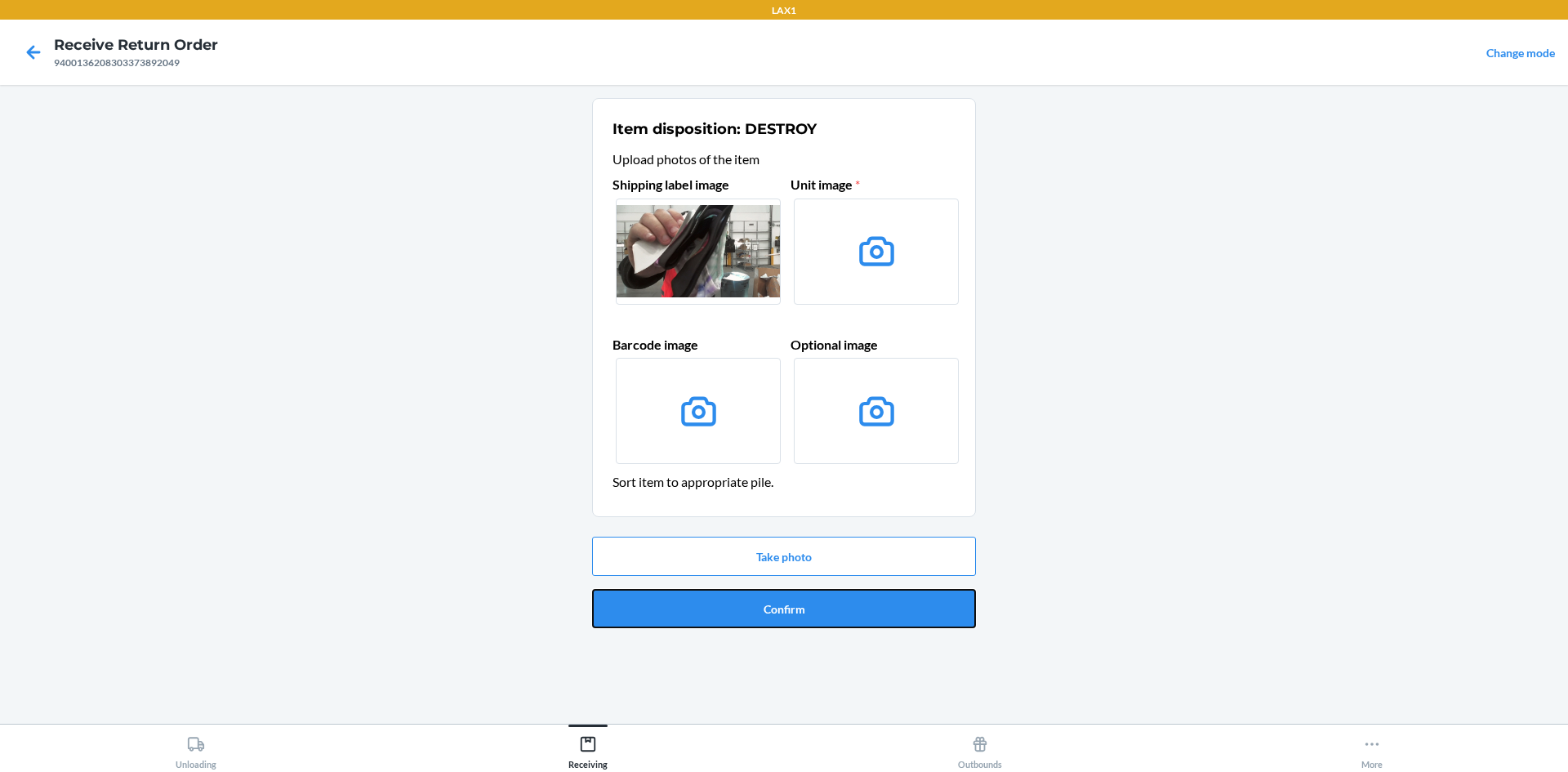
drag, startPoint x: 734, startPoint y: 628, endPoint x: 733, endPoint y: 619, distance: 9.1
click at [734, 624] on button "Confirm" at bounding box center [784, 608] width 384 height 39
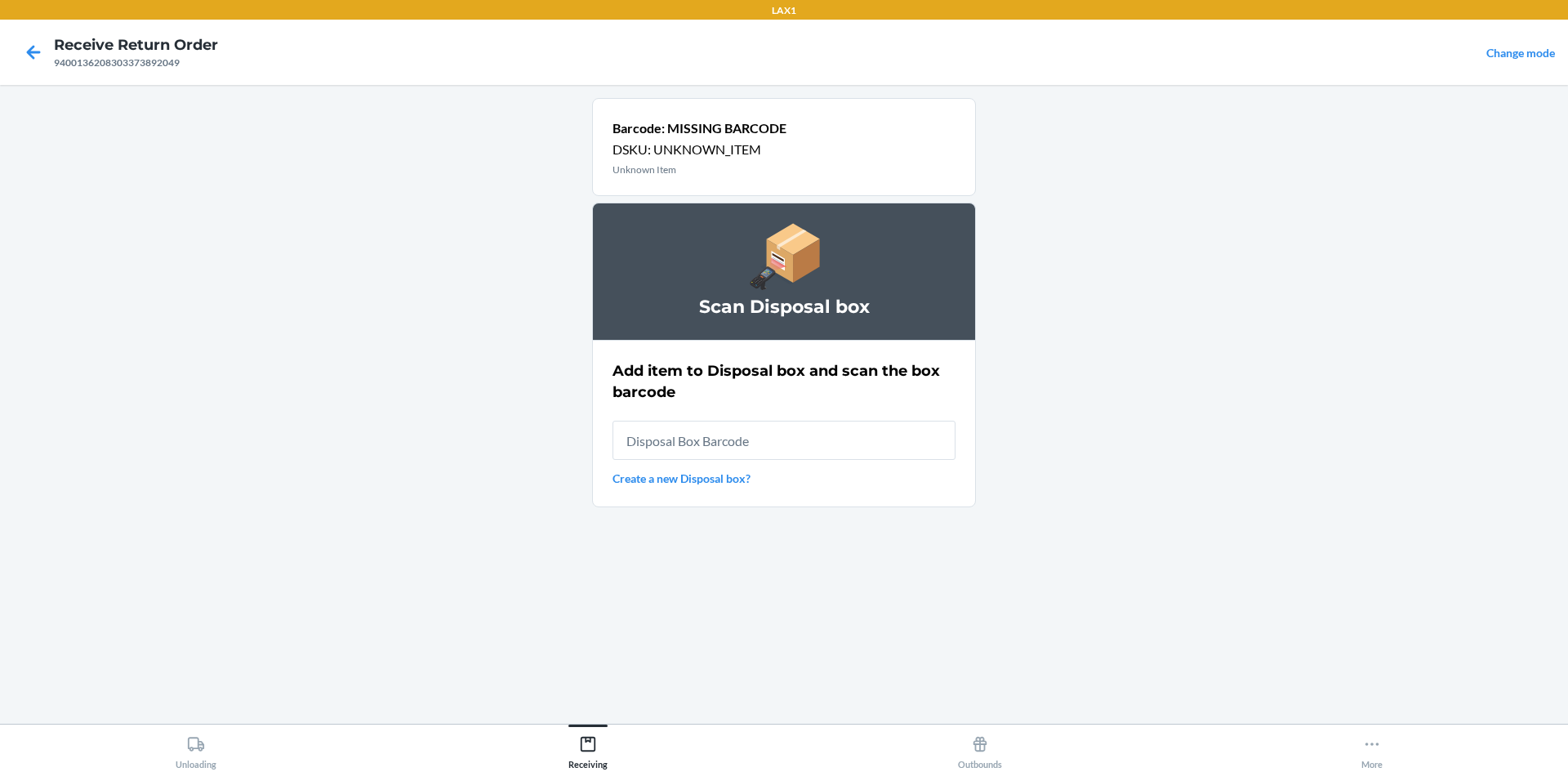
click at [802, 452] on input "text" at bounding box center [784, 440] width 343 height 39
type input "RB0000019D0"
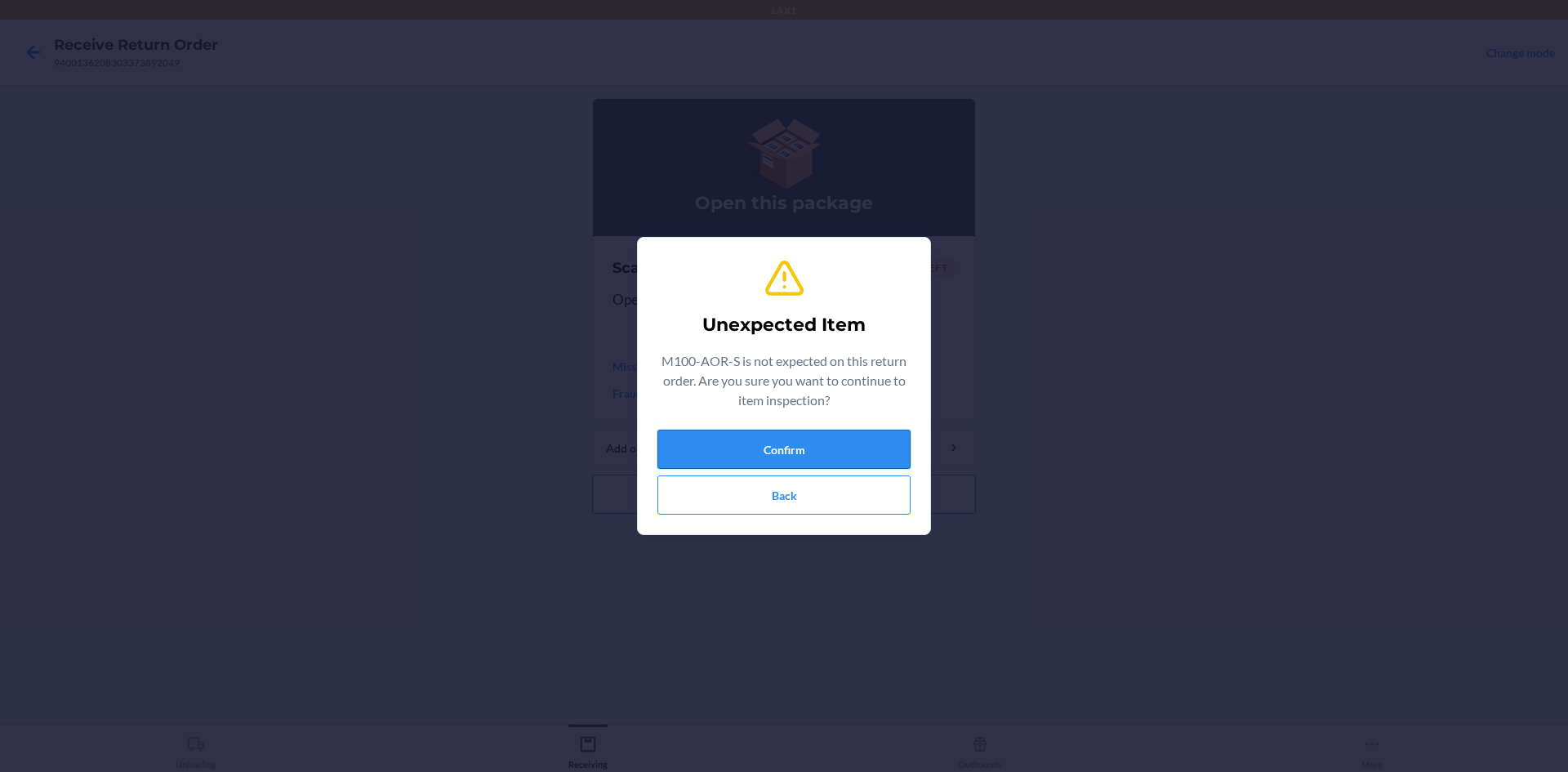
click at [815, 460] on button "Confirm" at bounding box center [784, 448] width 253 height 39
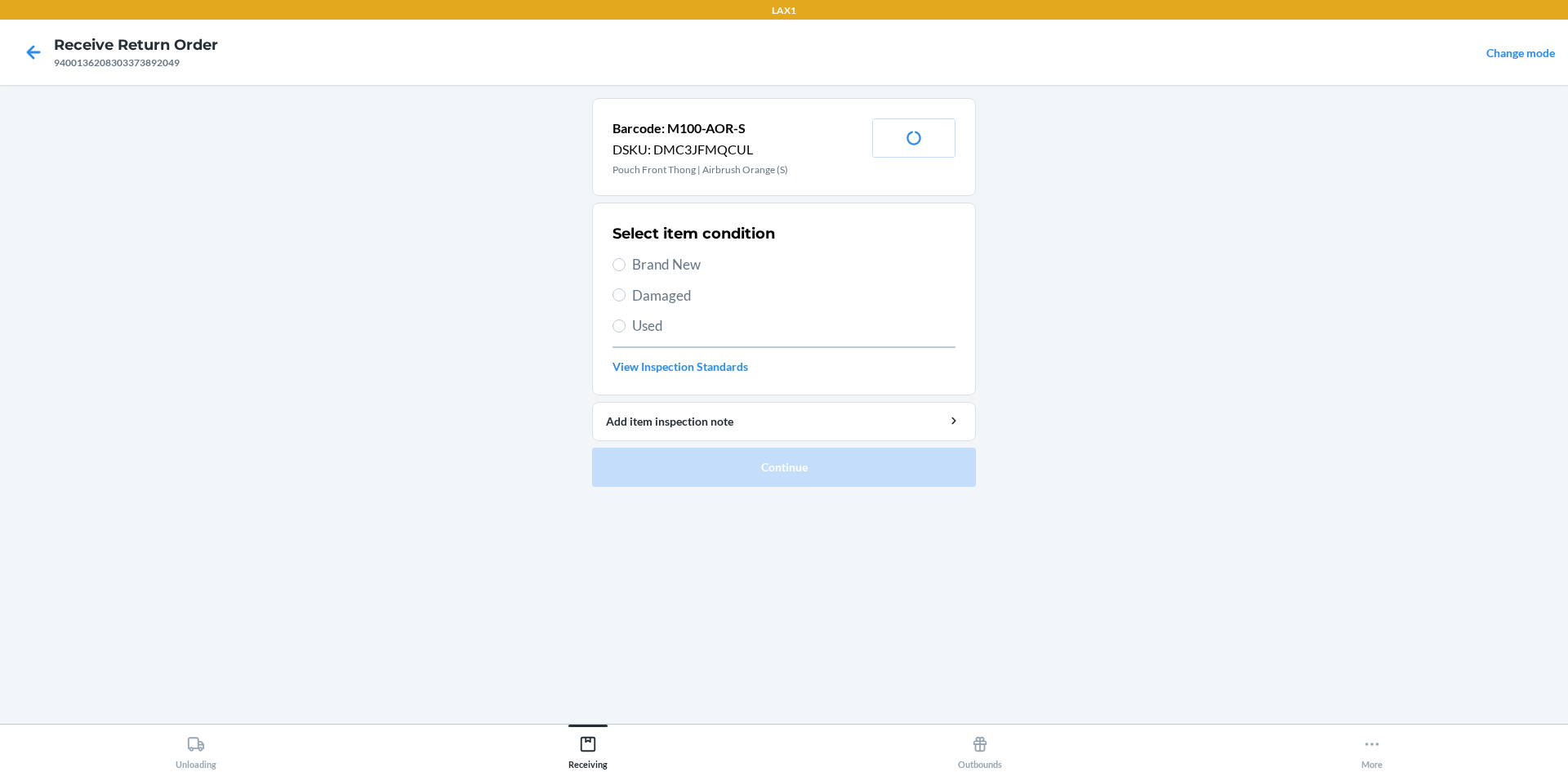
click at [648, 330] on span "Used" at bounding box center [794, 325] width 323 height 21
click at [625, 330] on input "Used" at bounding box center [619, 326] width 13 height 13
radio input "true"
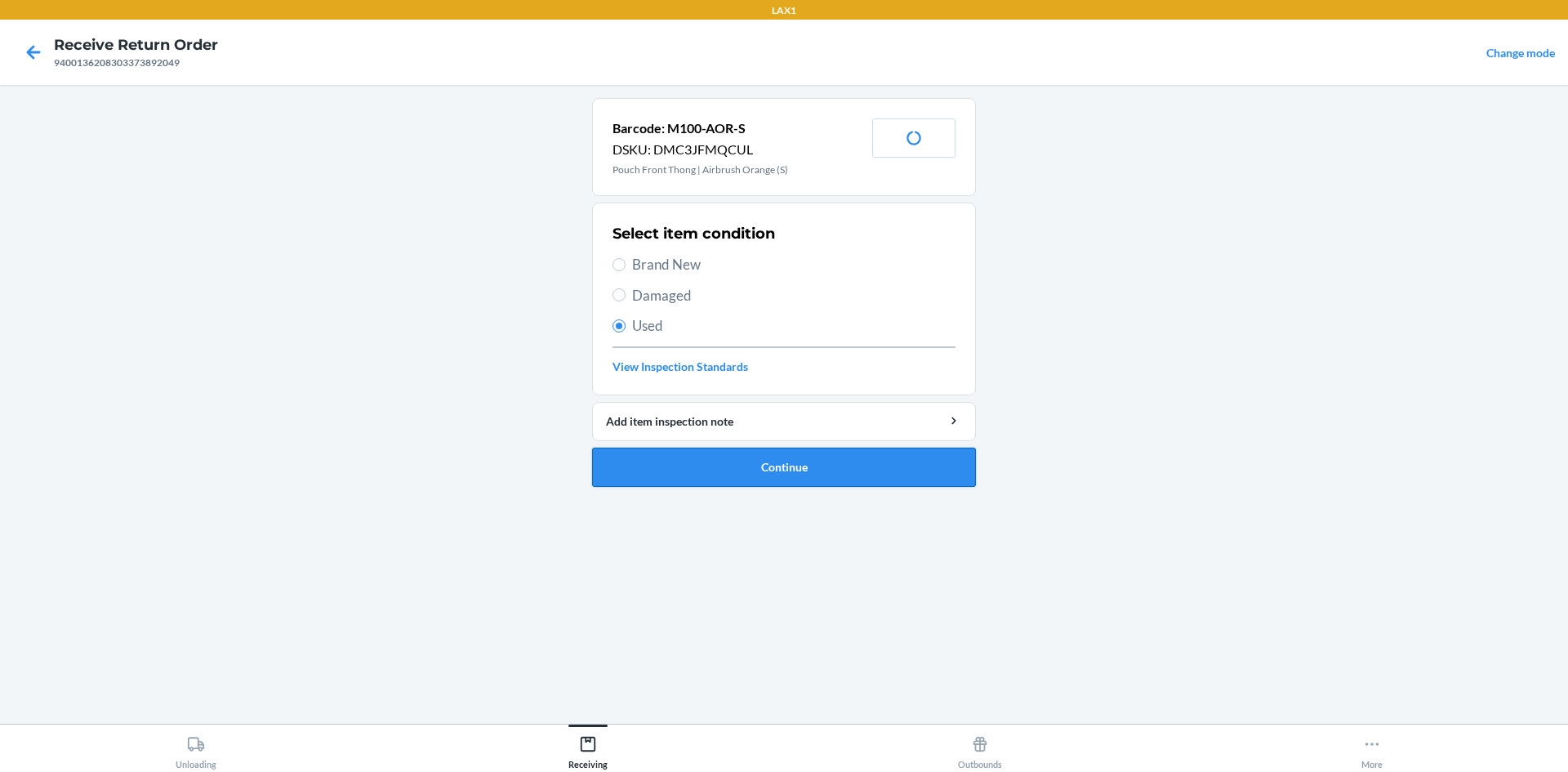
click at [712, 472] on button "Continue" at bounding box center [784, 467] width 384 height 39
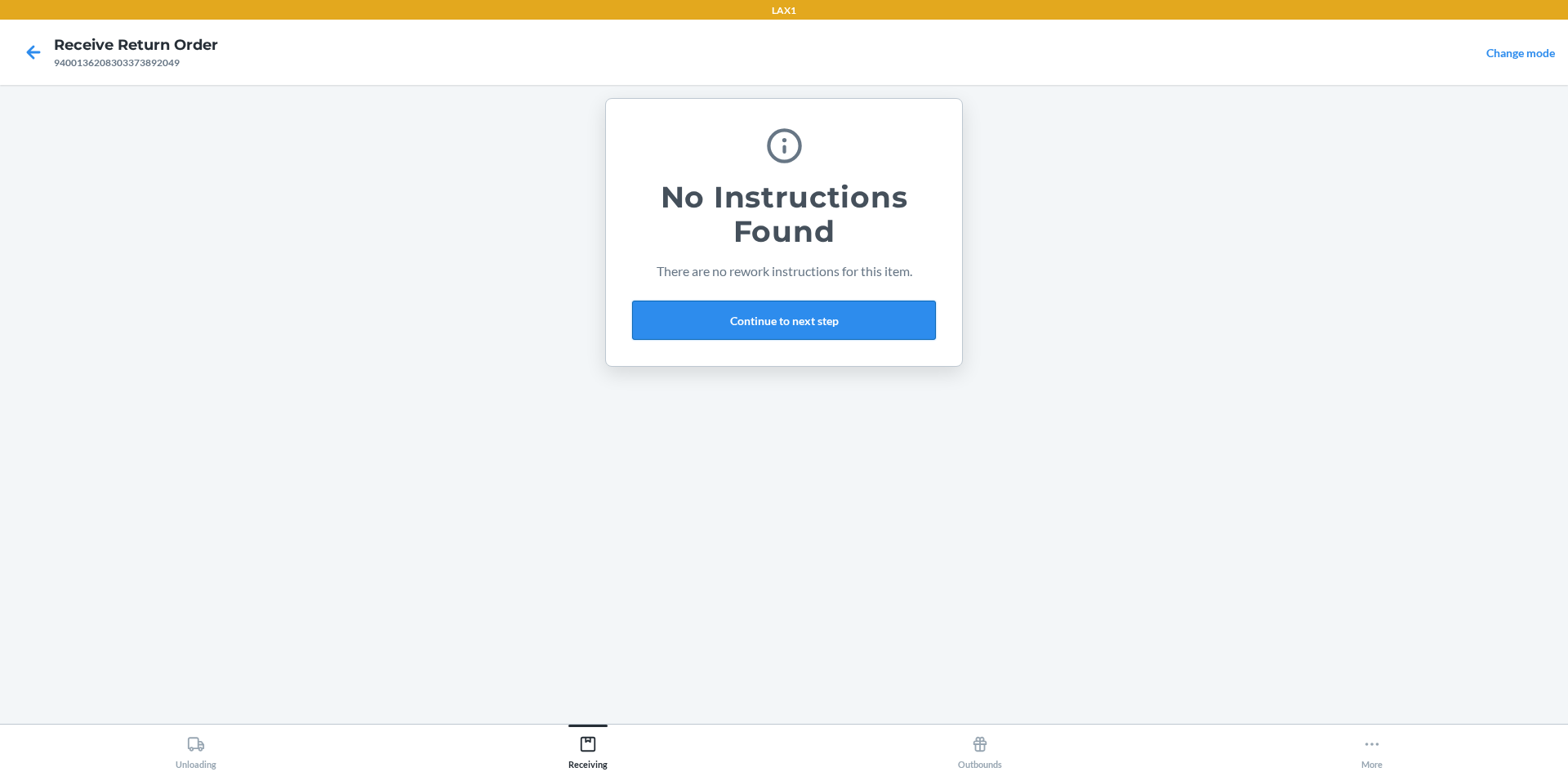
click at [702, 313] on button "Continue to next step" at bounding box center [784, 320] width 303 height 39
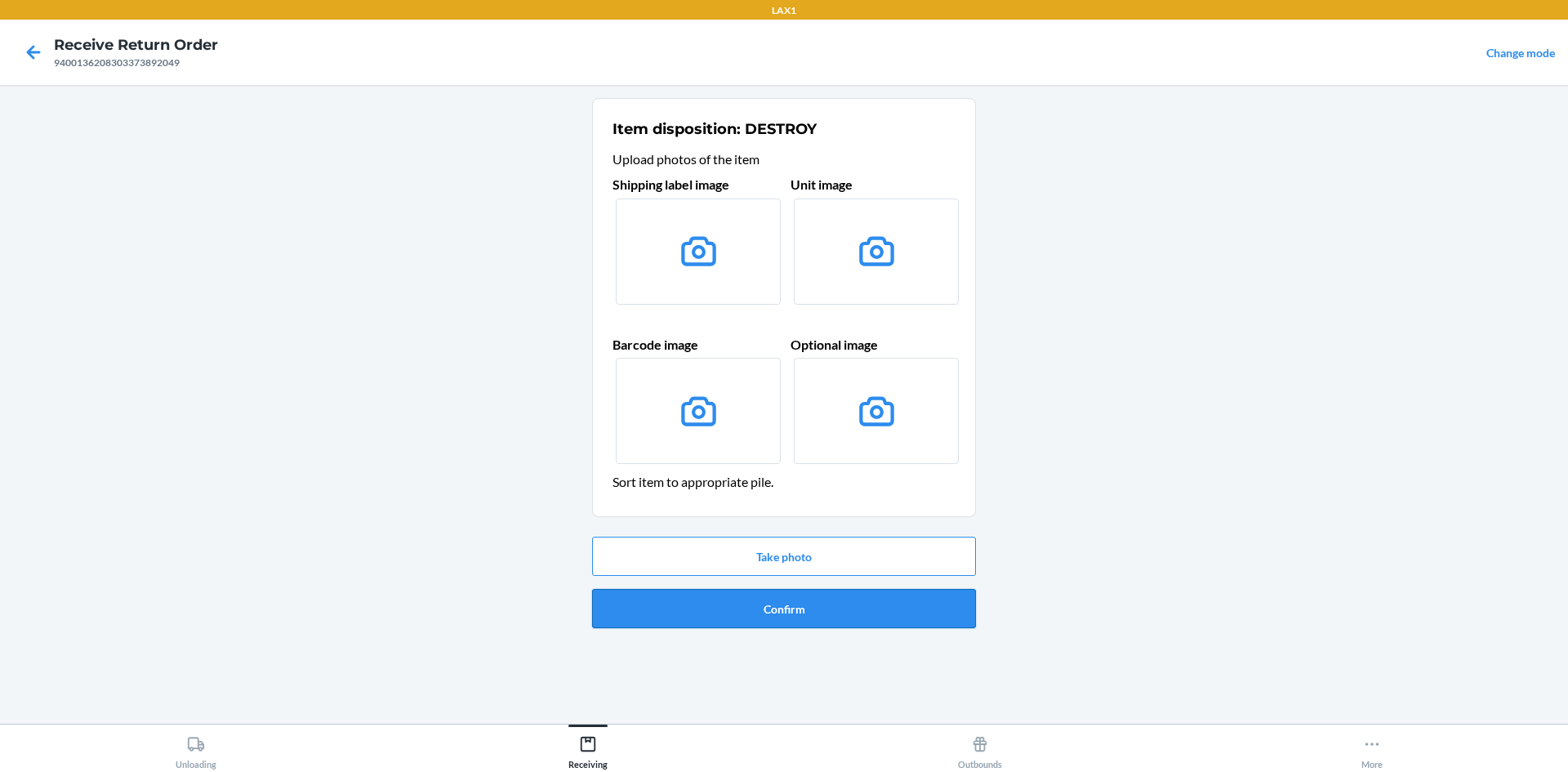
click at [777, 604] on button "Confirm" at bounding box center [784, 608] width 384 height 39
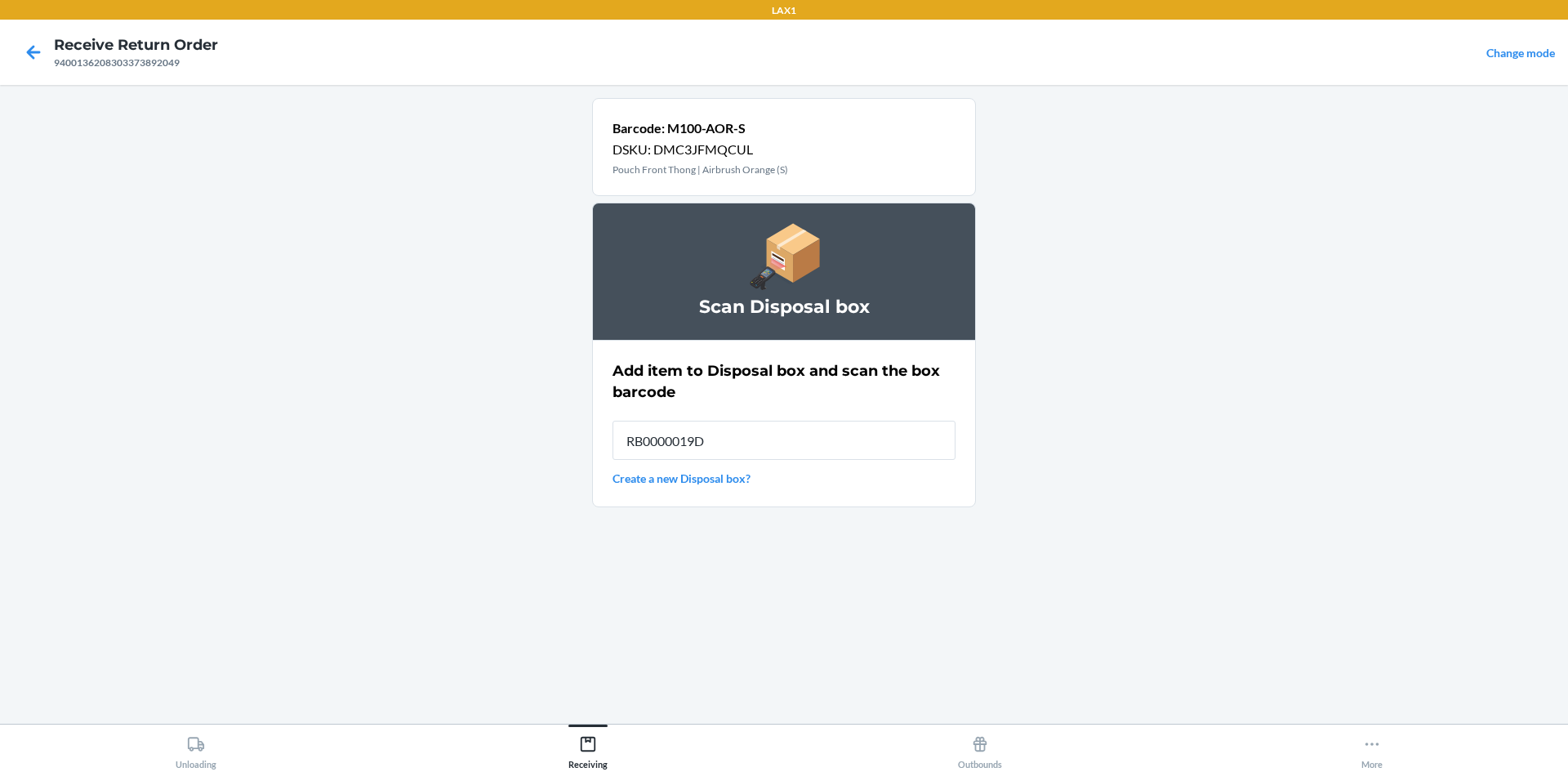
type input "RB0000019D0"
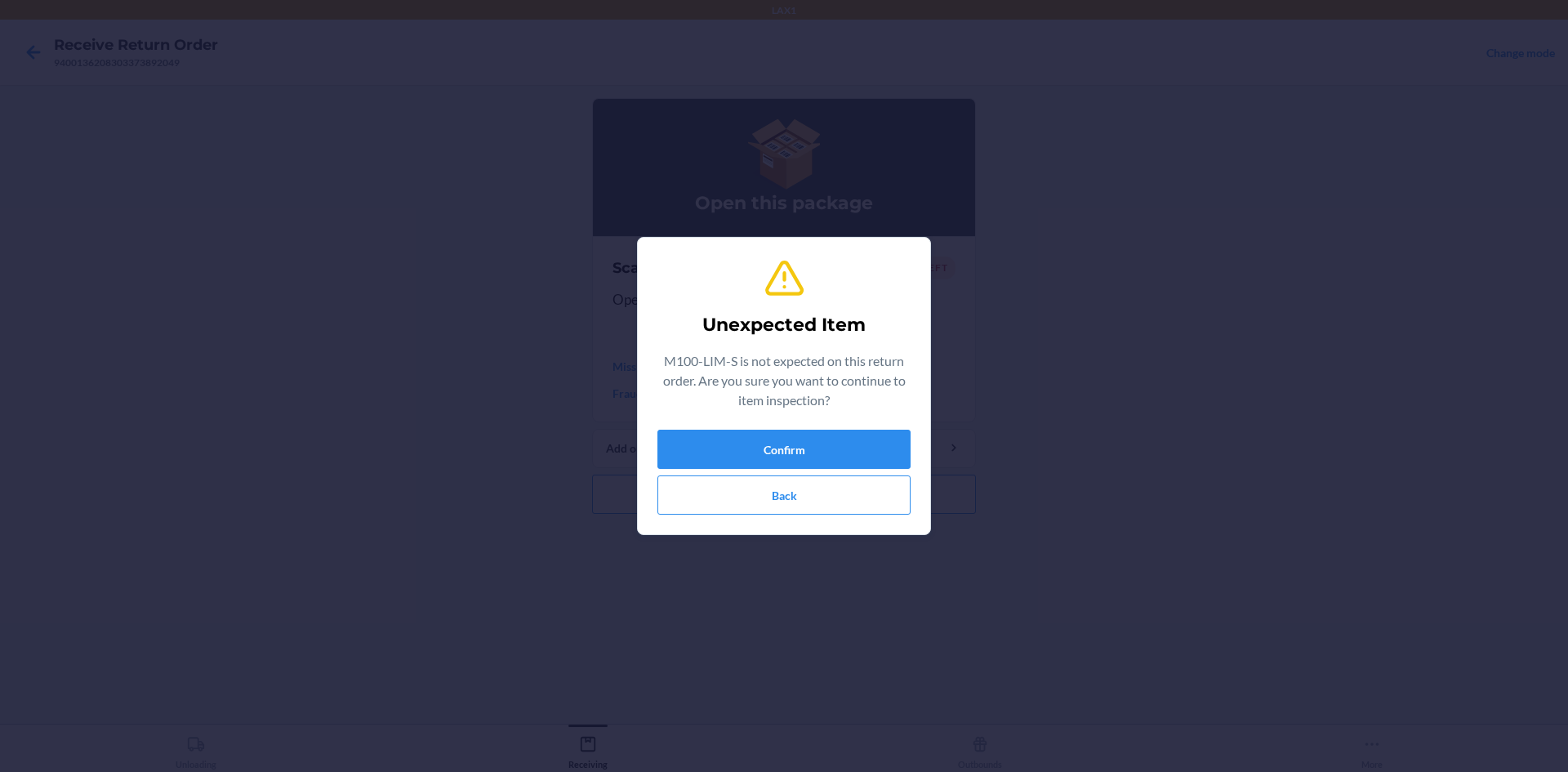
click at [778, 422] on div "Unexpected Item M100-LIM-S is not expected on this return order. Are you sure y…" at bounding box center [784, 386] width 253 height 270
click at [781, 439] on button "Confirm" at bounding box center [784, 448] width 253 height 39
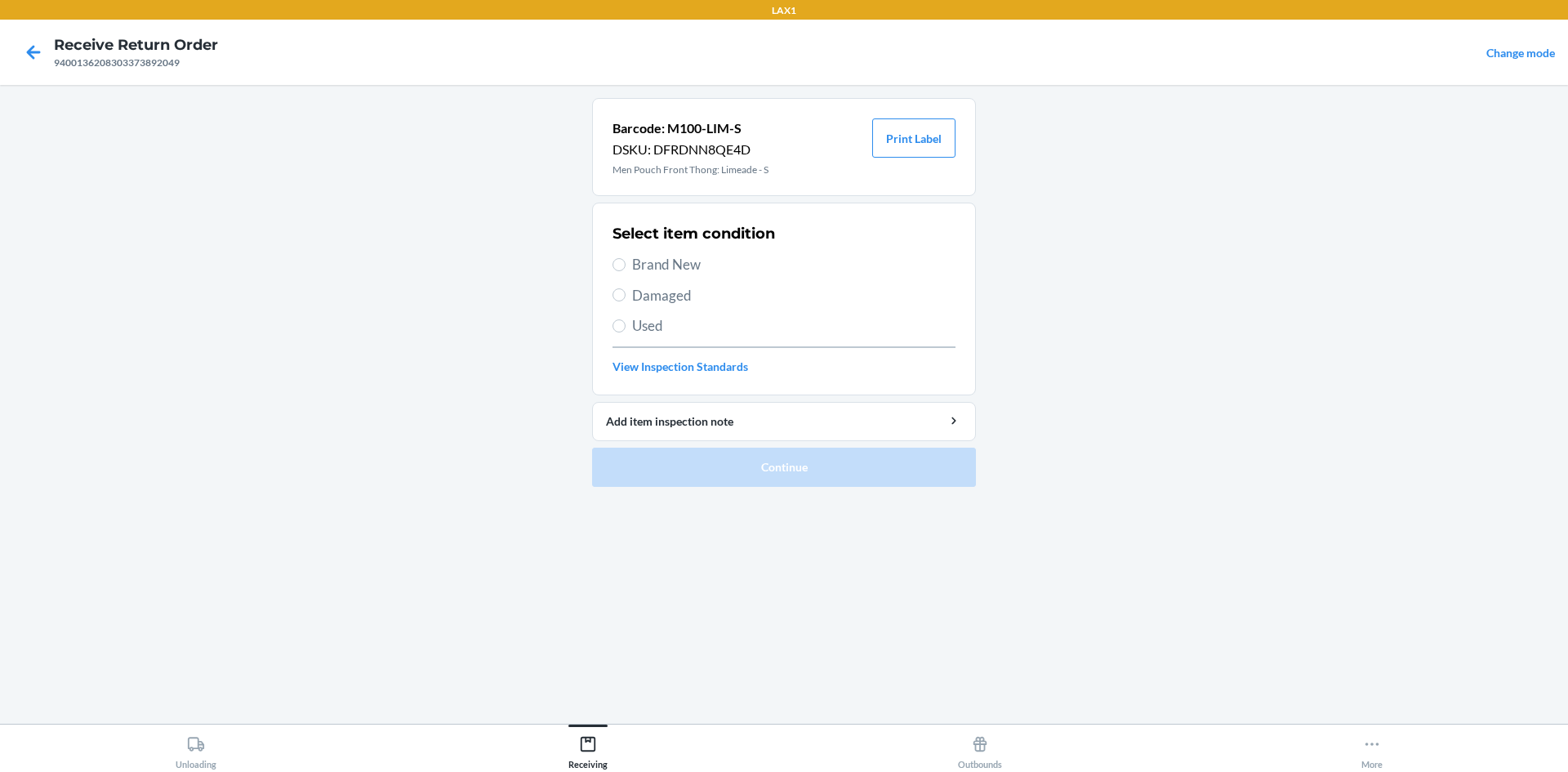
click at [662, 277] on div "Select item condition Brand New Damaged Used View Inspection Standards" at bounding box center [784, 298] width 343 height 162
click at [662, 265] on span "Brand New" at bounding box center [794, 264] width 323 height 21
click at [625, 265] on input "Brand New" at bounding box center [619, 265] width 13 height 13
radio input "true"
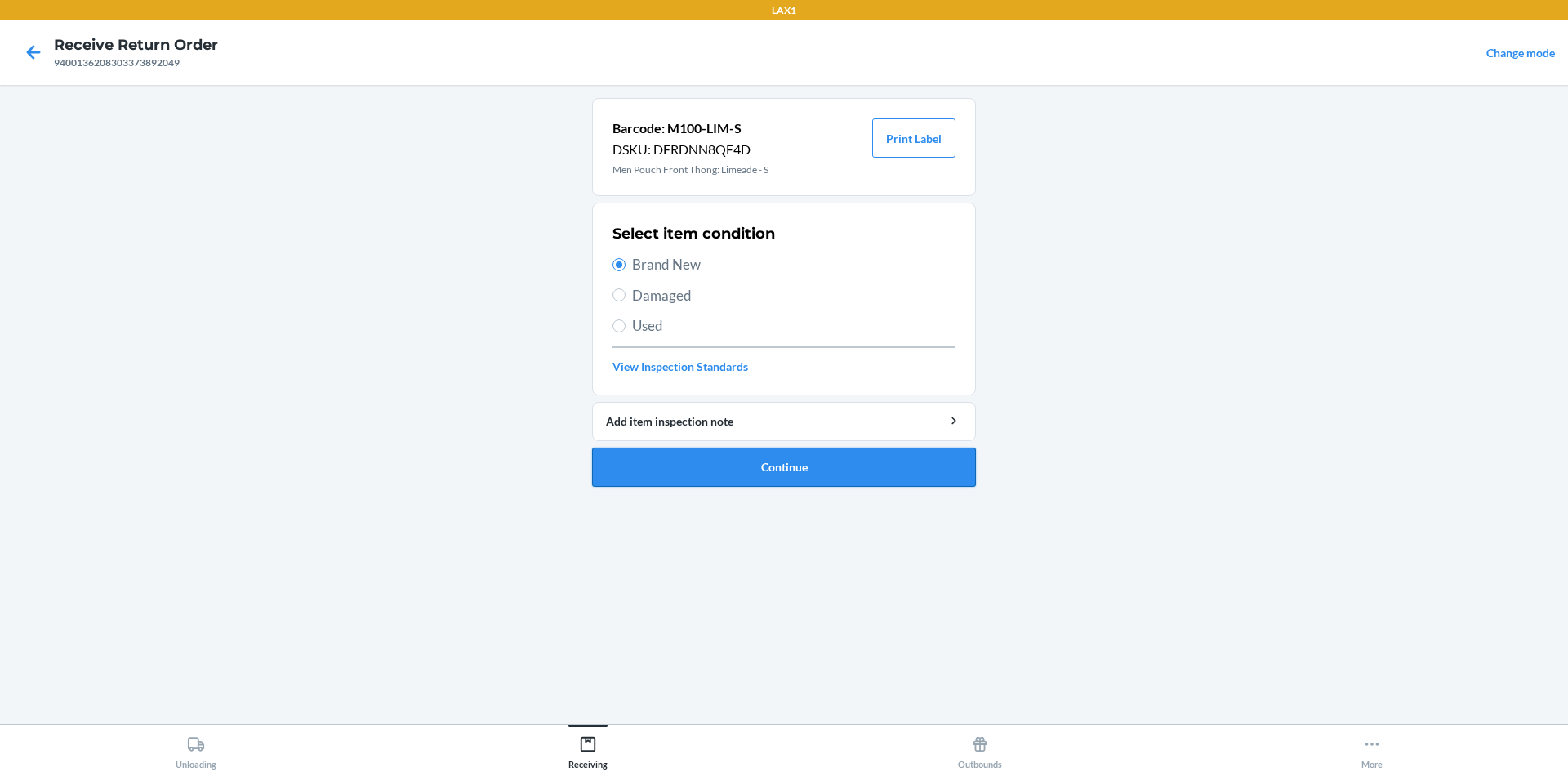
click at [705, 461] on button "Continue" at bounding box center [784, 467] width 384 height 39
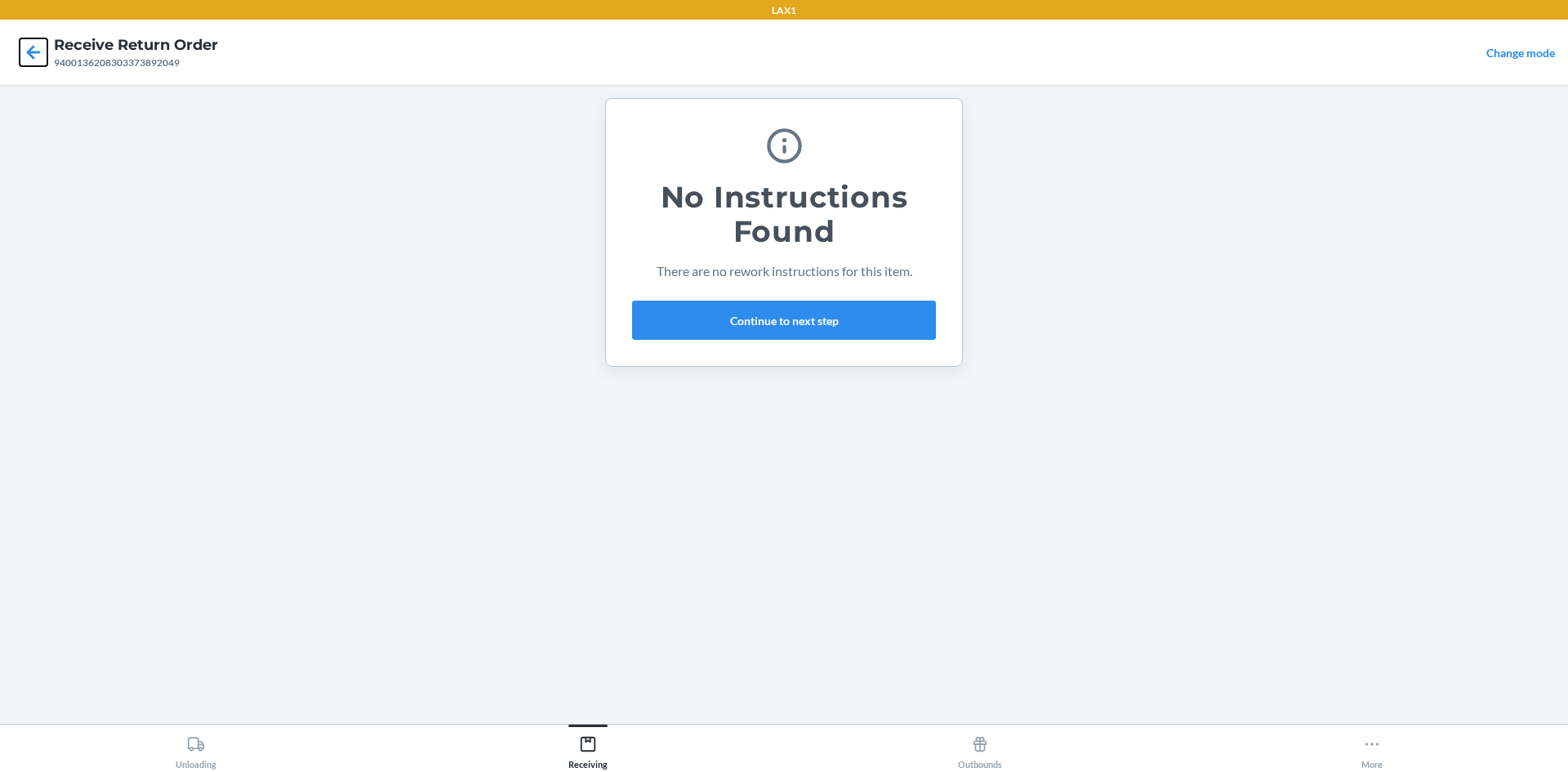
click at [34, 54] on icon at bounding box center [33, 52] width 28 height 28
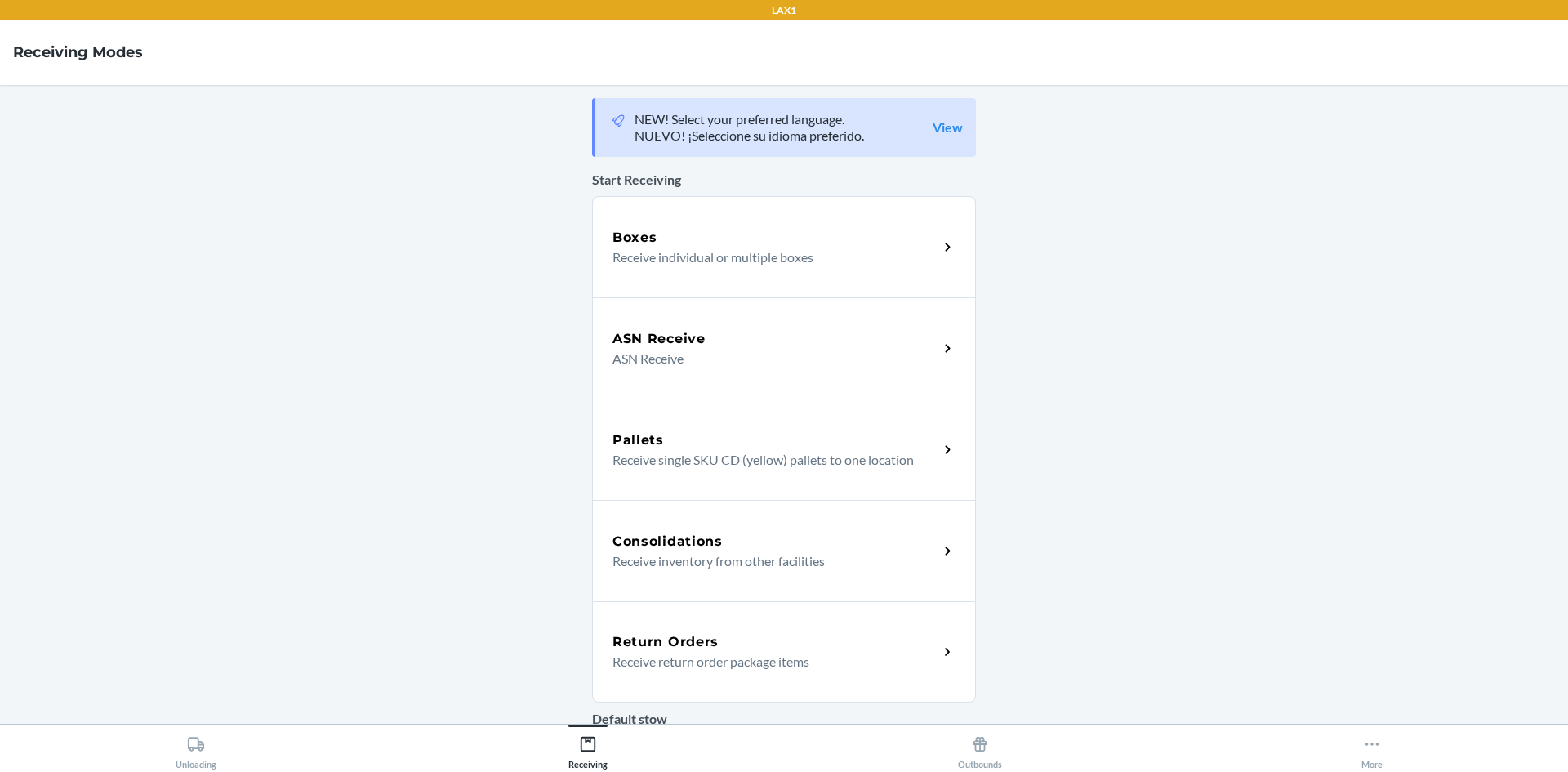
click at [718, 660] on p "Receive return order package items" at bounding box center [768, 661] width 313 height 19
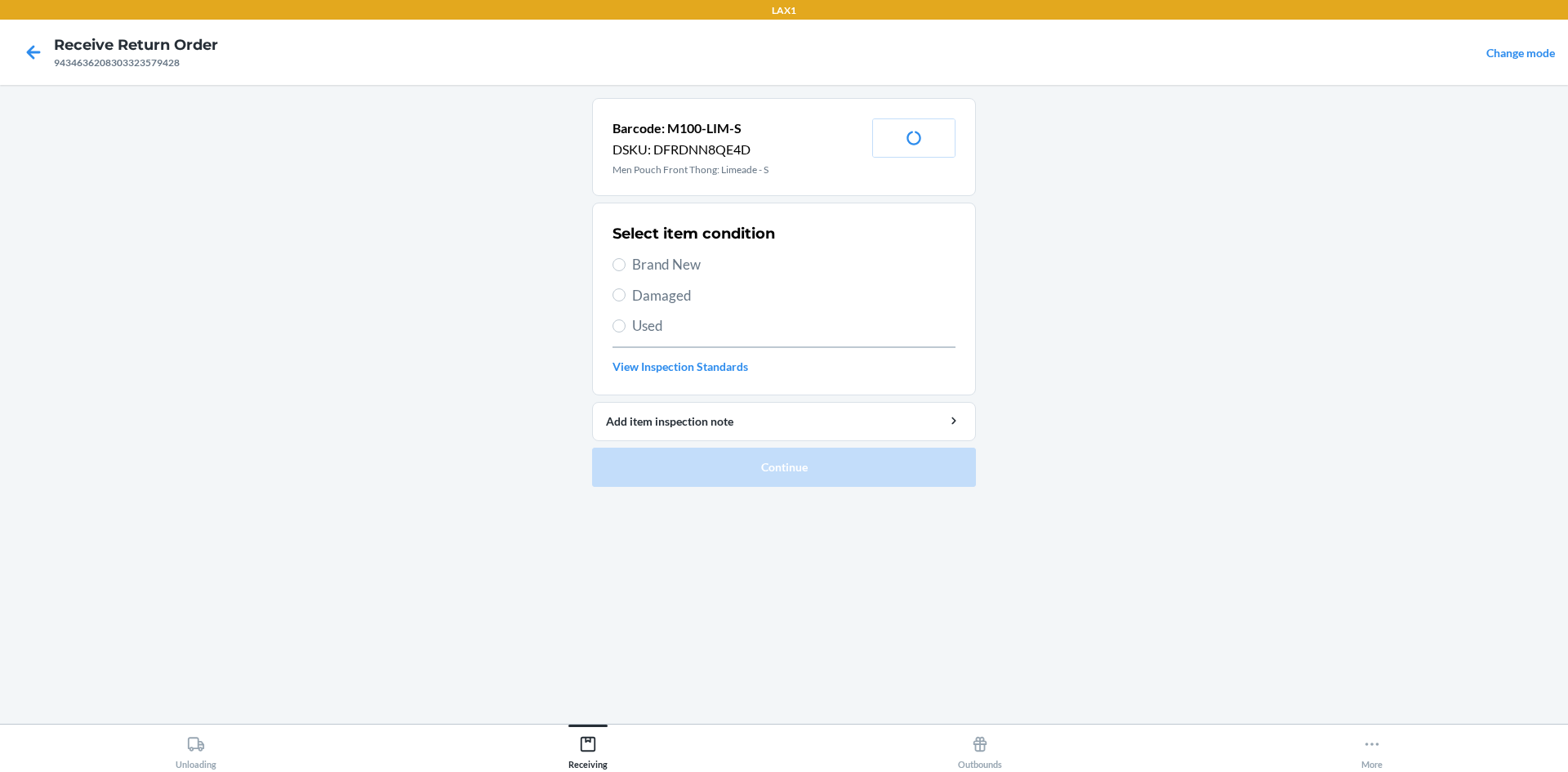
click at [658, 332] on span "Used" at bounding box center [794, 325] width 323 height 21
click at [625, 332] on input "Used" at bounding box center [619, 326] width 13 height 13
radio input "true"
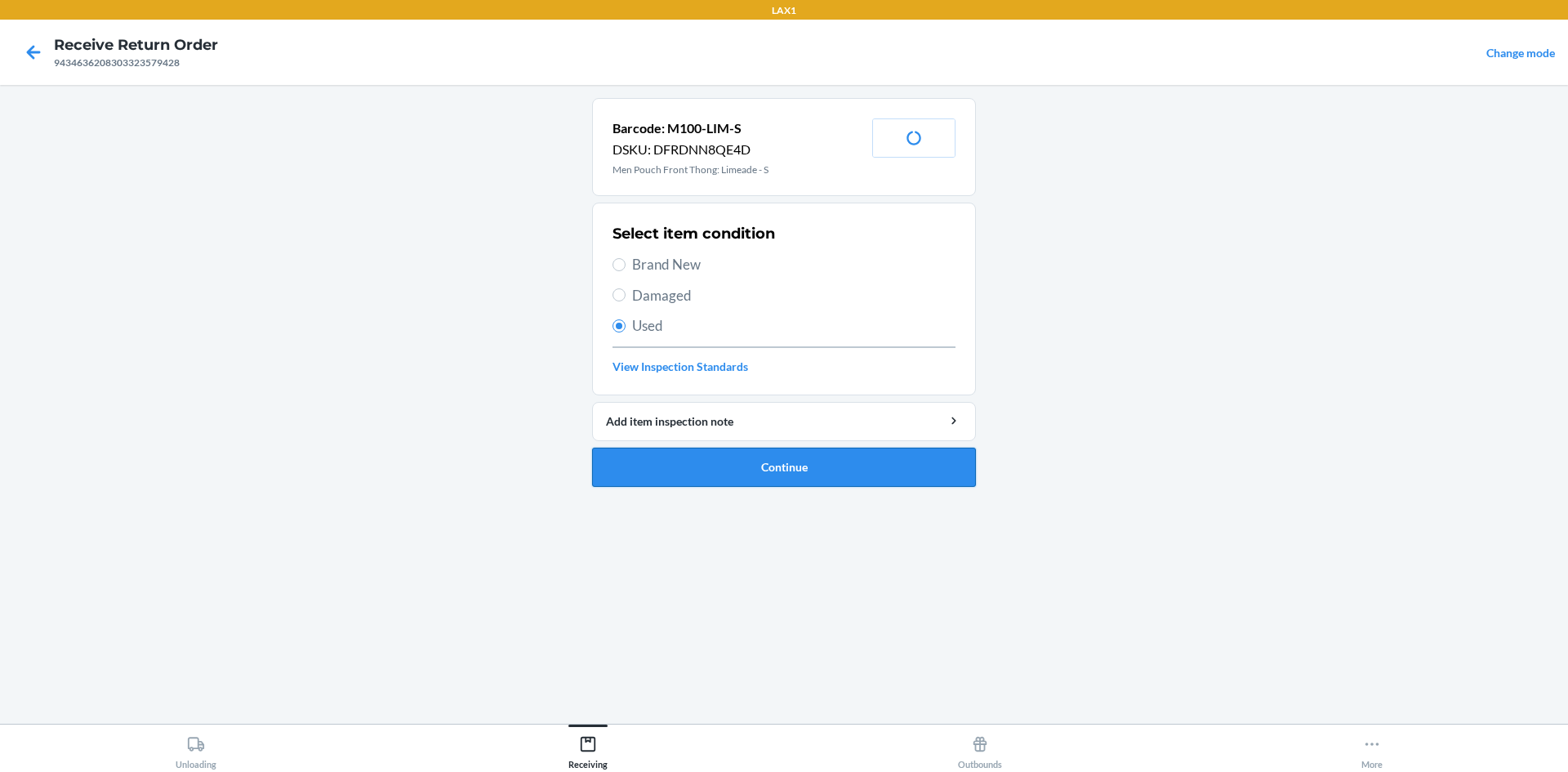
click at [670, 459] on button "Continue" at bounding box center [784, 467] width 384 height 39
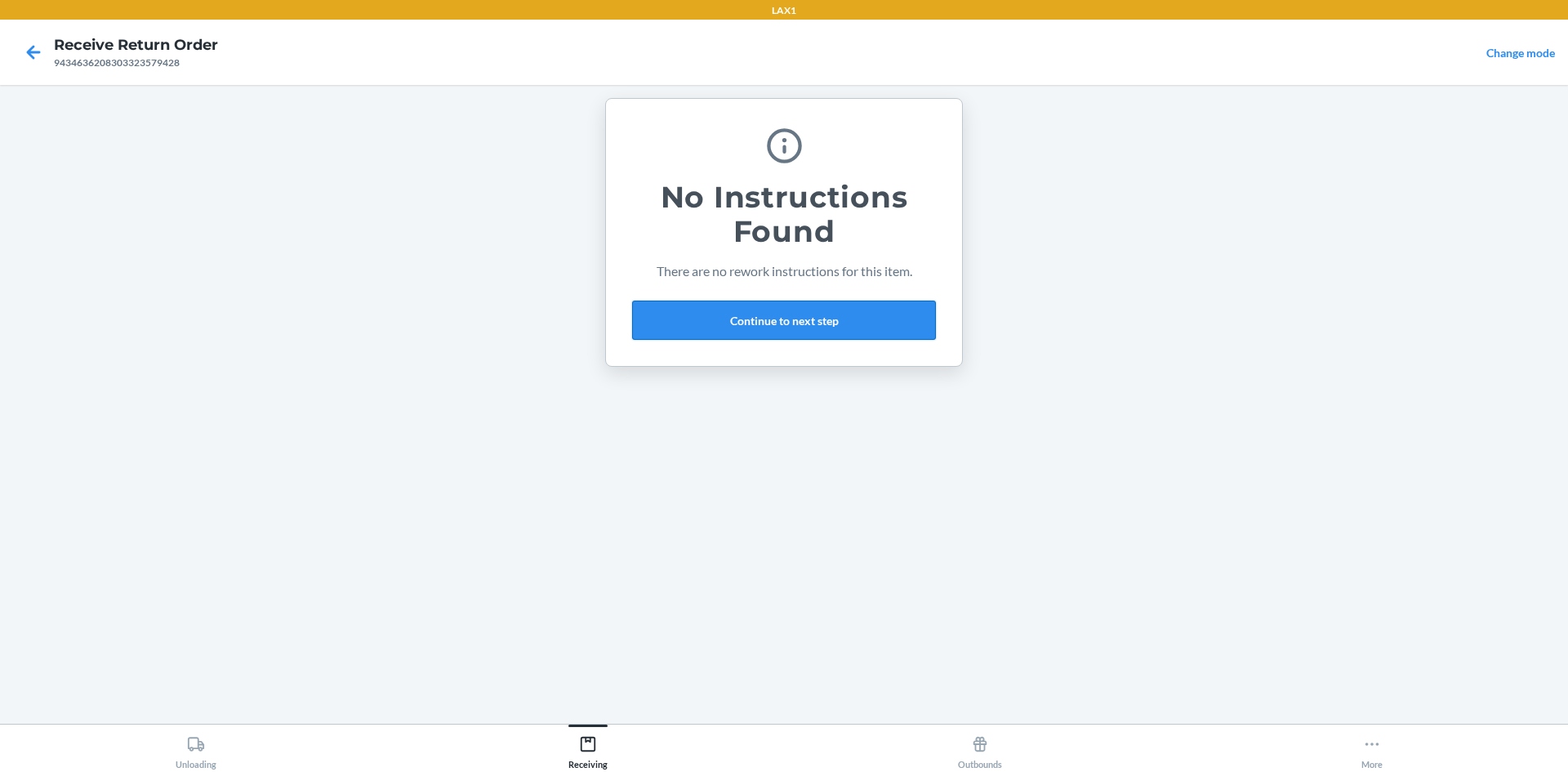
click at [714, 316] on button "Continue to next step" at bounding box center [784, 320] width 303 height 39
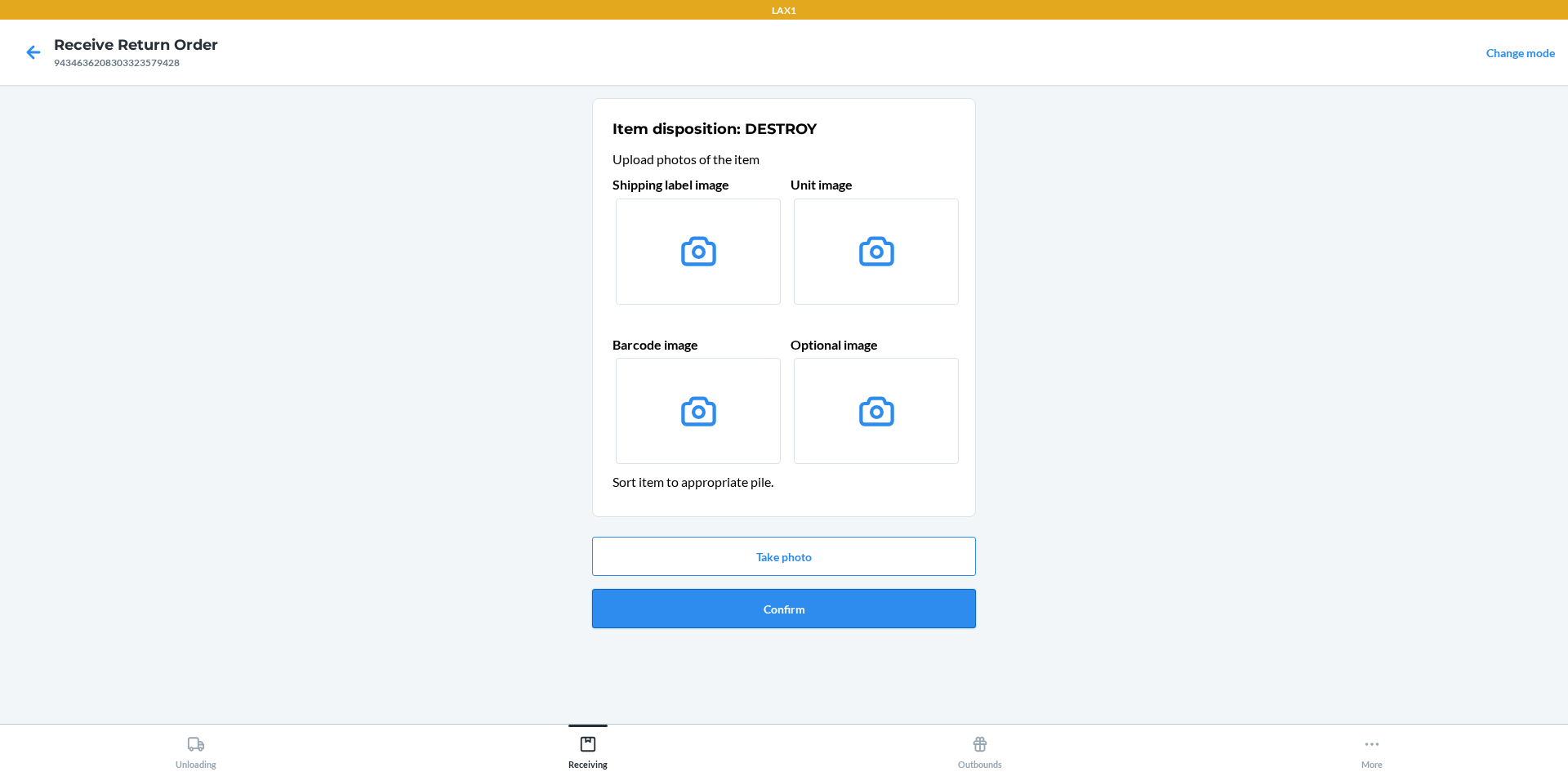
click at [760, 613] on button "Confirm" at bounding box center [784, 608] width 384 height 39
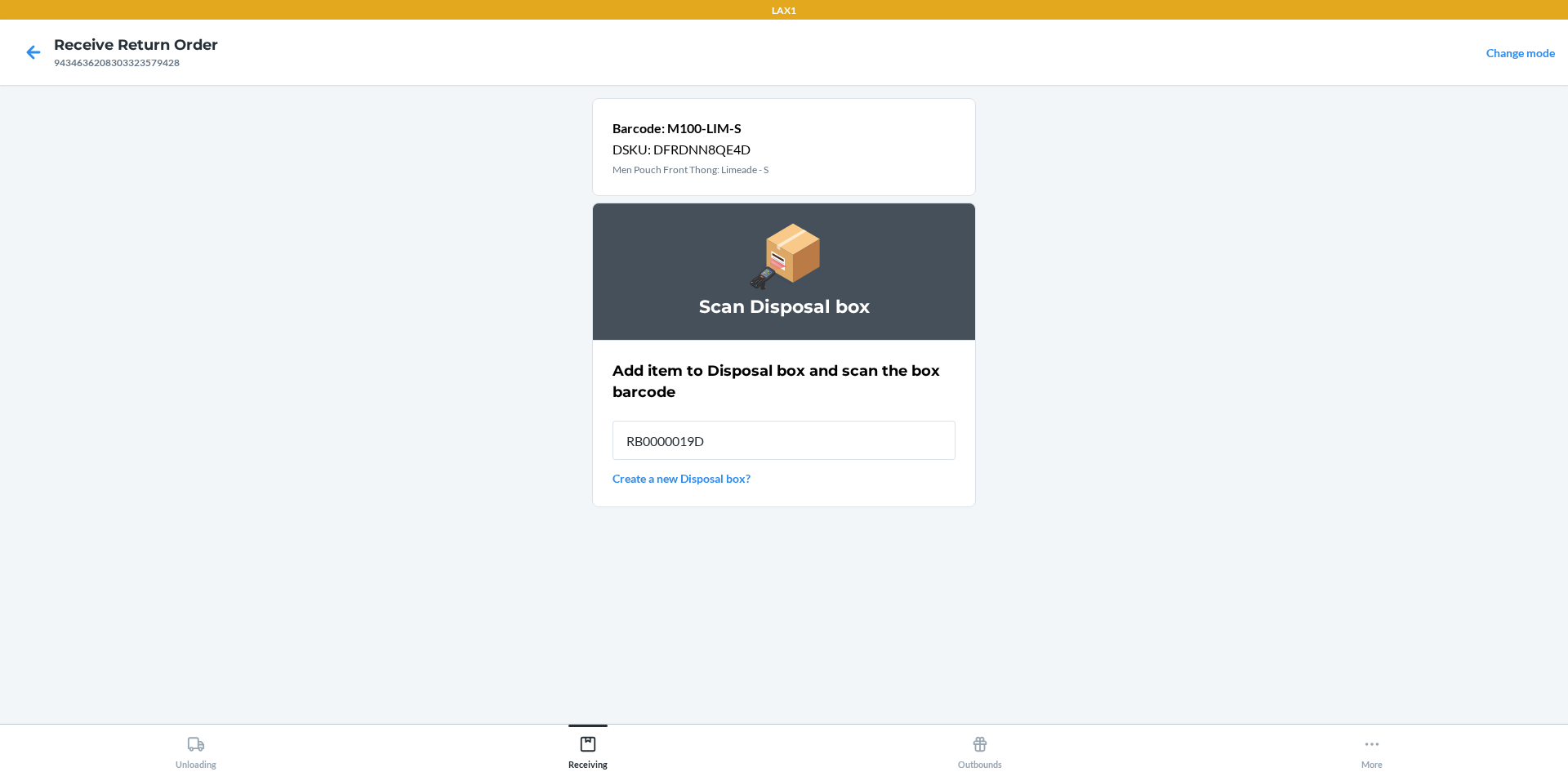
type input "RB0000019D0"
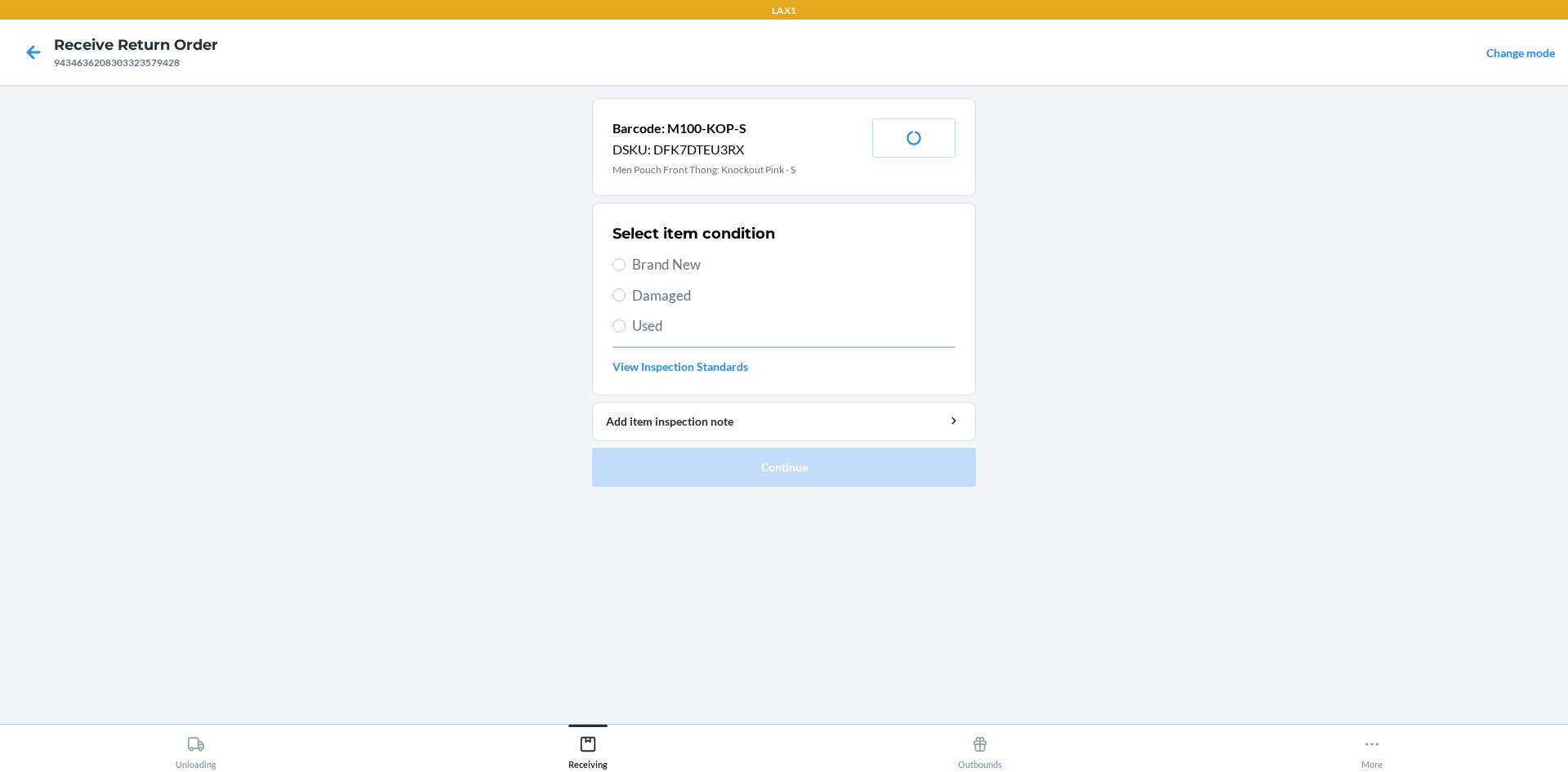
click at [644, 258] on span "Brand New" at bounding box center [794, 264] width 323 height 21
click at [625, 258] on input "Brand New" at bounding box center [619, 265] width 13 height 13
radio input "true"
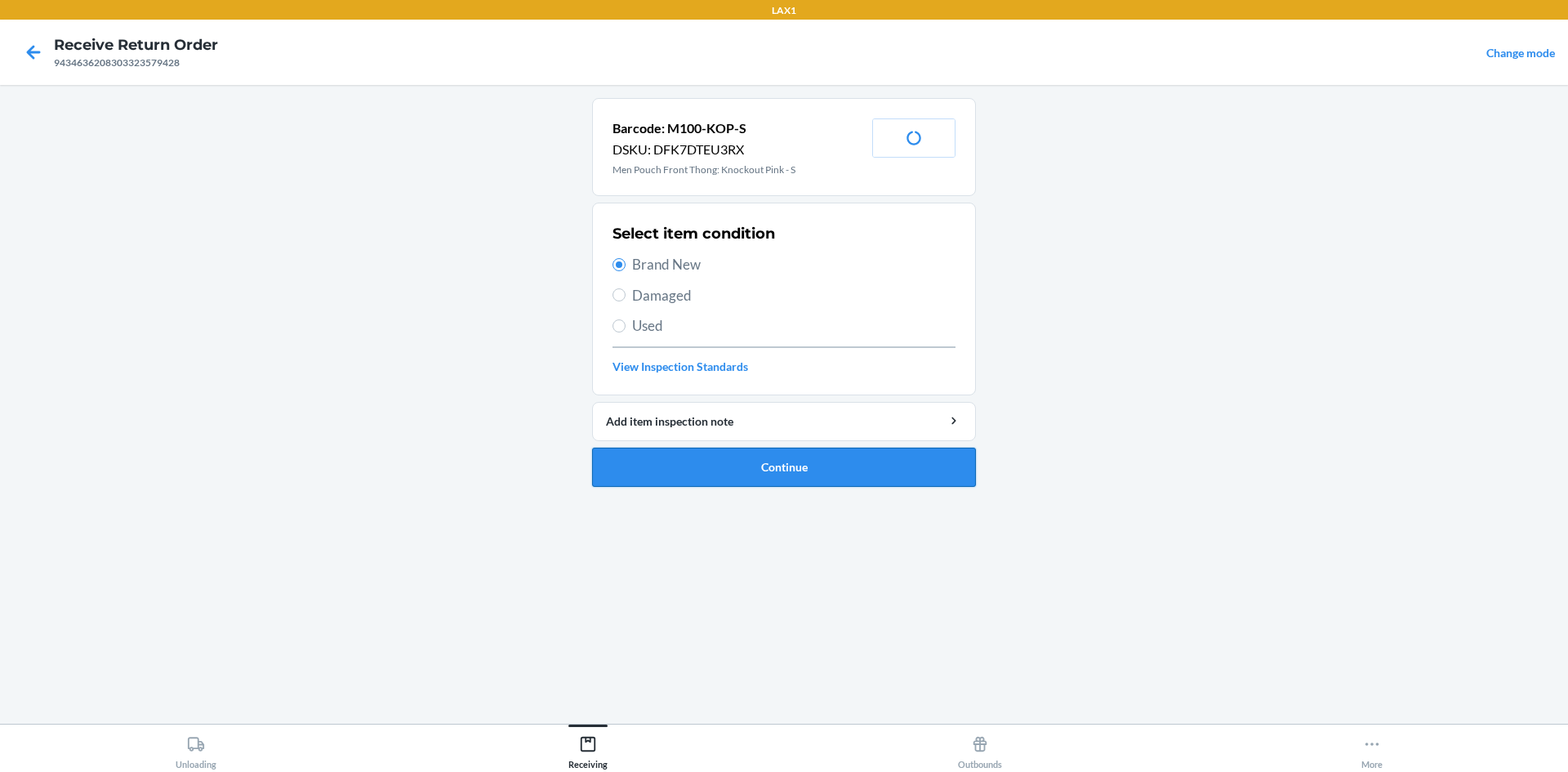
click at [714, 470] on button "Continue" at bounding box center [784, 467] width 384 height 39
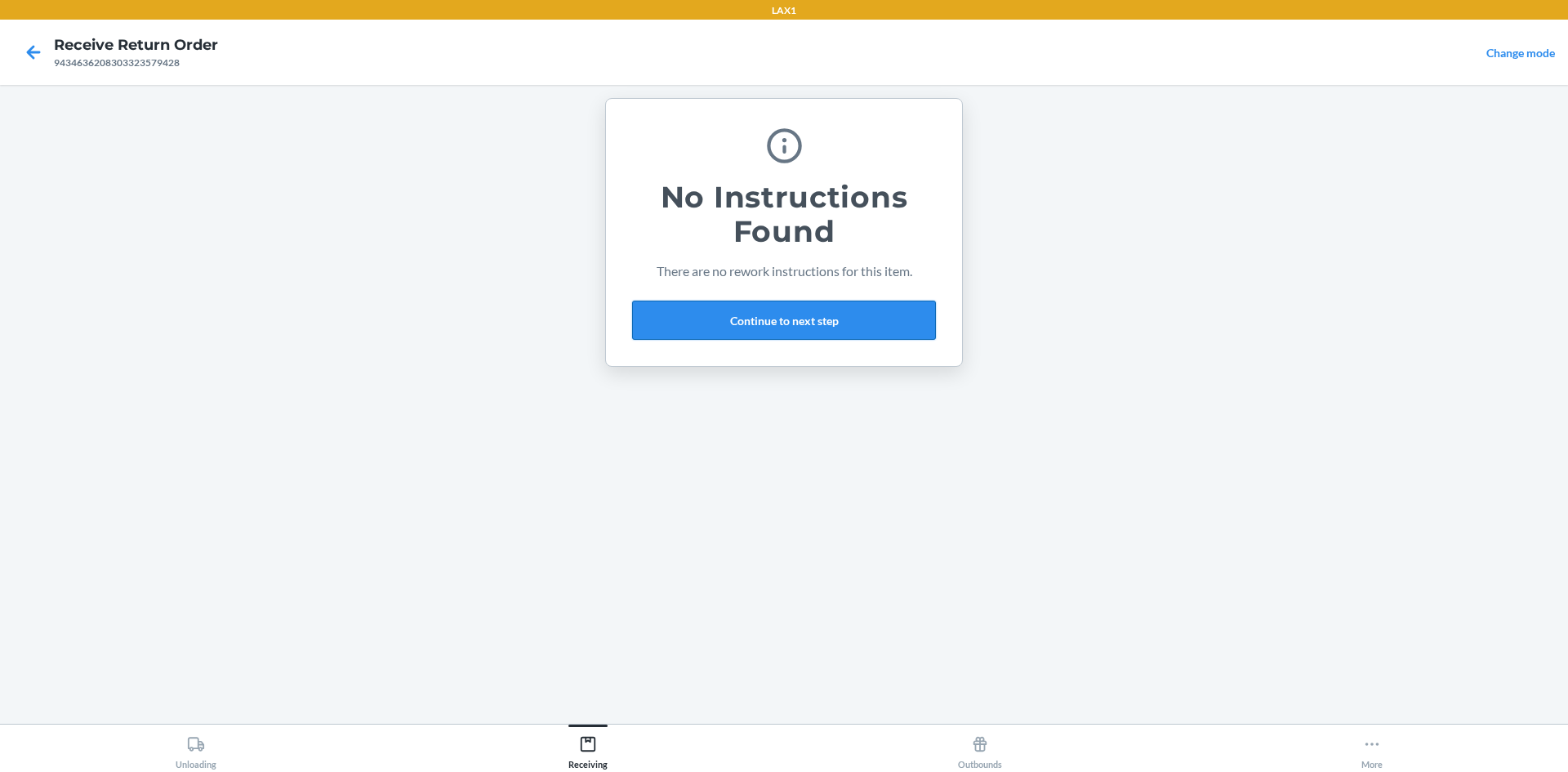
click at [763, 324] on button "Continue to next step" at bounding box center [784, 320] width 303 height 39
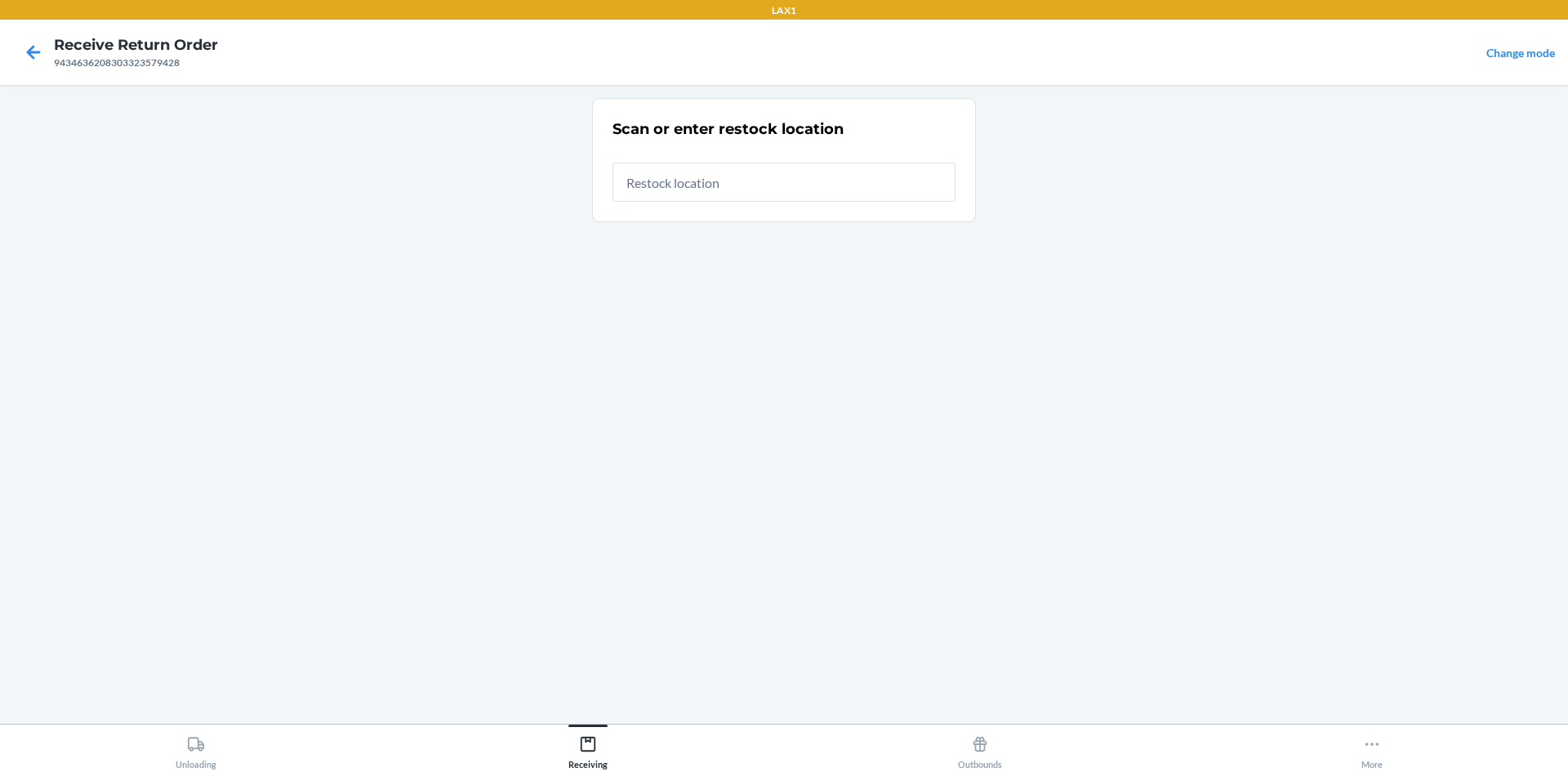
click at [748, 184] on input "text" at bounding box center [784, 182] width 343 height 39
type input "RTCART005"
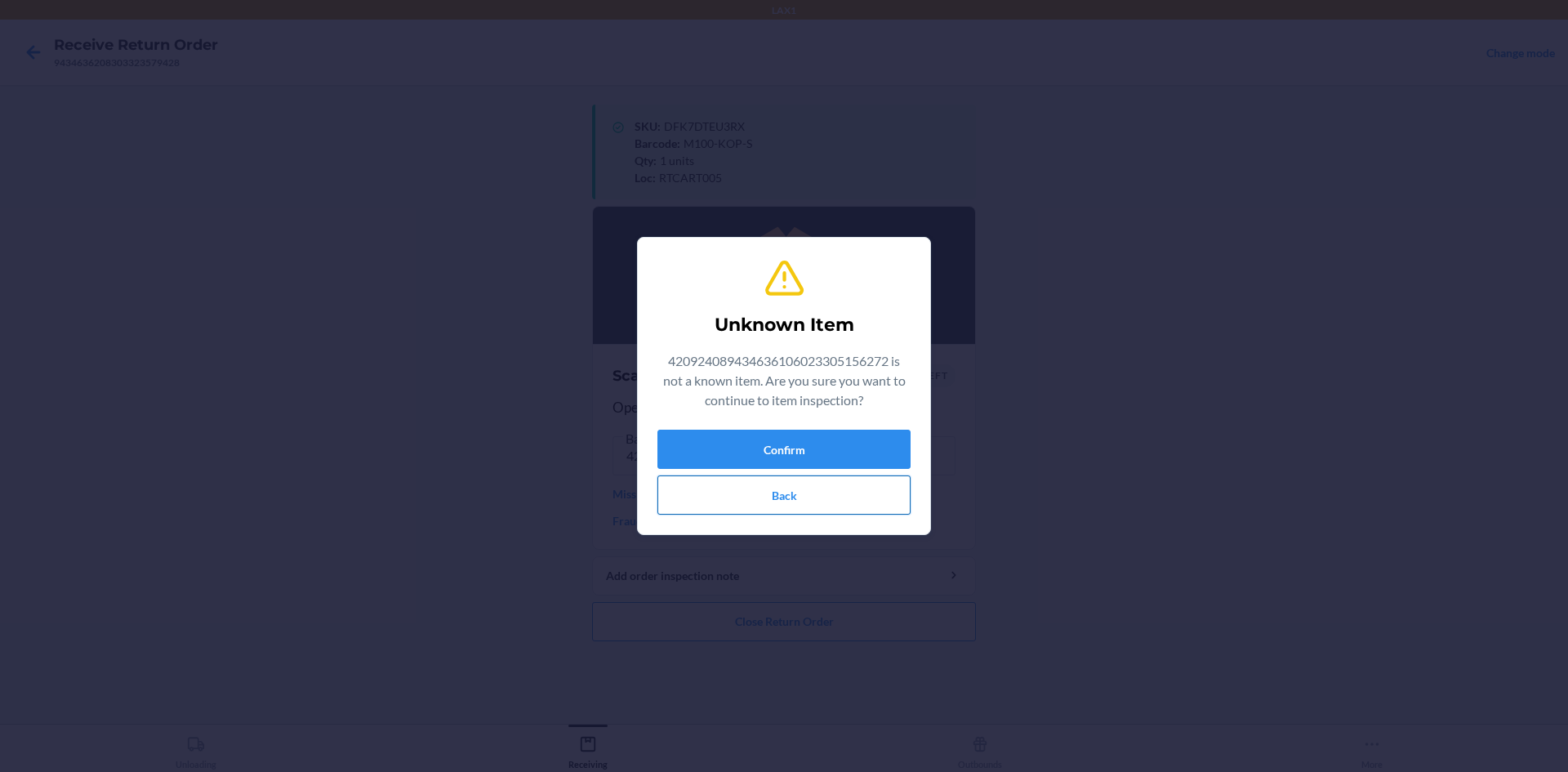
click at [835, 481] on button "Back" at bounding box center [784, 495] width 253 height 39
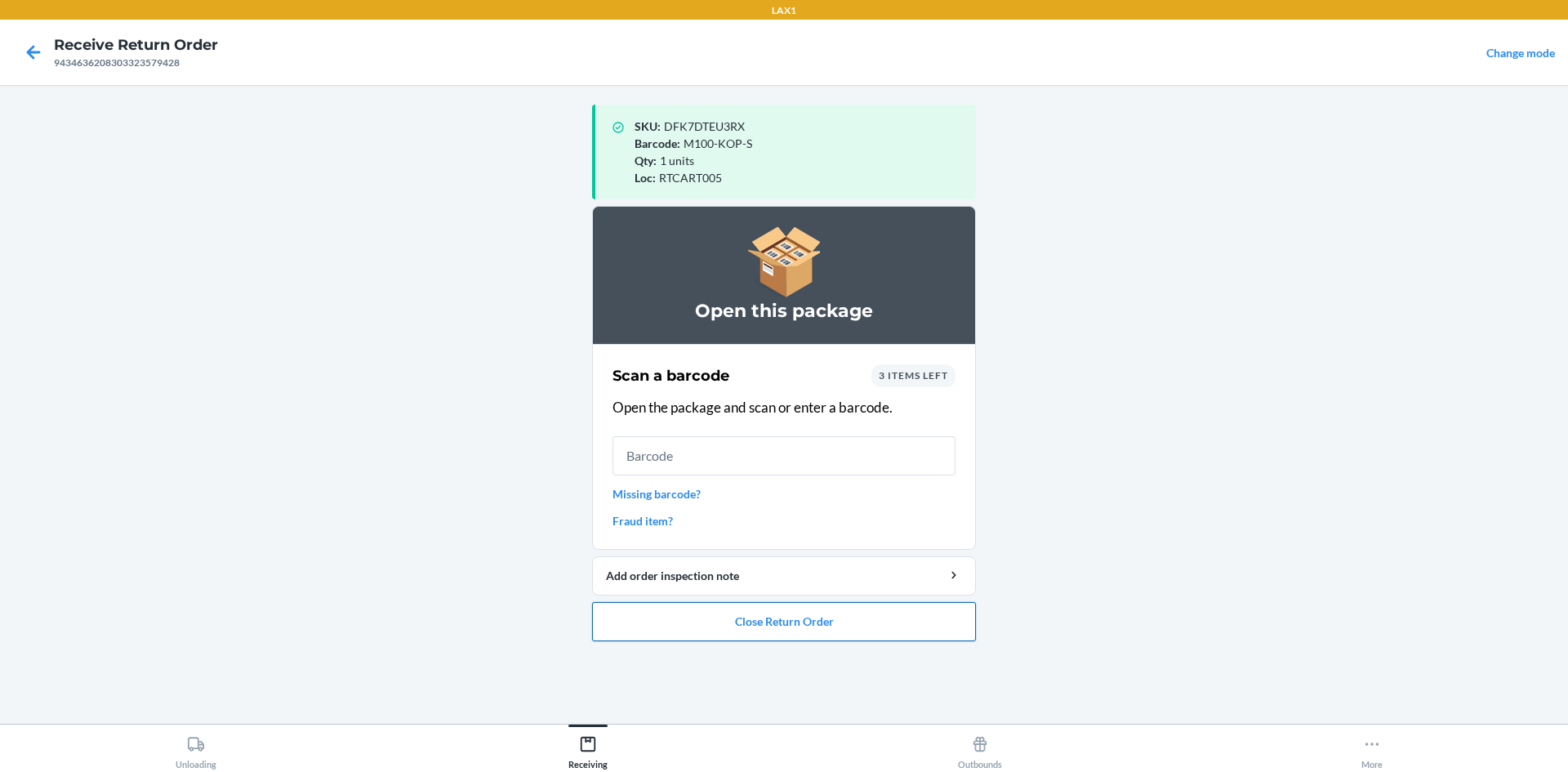
click at [858, 614] on button "Close Return Order" at bounding box center [784, 621] width 384 height 39
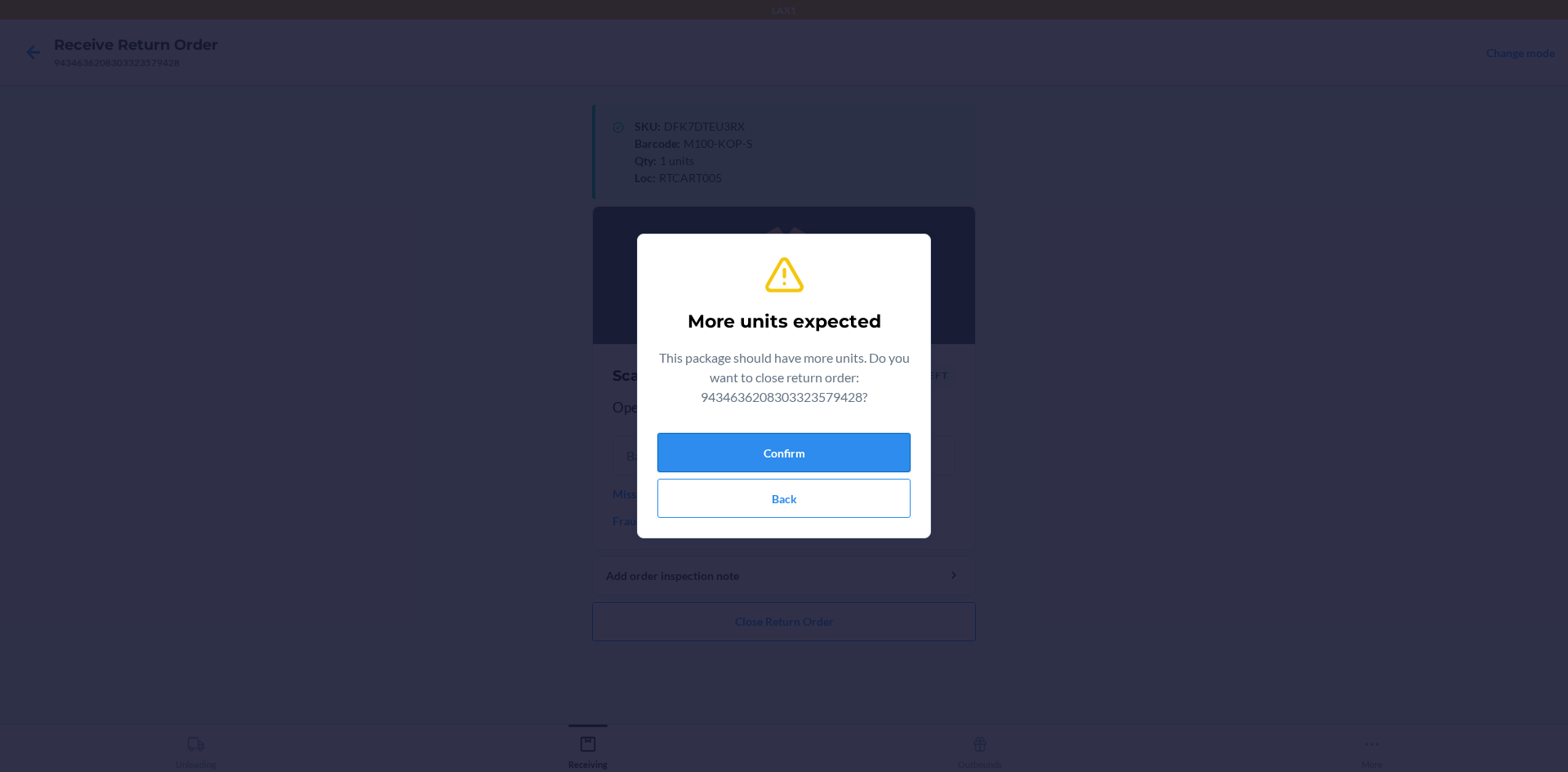
click at [841, 460] on button "Confirm" at bounding box center [784, 452] width 253 height 39
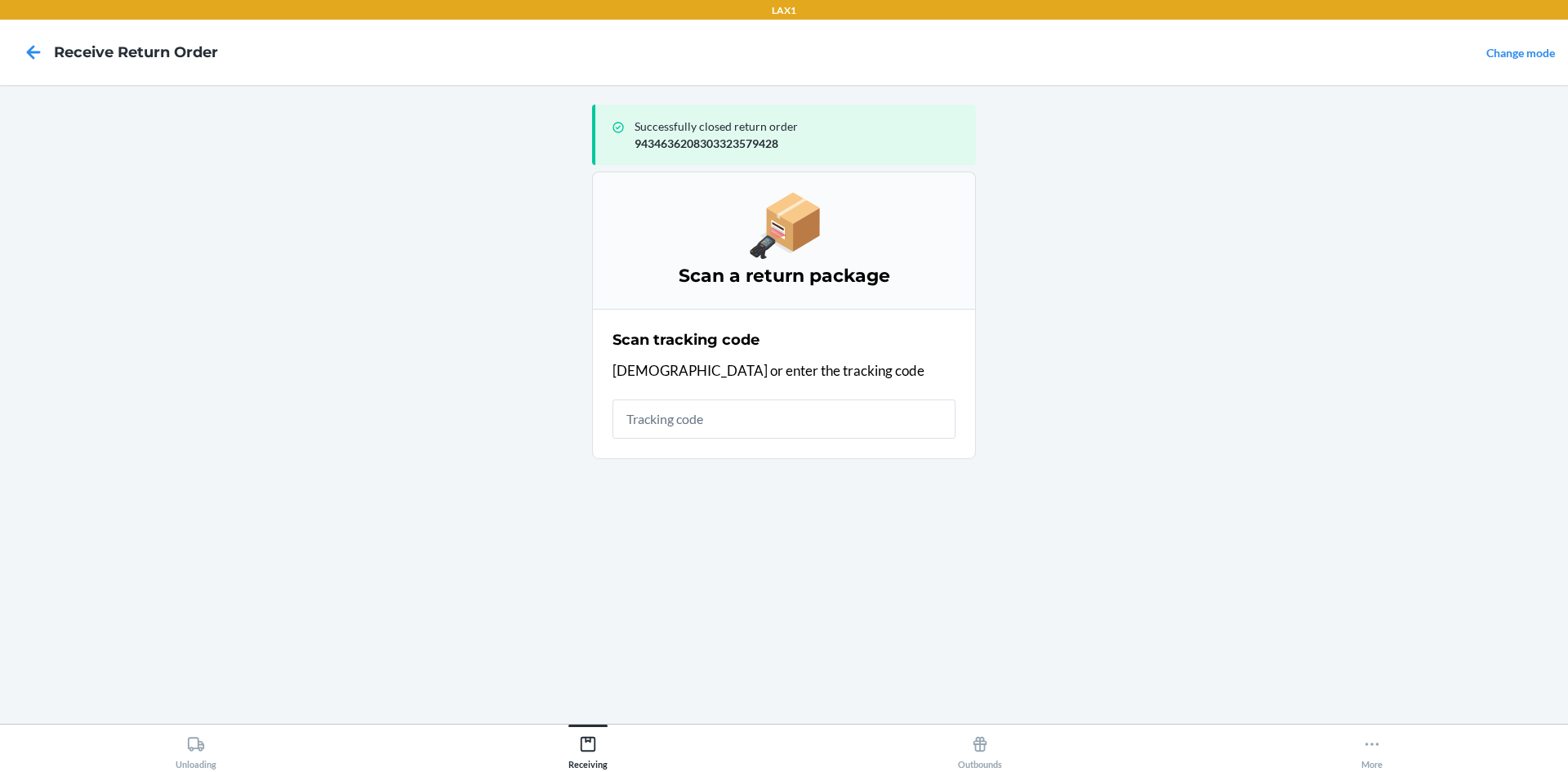
click at [830, 426] on input "text" at bounding box center [784, 418] width 343 height 39
